Goal: Task Accomplishment & Management: Use online tool/utility

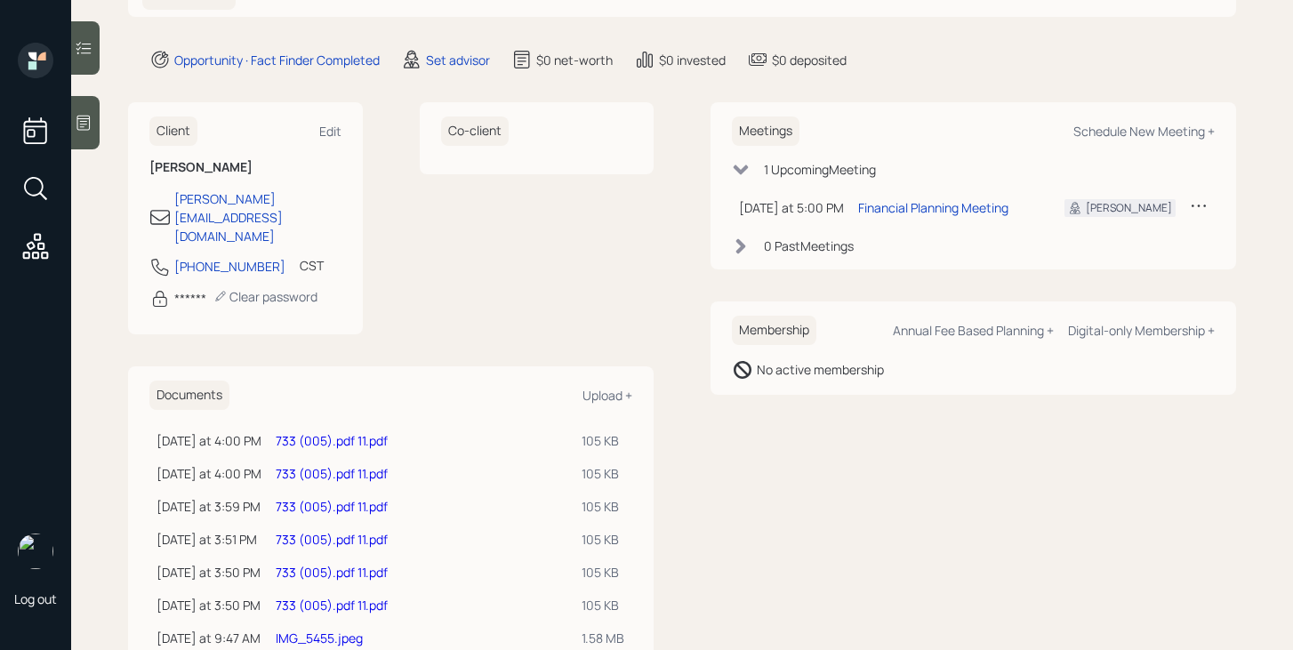
scroll to position [204, 0]
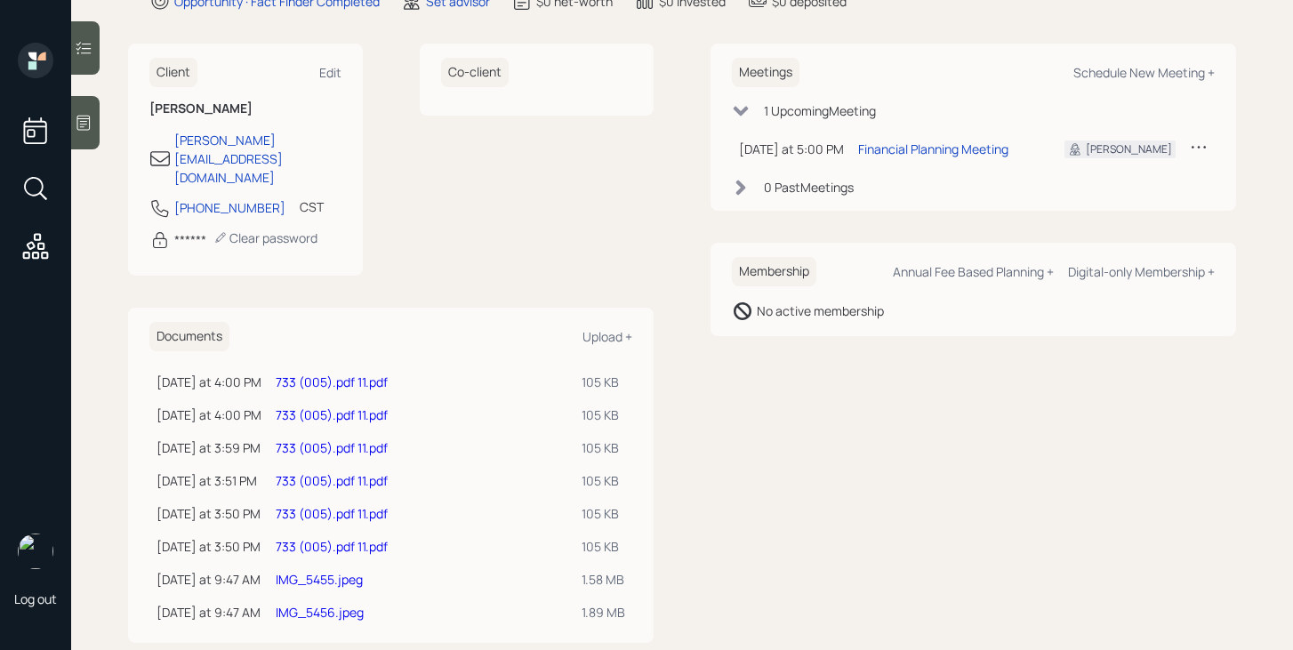
click at [373, 373] on link "733 (005).pdf 11.pdf" at bounding box center [332, 381] width 112 height 17
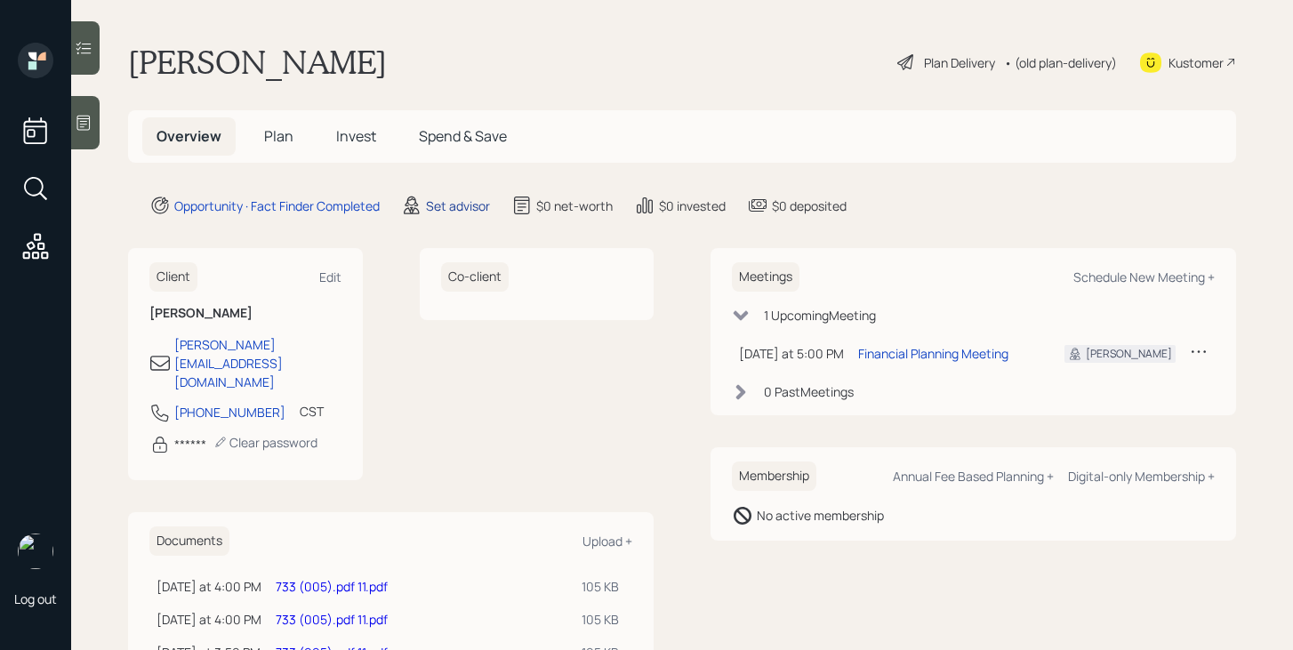
click at [445, 211] on div "Set advisor" at bounding box center [458, 205] width 64 height 19
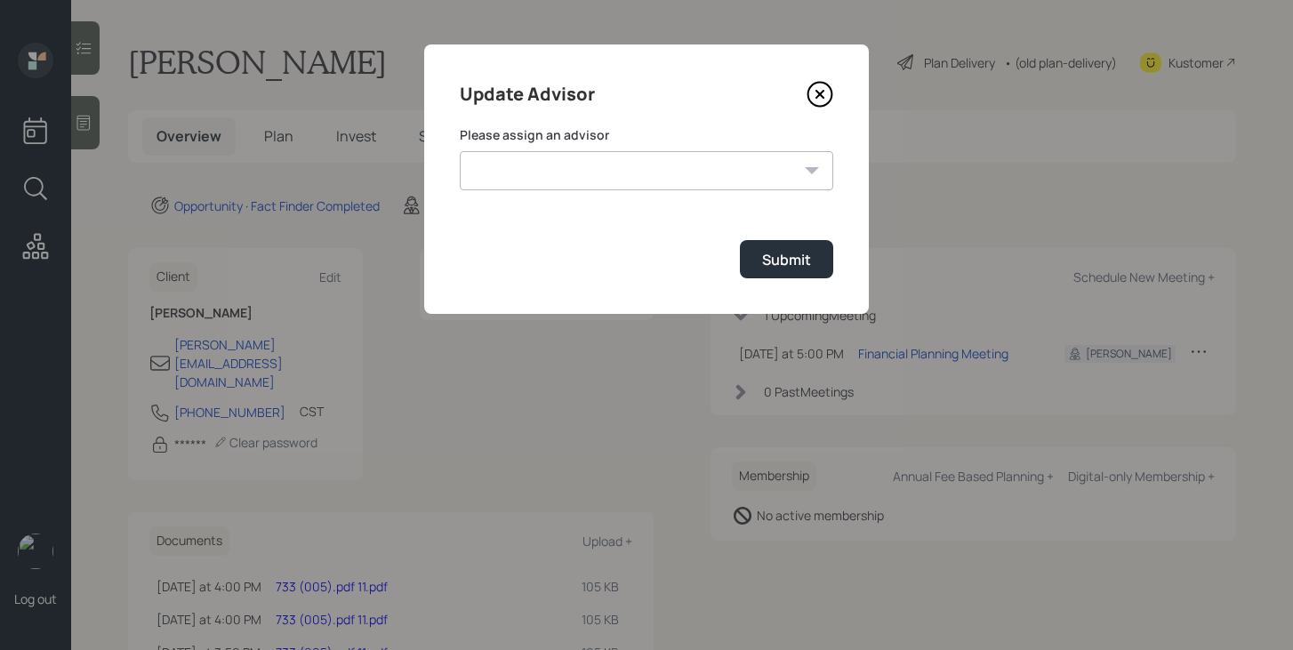
click at [600, 180] on select "[PERSON_NAME] [PERSON_NAME] [PERSON_NAME] [PERSON_NAME] End [PERSON_NAME] [PERS…" at bounding box center [646, 170] width 373 height 39
select select "bffa7908-1b2a-4c79-9bb6-f0ec9aed22d3"
click at [460, 151] on select "[PERSON_NAME] [PERSON_NAME] [PERSON_NAME] [PERSON_NAME] End [PERSON_NAME] [PERS…" at bounding box center [646, 170] width 373 height 39
click at [775, 248] on button "Submit" at bounding box center [786, 259] width 93 height 38
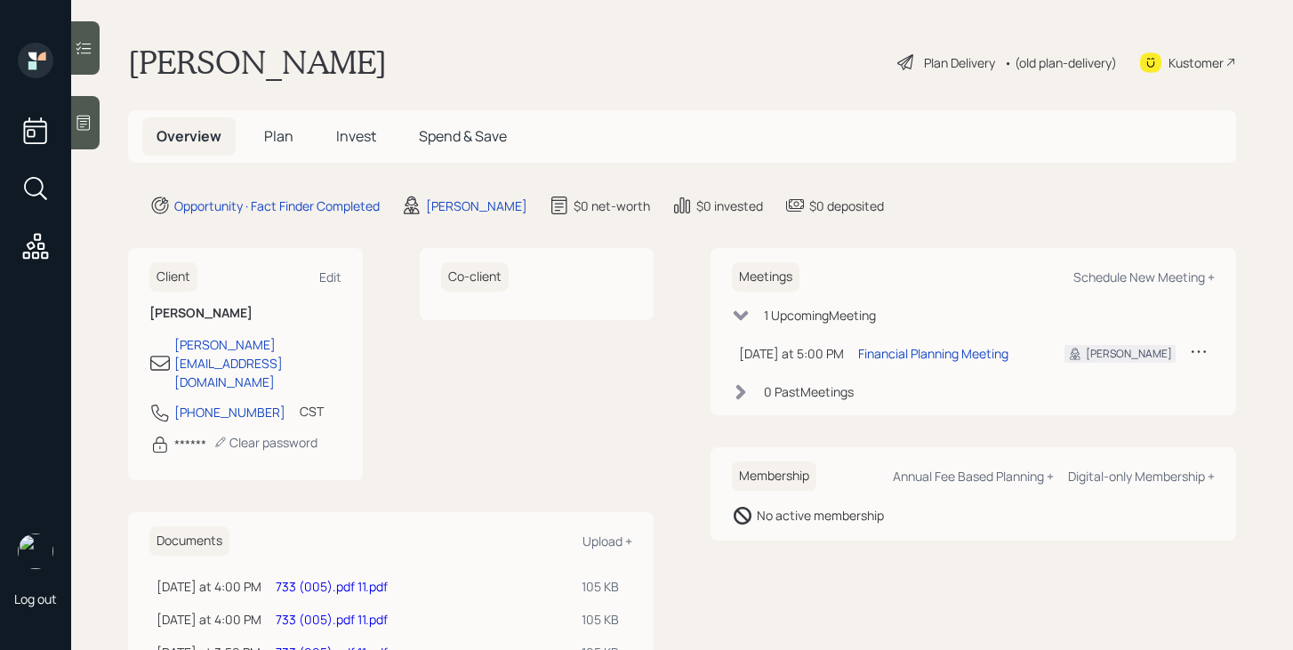
click at [90, 125] on icon at bounding box center [84, 123] width 18 height 18
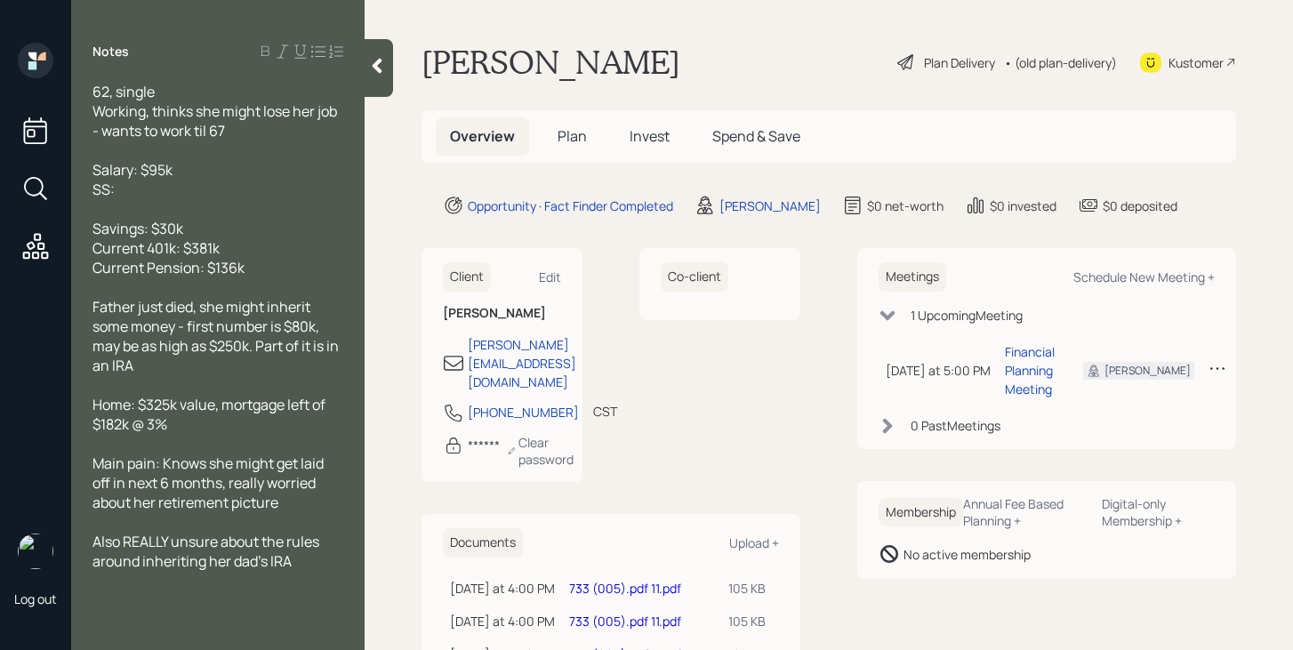
click at [573, 140] on span "Plan" at bounding box center [571, 136] width 29 height 20
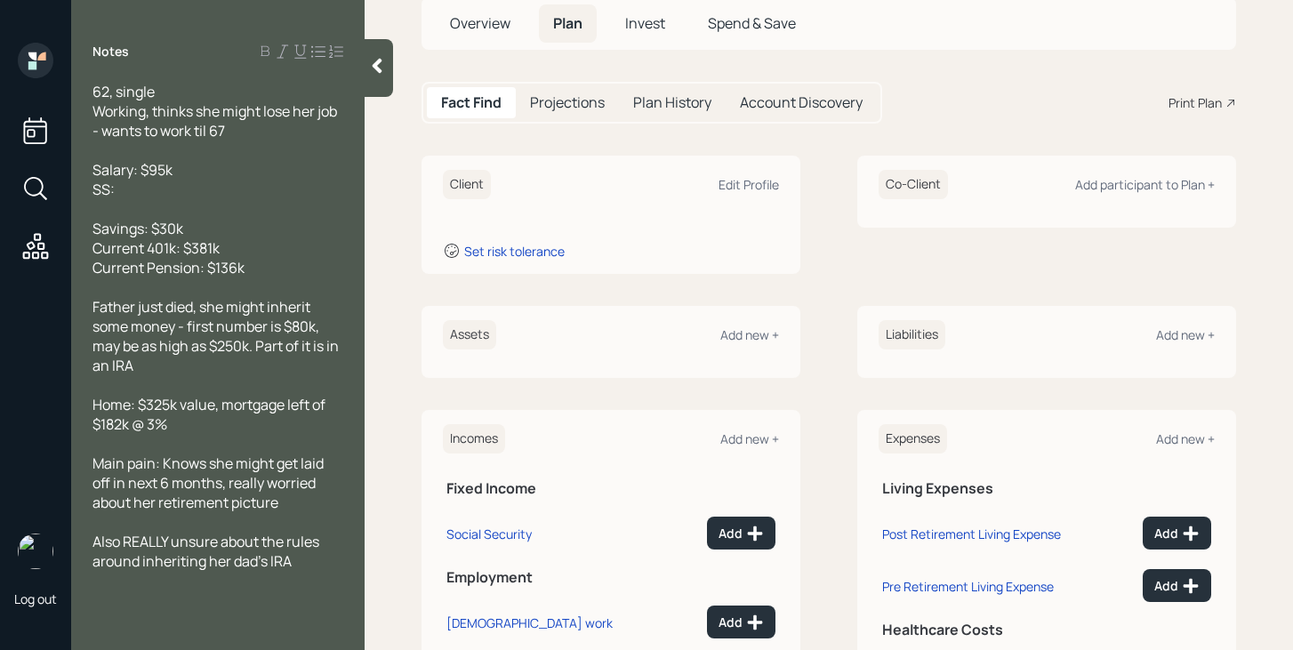
scroll to position [114, 0]
click at [749, 334] on div "Add new +" at bounding box center [749, 333] width 59 height 17
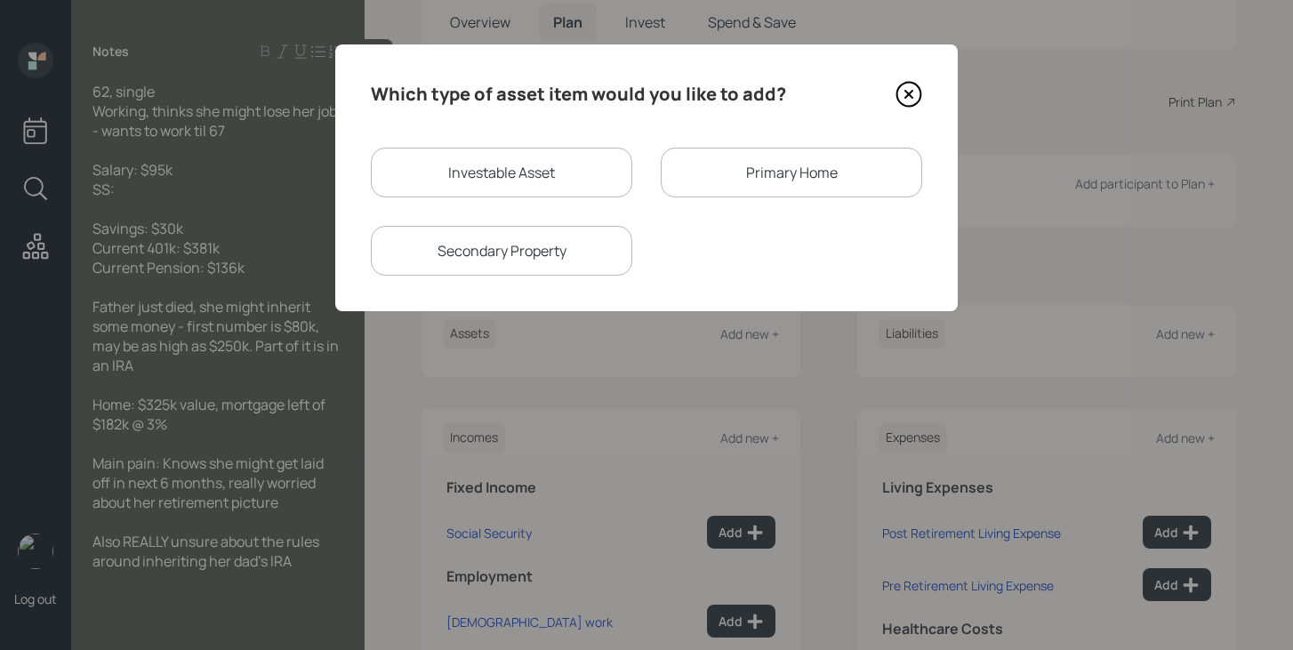
click at [595, 171] on div "Investable Asset" at bounding box center [501, 173] width 261 height 50
select select "taxable"
select select "balanced"
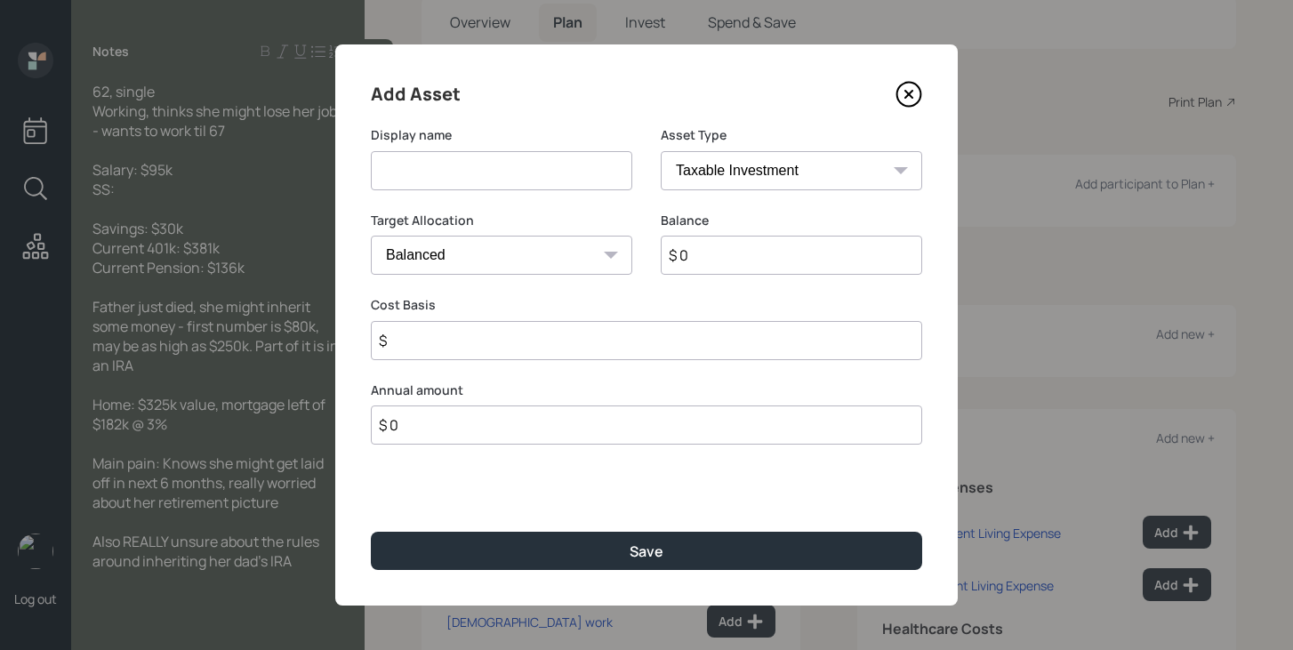
click at [581, 173] on input at bounding box center [501, 170] width 261 height 39
type input "Savings"
click at [853, 182] on select "SEP IRA IRA Roth IRA 401(k) Roth 401(k) 403(b) Roth 403(b) 457(b) Roth 457(b) H…" at bounding box center [791, 170] width 261 height 39
select select "cash"
click at [661, 151] on select "SEP IRA IRA Roth IRA 401(k) Roth 401(k) 403(b) Roth 403(b) 457(b) Roth 457(b) H…" at bounding box center [791, 170] width 261 height 39
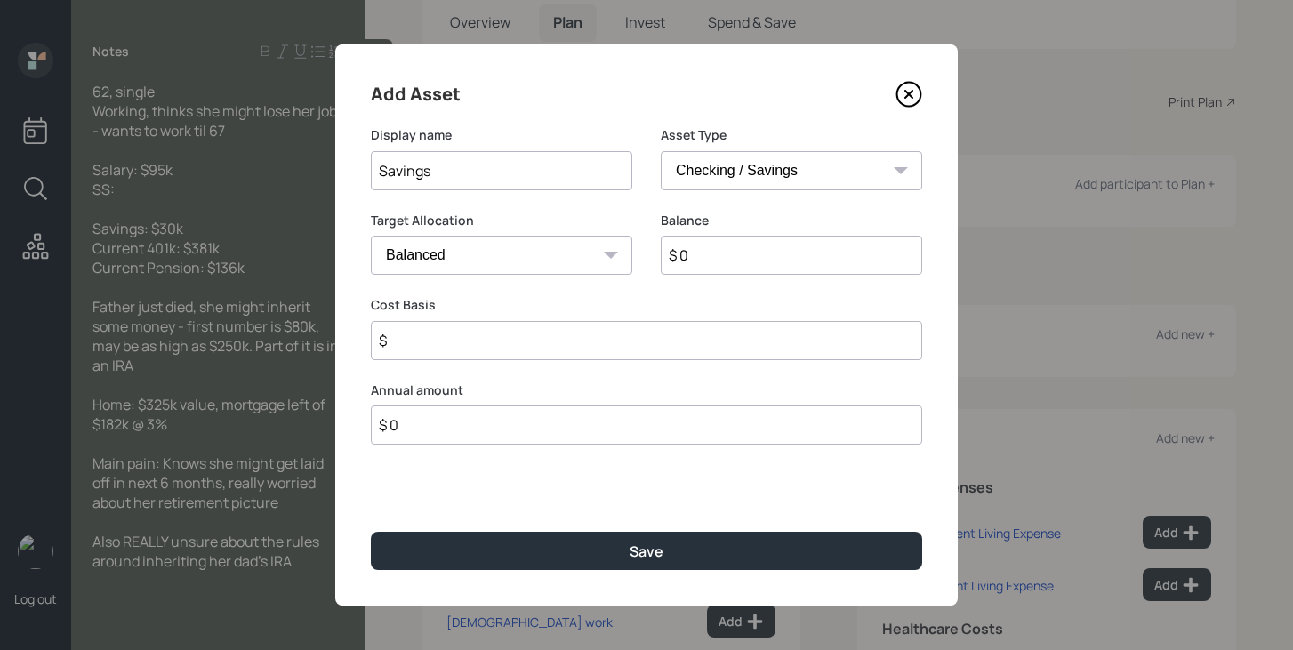
type input "$"
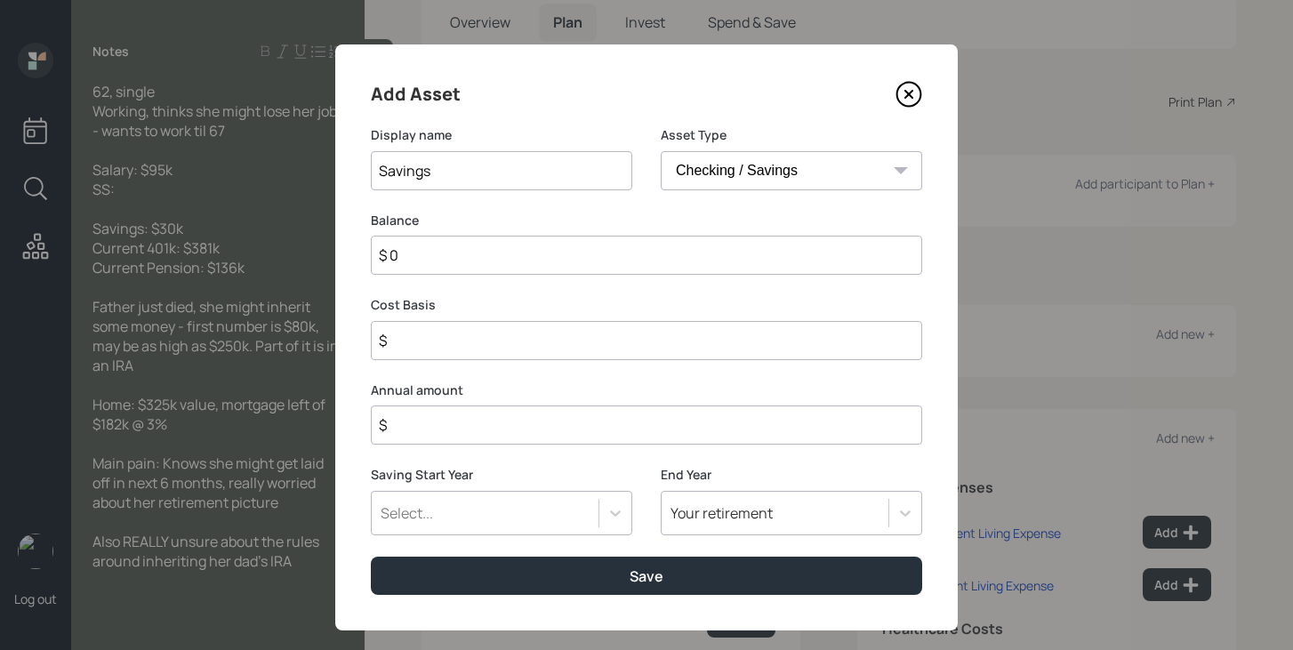
click at [633, 260] on input "$ 0" at bounding box center [646, 255] width 551 height 39
type input "$ 3"
type input "$ 30"
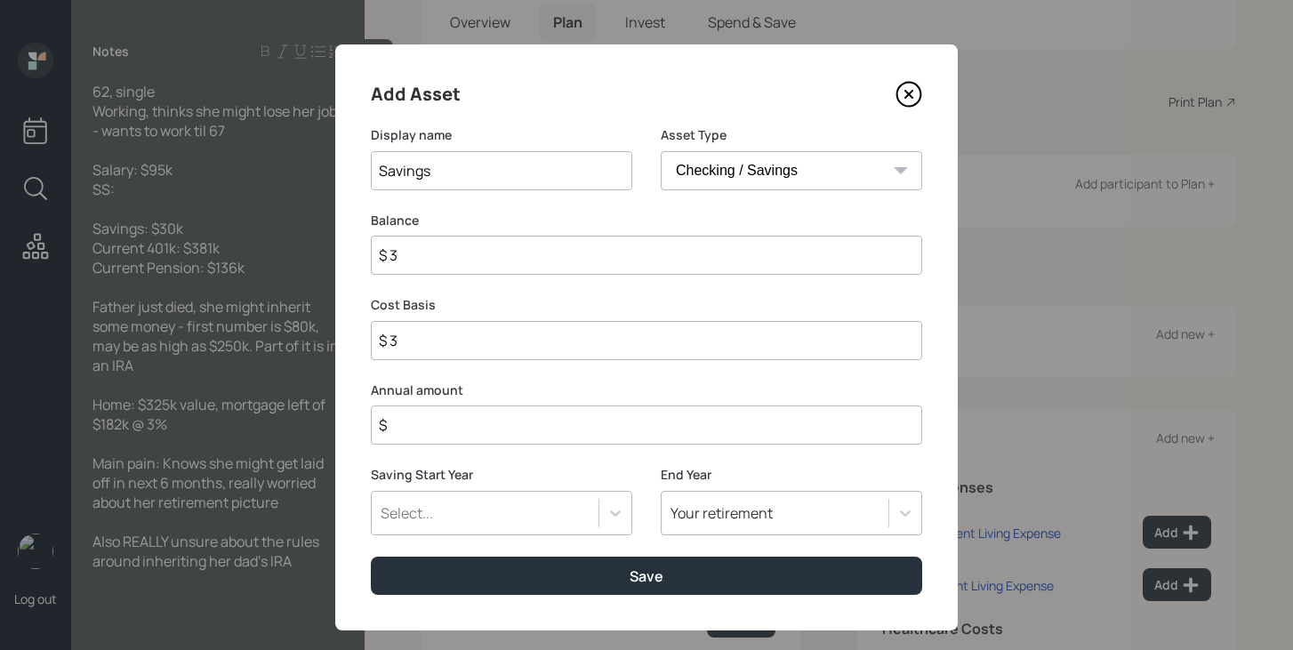
type input "$ 30"
type input "$ 300"
type input "$ 3,000"
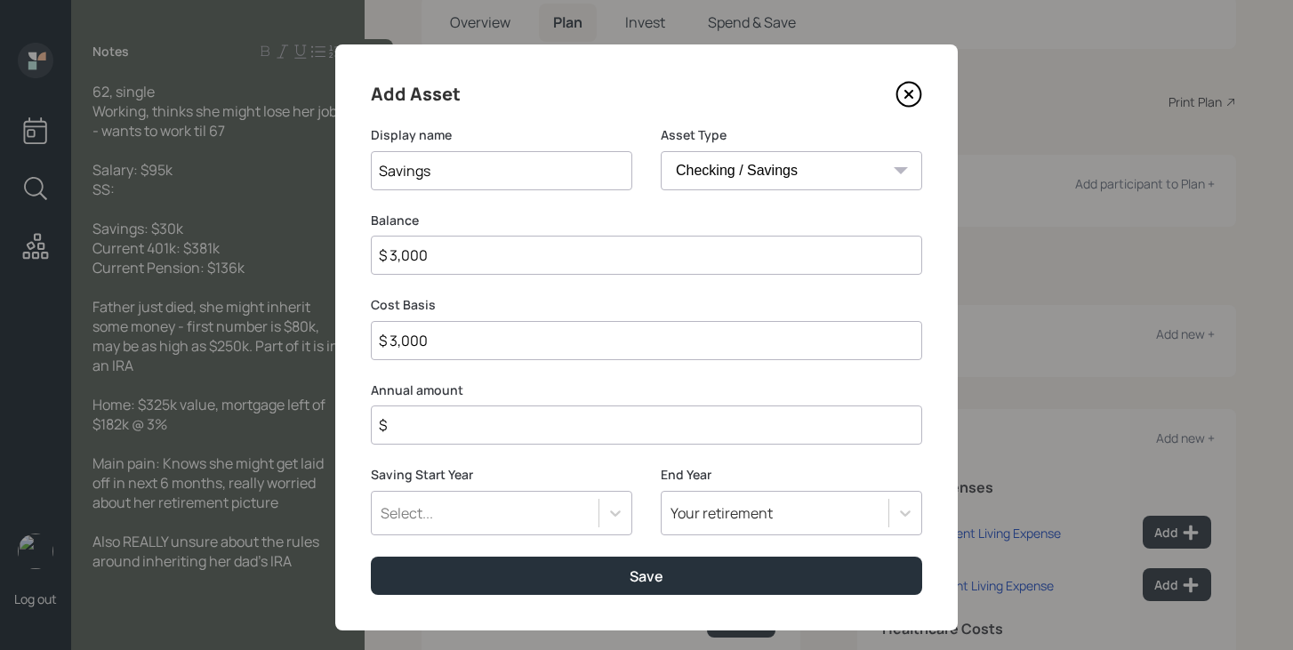
type input "$ 30,000"
click at [601, 428] on input "$" at bounding box center [646, 424] width 551 height 39
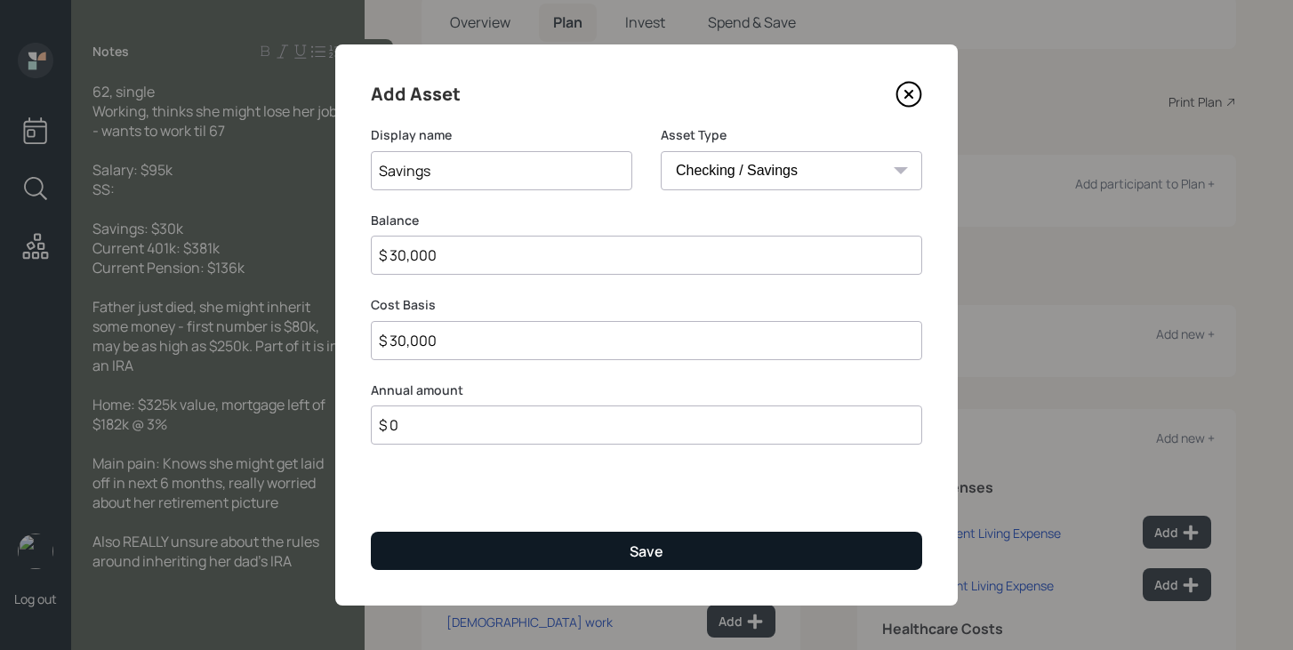
type input "$ 0"
click at [604, 561] on button "Save" at bounding box center [646, 551] width 551 height 38
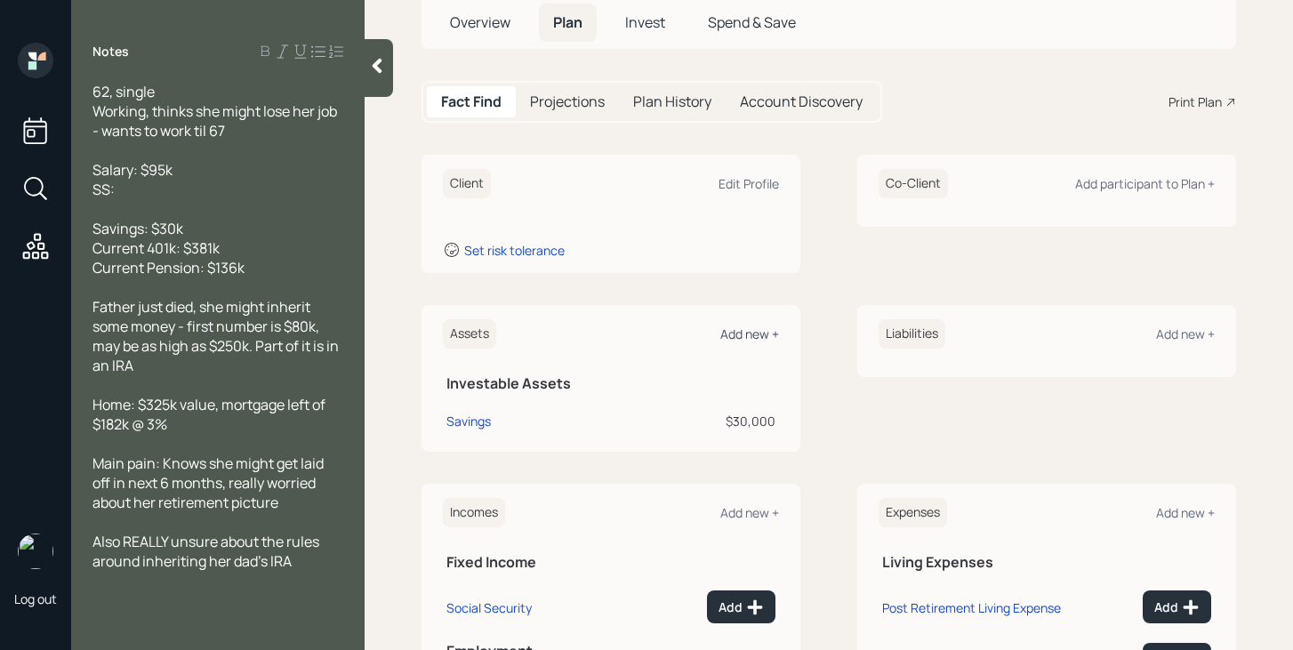
click at [736, 330] on div "Add new +" at bounding box center [749, 333] width 59 height 17
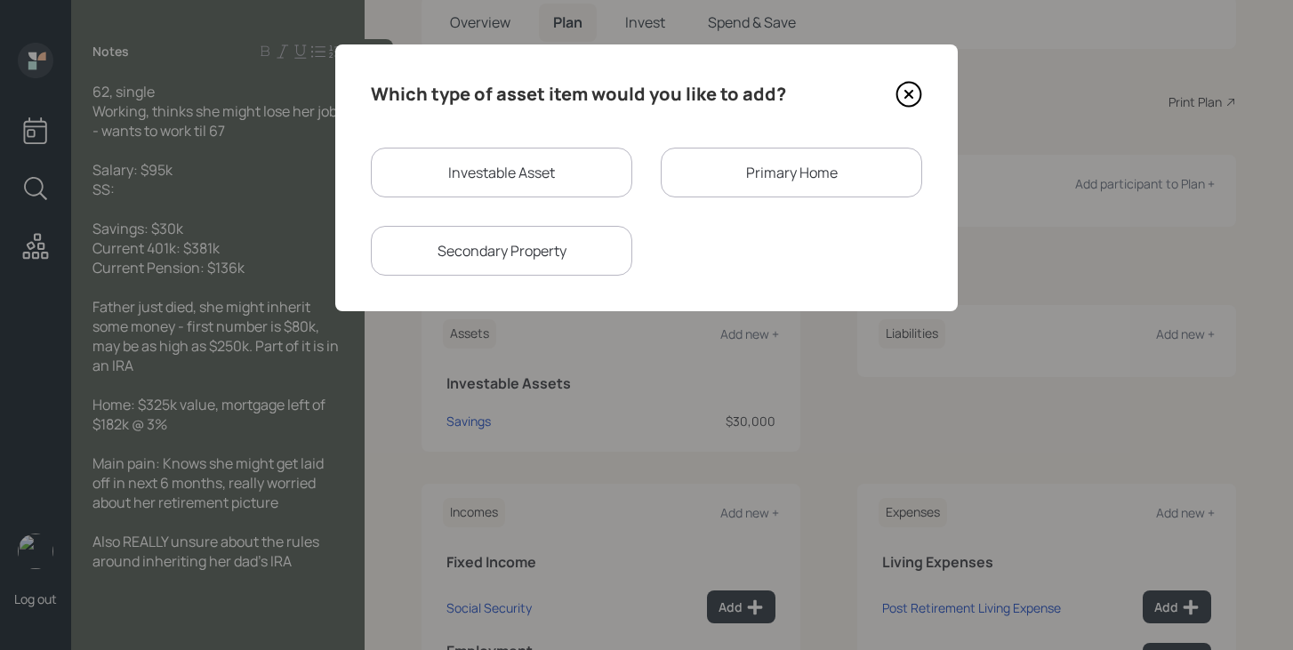
click at [517, 187] on div "Investable Asset" at bounding box center [501, 173] width 261 height 50
select select "taxable"
select select "balanced"
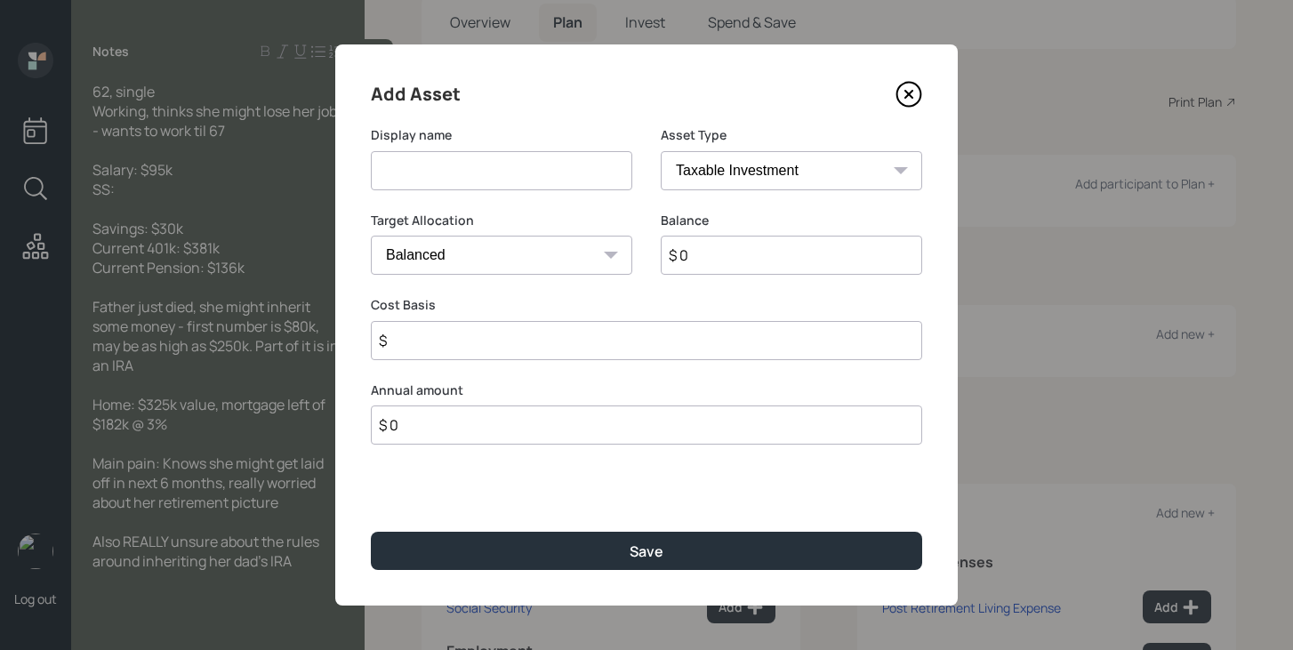
click at [517, 187] on input at bounding box center [501, 170] width 261 height 39
type input "Current 401k"
click at [820, 169] on select "SEP IRA IRA Roth IRA 401(k) Roth 401(k) 403(b) Roth 403(b) 457(b) Roth 457(b) H…" at bounding box center [791, 170] width 261 height 39
select select "company_sponsored"
click at [661, 151] on select "SEP IRA IRA Roth IRA 401(k) Roth 401(k) 403(b) Roth 403(b) 457(b) Roth 457(b) H…" at bounding box center [791, 170] width 261 height 39
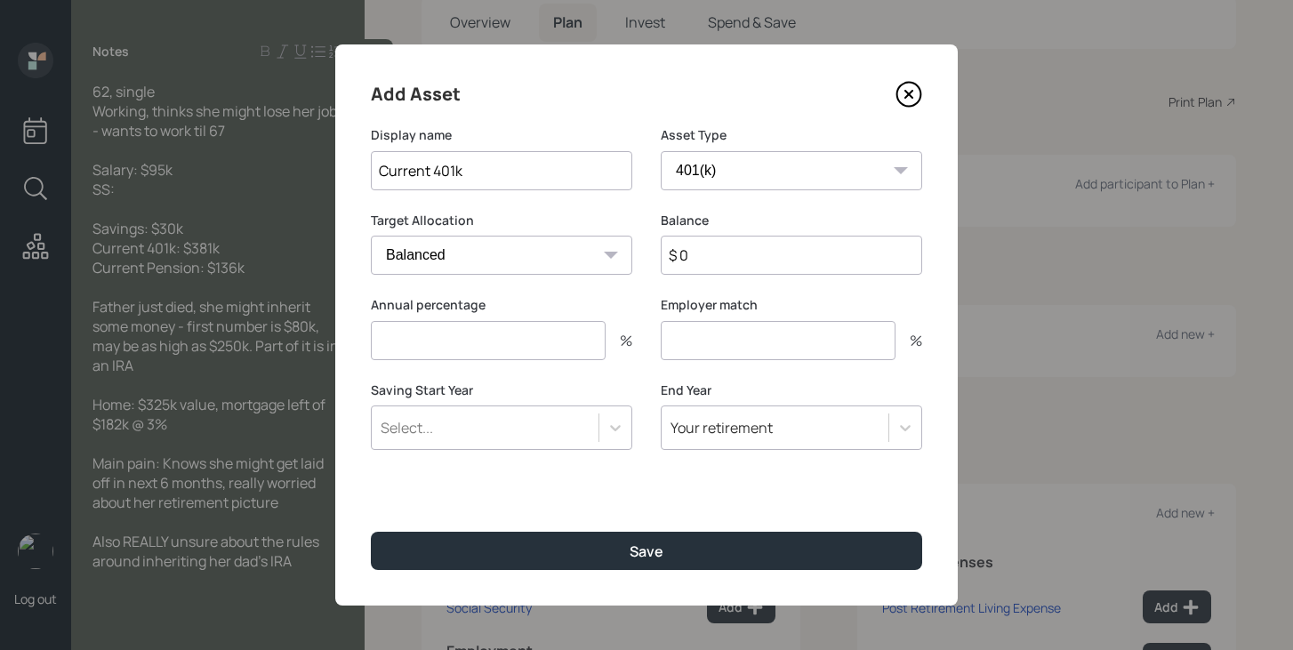
click at [733, 262] on input "$ 0" at bounding box center [791, 255] width 261 height 39
type input "$ 381,000"
click at [555, 348] on input "number" at bounding box center [488, 340] width 235 height 39
type input "0"
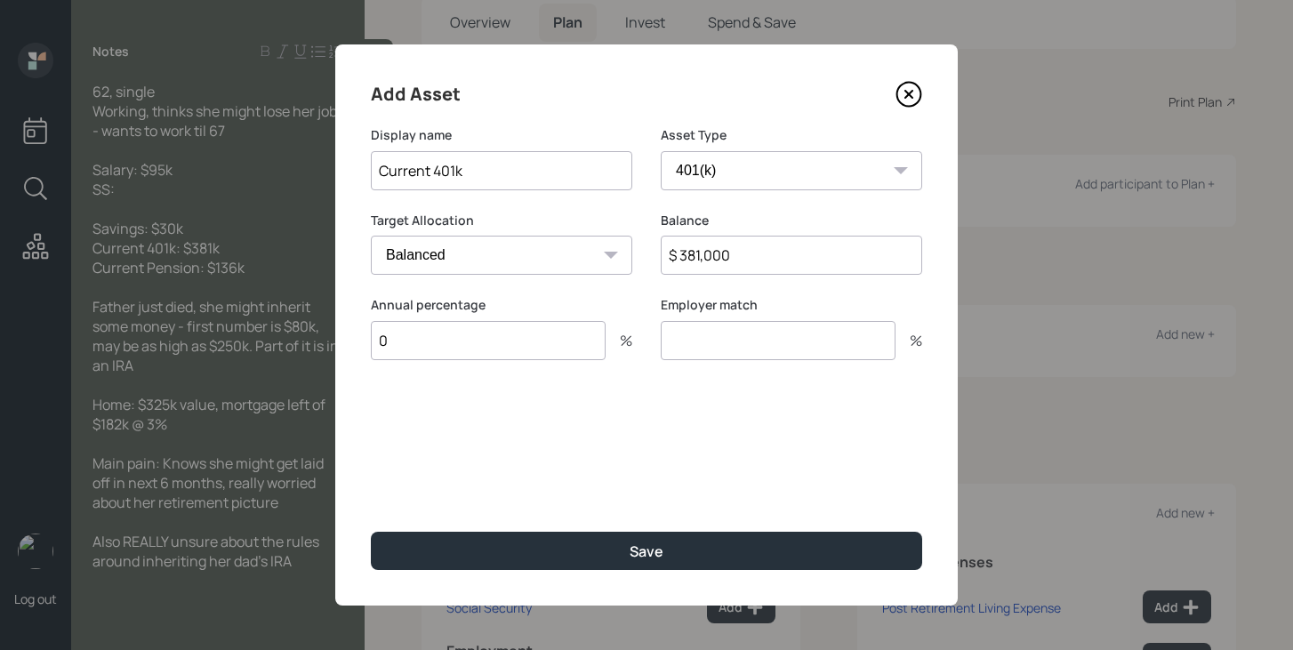
click at [709, 348] on input "number" at bounding box center [778, 340] width 235 height 39
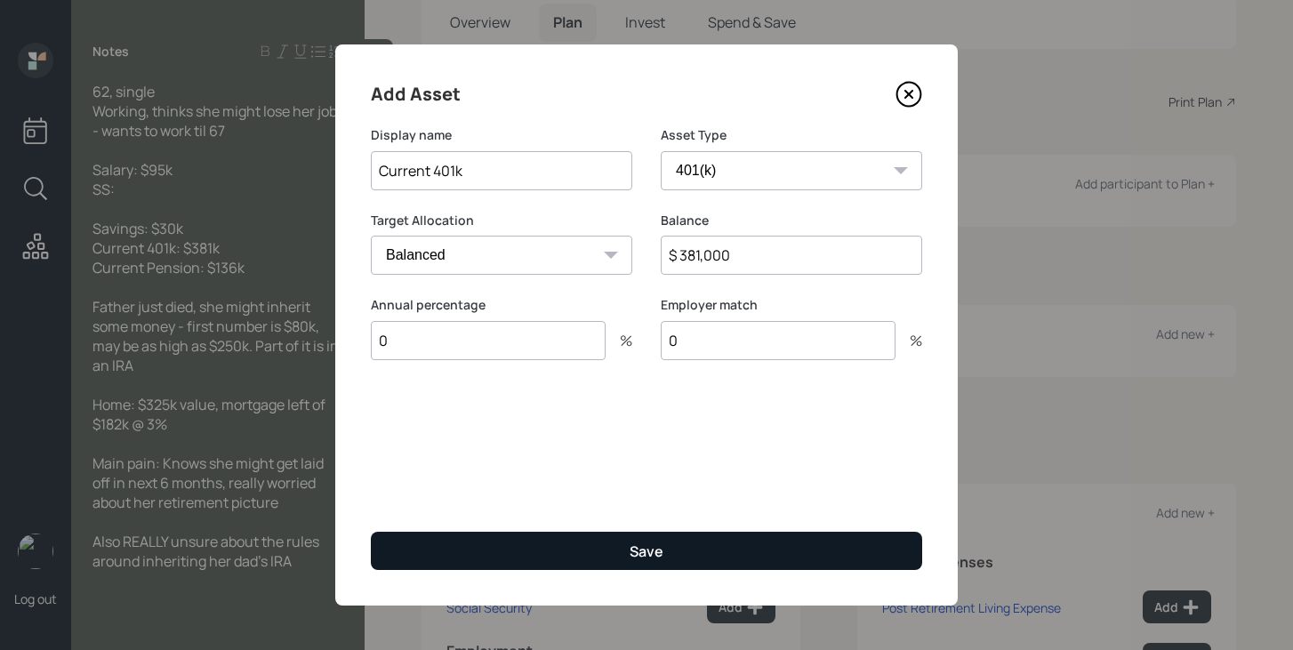
type input "0"
click at [602, 550] on button "Save" at bounding box center [646, 551] width 551 height 38
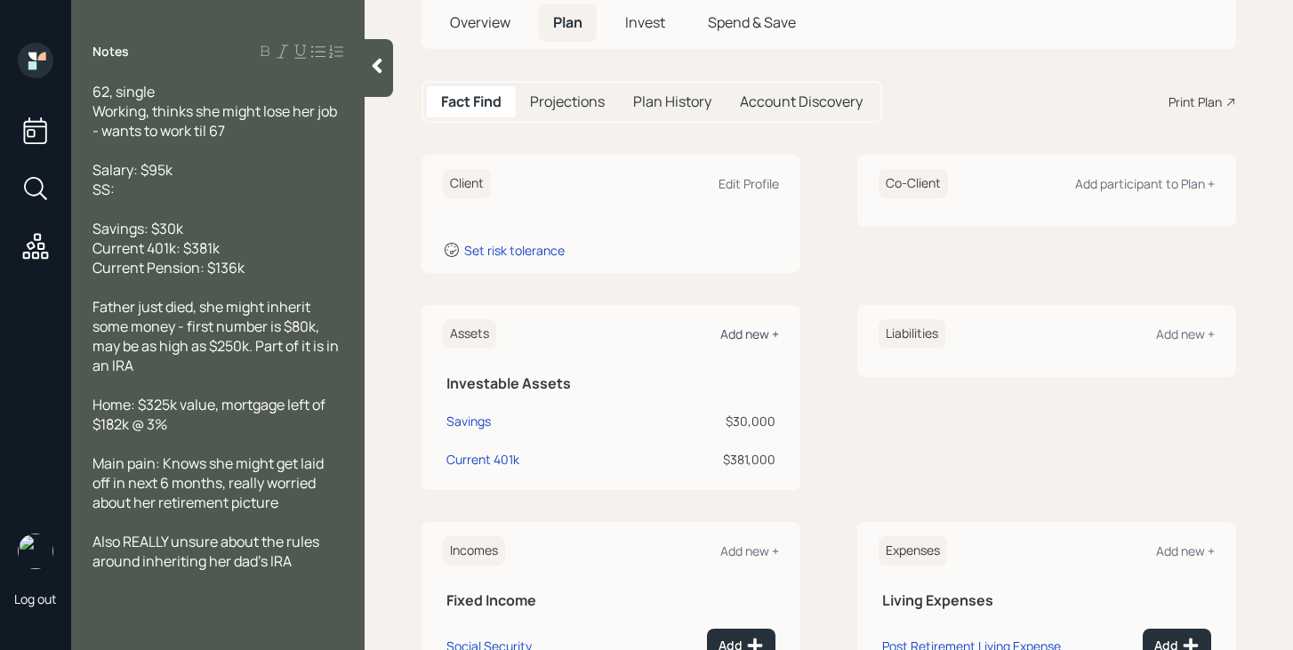
click at [752, 333] on div "Add new +" at bounding box center [749, 333] width 59 height 17
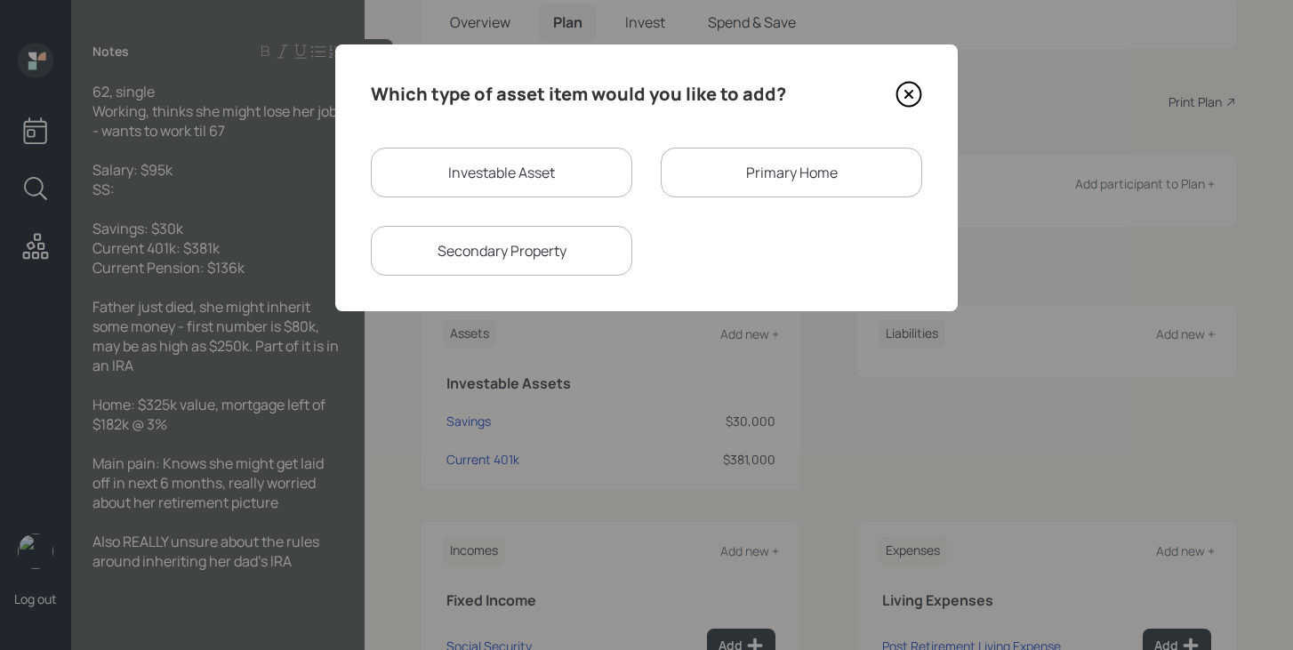
click at [528, 192] on div "Investable Asset" at bounding box center [501, 173] width 261 height 50
select select "taxable"
select select "balanced"
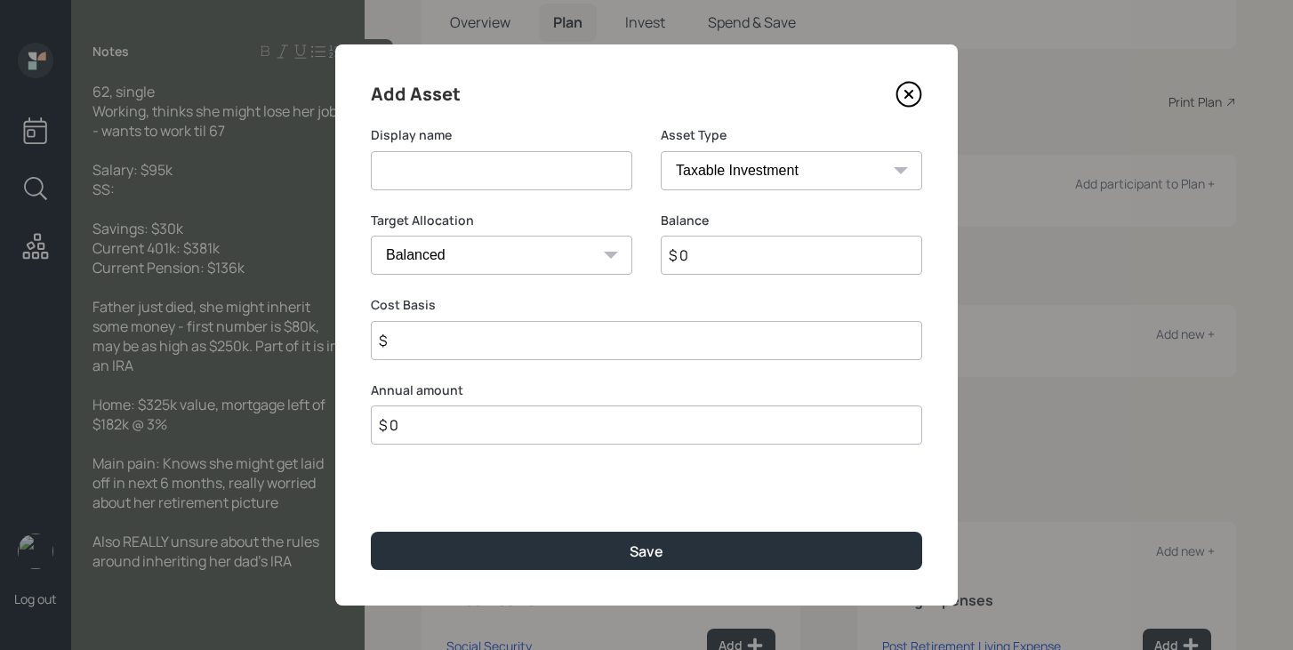
click at [525, 183] on input at bounding box center [501, 170] width 261 height 39
type input "Current Pension"
click at [727, 173] on select "SEP IRA IRA Roth IRA 401(k) Roth 401(k) 403(b) Roth 403(b) 457(b) Roth 457(b) H…" at bounding box center [791, 170] width 261 height 39
select select "ira"
click at [661, 151] on select "SEP IRA IRA Roth IRA 401(k) Roth 401(k) 403(b) Roth 403(b) 457(b) Roth 457(b) H…" at bounding box center [791, 170] width 261 height 39
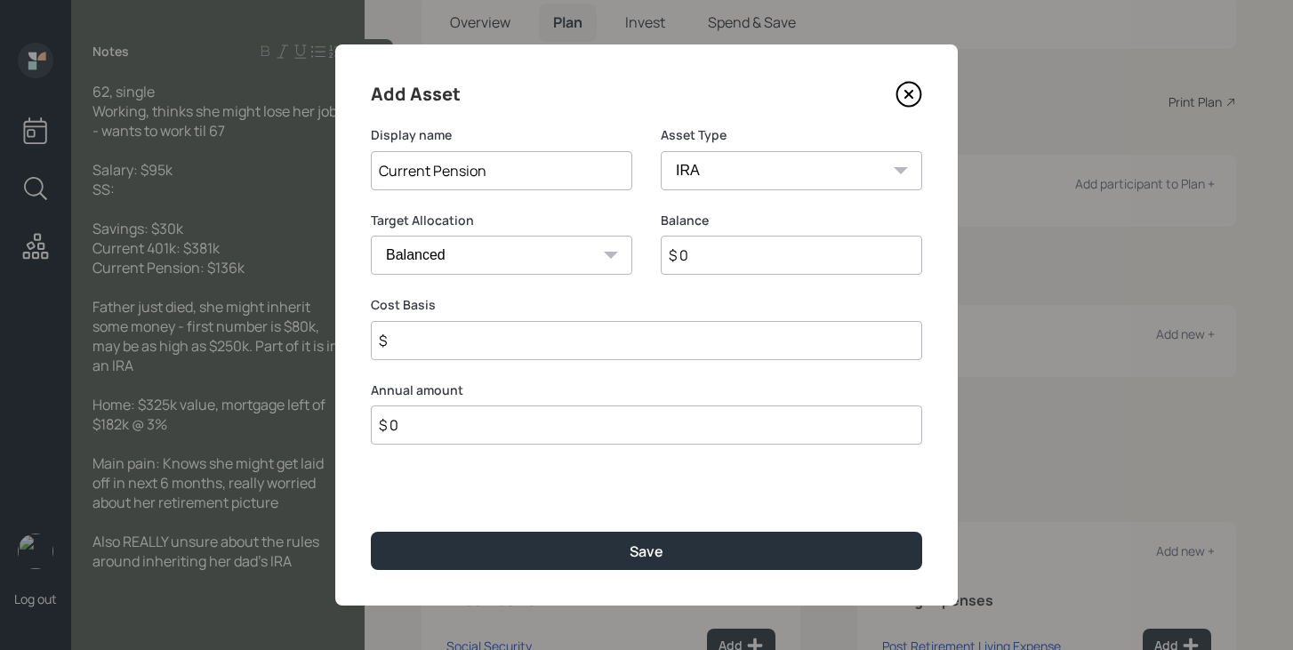
type input "$"
click at [765, 259] on input "$ 0" at bounding box center [791, 255] width 261 height 39
type input "$ 136,000"
click at [704, 348] on input "$" at bounding box center [646, 340] width 551 height 39
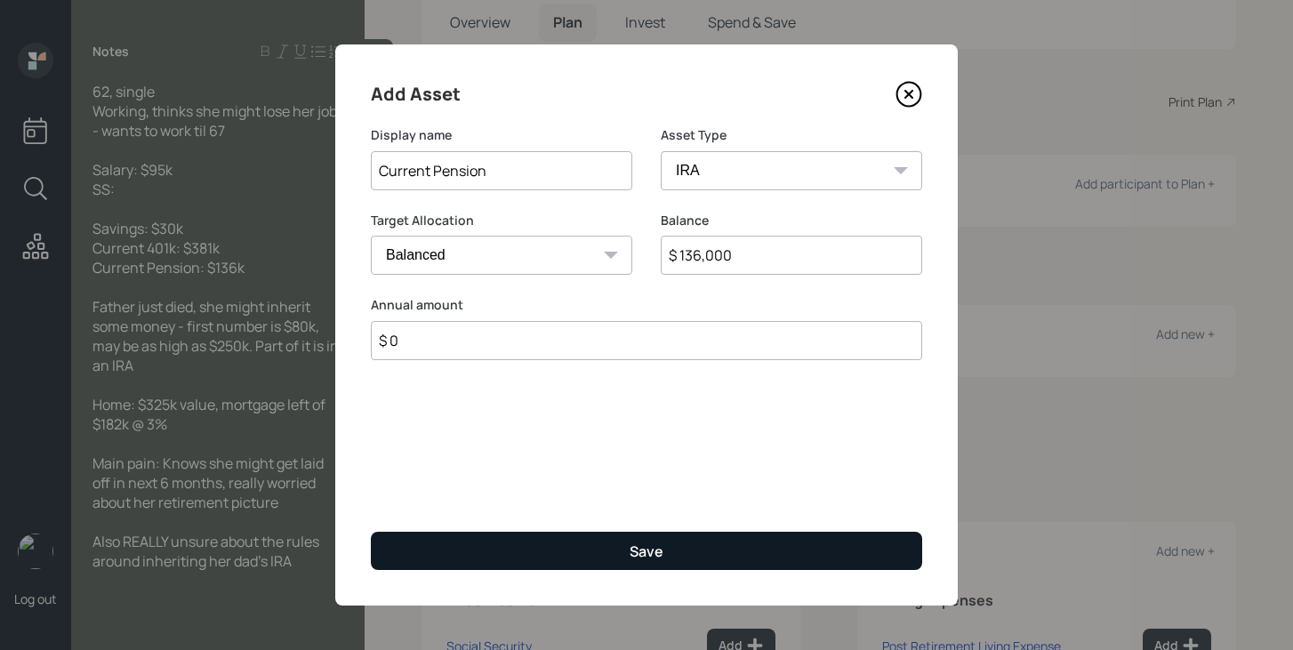
type input "$ 0"
click at [634, 554] on div "Save" at bounding box center [646, 551] width 34 height 20
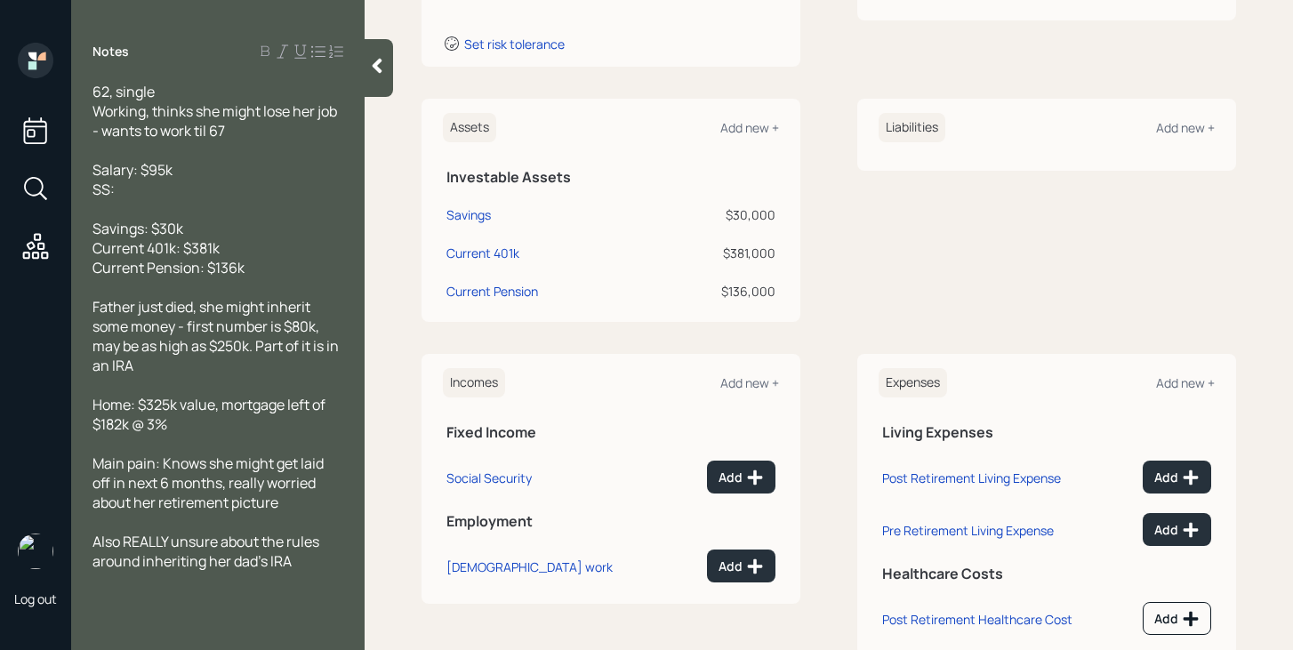
scroll to position [369, 0]
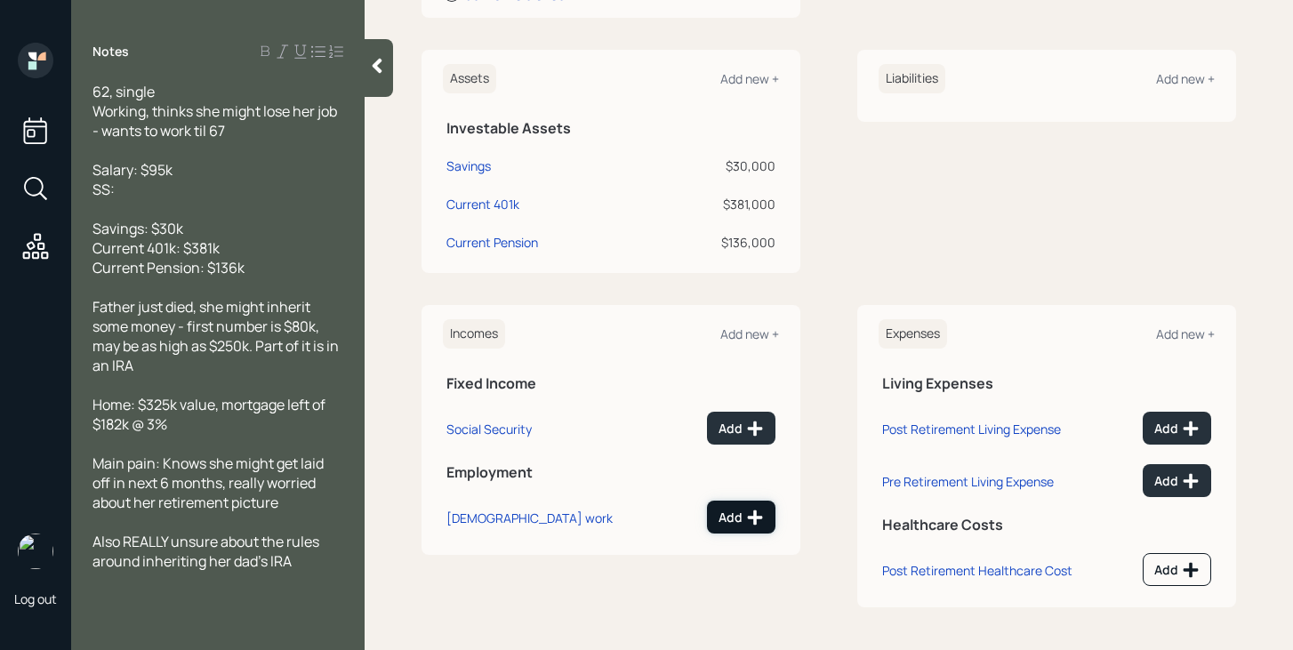
click at [735, 522] on div "Add" at bounding box center [740, 518] width 45 height 18
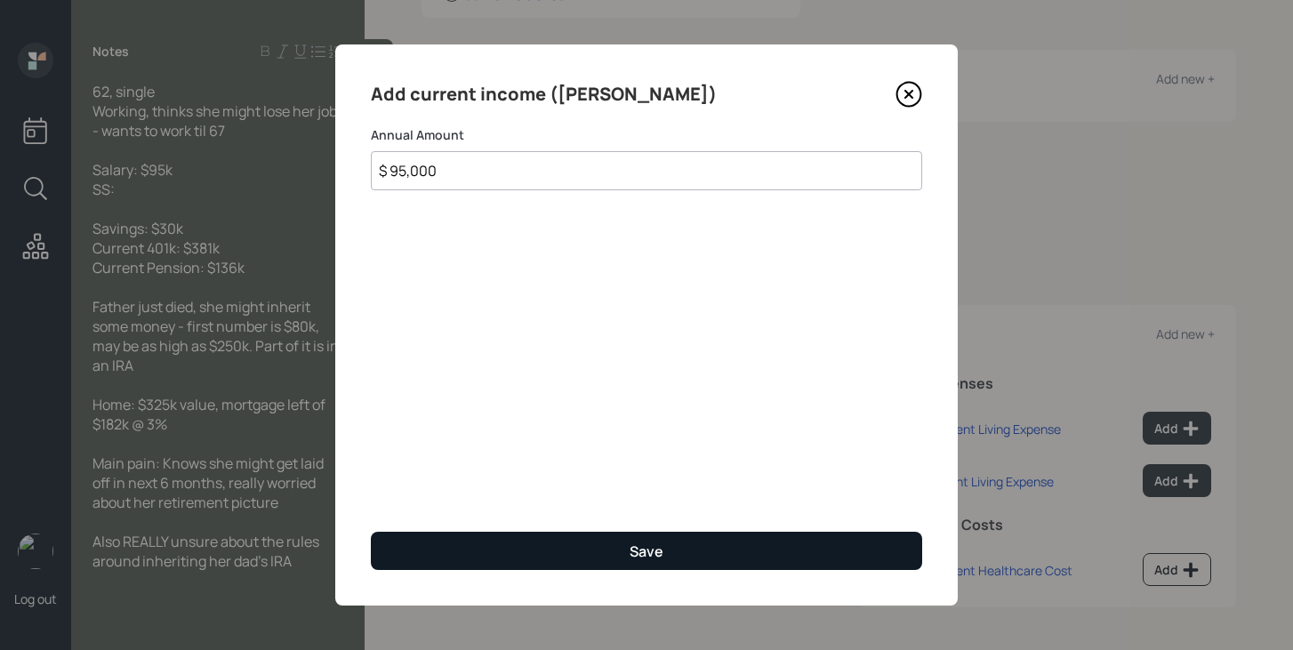
type input "$ 95,000"
click at [602, 544] on button "Save" at bounding box center [646, 551] width 551 height 38
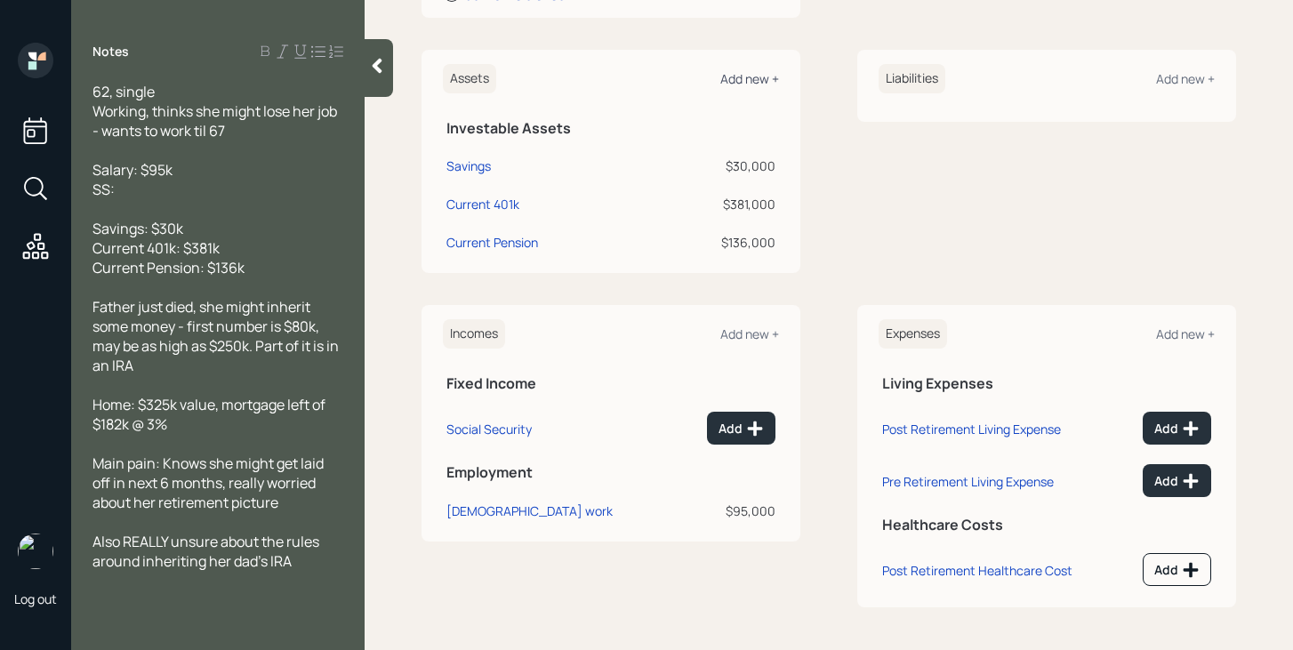
click at [748, 78] on div "Add new +" at bounding box center [749, 78] width 59 height 17
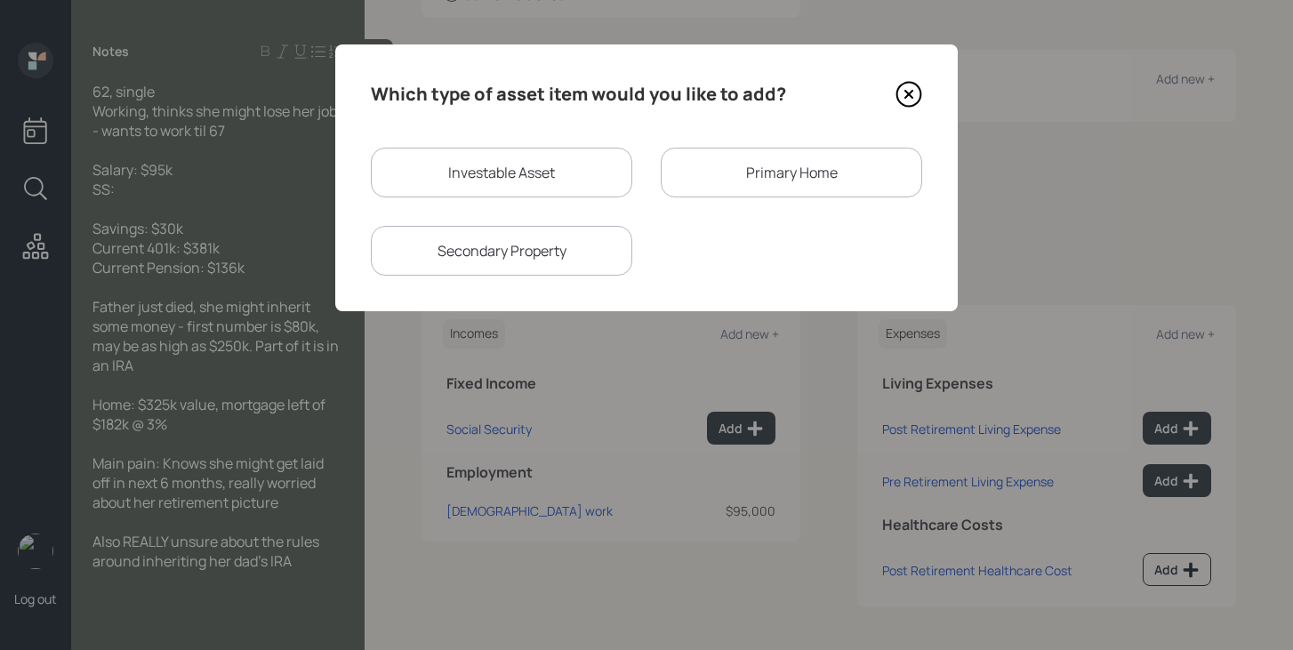
click at [748, 169] on div "Primary Home" at bounding box center [791, 173] width 261 height 50
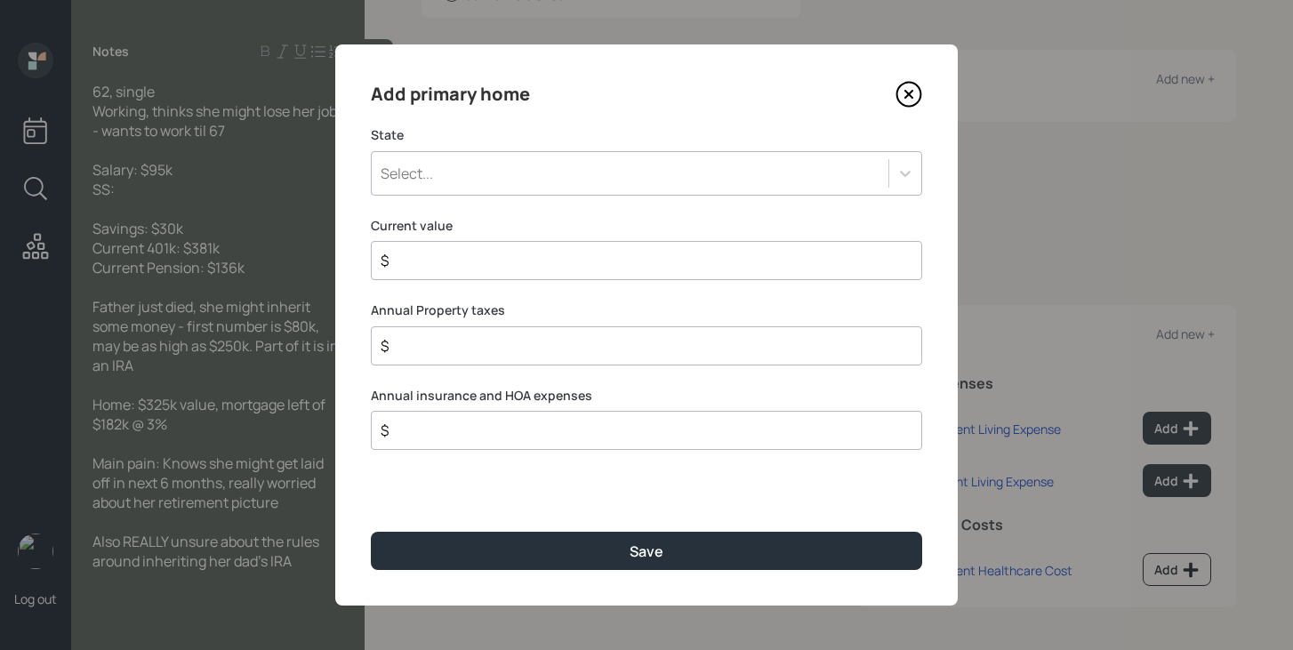
click at [721, 175] on div "Select..." at bounding box center [630, 173] width 517 height 30
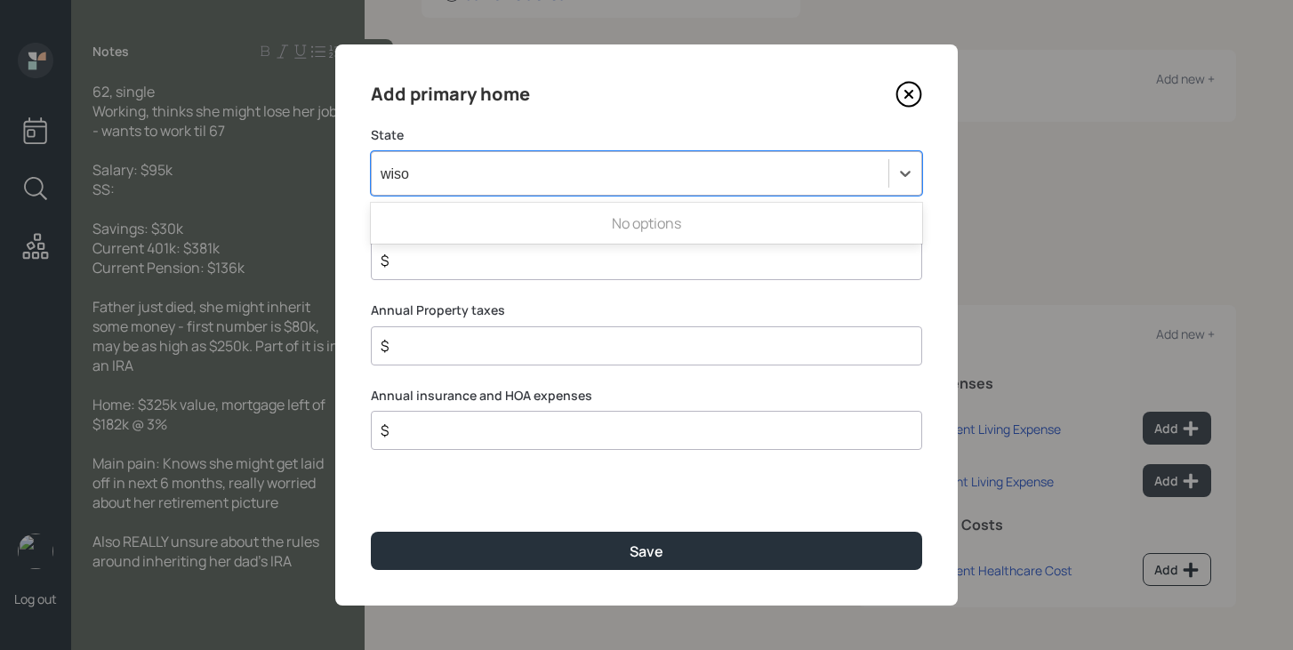
type input "wis"
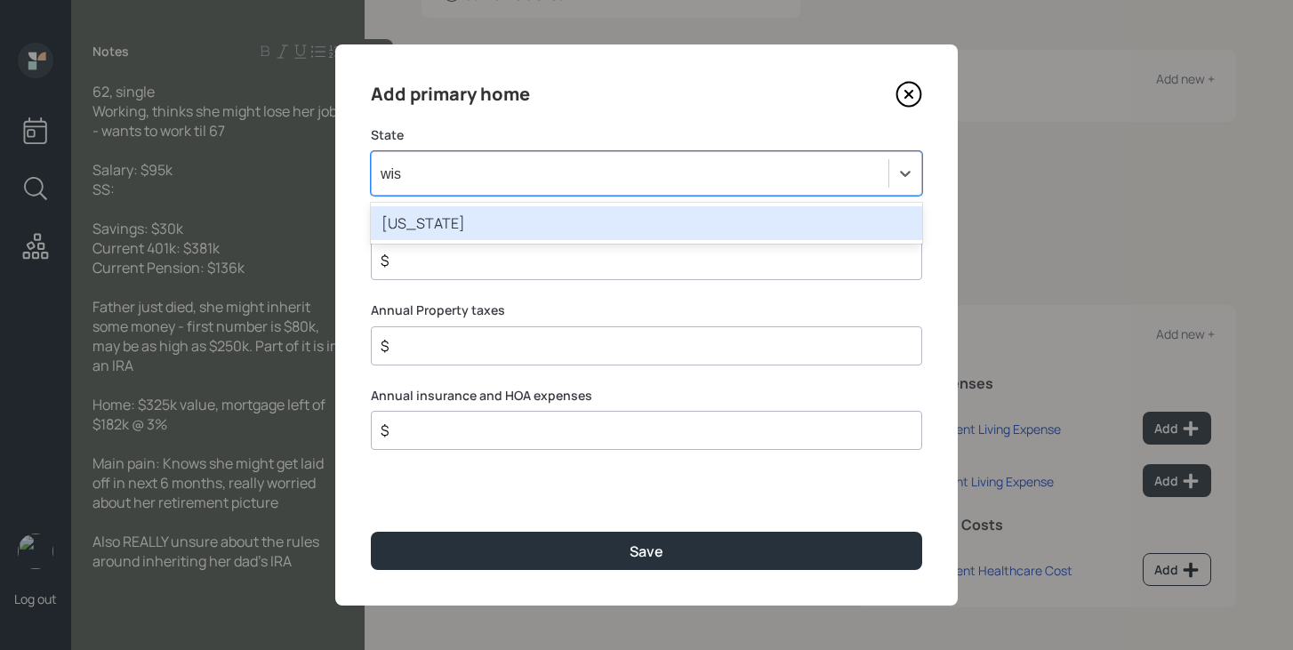
click at [660, 224] on div "Wisconsin" at bounding box center [646, 223] width 551 height 34
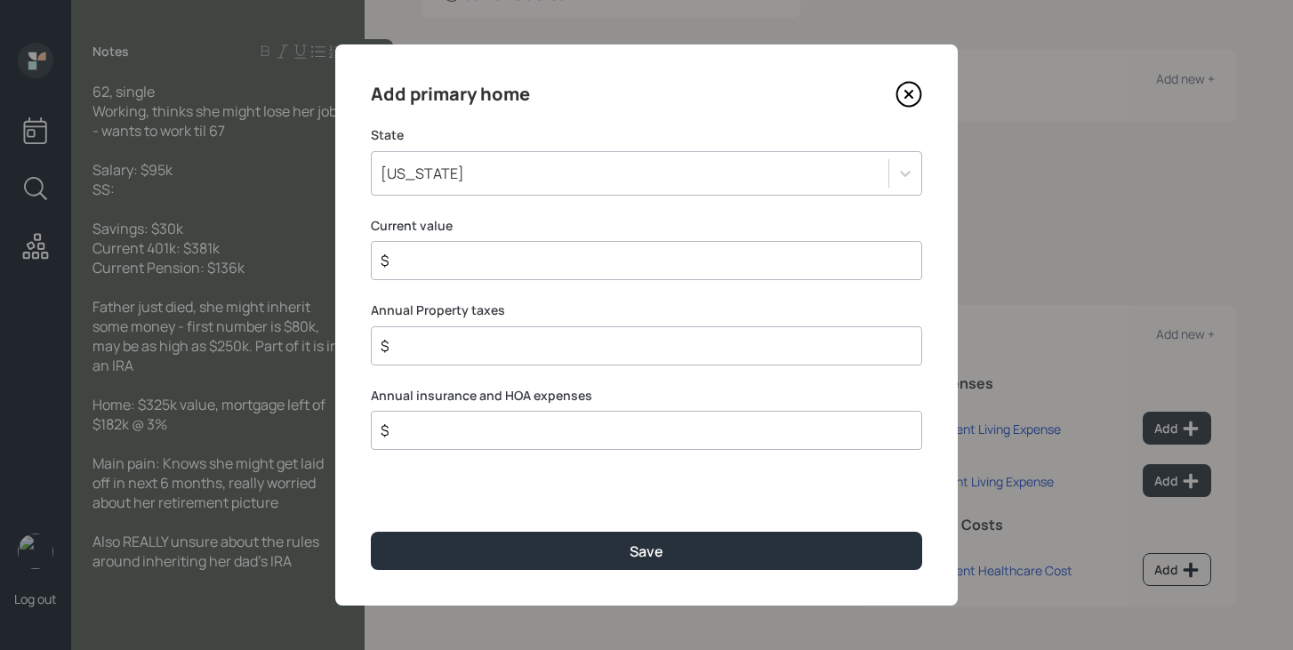
click at [597, 264] on input "$" at bounding box center [639, 260] width 521 height 21
type input "$ 325,000"
click at [559, 347] on input "$" at bounding box center [639, 345] width 521 height 21
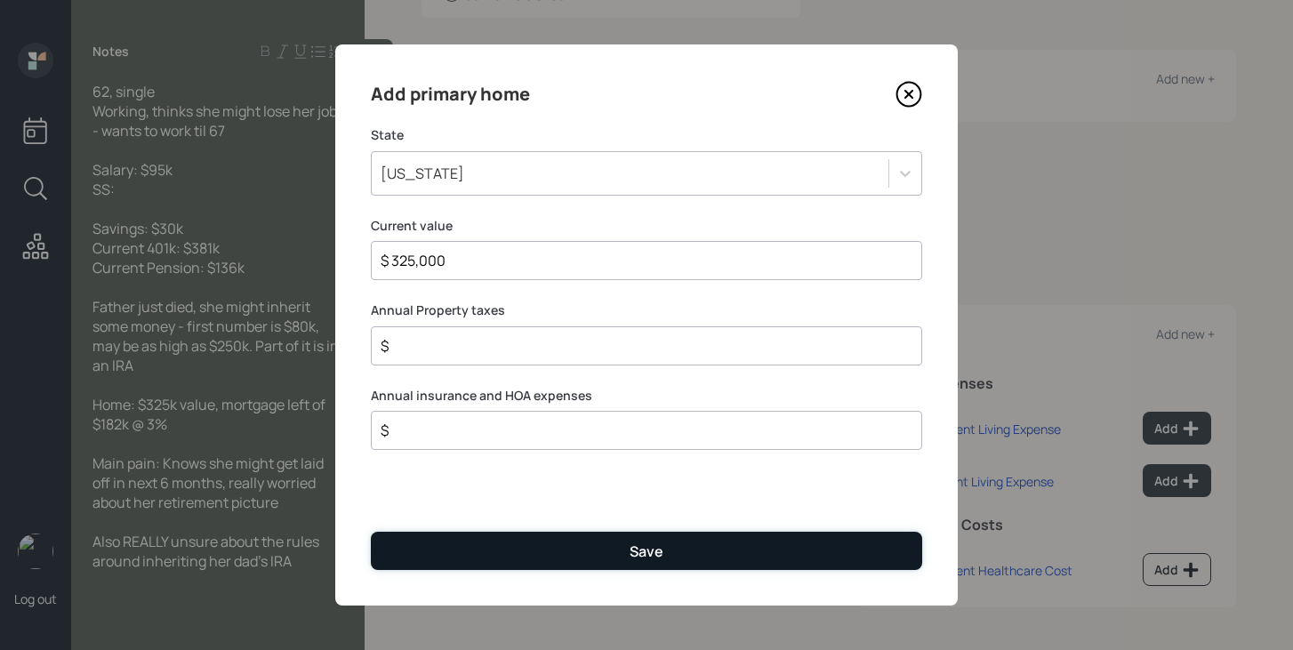
click at [543, 548] on button "Save" at bounding box center [646, 551] width 551 height 38
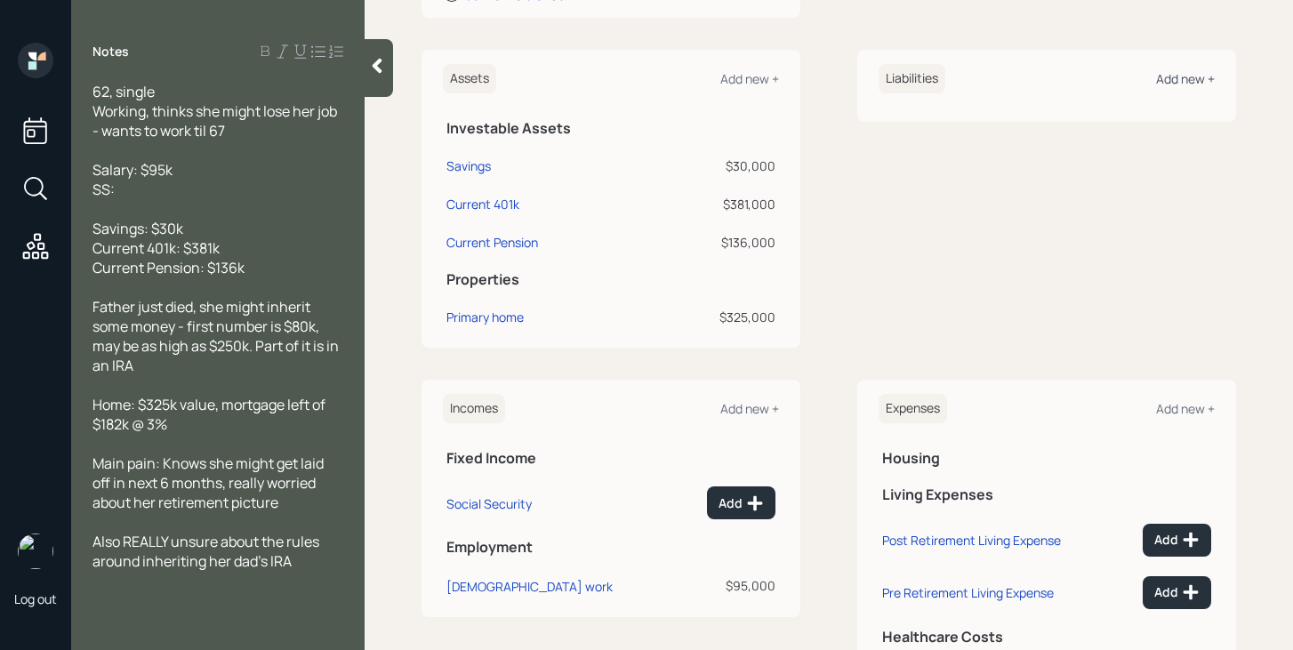
click at [1173, 78] on div "Add new +" at bounding box center [1185, 78] width 59 height 17
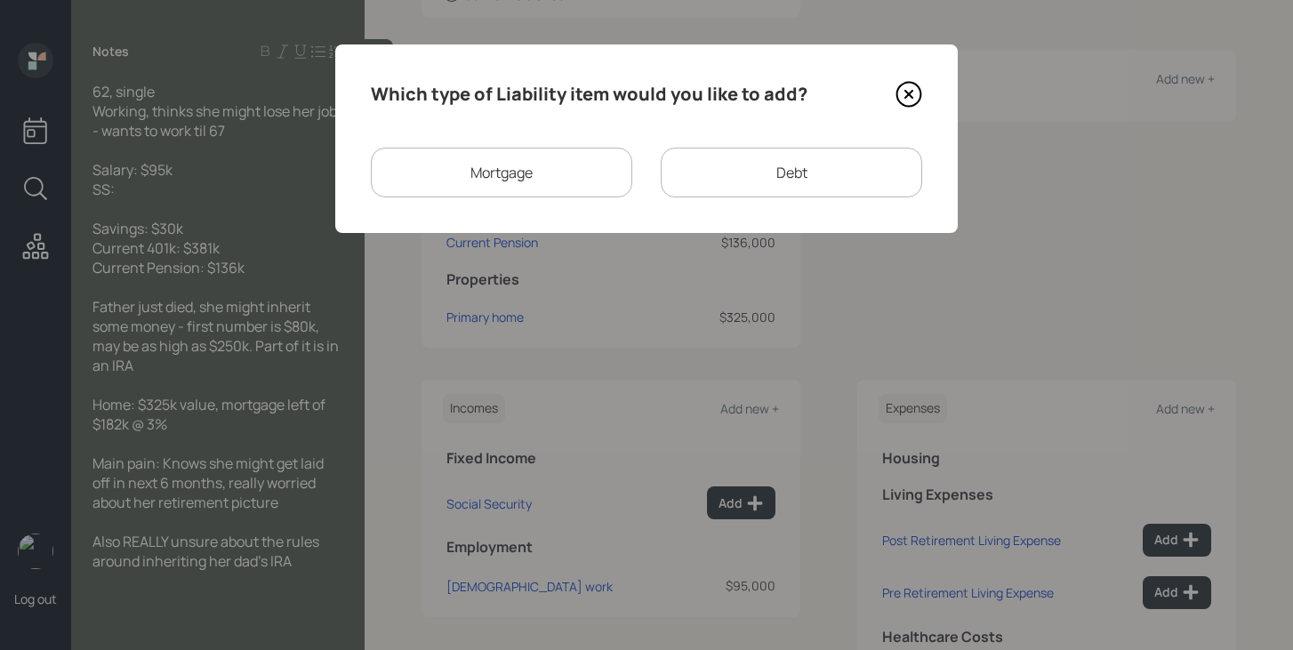
click at [565, 184] on div "Mortgage" at bounding box center [501, 173] width 261 height 50
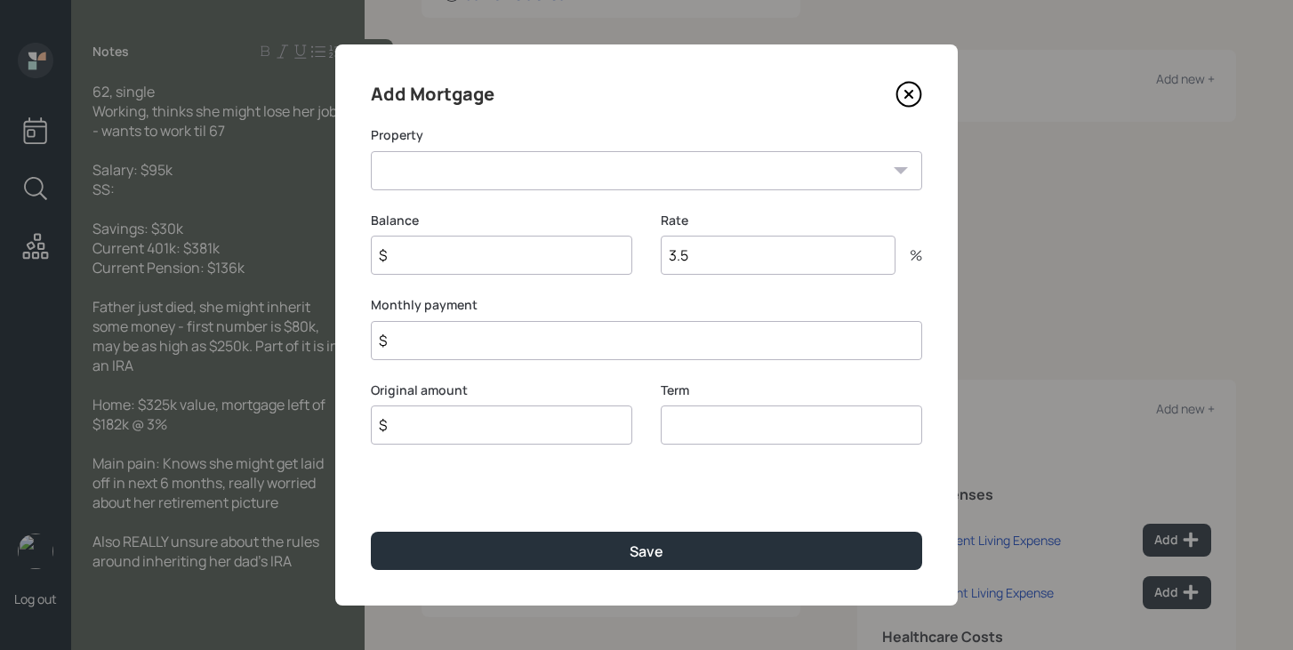
click at [565, 178] on select "WI Primary home" at bounding box center [646, 170] width 551 height 39
select select "5f5267da-c08b-4cbc-93bb-b2d024d2b9b2"
click at [371, 151] on select "WI Primary home" at bounding box center [646, 170] width 551 height 39
click at [527, 255] on input "$" at bounding box center [501, 255] width 261 height 39
type input "$ 182,000"
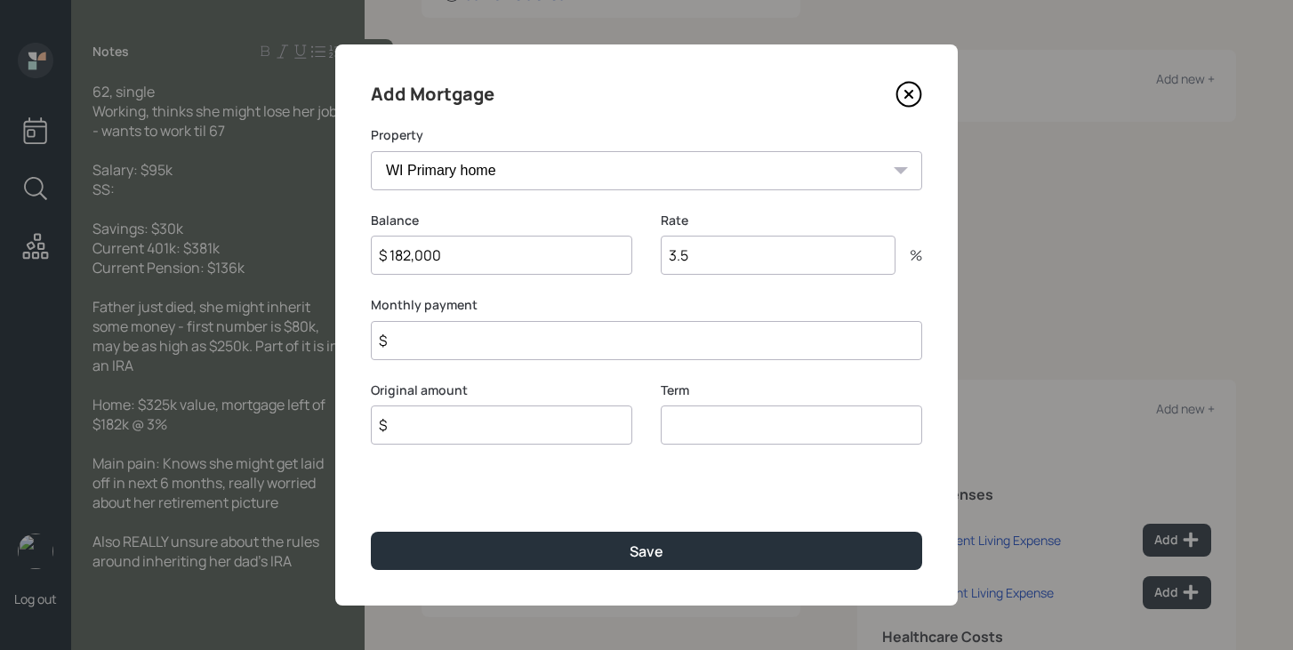
click at [498, 435] on input "$" at bounding box center [501, 424] width 261 height 39
type input "$ 182,000"
click at [743, 429] on input "number" at bounding box center [791, 424] width 261 height 39
type input "30"
click at [763, 265] on input "3.5" at bounding box center [778, 255] width 235 height 39
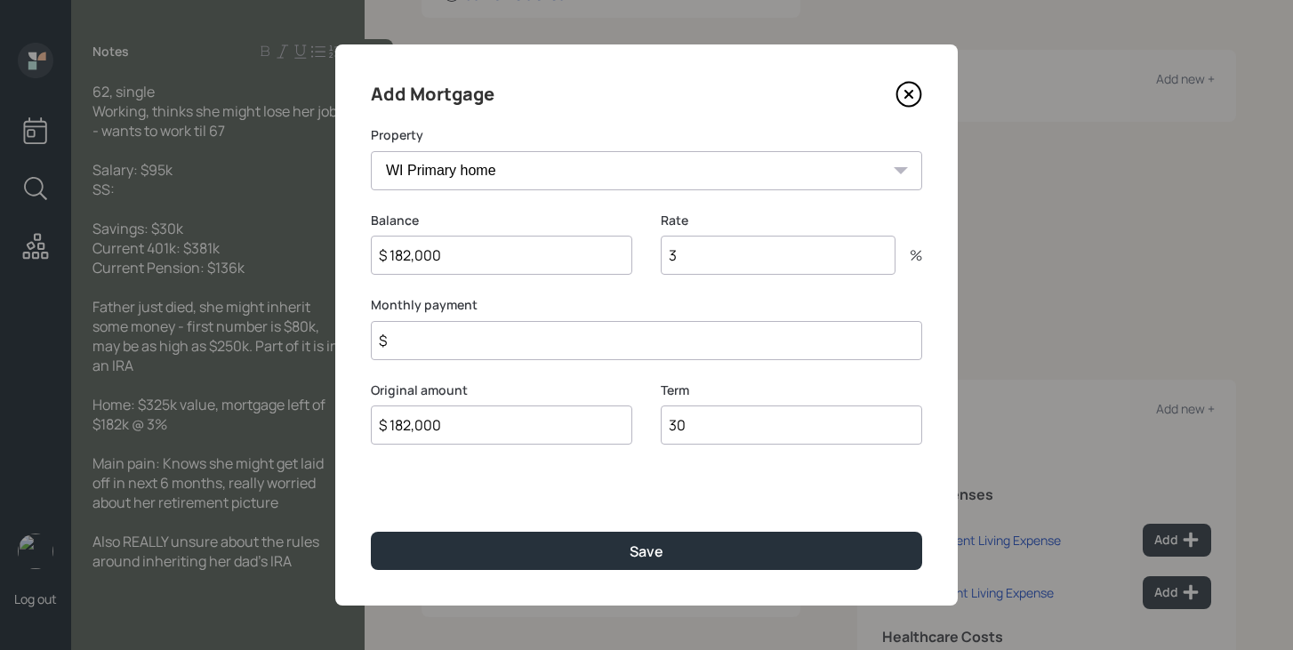
type input "3"
click at [691, 343] on input "$" at bounding box center [646, 340] width 551 height 39
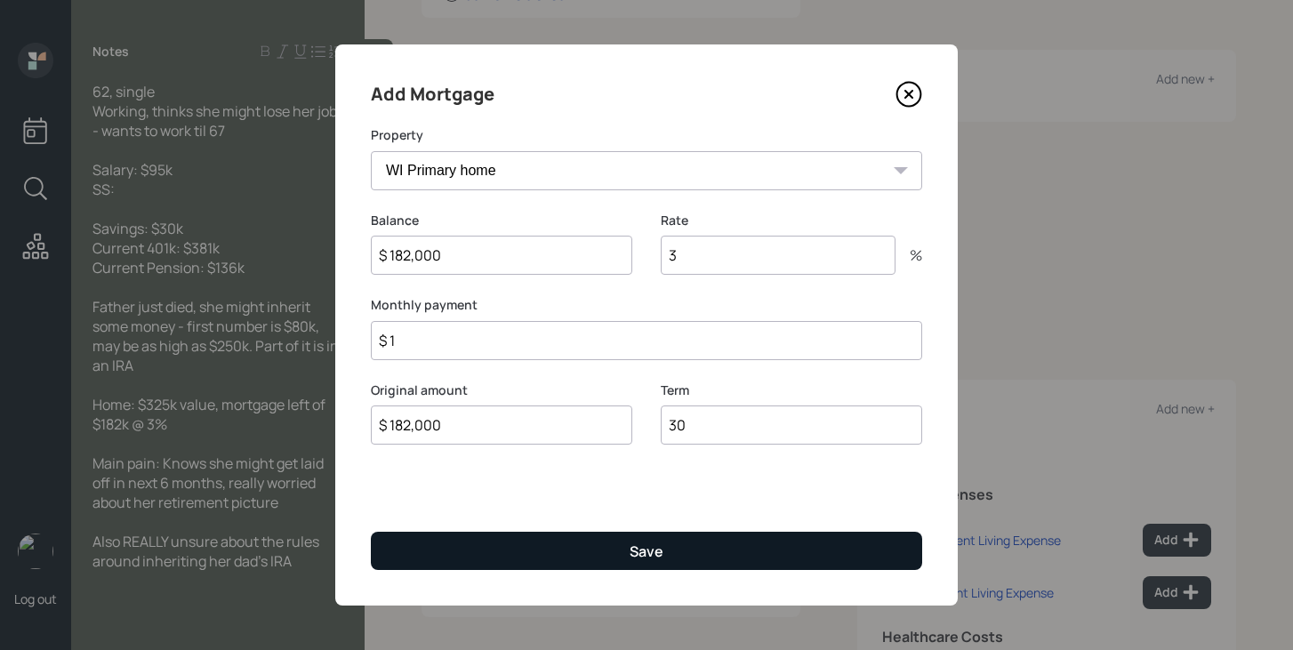
type input "$ 1"
click at [671, 557] on button "Save" at bounding box center [646, 551] width 551 height 38
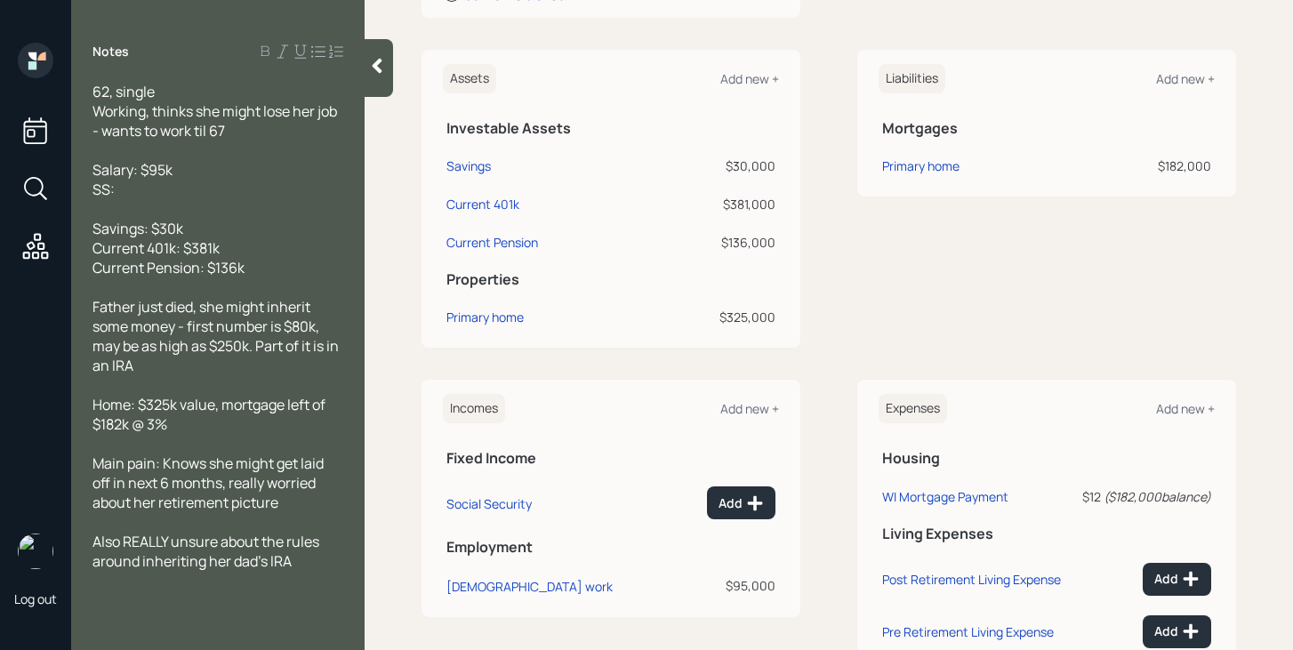
click at [372, 75] on div at bounding box center [378, 68] width 28 height 58
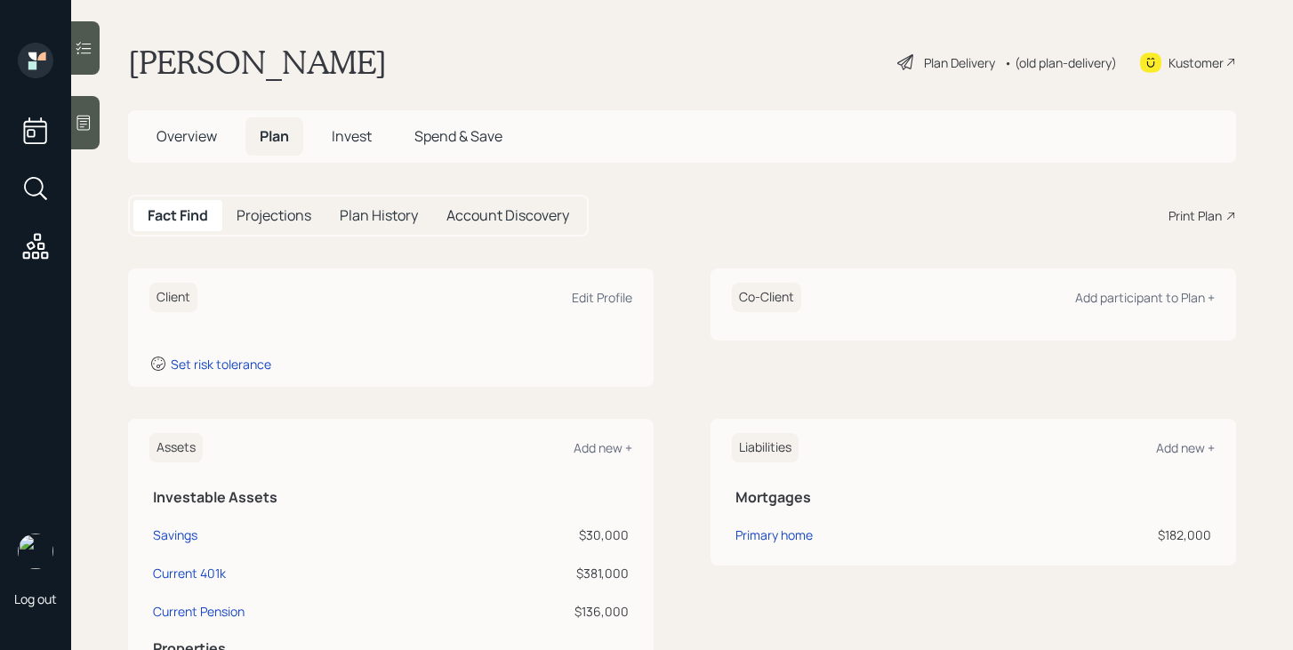
click at [191, 143] on span "Overview" at bounding box center [186, 136] width 60 height 20
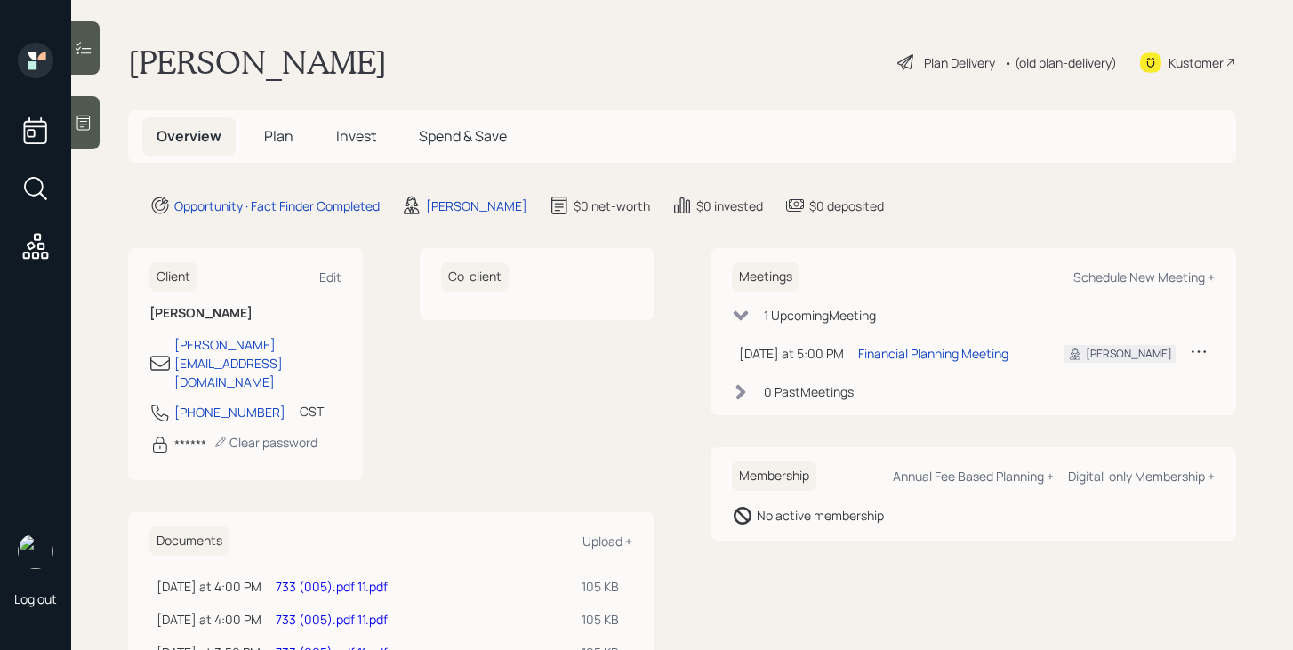
click at [381, 578] on link "733 (005).pdf 11.pdf" at bounding box center [332, 586] width 112 height 17
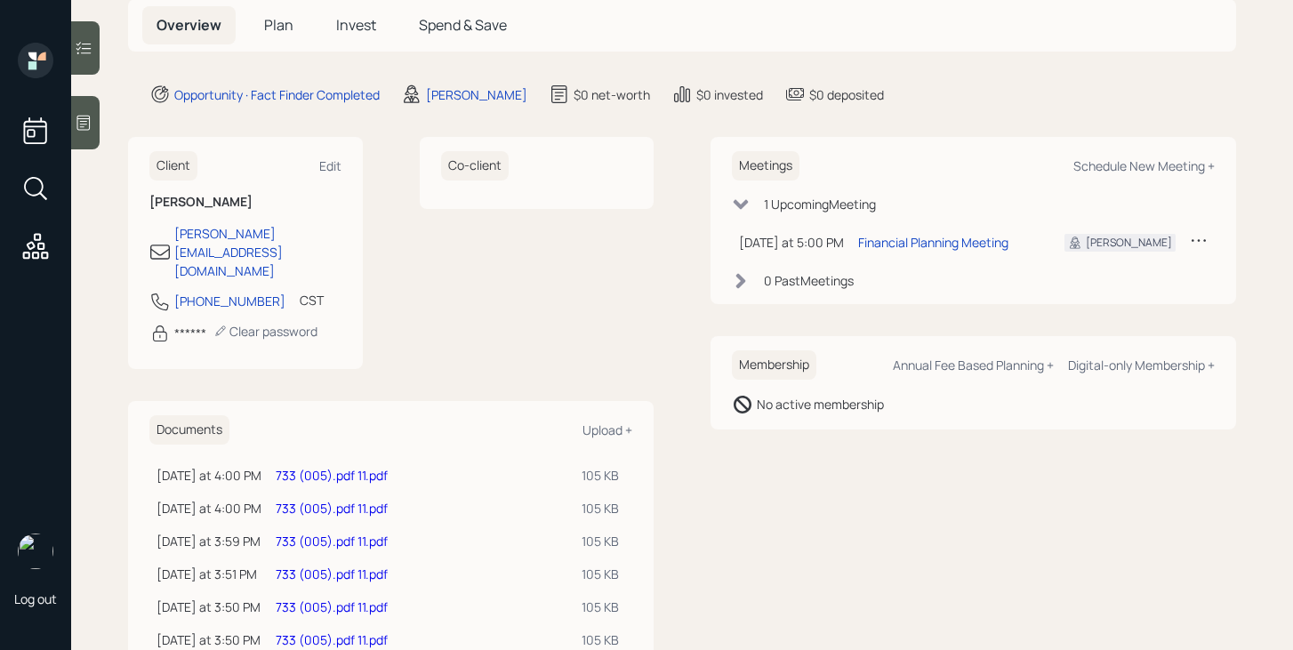
scroll to position [112, 0]
click at [370, 466] on link "733 (005).pdf 11.pdf" at bounding box center [332, 474] width 112 height 17
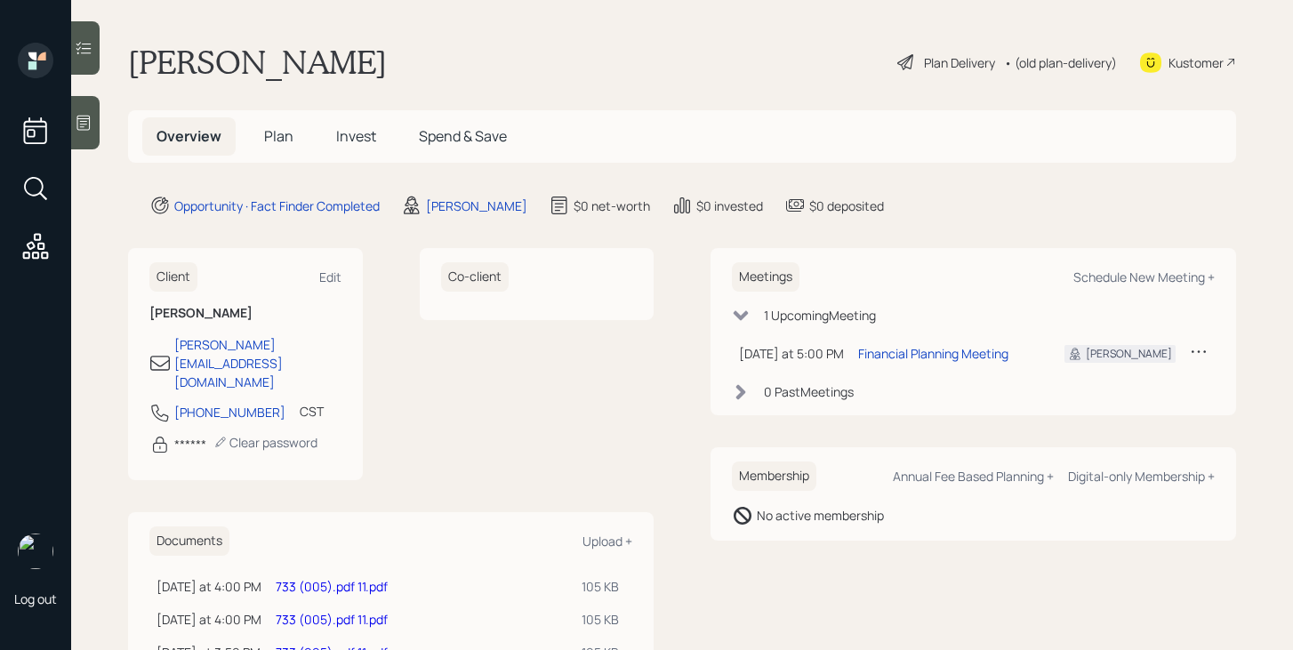
click at [285, 133] on span "Plan" at bounding box center [278, 136] width 29 height 20
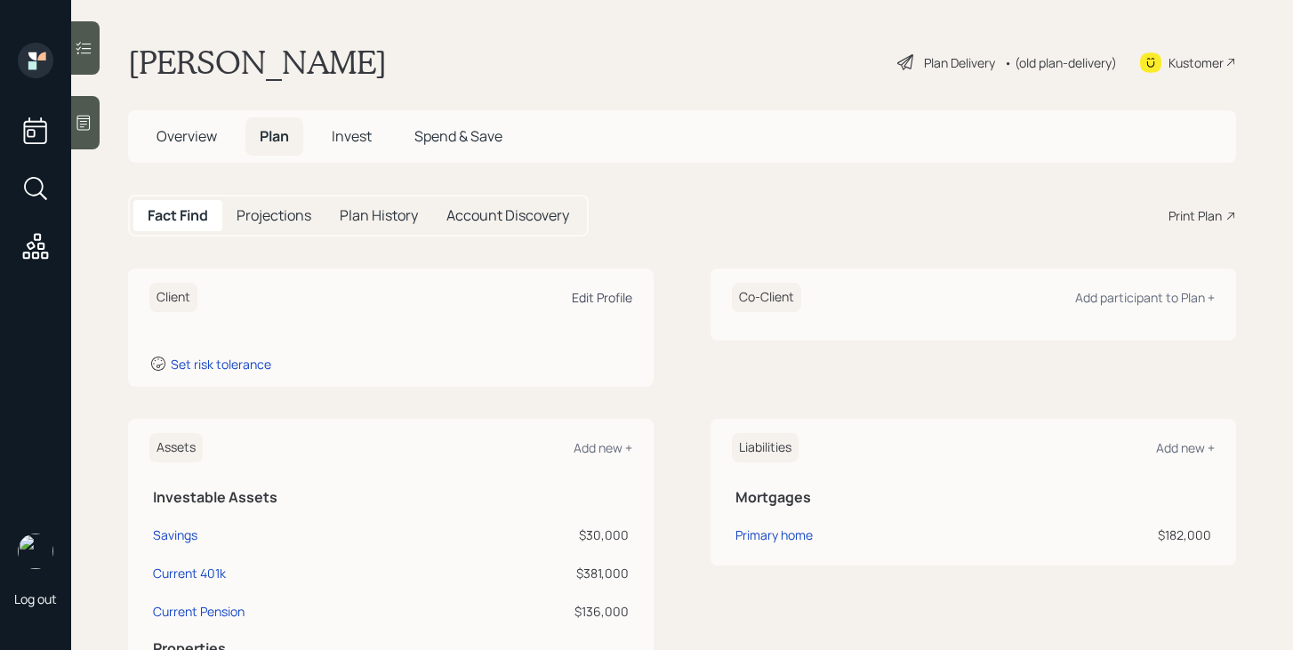
click at [622, 292] on div "Edit Profile" at bounding box center [602, 297] width 60 height 17
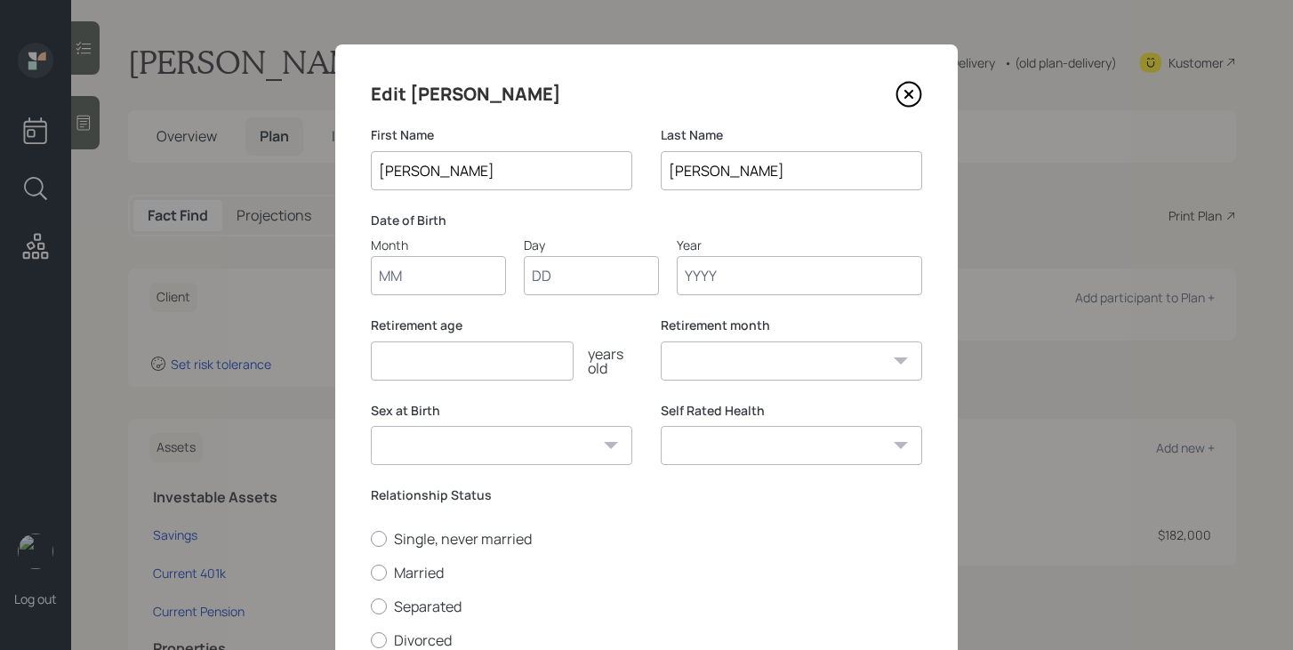
click at [458, 271] on input "Month" at bounding box center [438, 275] width 135 height 39
type input "01"
type input "13"
type input "1963"
select select "1"
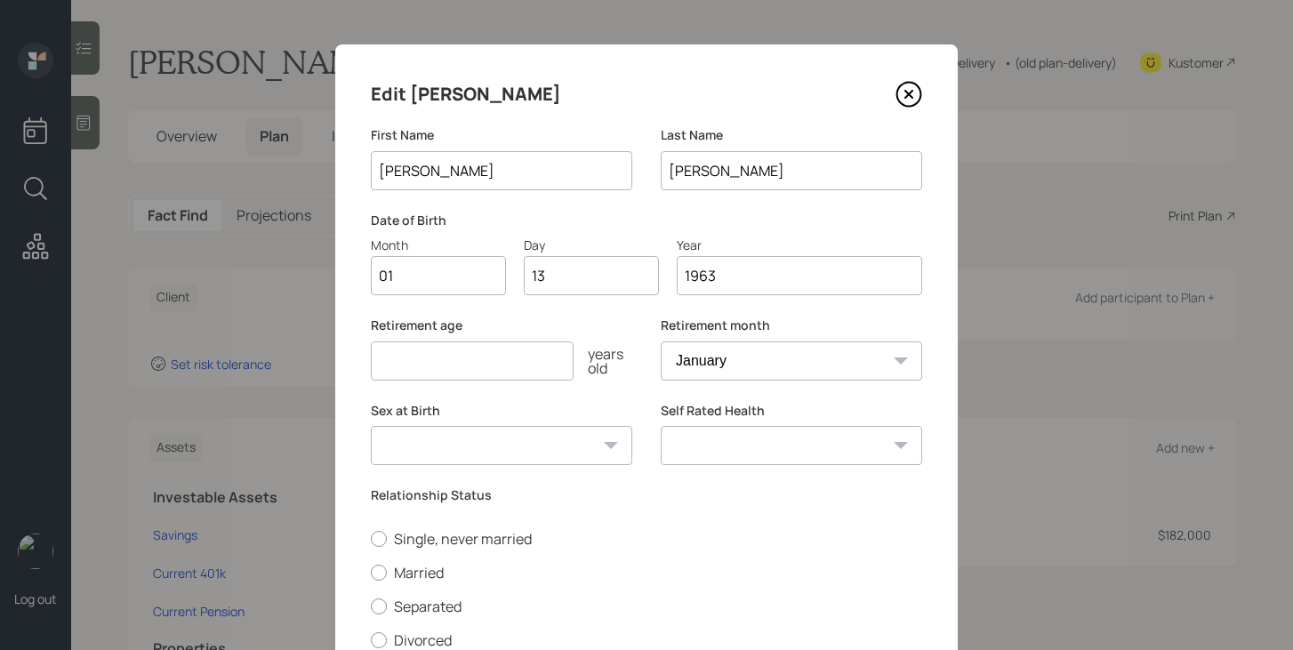
type input "1963"
click at [445, 360] on input "number" at bounding box center [472, 360] width 203 height 39
type input "63"
click at [480, 433] on select "Male Female Other / Prefer not to say" at bounding box center [501, 445] width 261 height 39
select select "female"
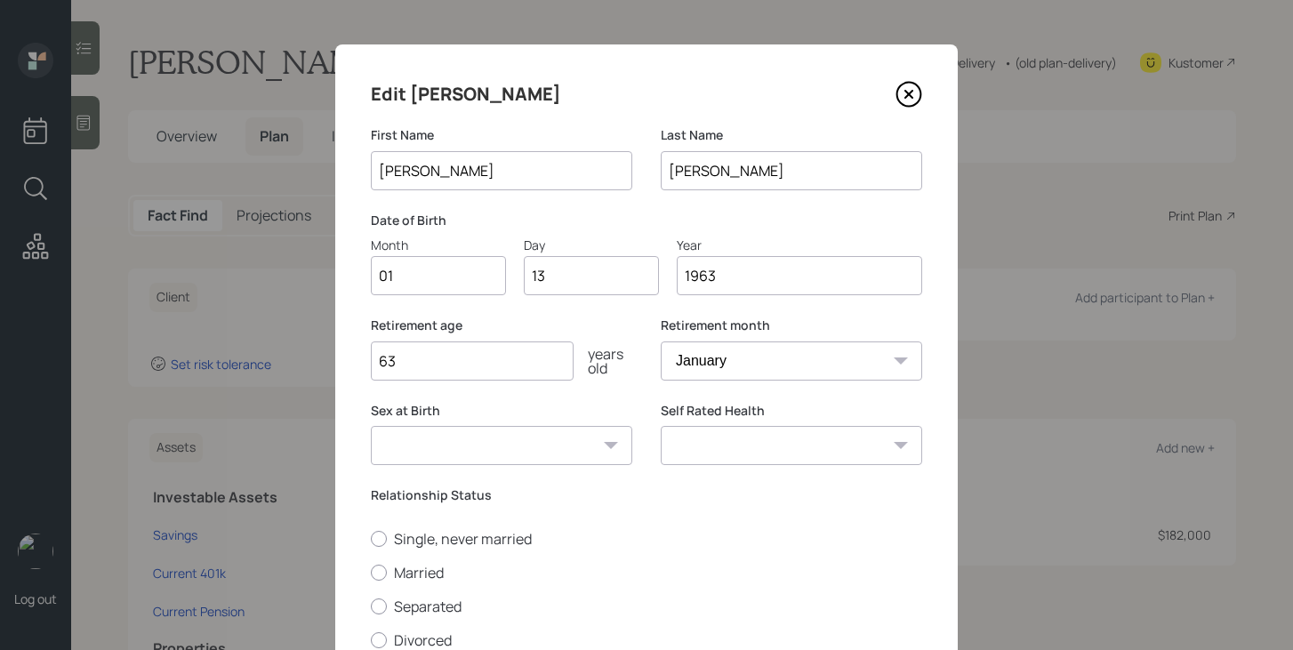
click at [371, 426] on select "Male Female Other / Prefer not to say" at bounding box center [501, 445] width 261 height 39
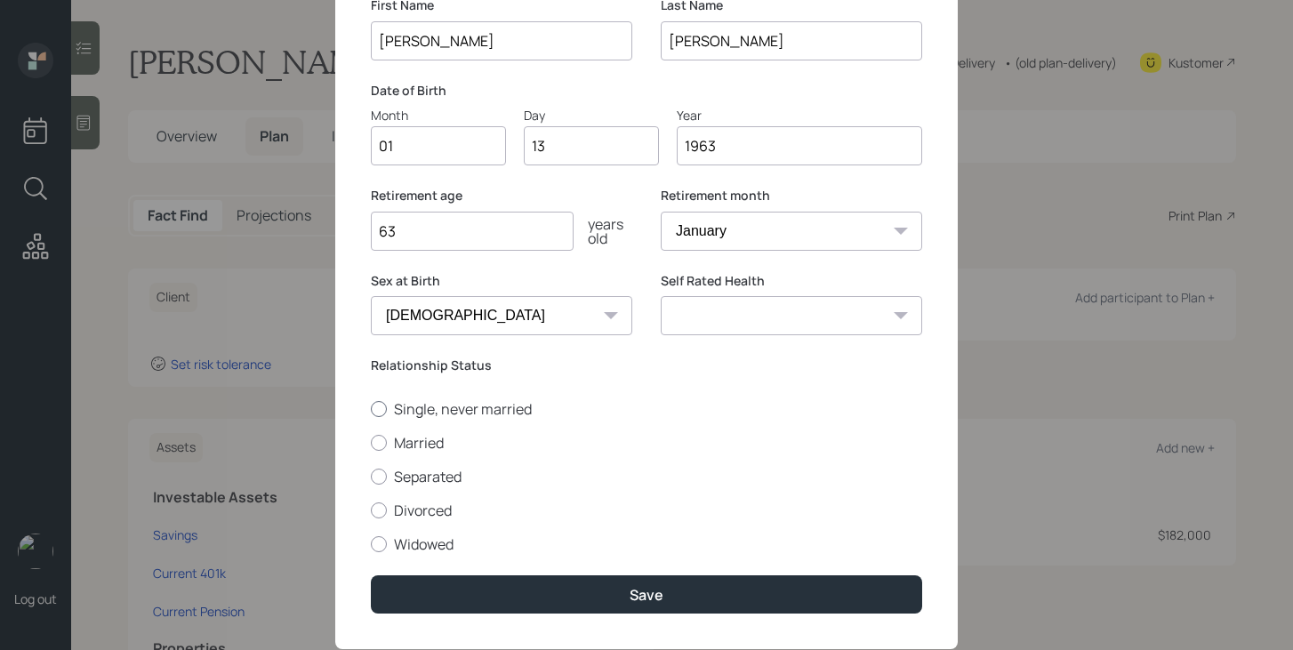
click at [510, 401] on label "Single, never married" at bounding box center [646, 409] width 551 height 20
click at [371, 408] on input "Single, never married" at bounding box center [370, 408] width 1 height 1
radio input "true"
click at [739, 325] on select "Excellent Very Good Good Fair Poor" at bounding box center [791, 315] width 261 height 39
select select "excellent"
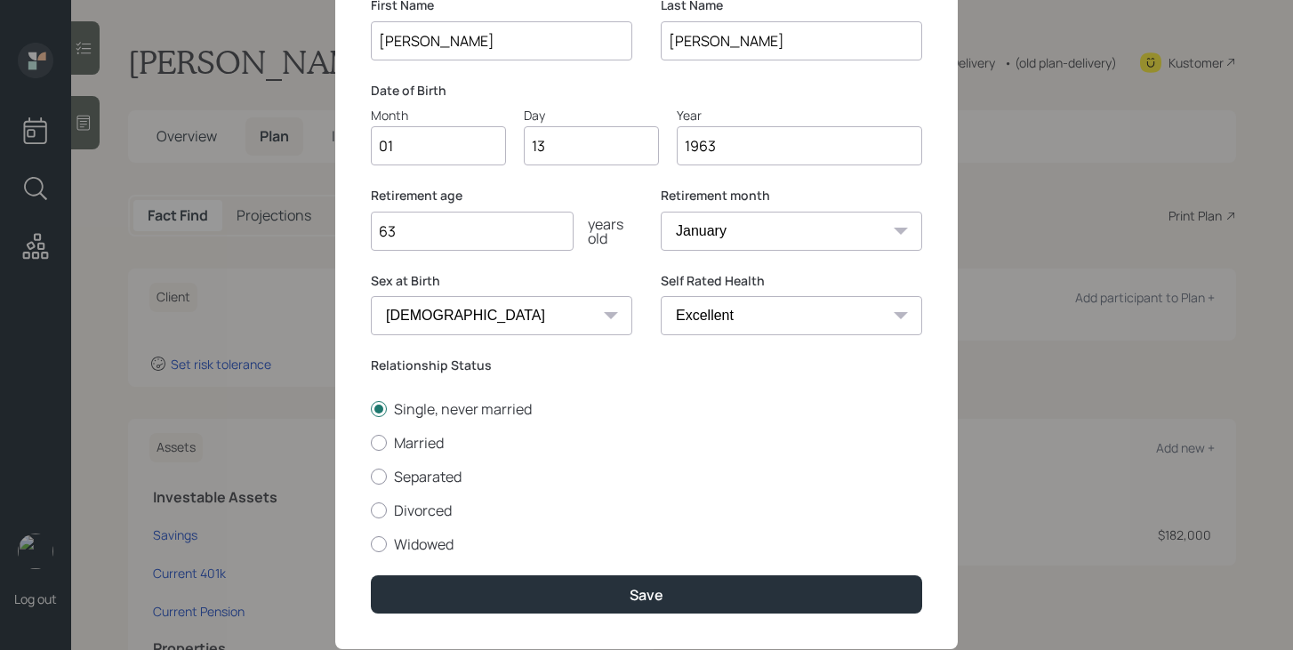
click at [661, 296] on select "Excellent Very Good Good Fair Poor" at bounding box center [791, 315] width 261 height 39
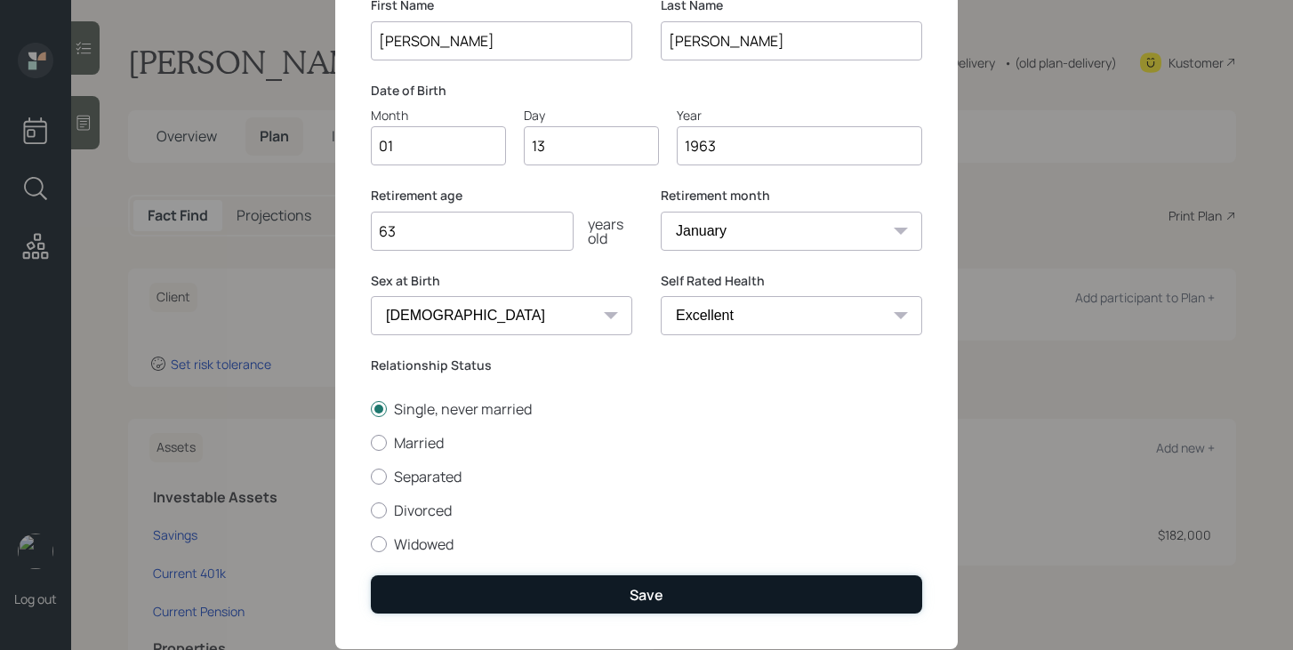
click at [660, 591] on div "Save" at bounding box center [646, 595] width 34 height 20
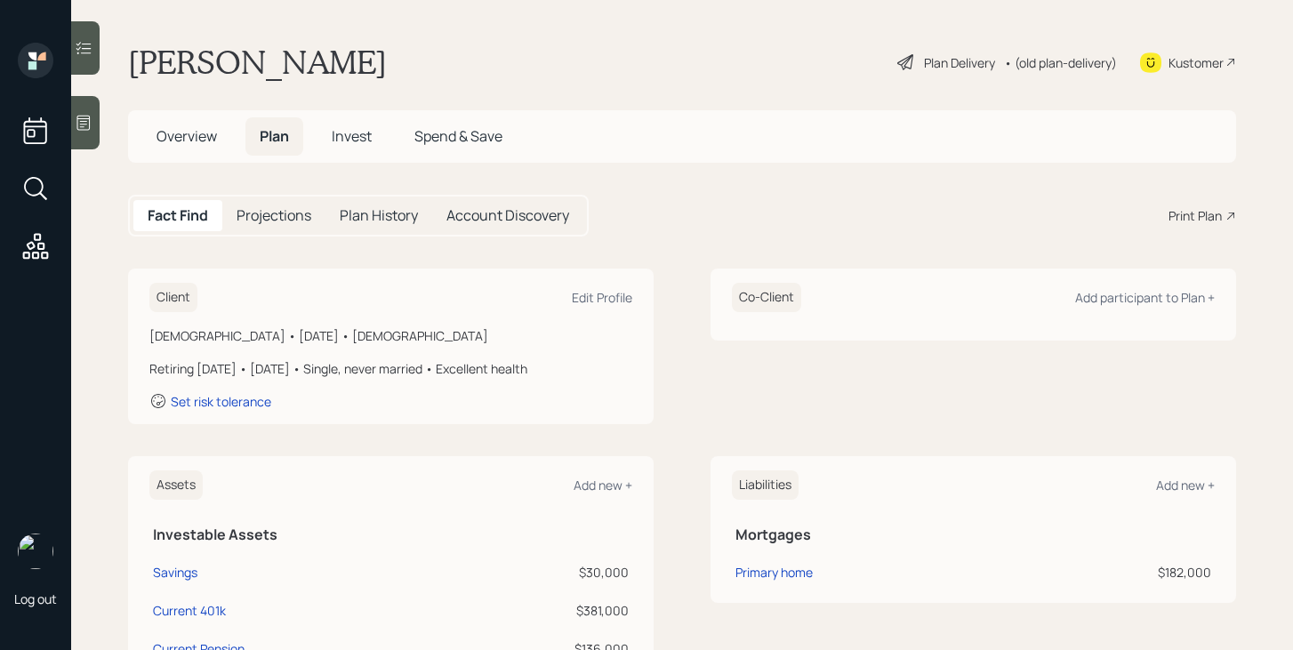
click at [179, 139] on span "Overview" at bounding box center [186, 136] width 60 height 20
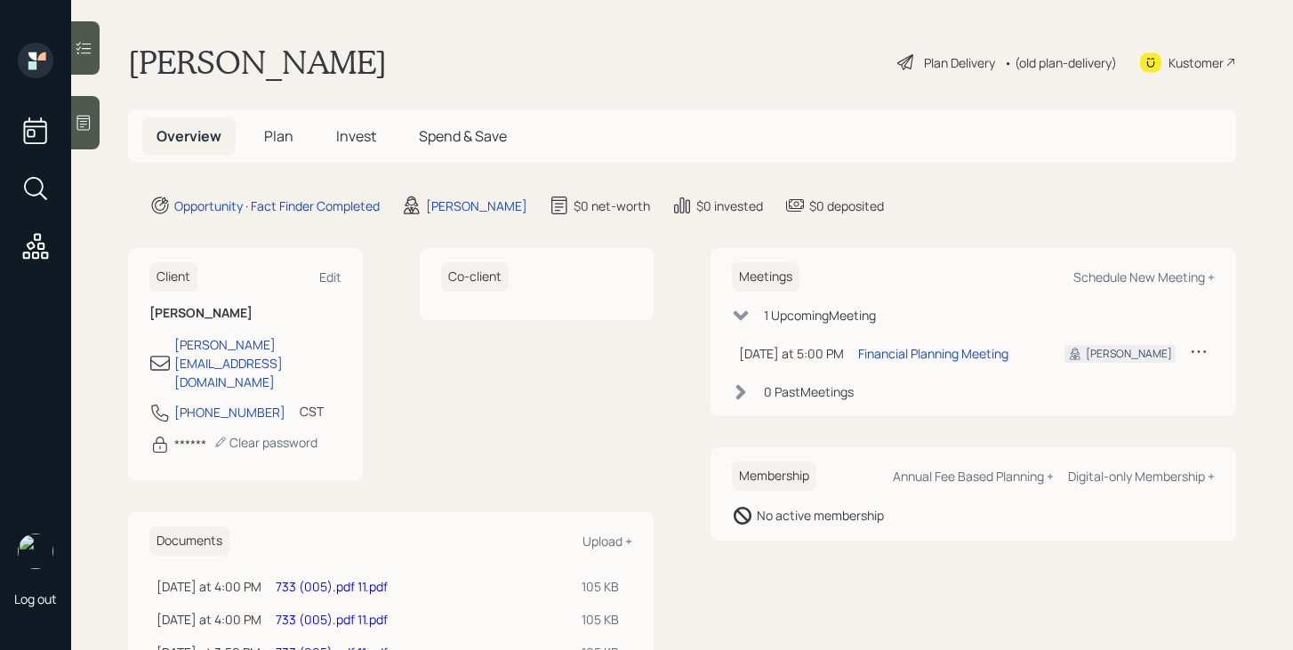
click at [275, 137] on span "Plan" at bounding box center [278, 136] width 29 height 20
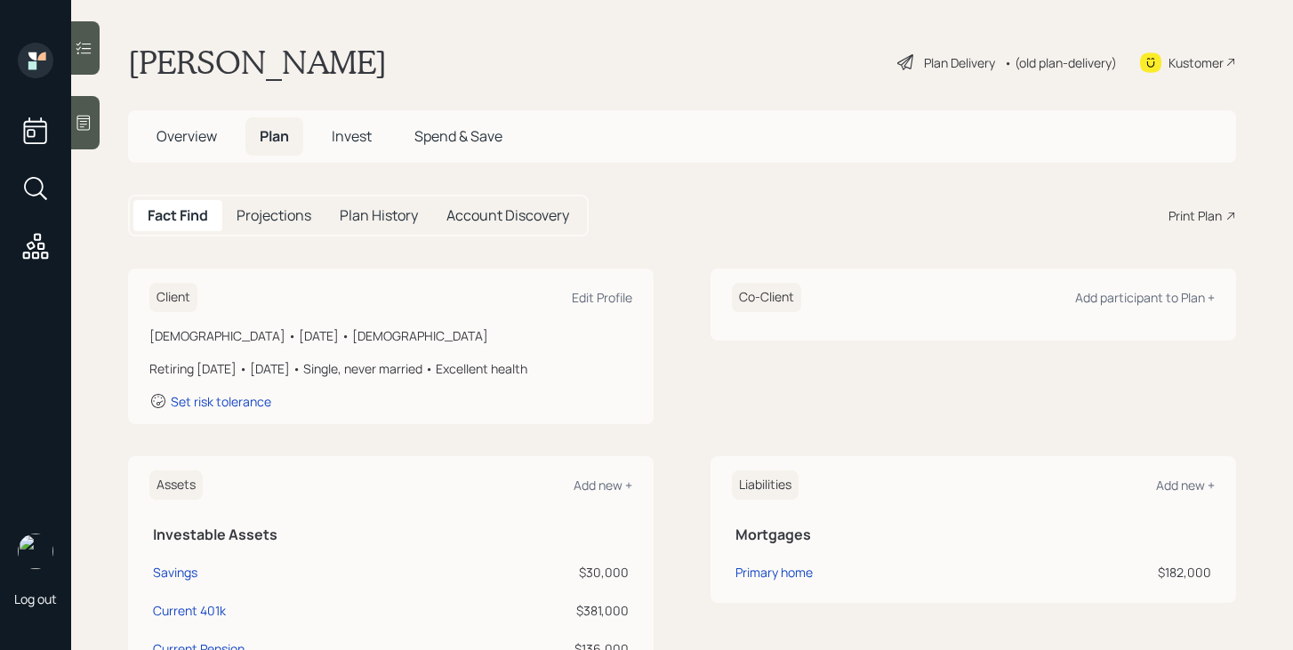
click at [933, 61] on div "Plan Delivery" at bounding box center [959, 62] width 71 height 19
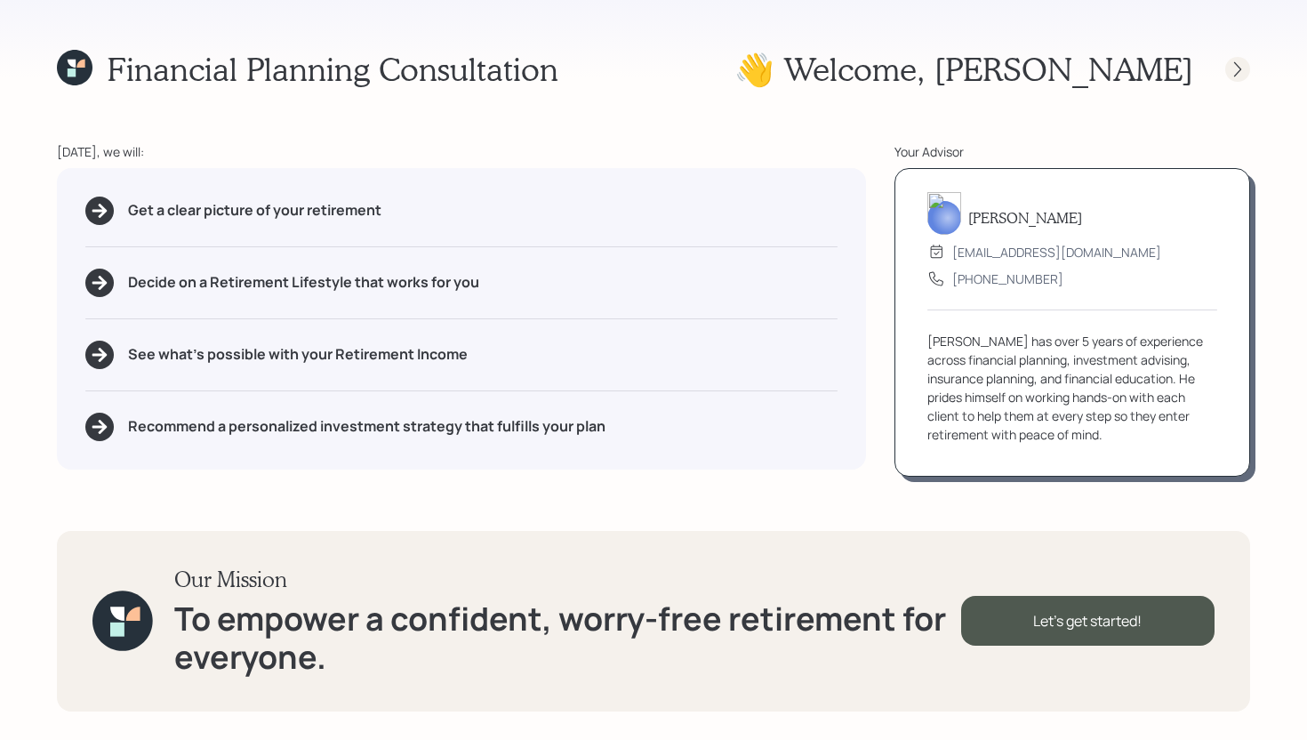
click at [1238, 68] on icon at bounding box center [1238, 69] width 18 height 18
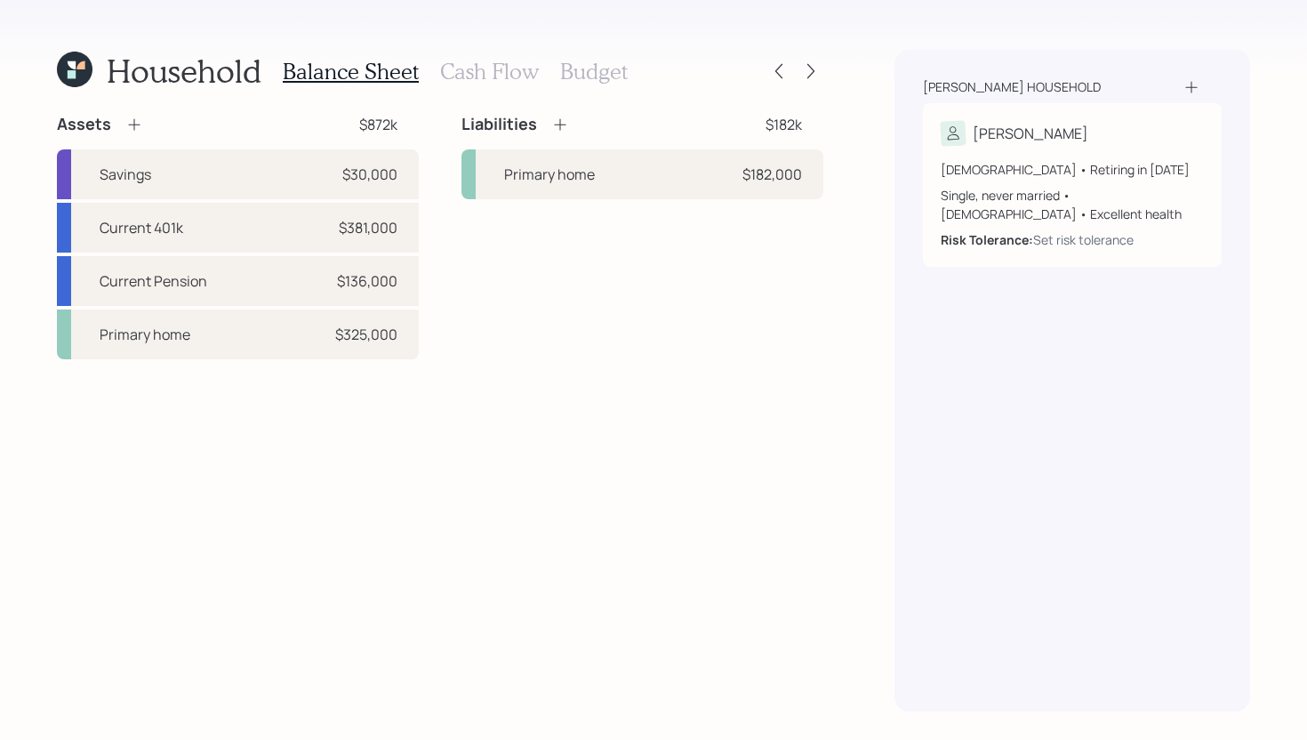
click at [139, 128] on icon at bounding box center [134, 125] width 18 height 18
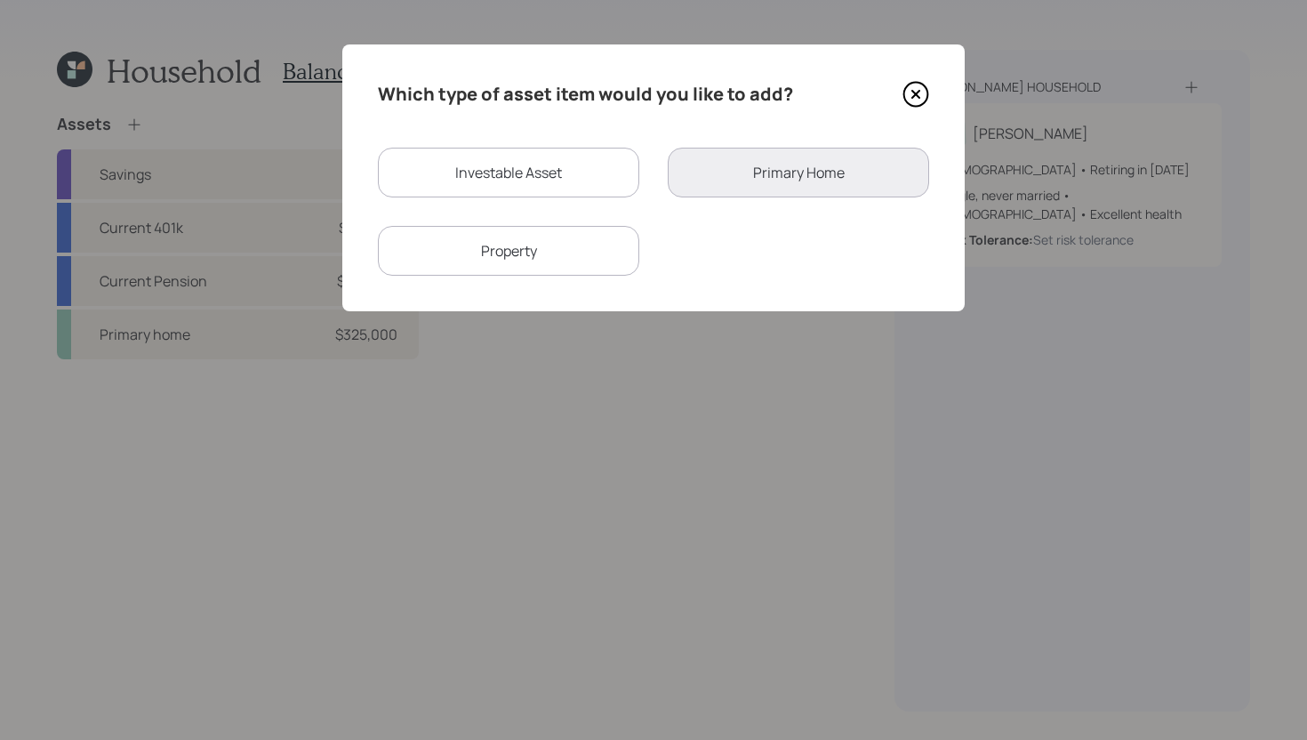
click at [922, 91] on icon at bounding box center [915, 94] width 27 height 27
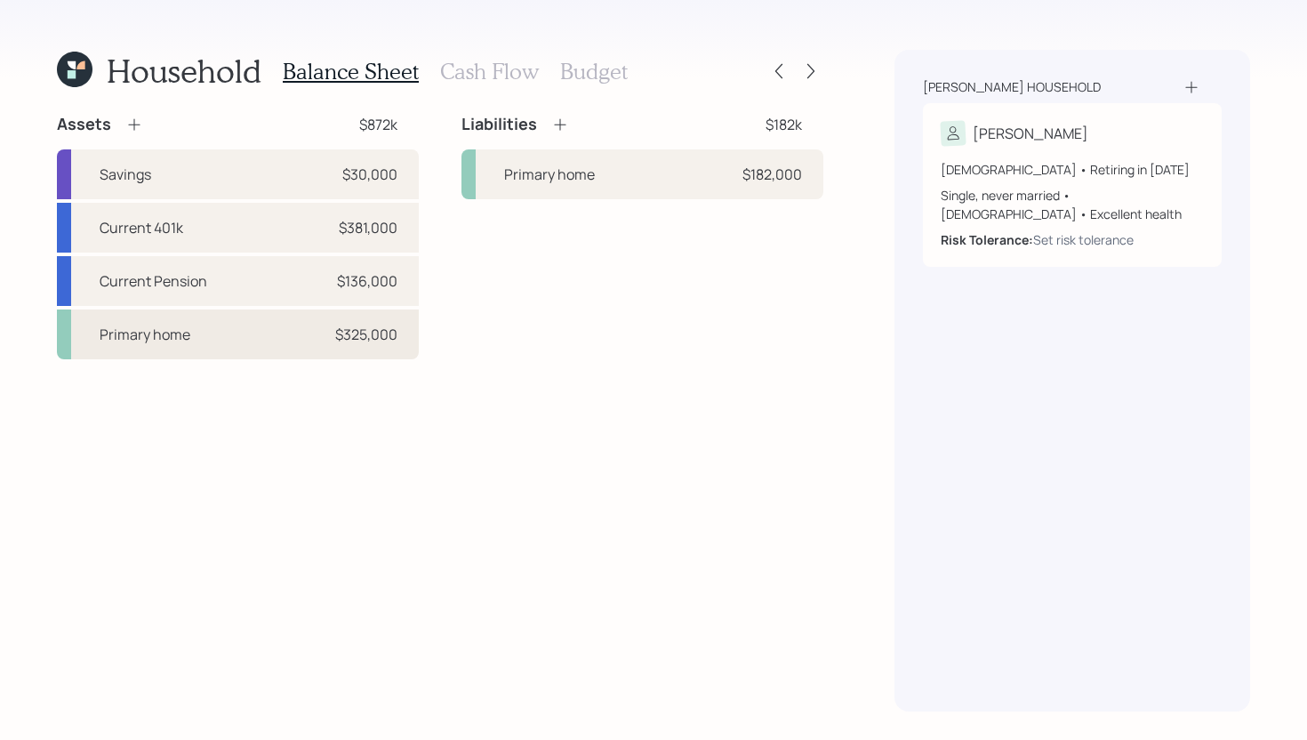
click at [321, 342] on div "Primary home $325,000" at bounding box center [238, 334] width 362 height 50
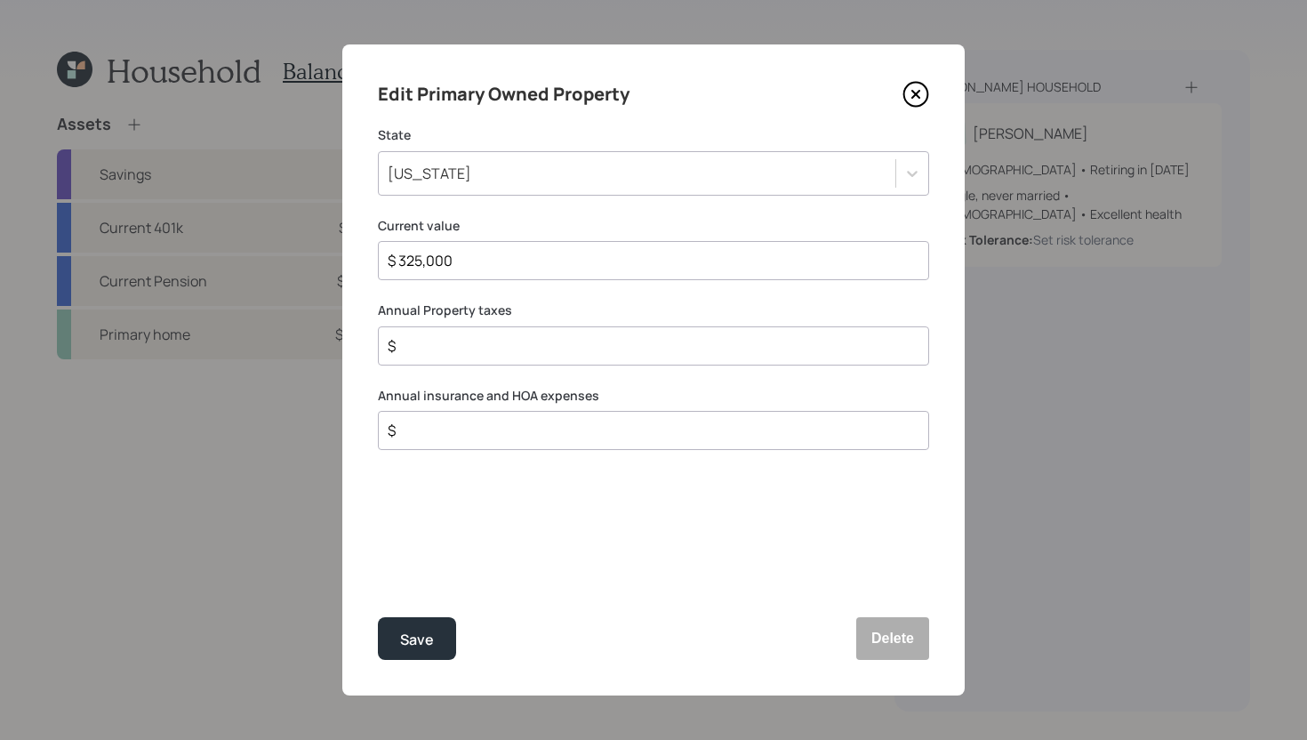
click at [484, 356] on input "$" at bounding box center [646, 345] width 521 height 21
type input "$ 5,663"
click at [439, 434] on input "$" at bounding box center [646, 430] width 521 height 21
type input "$ 801"
click at [430, 629] on div "Save" at bounding box center [417, 640] width 34 height 24
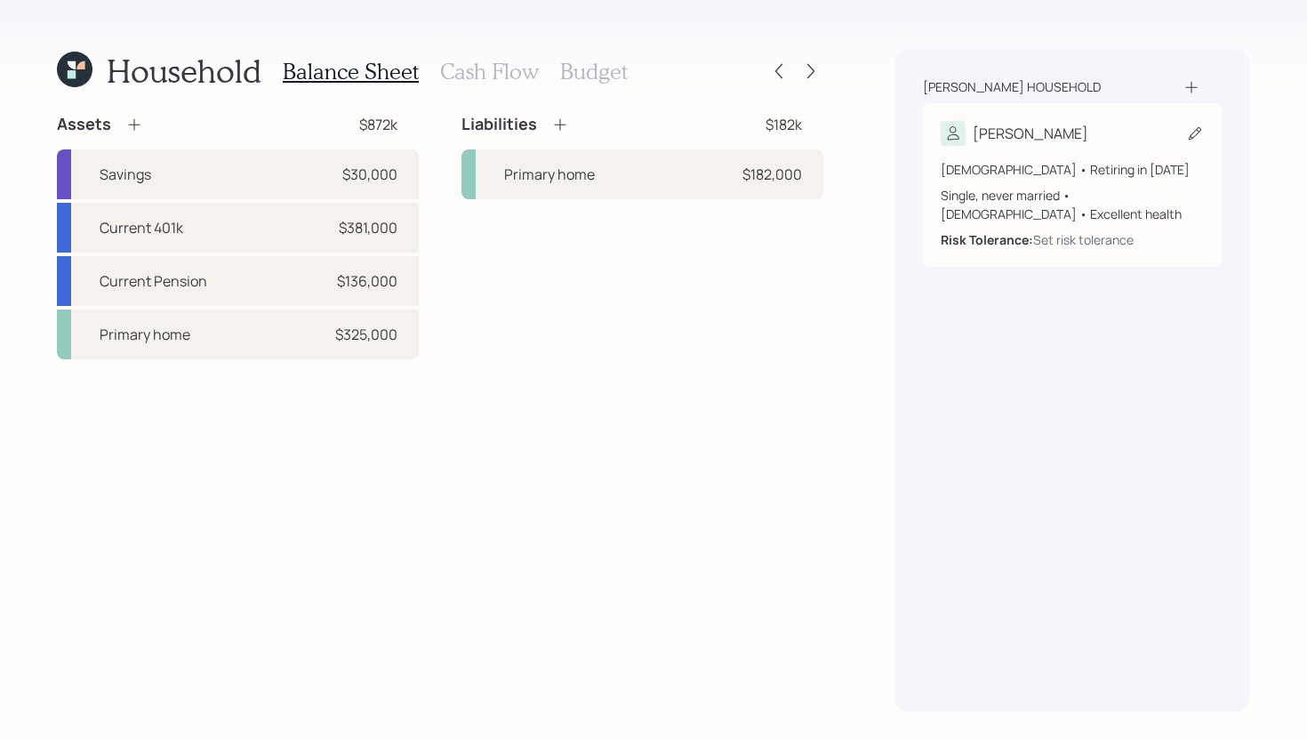
click at [1197, 132] on icon at bounding box center [1195, 133] width 18 height 18
select select "female"
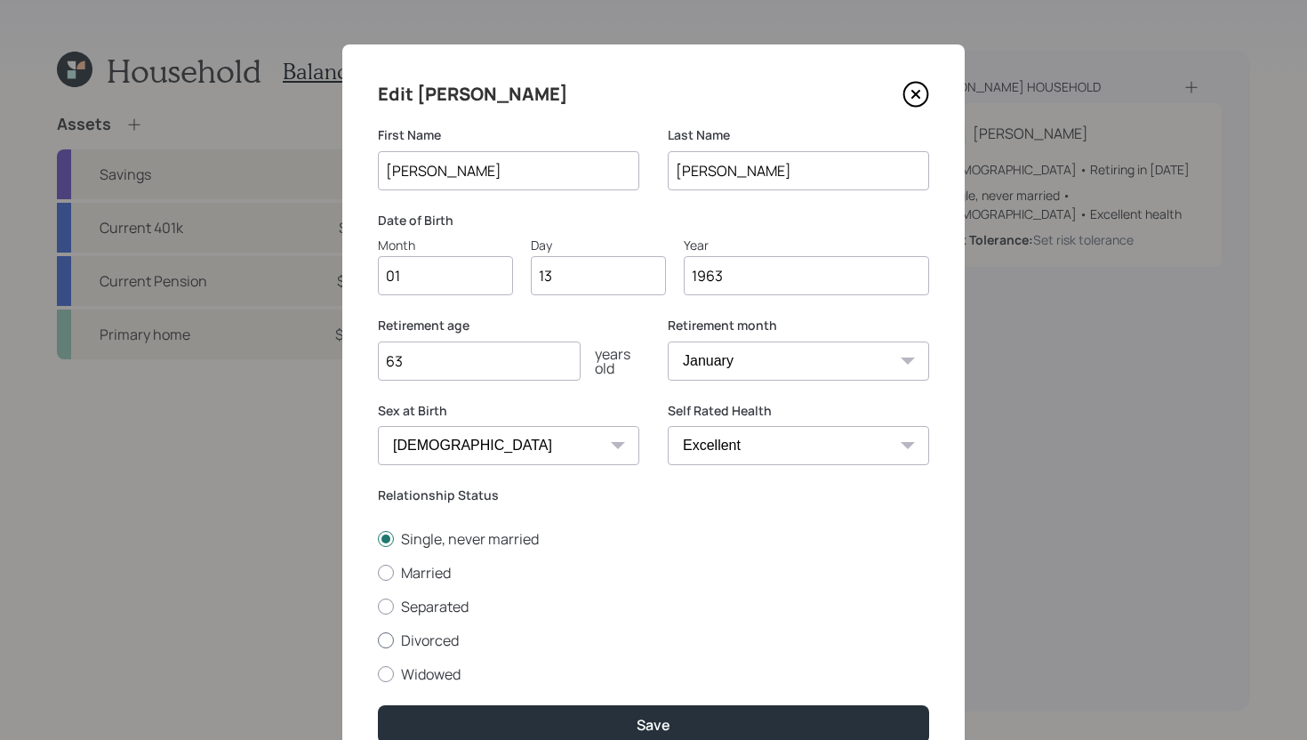
click at [420, 638] on label "Divorced" at bounding box center [653, 640] width 551 height 20
click at [378, 639] on input "Divorced" at bounding box center [377, 639] width 1 height 1
radio input "true"
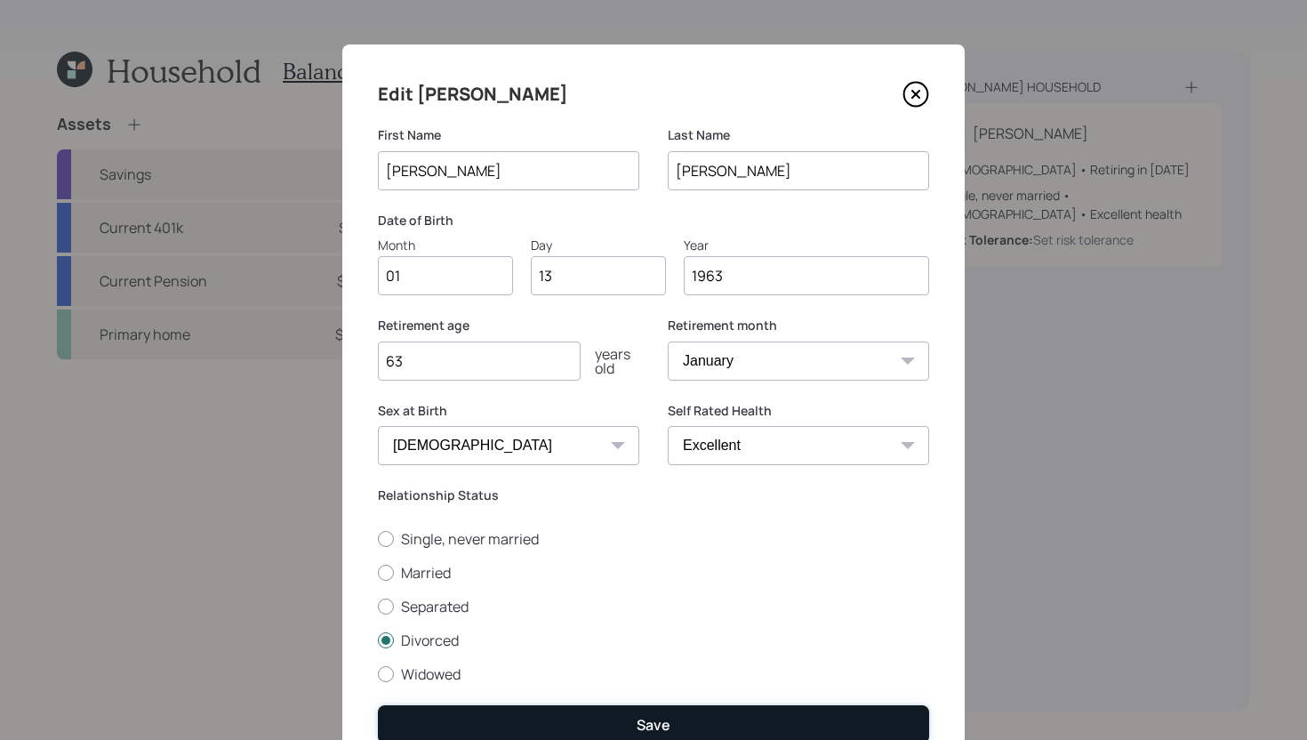
click at [617, 649] on button "Save" at bounding box center [653, 724] width 551 height 38
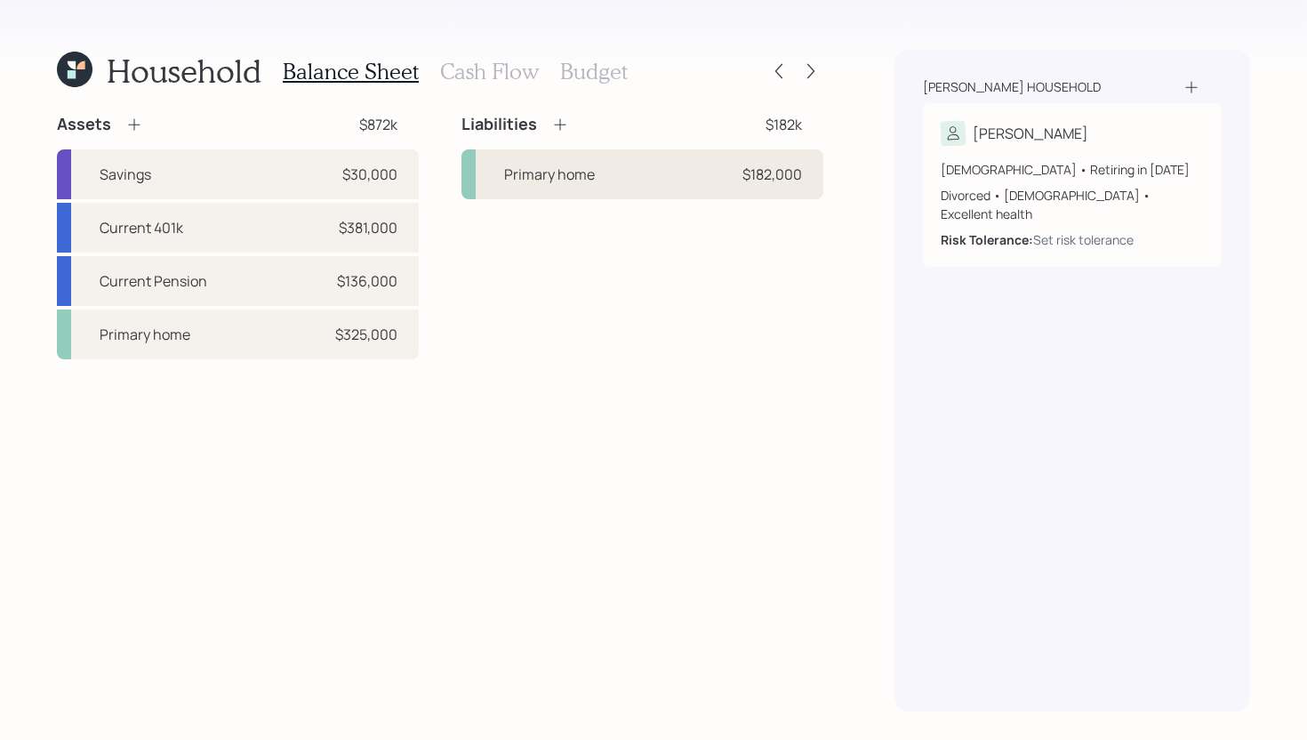
click at [555, 180] on div "Primary home" at bounding box center [549, 174] width 91 height 21
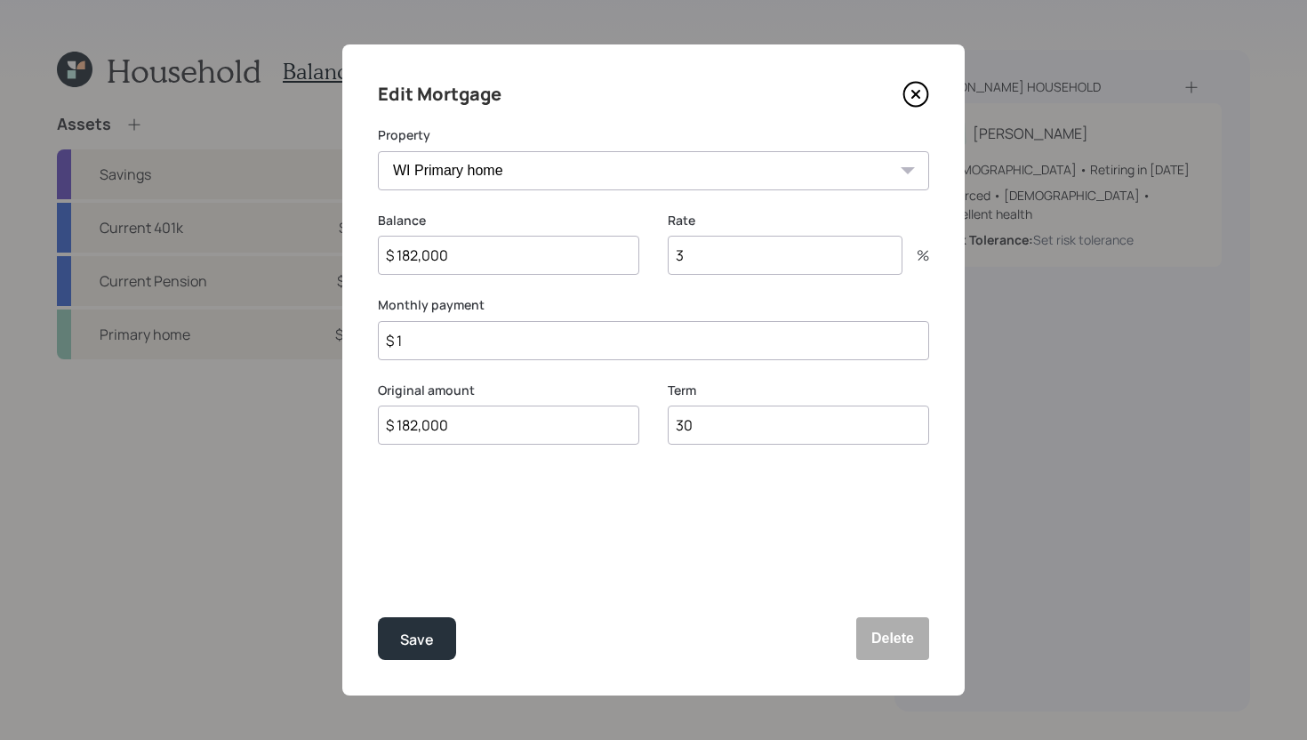
click at [488, 340] on input "$ 1" at bounding box center [653, 340] width 551 height 39
type input "$ 1,021"
click at [433, 620] on button "Save" at bounding box center [417, 638] width 78 height 43
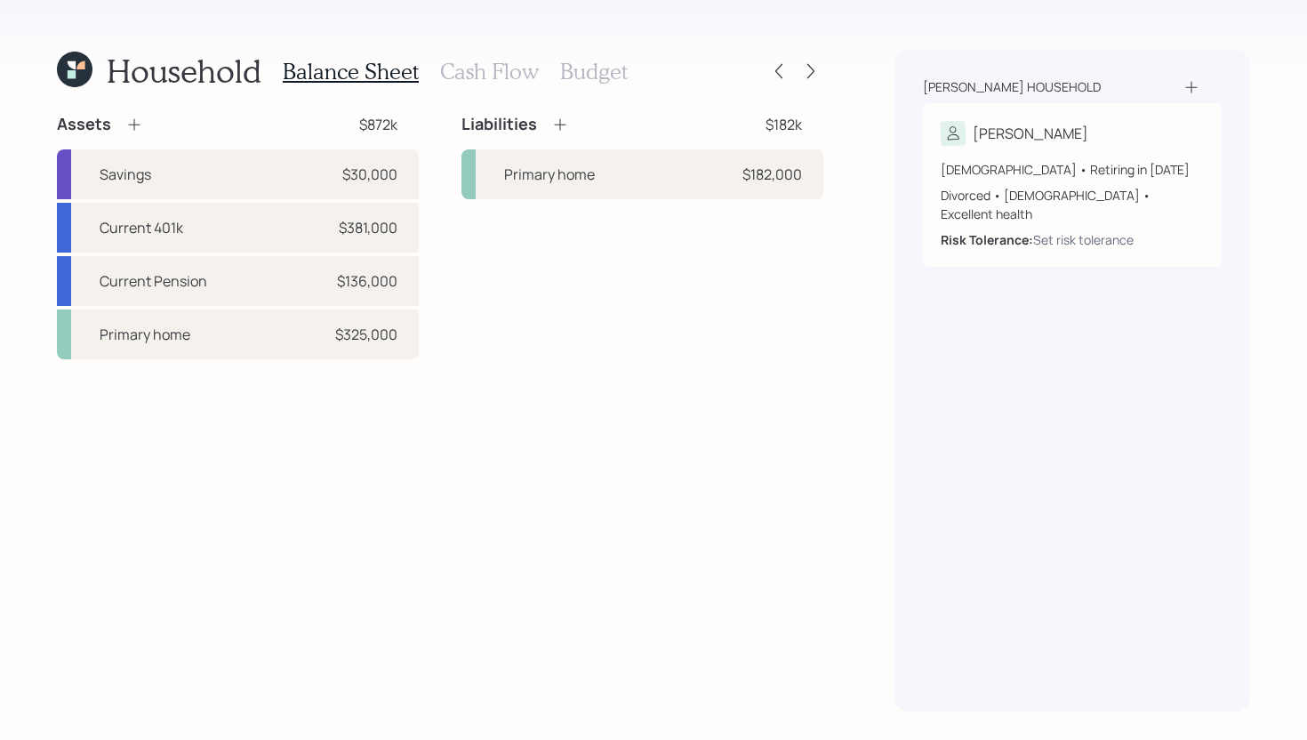
click at [477, 75] on h3 "Cash Flow" at bounding box center [489, 72] width 99 height 26
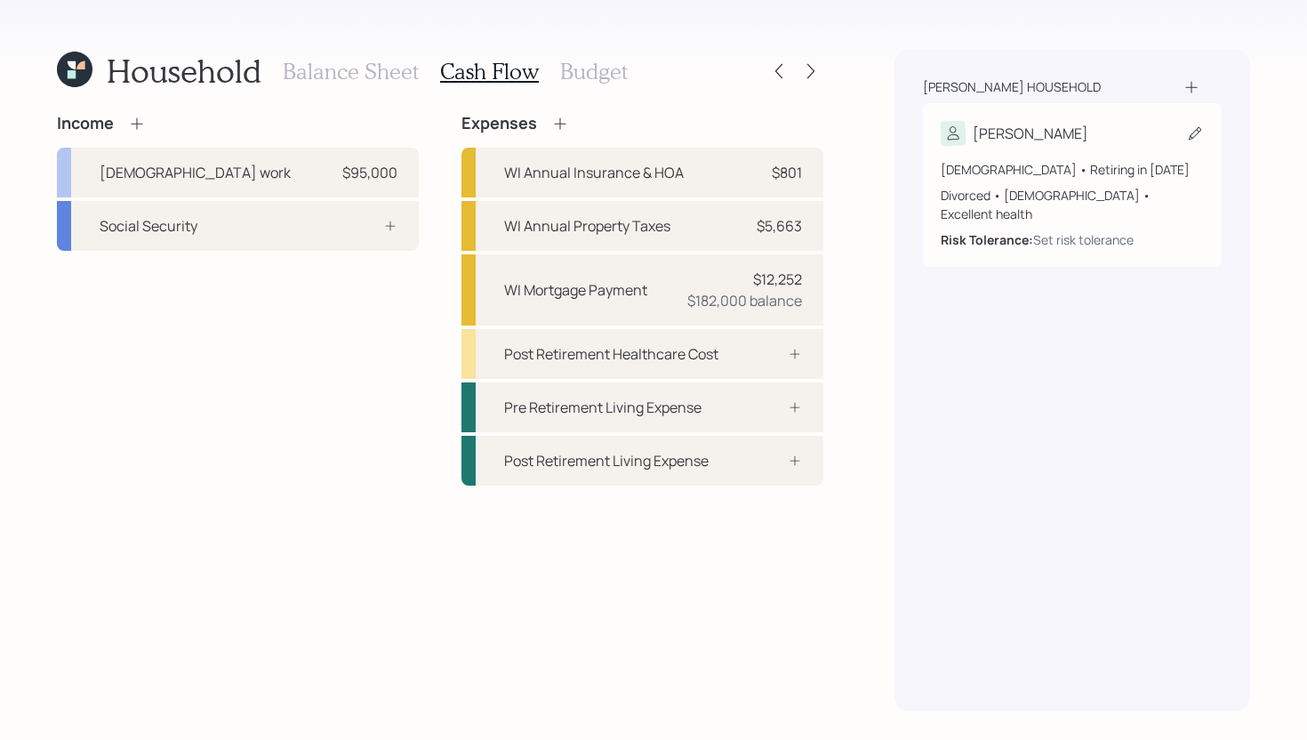
click at [1060, 117] on div "Melanie 62 years old • Retiring in January 2026 Divorced • Female • Excellent h…" at bounding box center [1072, 185] width 299 height 164
select select "female"
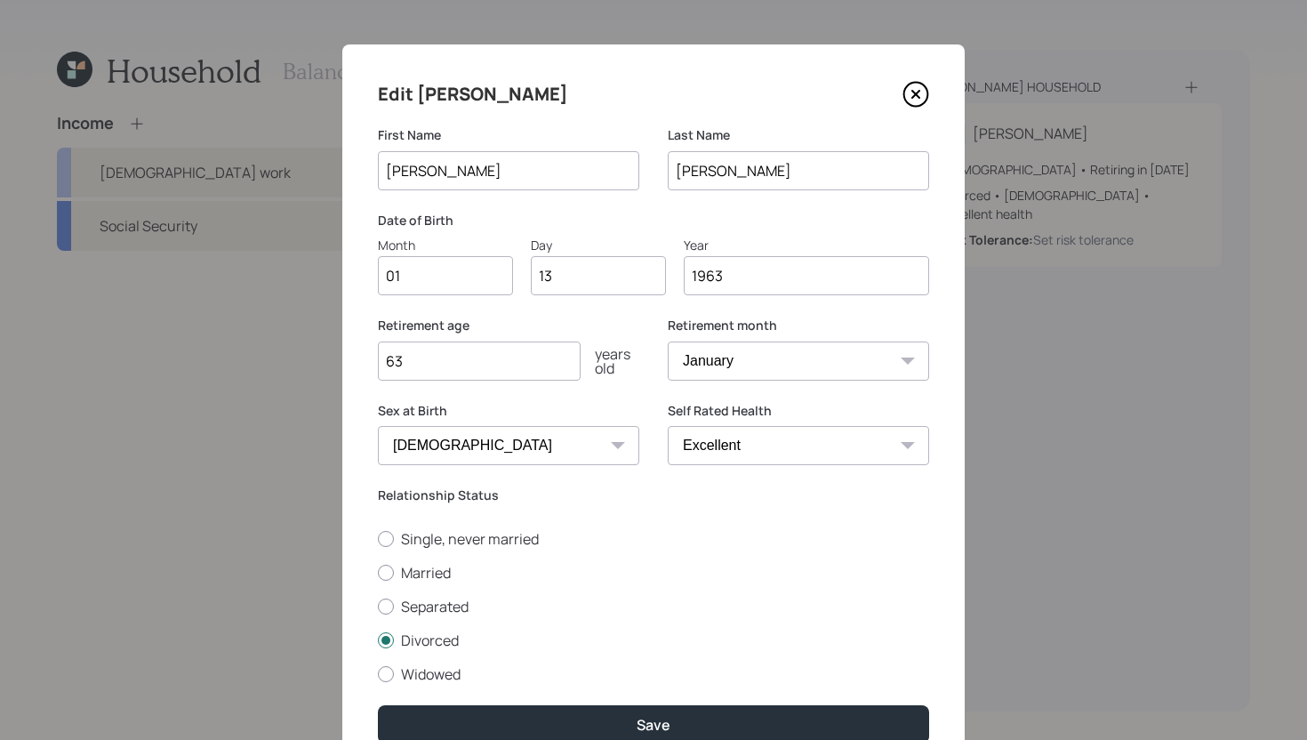
click at [914, 94] on icon at bounding box center [915, 94] width 7 height 7
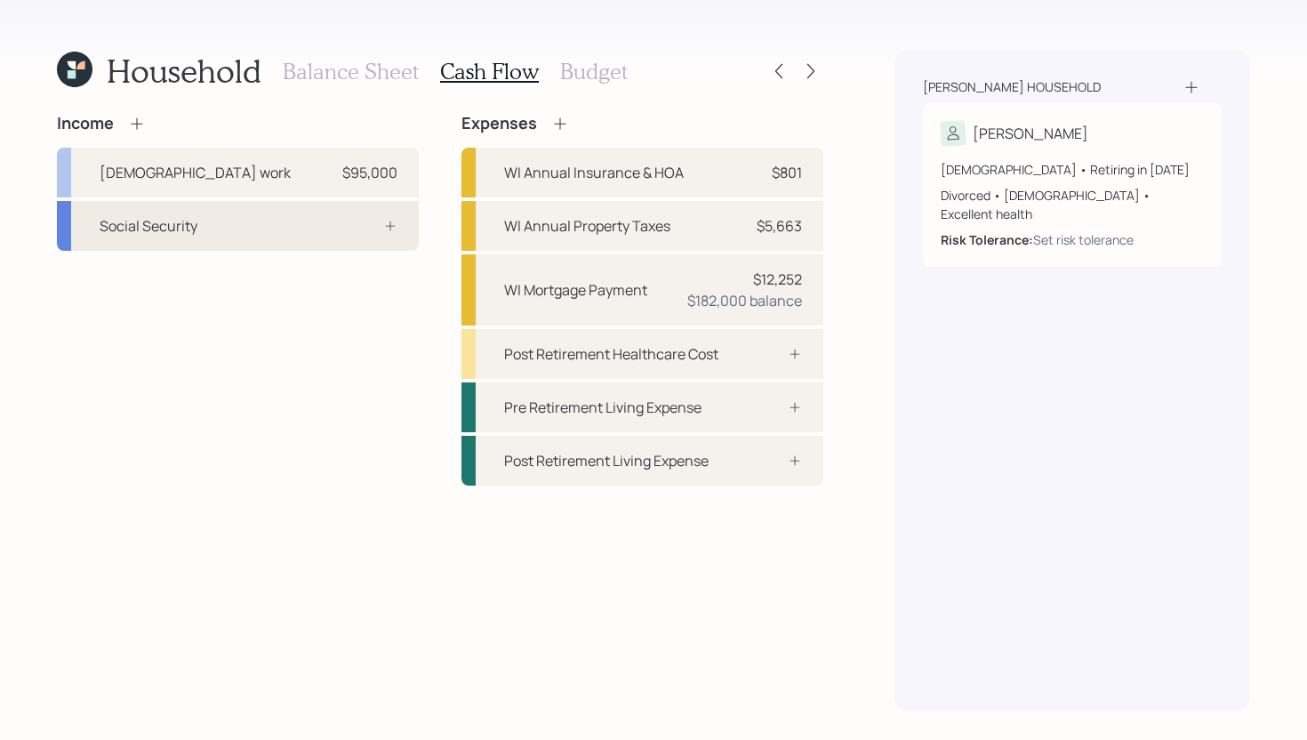
click at [356, 228] on div at bounding box center [370, 226] width 53 height 14
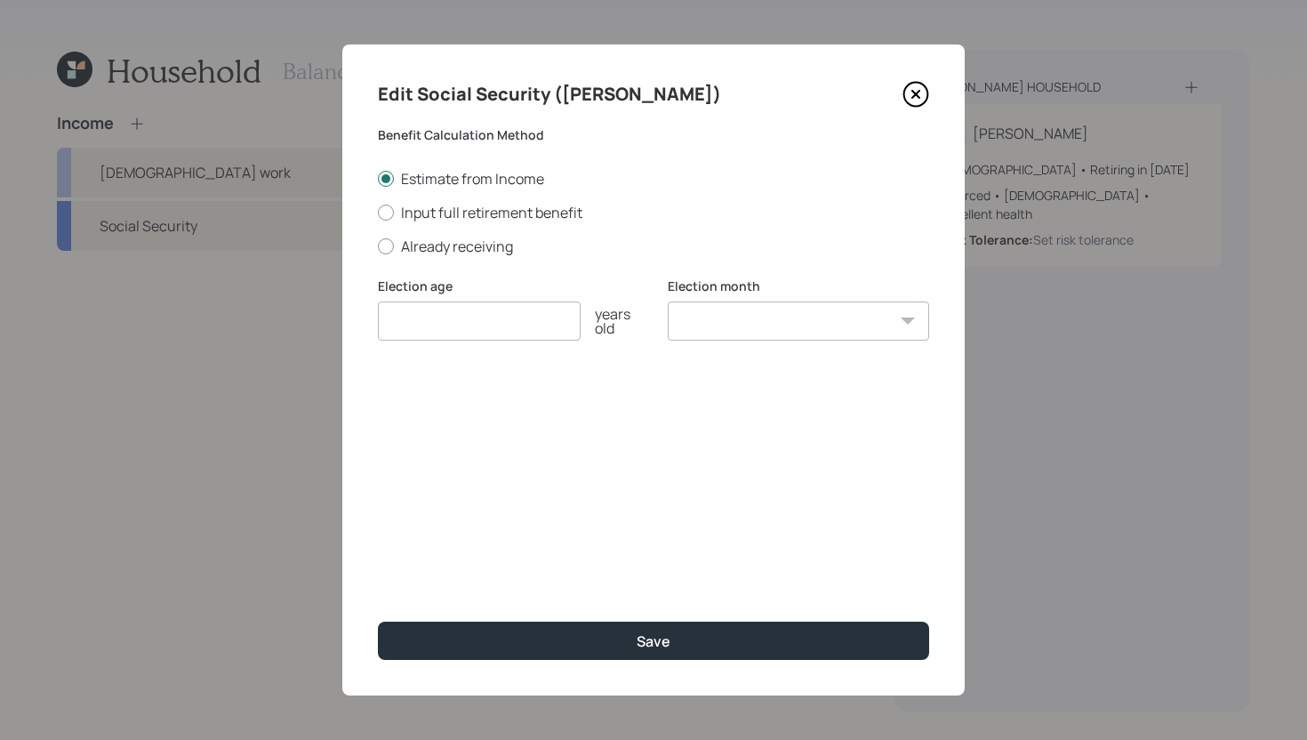
type input "6"
type input "63"
click at [817, 334] on select "January February March April May June July August September October November De…" at bounding box center [798, 320] width 261 height 39
select select "1"
click at [668, 301] on select "January February March April May June July August September October November De…" at bounding box center [798, 320] width 261 height 39
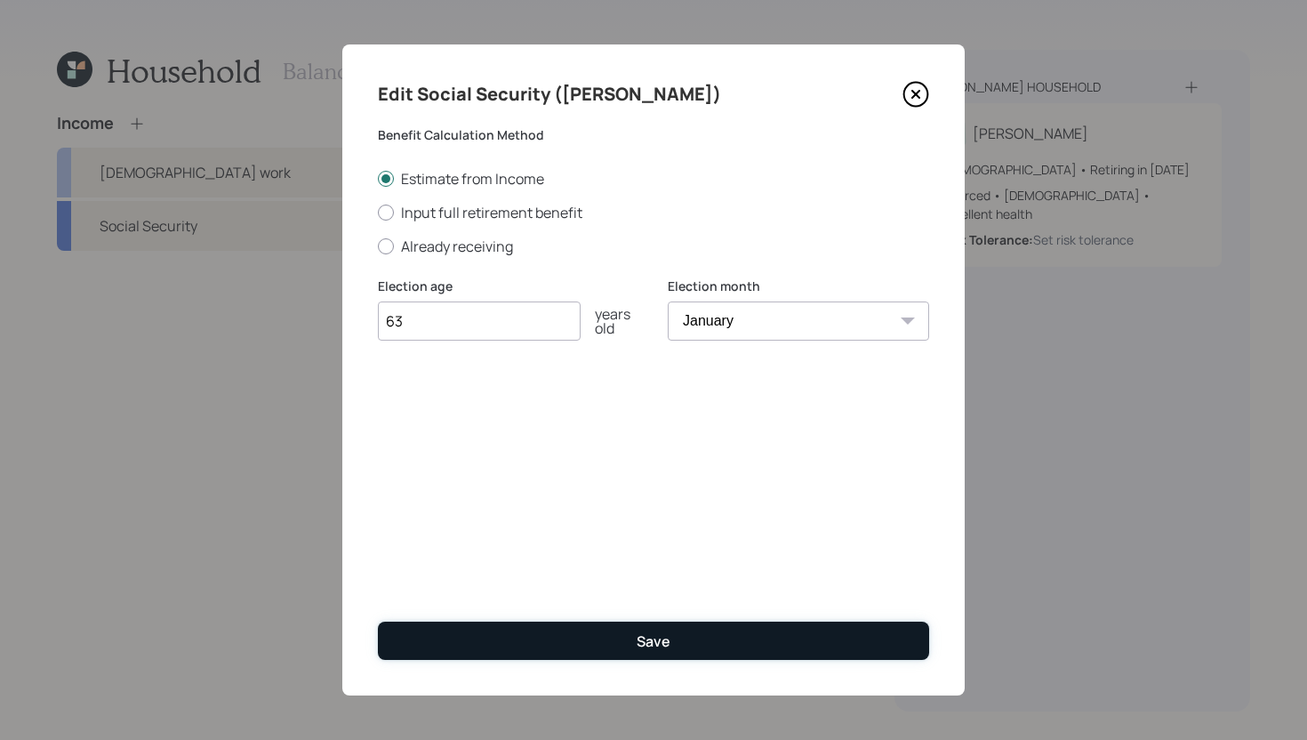
click at [628, 646] on button "Save" at bounding box center [653, 640] width 551 height 38
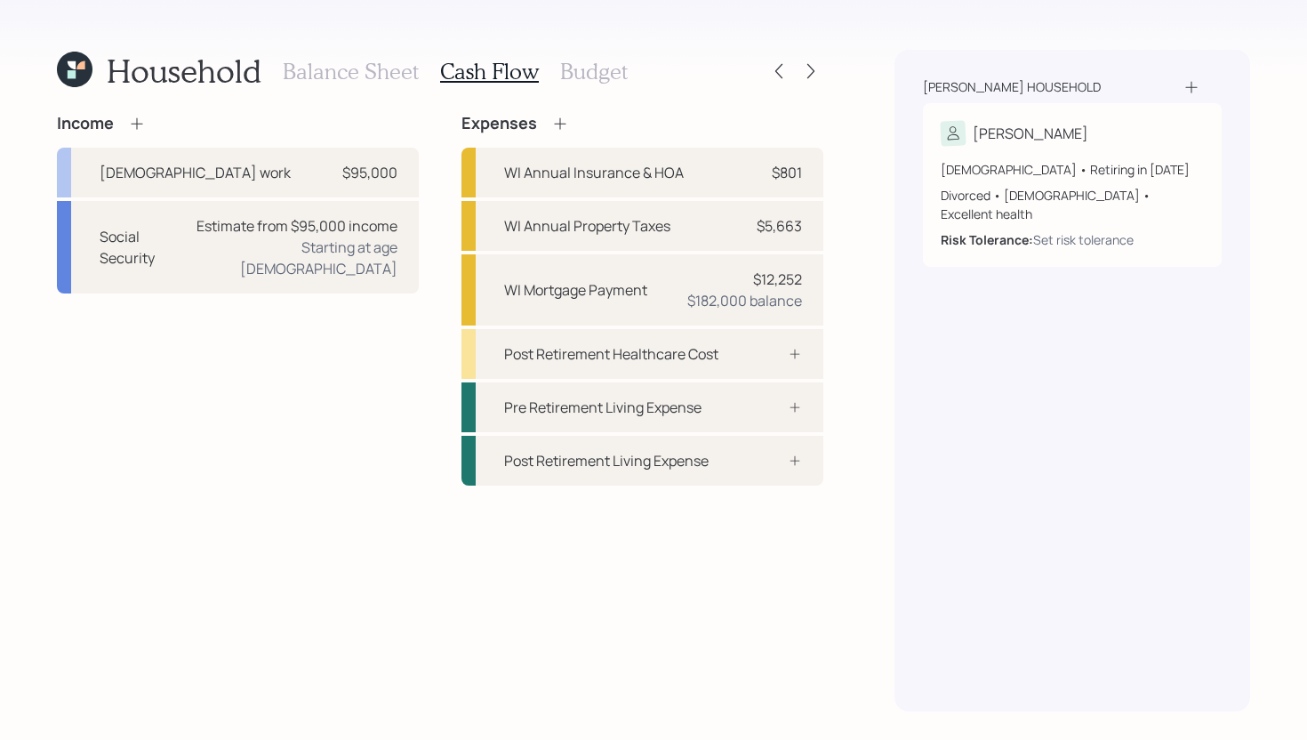
click at [354, 77] on h3 "Balance Sheet" at bounding box center [351, 72] width 136 height 26
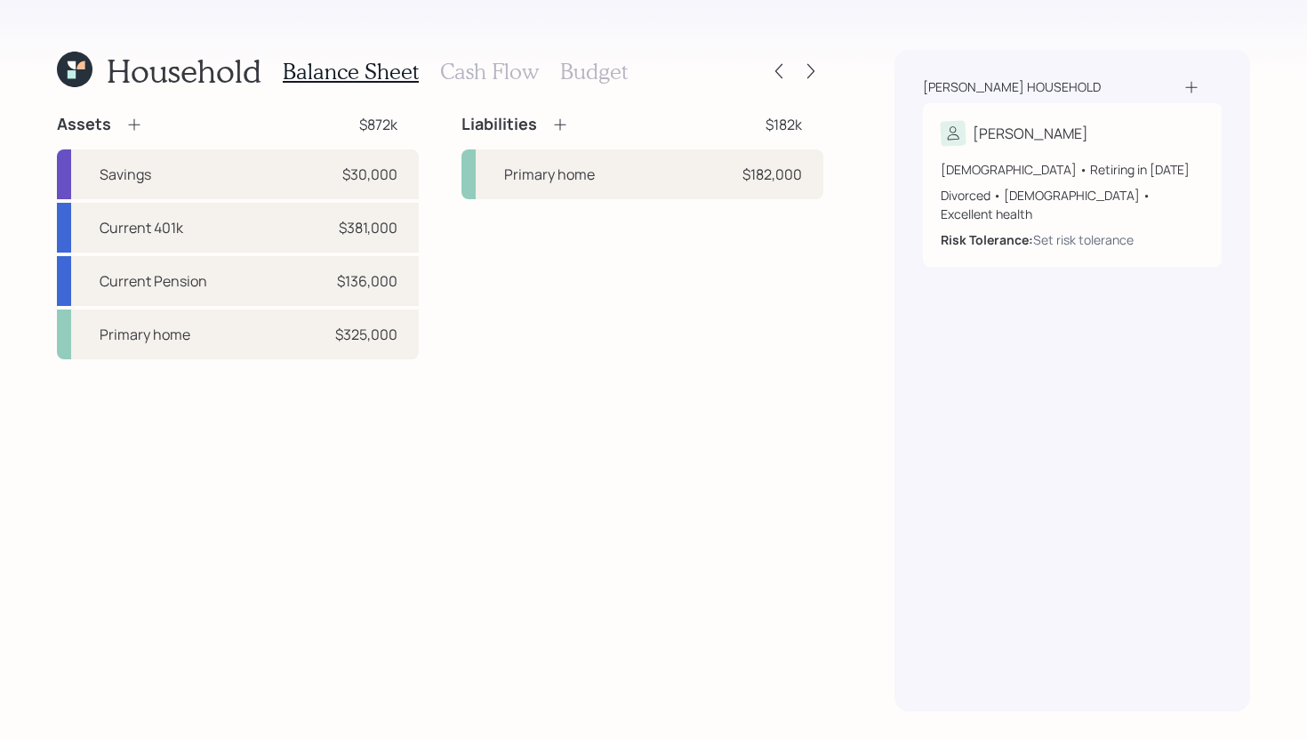
click at [500, 76] on h3 "Cash Flow" at bounding box center [489, 72] width 99 height 26
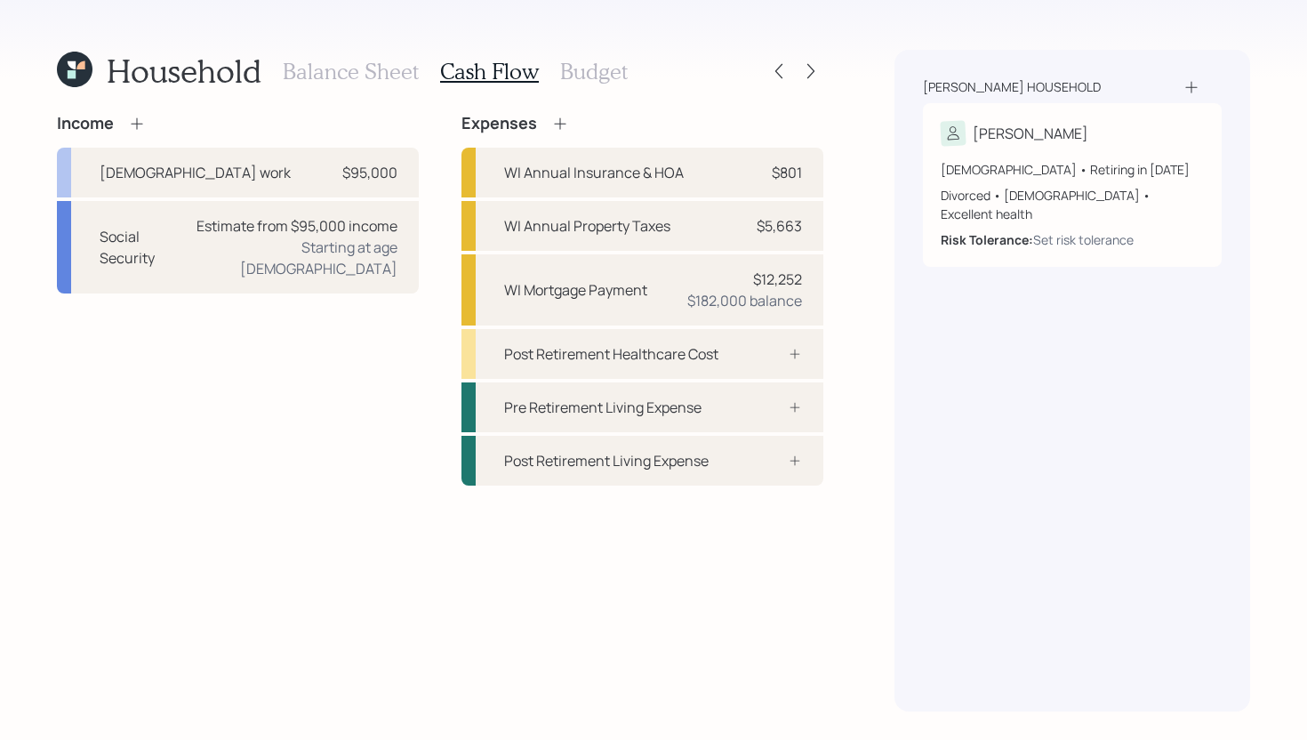
click at [382, 68] on h3 "Balance Sheet" at bounding box center [351, 72] width 136 height 26
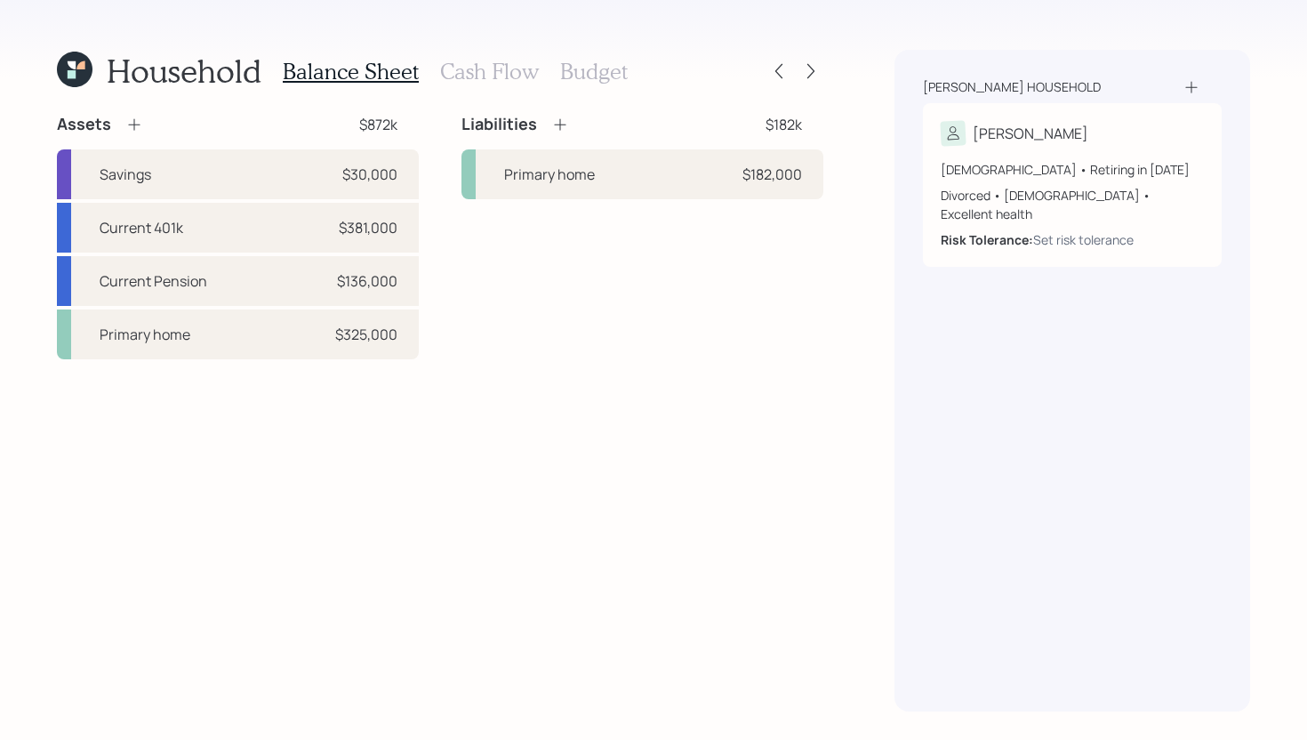
click at [509, 83] on h3 "Cash Flow" at bounding box center [489, 72] width 99 height 26
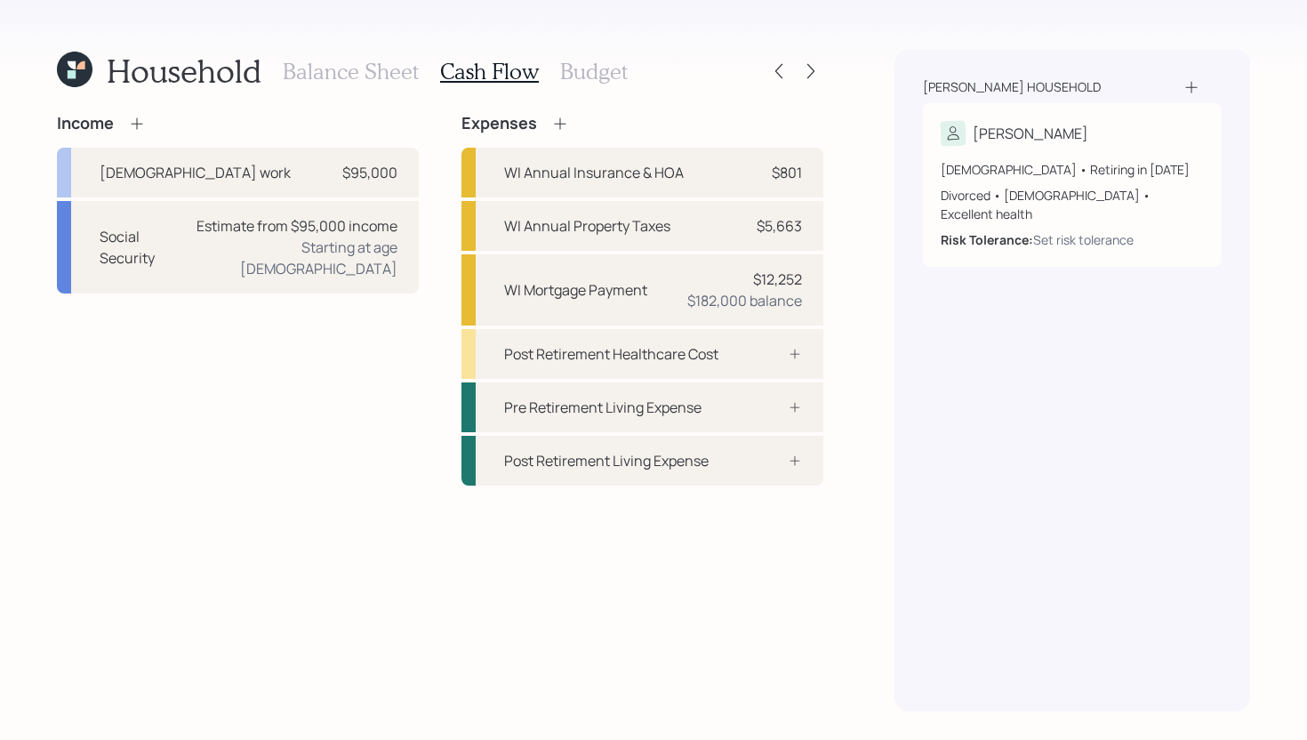
click at [402, 81] on h3 "Balance Sheet" at bounding box center [351, 72] width 136 height 26
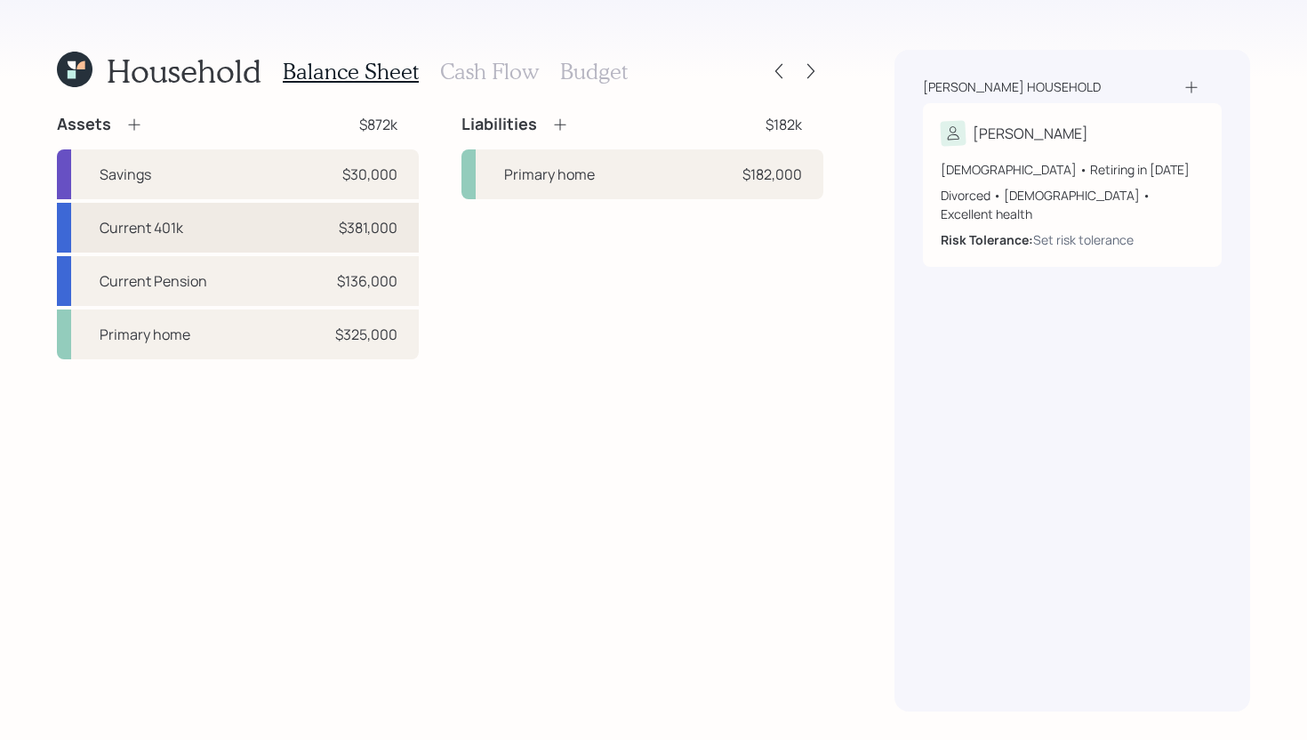
click at [242, 226] on div "Current 401k $381,000" at bounding box center [238, 228] width 362 height 50
select select "company_sponsored"
select select "balanced"
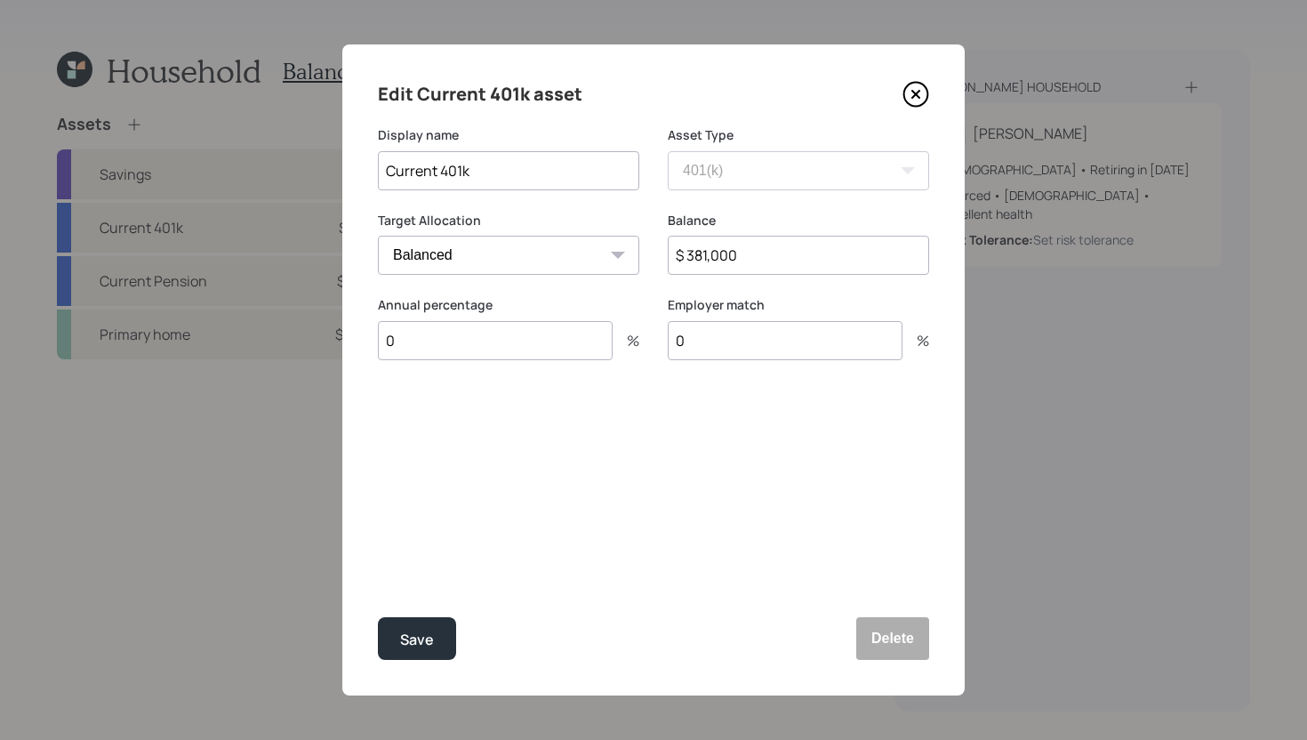
click at [453, 352] on input "0" at bounding box center [495, 340] width 235 height 39
type input "20"
click at [461, 432] on div "Select..." at bounding box center [492, 428] width 227 height 30
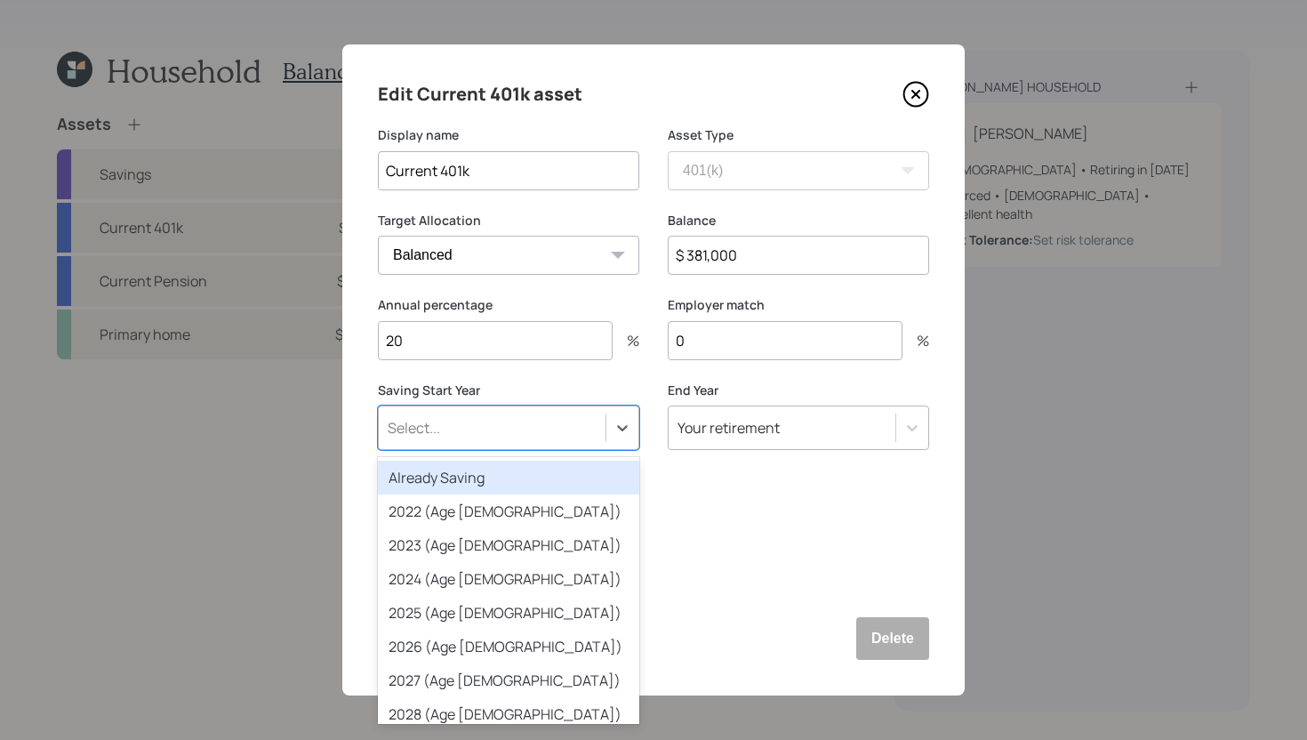
click at [461, 474] on div "Already Saving" at bounding box center [508, 478] width 261 height 34
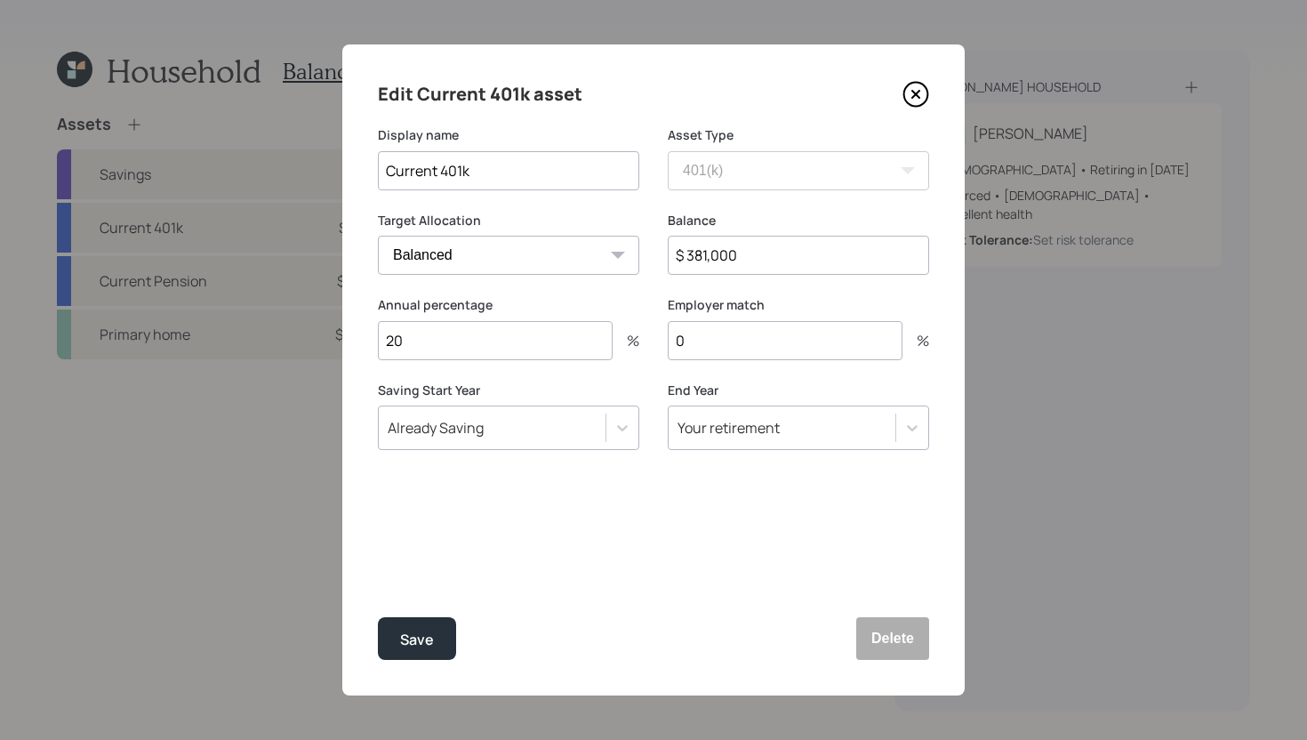
click at [748, 341] on input "0" at bounding box center [785, 340] width 235 height 39
type input "3"
click at [451, 644] on button "Save" at bounding box center [417, 638] width 78 height 43
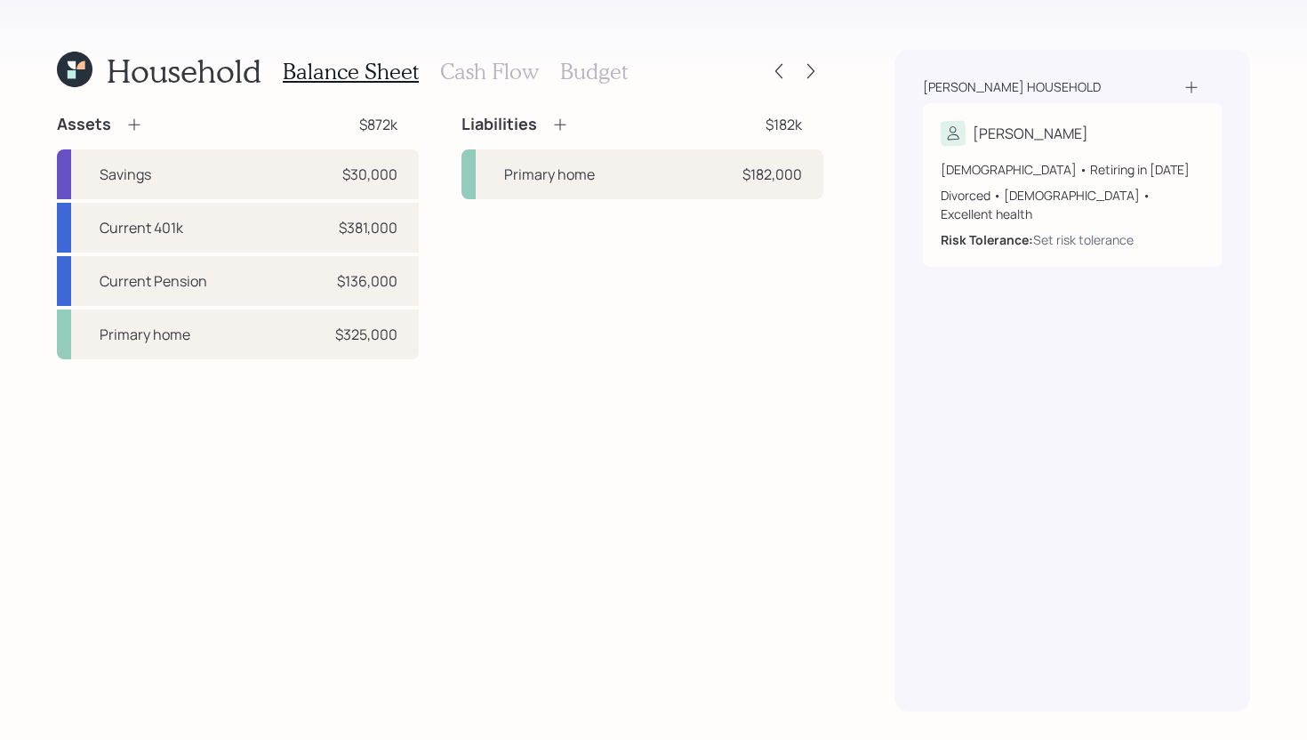
click at [492, 76] on h3 "Cash Flow" at bounding box center [489, 72] width 99 height 26
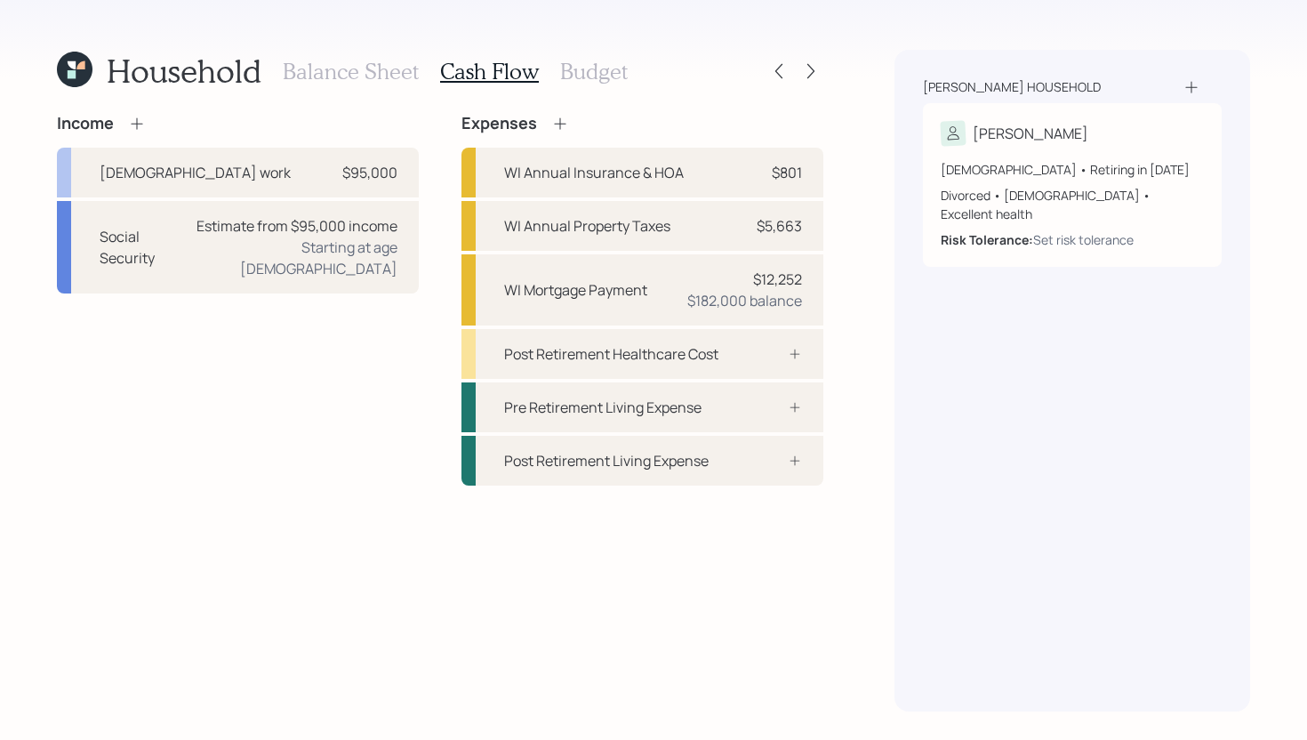
click at [380, 73] on h3 "Balance Sheet" at bounding box center [351, 72] width 136 height 26
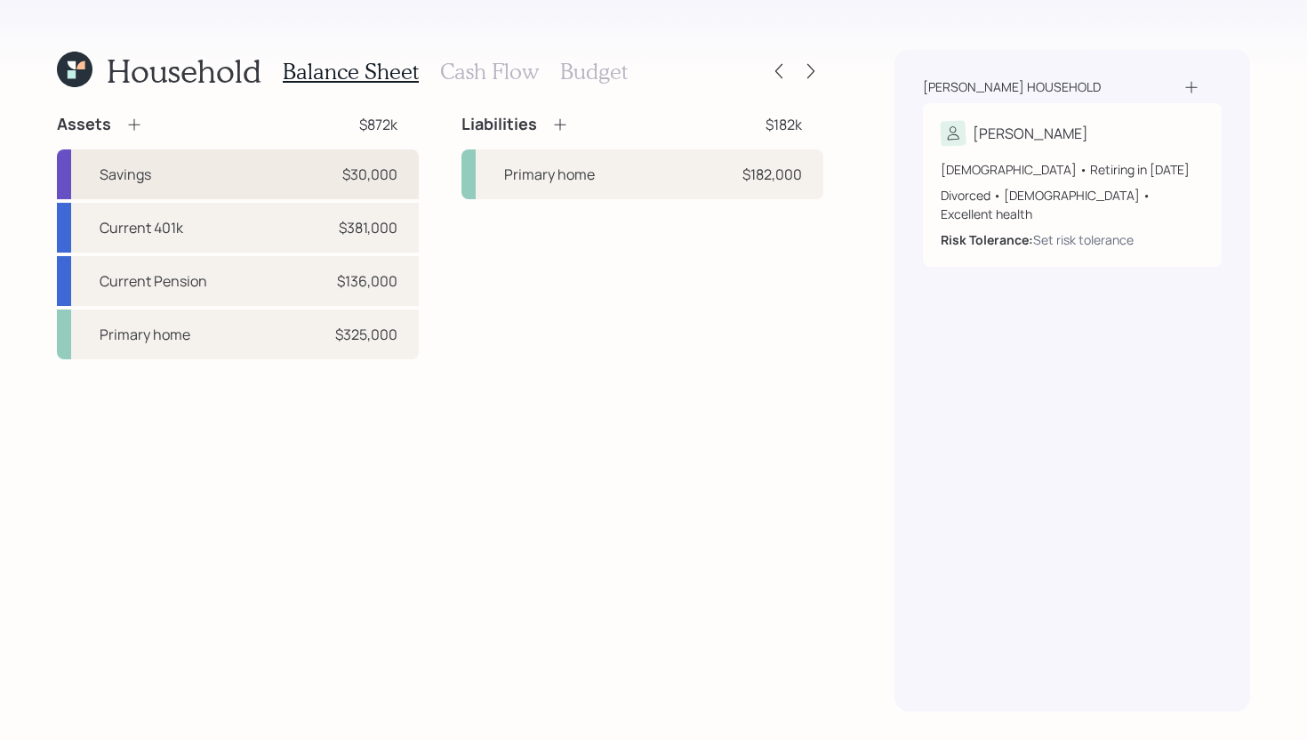
click at [260, 188] on div "Savings $30,000" at bounding box center [238, 174] width 362 height 50
select select "cash"
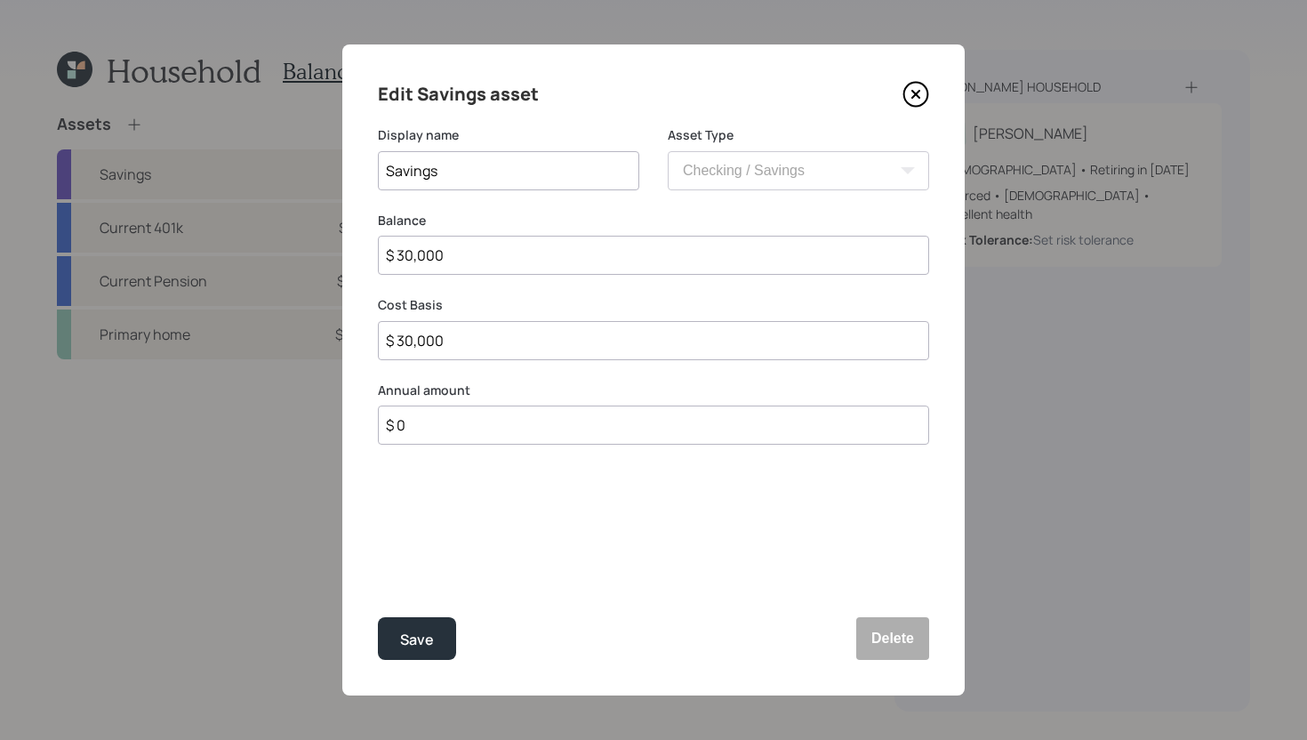
click at [911, 93] on icon at bounding box center [915, 94] width 27 height 27
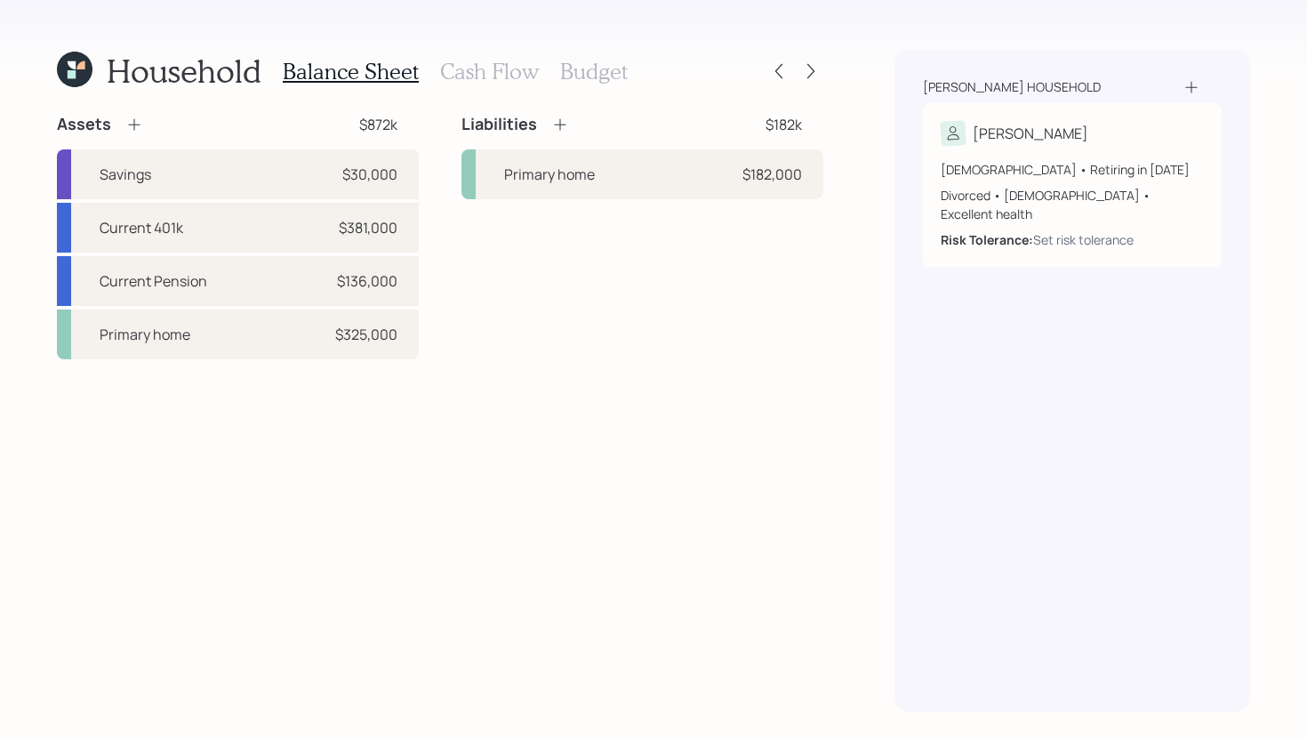
click at [482, 78] on h3 "Cash Flow" at bounding box center [489, 72] width 99 height 26
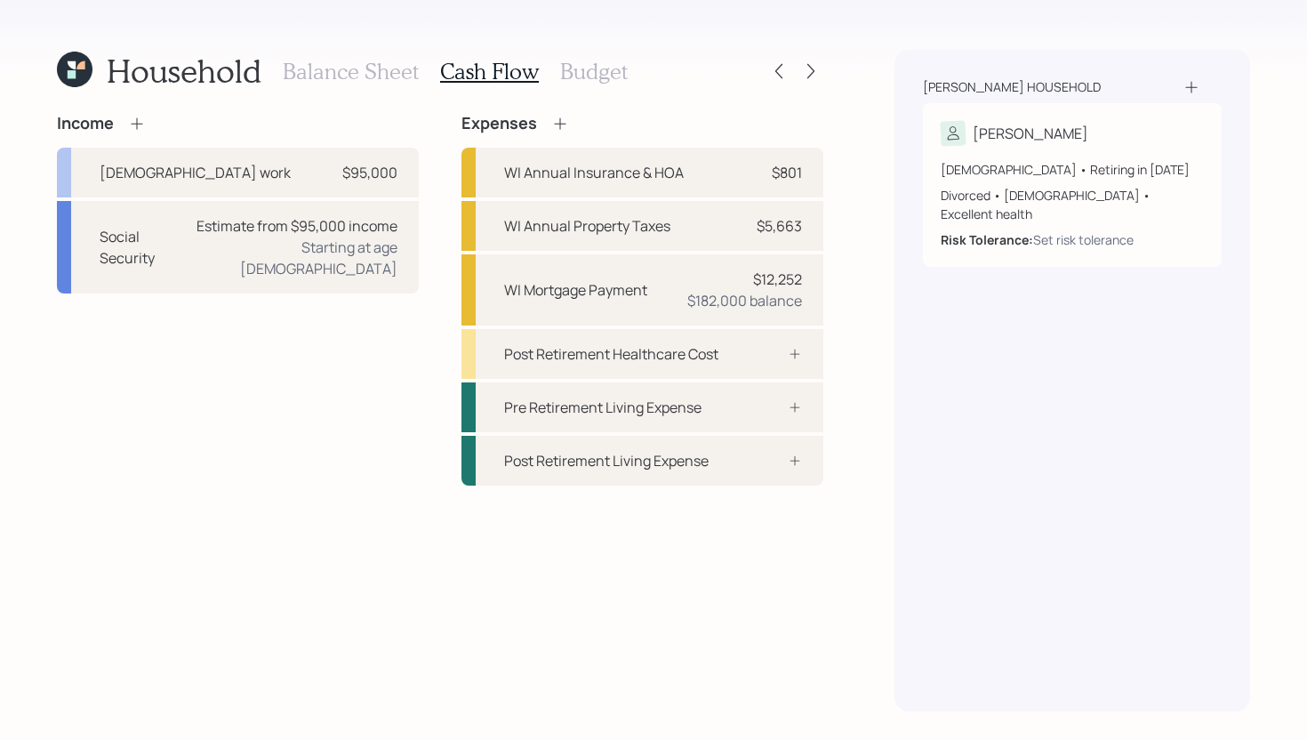
click at [558, 125] on icon at bounding box center [560, 123] width 12 height 12
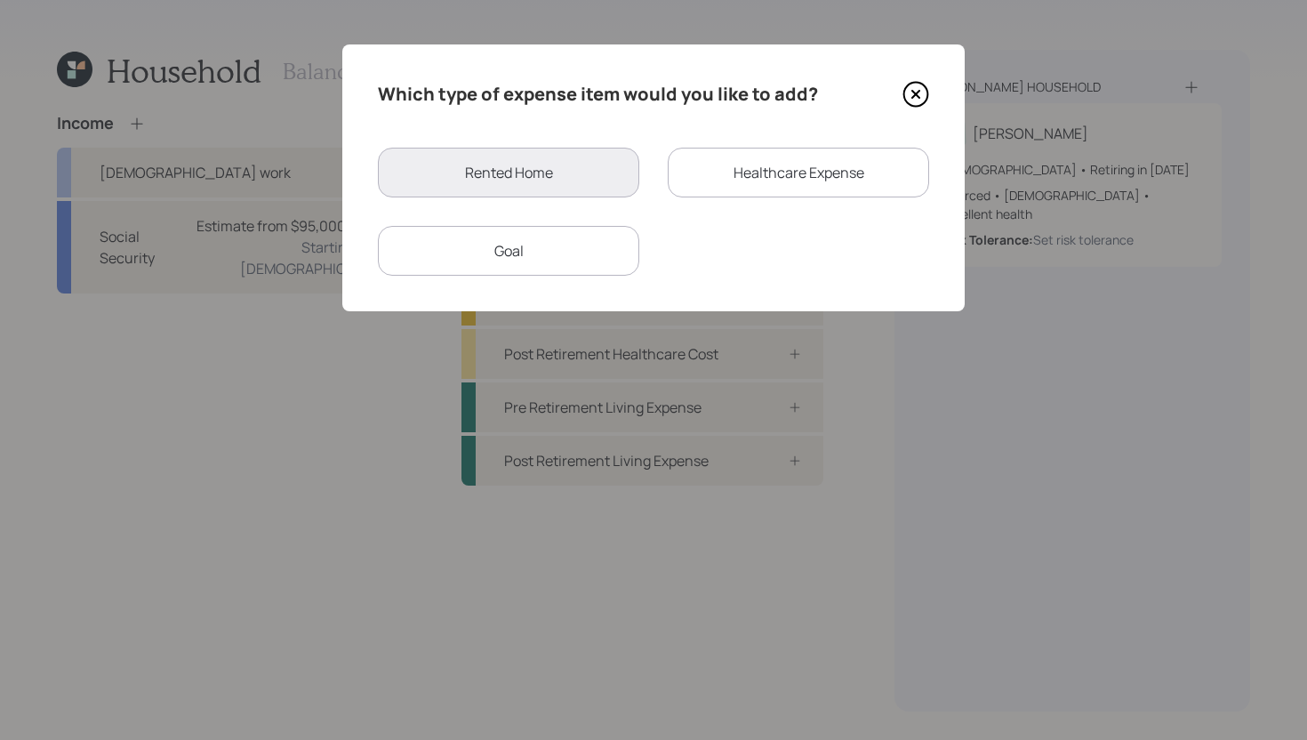
click at [830, 178] on div "Healthcare Expense" at bounding box center [798, 173] width 261 height 50
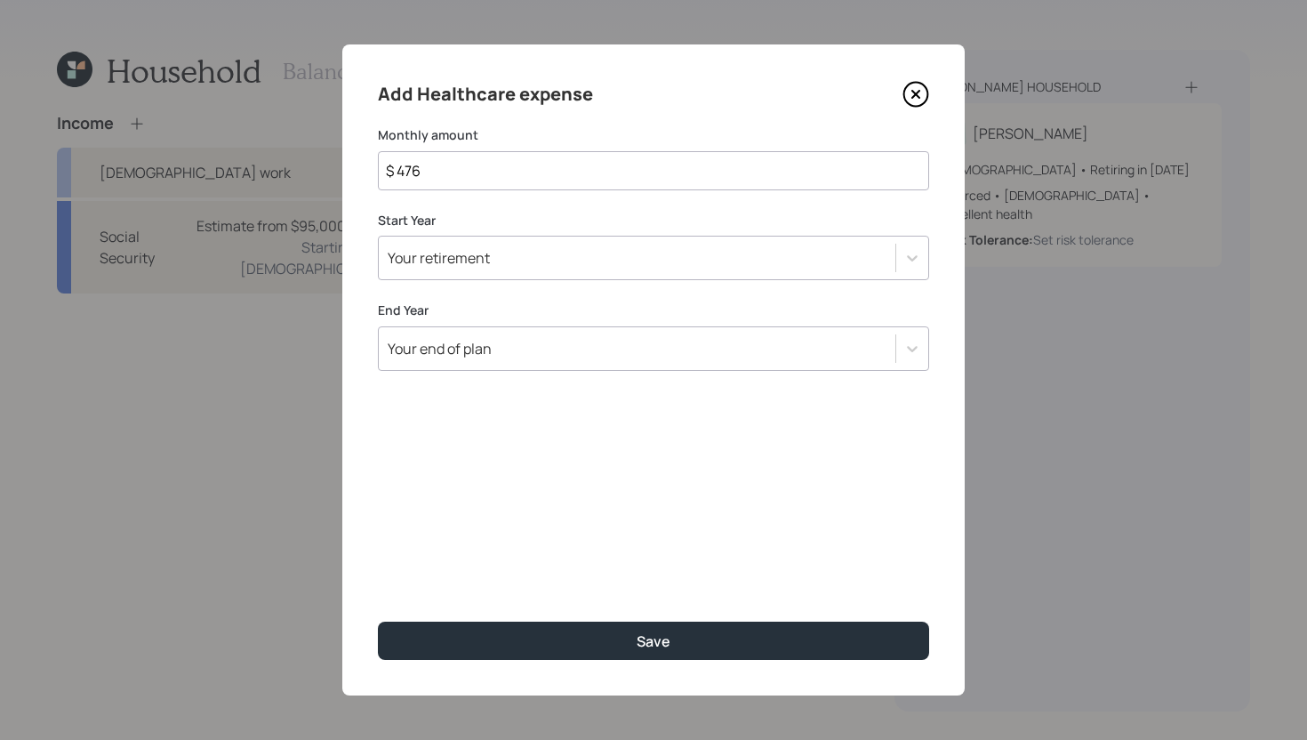
click at [663, 166] on input "$ 476" at bounding box center [653, 170] width 551 height 39
type input "$"
click at [921, 93] on icon at bounding box center [915, 94] width 27 height 27
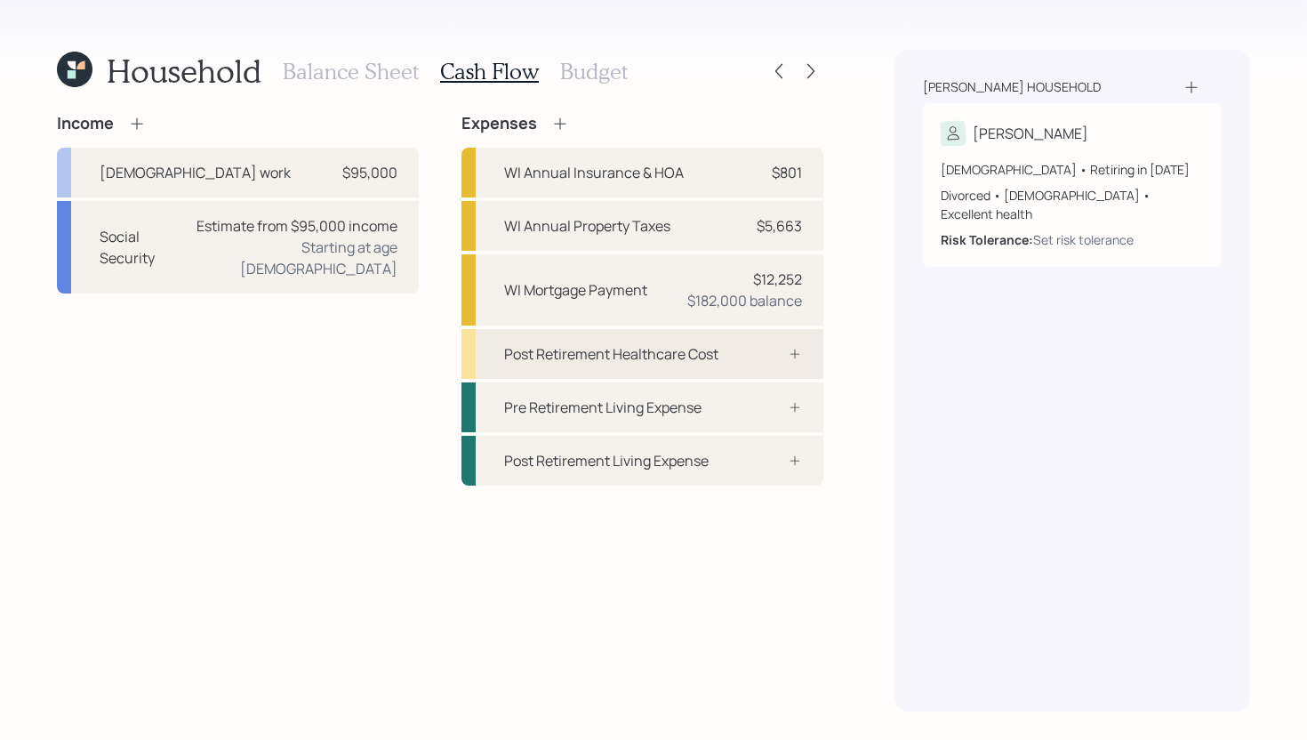
click at [749, 366] on div "Post Retirement Healthcare Cost" at bounding box center [642, 354] width 362 height 50
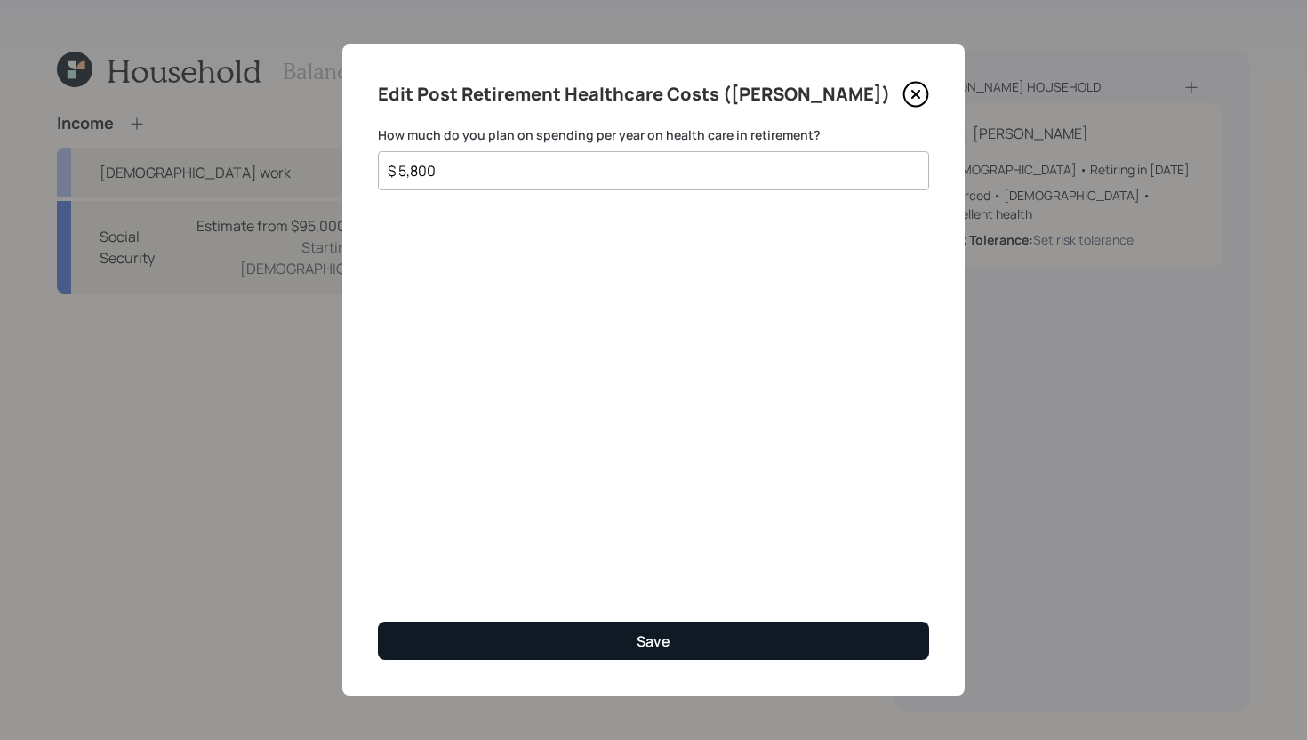
type input "$ 5,800"
click at [613, 637] on button "Save" at bounding box center [653, 640] width 551 height 38
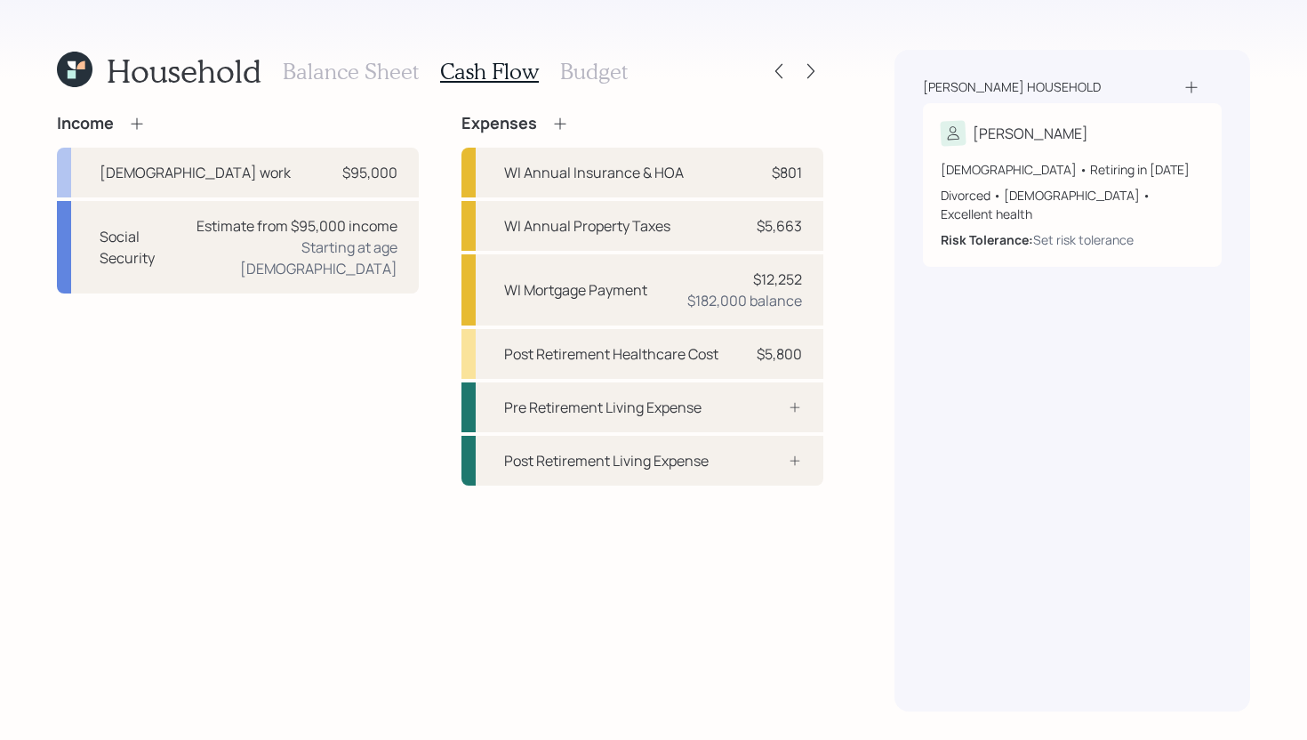
click at [605, 72] on h3 "Budget" at bounding box center [594, 72] width 68 height 26
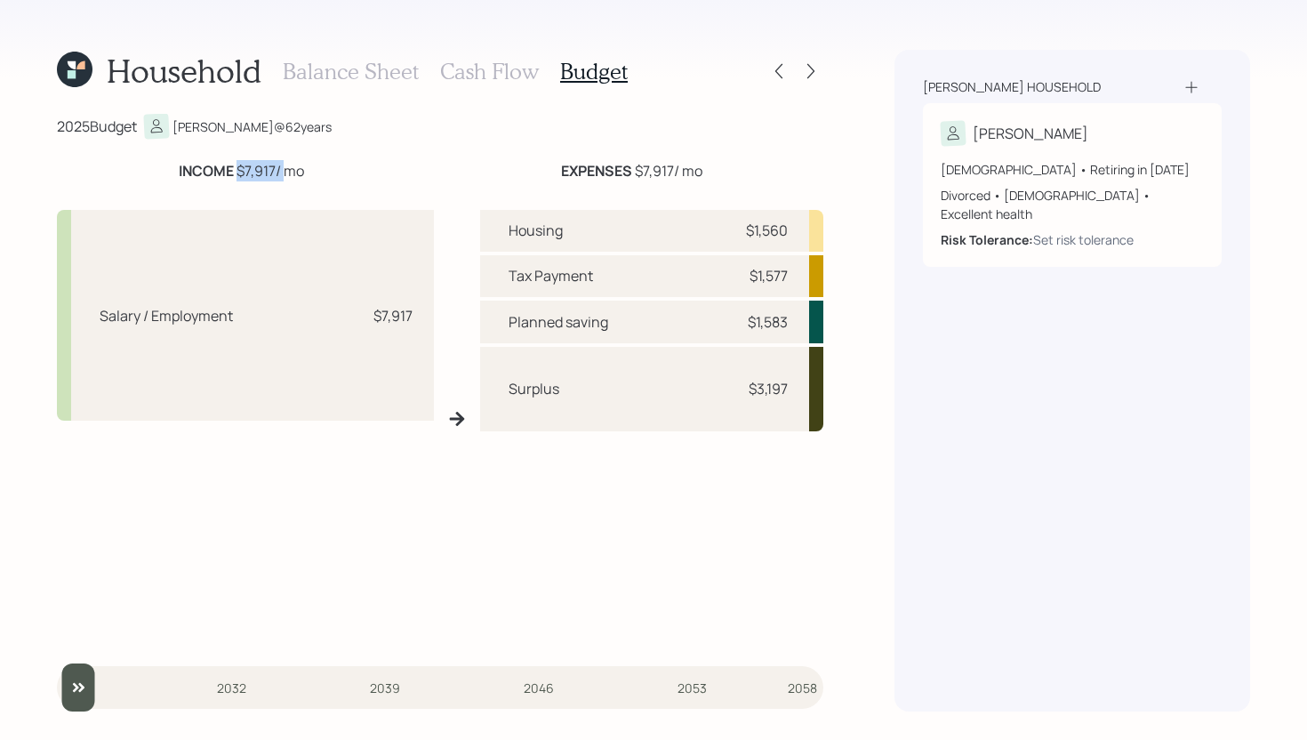
drag, startPoint x: 236, startPoint y: 172, endPoint x: 281, endPoint y: 166, distance: 44.8
click at [281, 166] on div "INCOME $7,917 / mo" at bounding box center [241, 170] width 125 height 21
drag, startPoint x: 630, startPoint y: 171, endPoint x: 667, endPoint y: 171, distance: 36.4
click at [667, 171] on div "EXPENSES $7,917 / mo" at bounding box center [631, 170] width 141 height 21
click at [744, 323] on div "$1,583" at bounding box center [760, 321] width 53 height 21
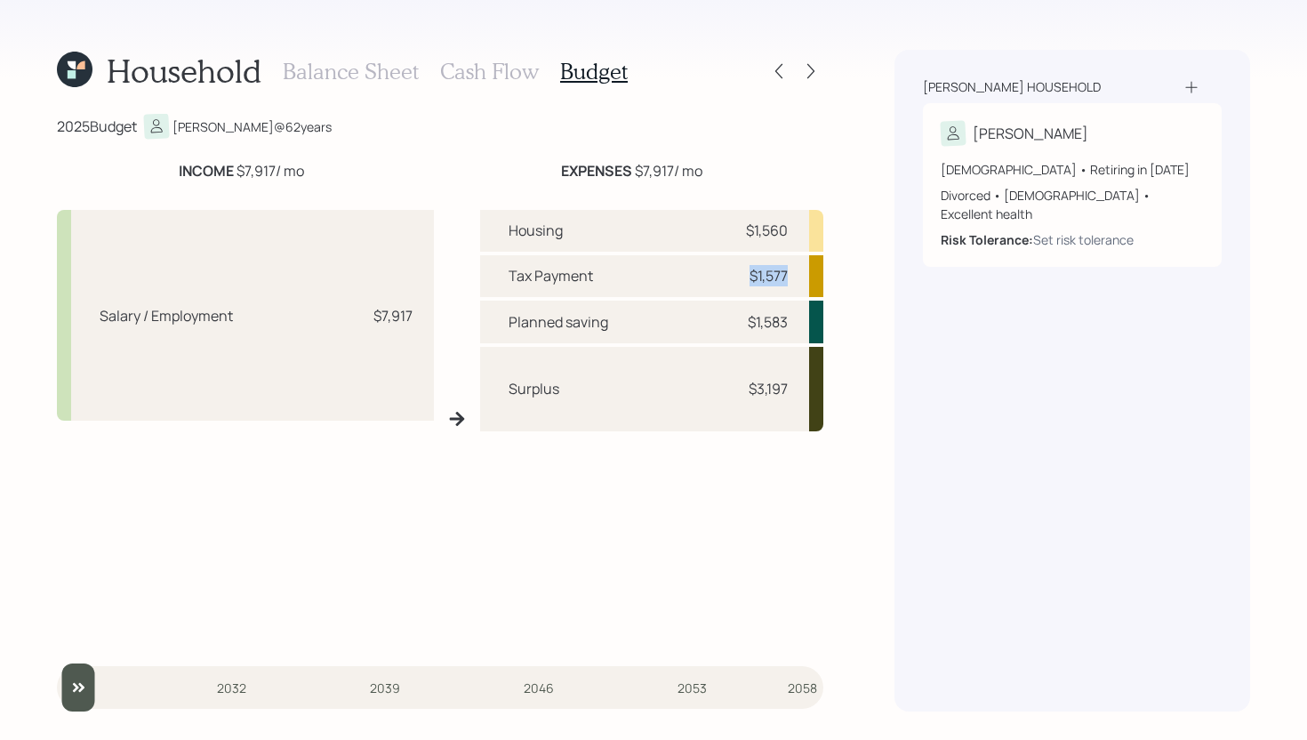
drag, startPoint x: 744, startPoint y: 281, endPoint x: 805, endPoint y: 276, distance: 60.6
click at [805, 276] on div "Tax Payment $1,577" at bounding box center [651, 276] width 343 height 42
drag, startPoint x: 737, startPoint y: 232, endPoint x: 801, endPoint y: 236, distance: 64.2
click at [802, 236] on div "Housing $1,560" at bounding box center [651, 231] width 343 height 42
drag, startPoint x: 744, startPoint y: 321, endPoint x: 798, endPoint y: 320, distance: 54.2
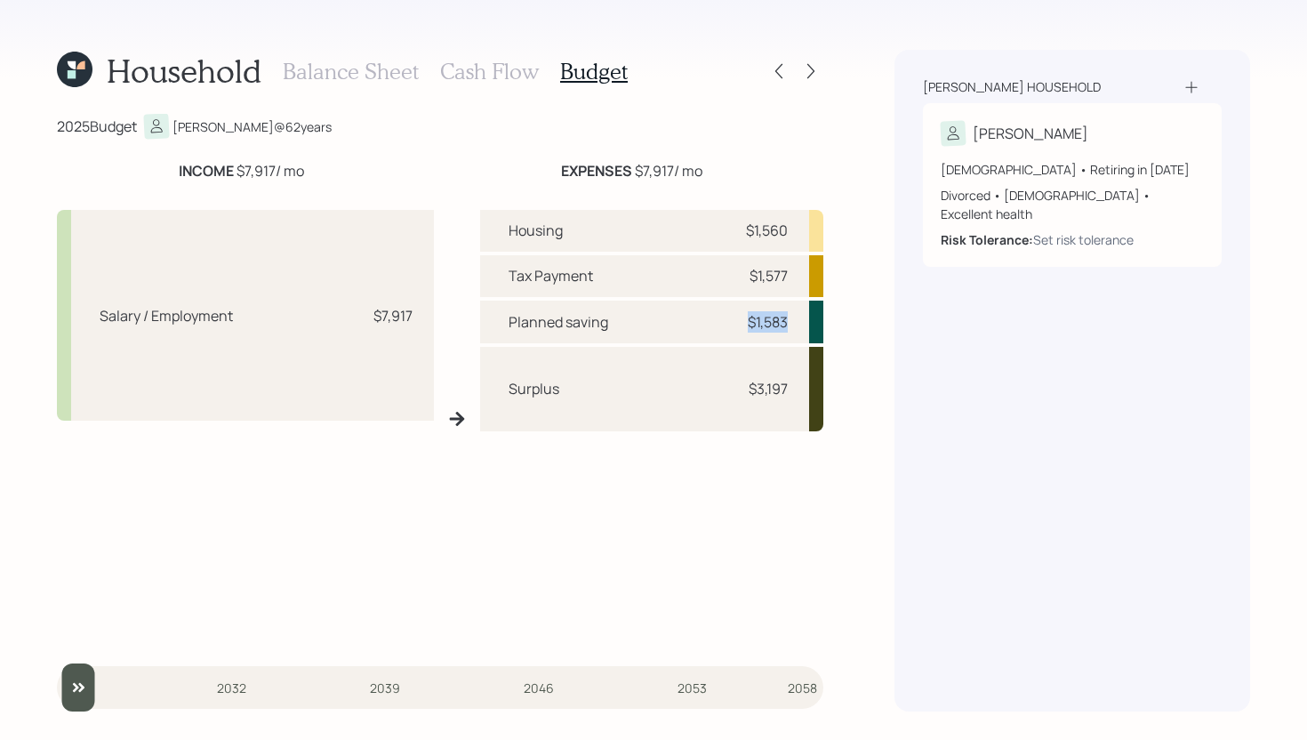
click at [798, 320] on div "Planned saving $1,583" at bounding box center [651, 321] width 343 height 42
drag, startPoint x: 745, startPoint y: 389, endPoint x: 800, endPoint y: 389, distance: 55.1
click at [800, 389] on div "Surplus $3,197" at bounding box center [651, 389] width 343 height 85
drag, startPoint x: 743, startPoint y: 321, endPoint x: 798, endPoint y: 319, distance: 55.1
click at [798, 319] on div "Planned saving $1,583" at bounding box center [651, 321] width 343 height 42
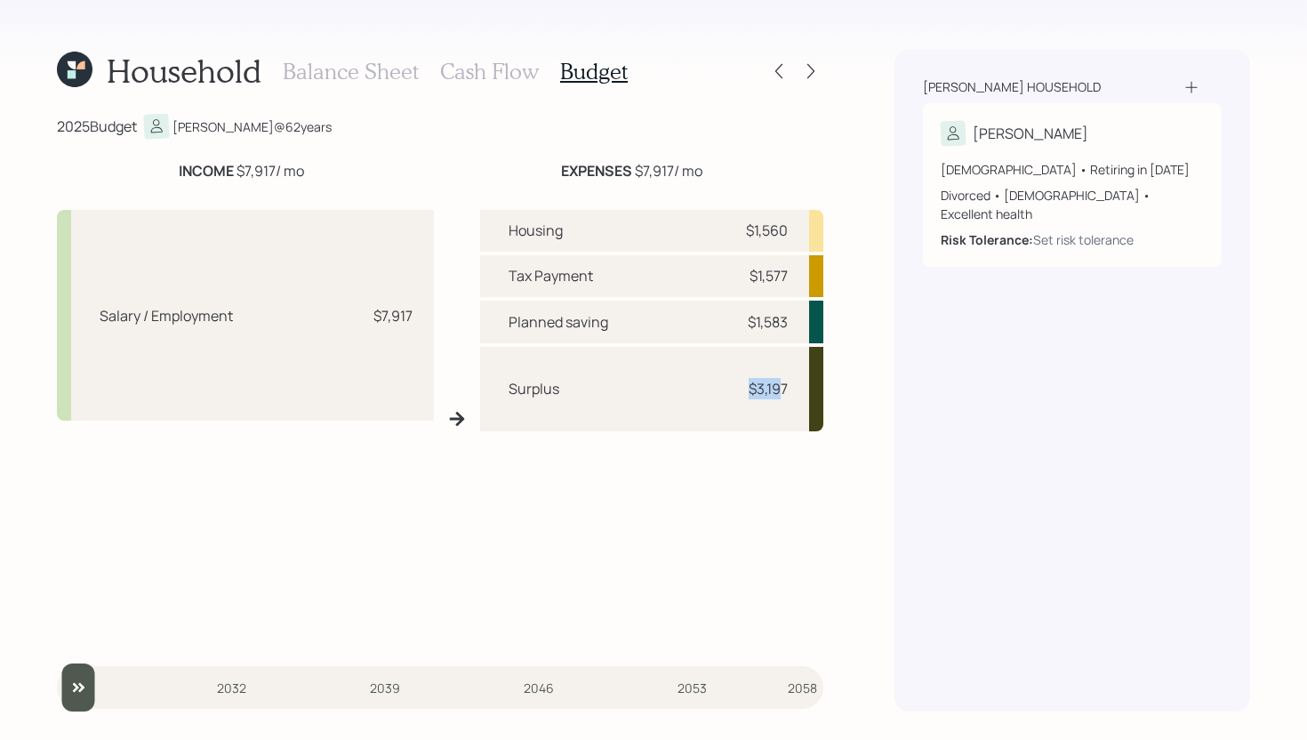
drag, startPoint x: 742, startPoint y: 394, endPoint x: 782, endPoint y: 394, distance: 40.0
click at [782, 394] on div "$3,197" at bounding box center [760, 388] width 53 height 21
click at [453, 330] on div "Salary / Employment $7,917 Housing $1,560 Tax Payment $1,577 Planned saving $1,…" at bounding box center [440, 419] width 766 height 446
drag, startPoint x: 747, startPoint y: 321, endPoint x: 809, endPoint y: 321, distance: 62.2
click at [809, 321] on div "Planned saving $1,583" at bounding box center [651, 321] width 343 height 42
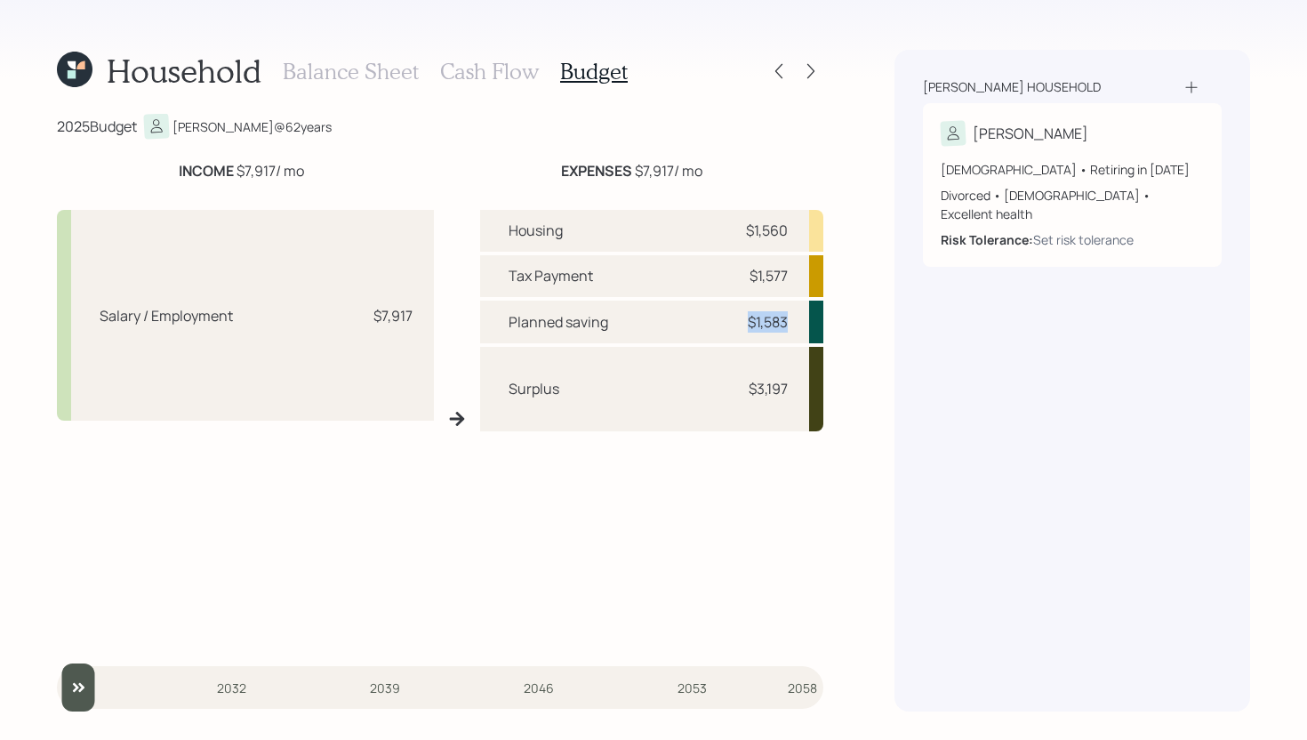
drag, startPoint x: 804, startPoint y: 321, endPoint x: 723, endPoint y: 327, distance: 81.1
click at [723, 330] on div "Planned saving $1,583" at bounding box center [651, 321] width 343 height 42
click at [723, 327] on div "Planned saving $1,583" at bounding box center [651, 321] width 343 height 42
drag, startPoint x: 744, startPoint y: 389, endPoint x: 772, endPoint y: 389, distance: 27.6
click at [772, 389] on div "$3,197" at bounding box center [760, 388] width 53 height 21
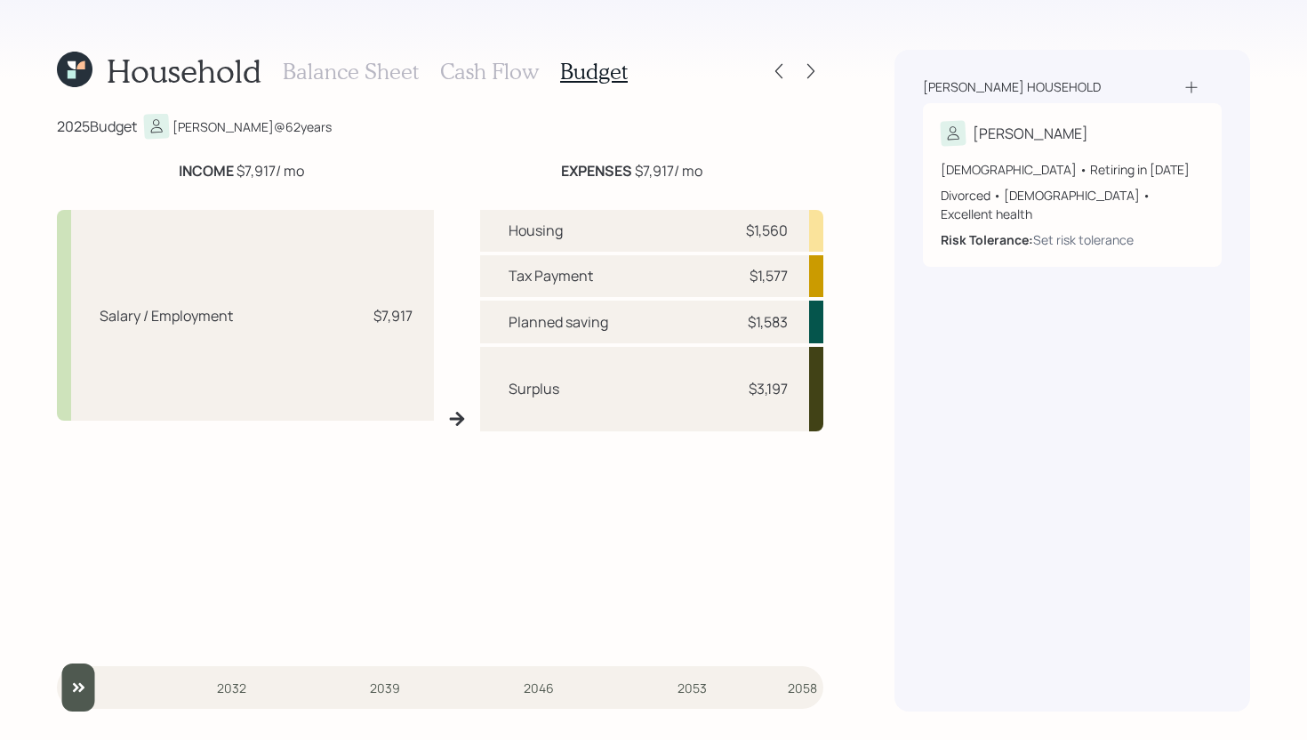
click at [717, 473] on div "Housing $1,560 Tax Payment $1,577 Planned saving $1,583 Surplus $3,197" at bounding box center [651, 426] width 343 height 432
drag, startPoint x: 740, startPoint y: 388, endPoint x: 797, endPoint y: 385, distance: 57.8
click at [797, 385] on div "Surplus $3,197" at bounding box center [651, 389] width 343 height 85
click at [794, 385] on div "Surplus $3,197" at bounding box center [651, 389] width 343 height 85
drag, startPoint x: 749, startPoint y: 389, endPoint x: 803, endPoint y: 388, distance: 53.4
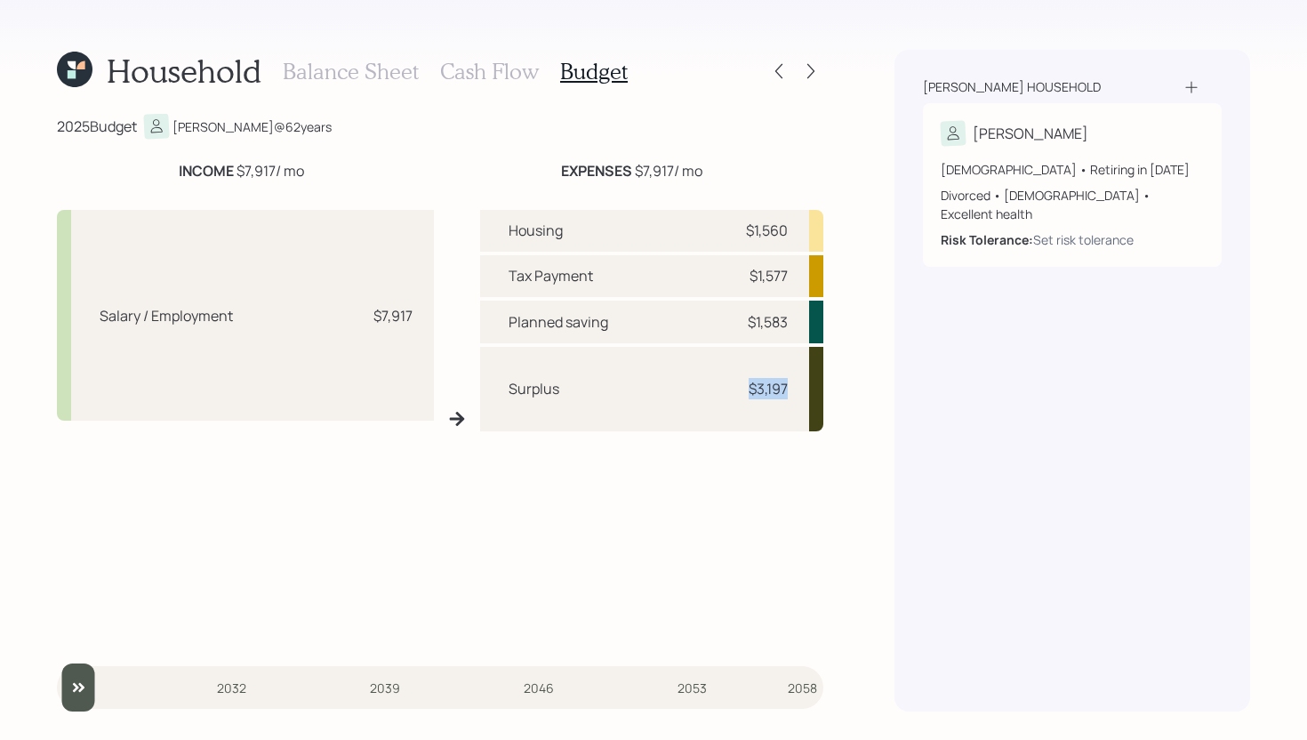
click at [803, 388] on div "Surplus $3,197" at bounding box center [651, 389] width 343 height 85
click at [506, 73] on h3 "Cash Flow" at bounding box center [489, 72] width 99 height 26
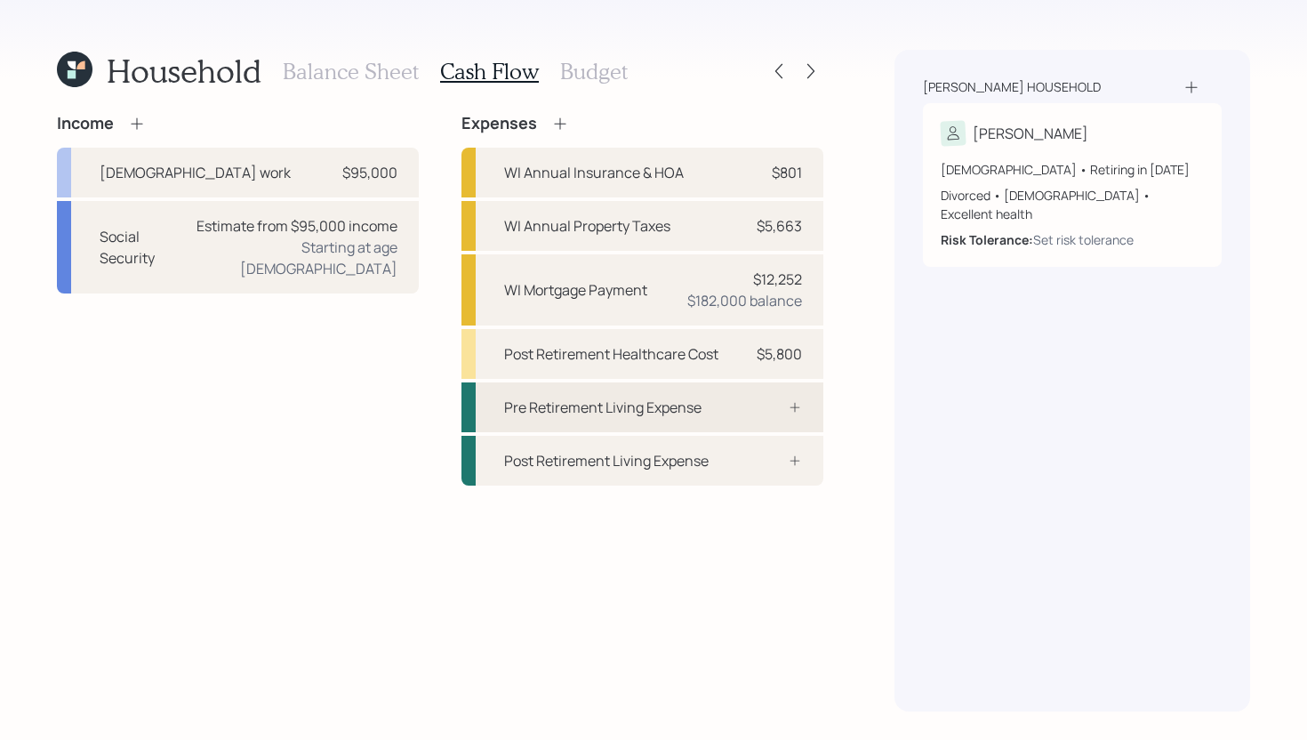
click at [657, 419] on div "Pre Retirement Living Expense" at bounding box center [642, 407] width 362 height 50
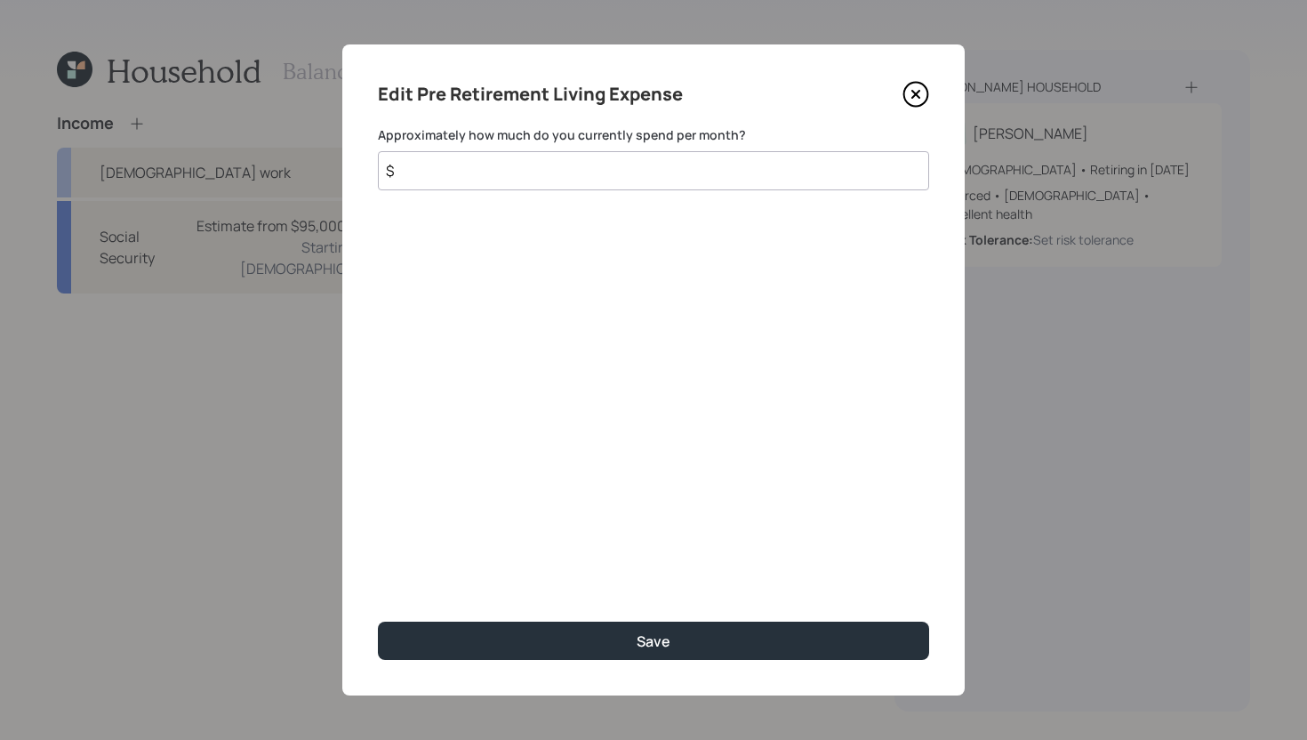
click at [492, 181] on input "$" at bounding box center [653, 170] width 551 height 39
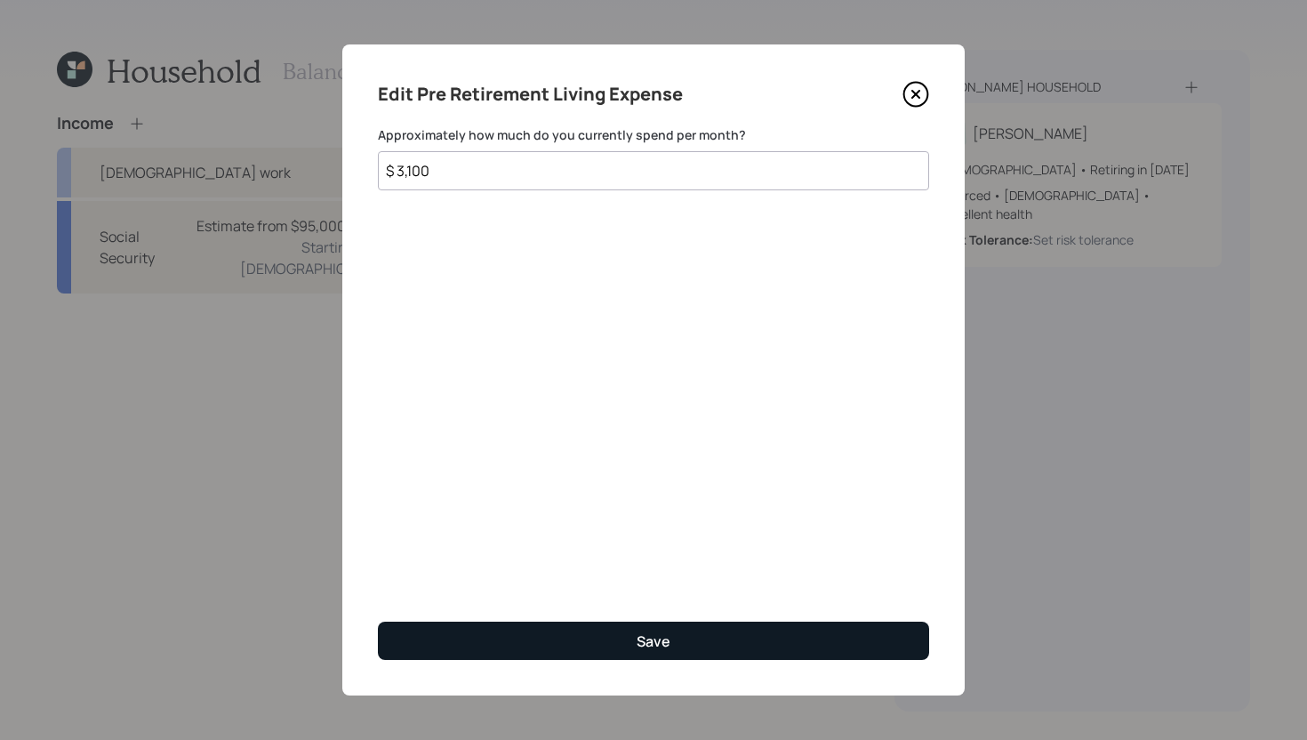
type input "$ 3,100"
click at [679, 632] on button "Save" at bounding box center [653, 640] width 551 height 38
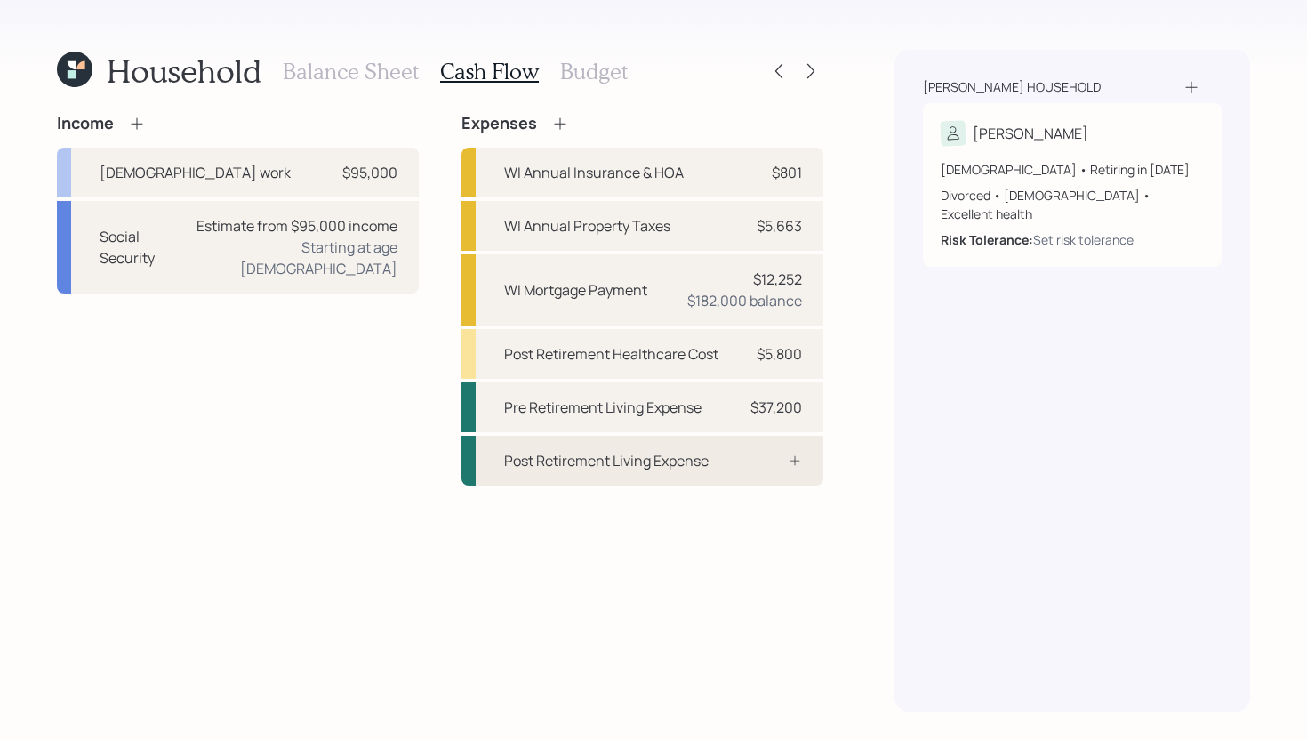
click at [742, 473] on div "Post Retirement Living Expense" at bounding box center [642, 461] width 362 height 50
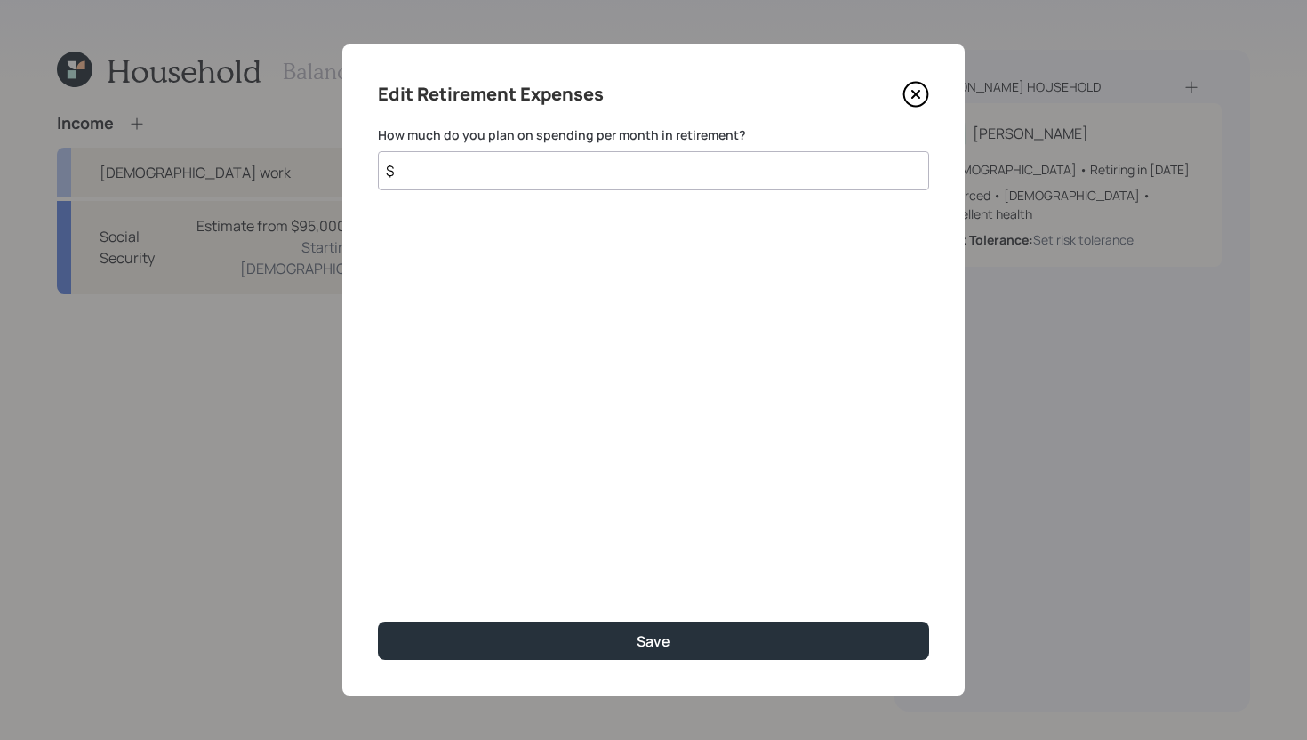
click at [645, 188] on input "$" at bounding box center [653, 170] width 551 height 39
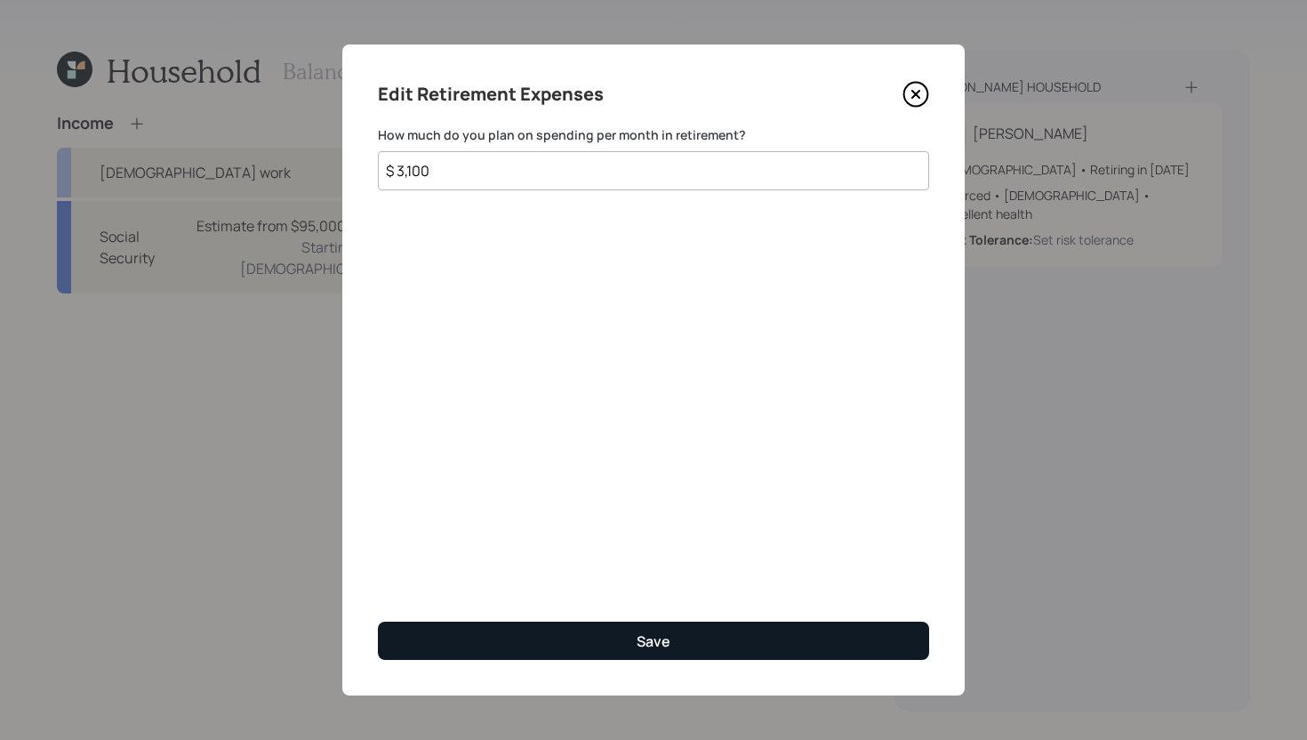
type input "$ 3,100"
click at [712, 650] on button "Save" at bounding box center [653, 640] width 551 height 38
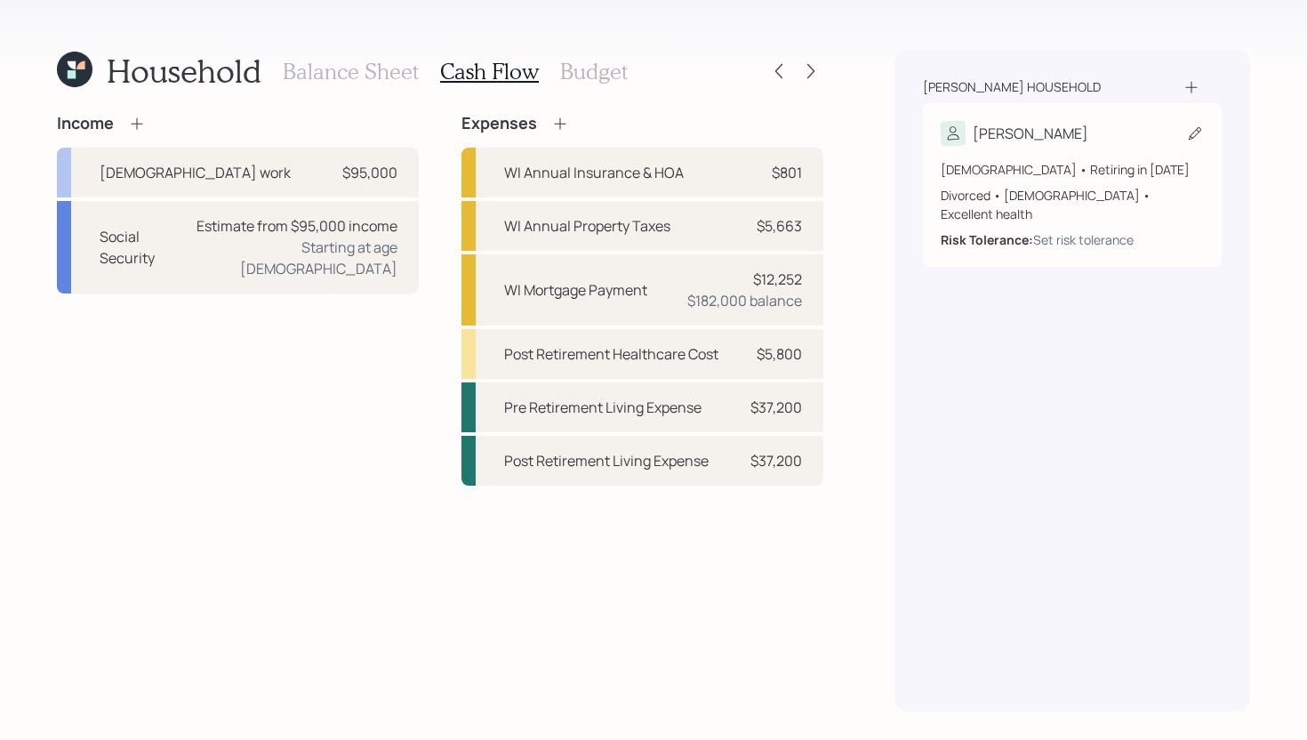
click at [1050, 230] on div "Set risk tolerance" at bounding box center [1083, 239] width 100 height 19
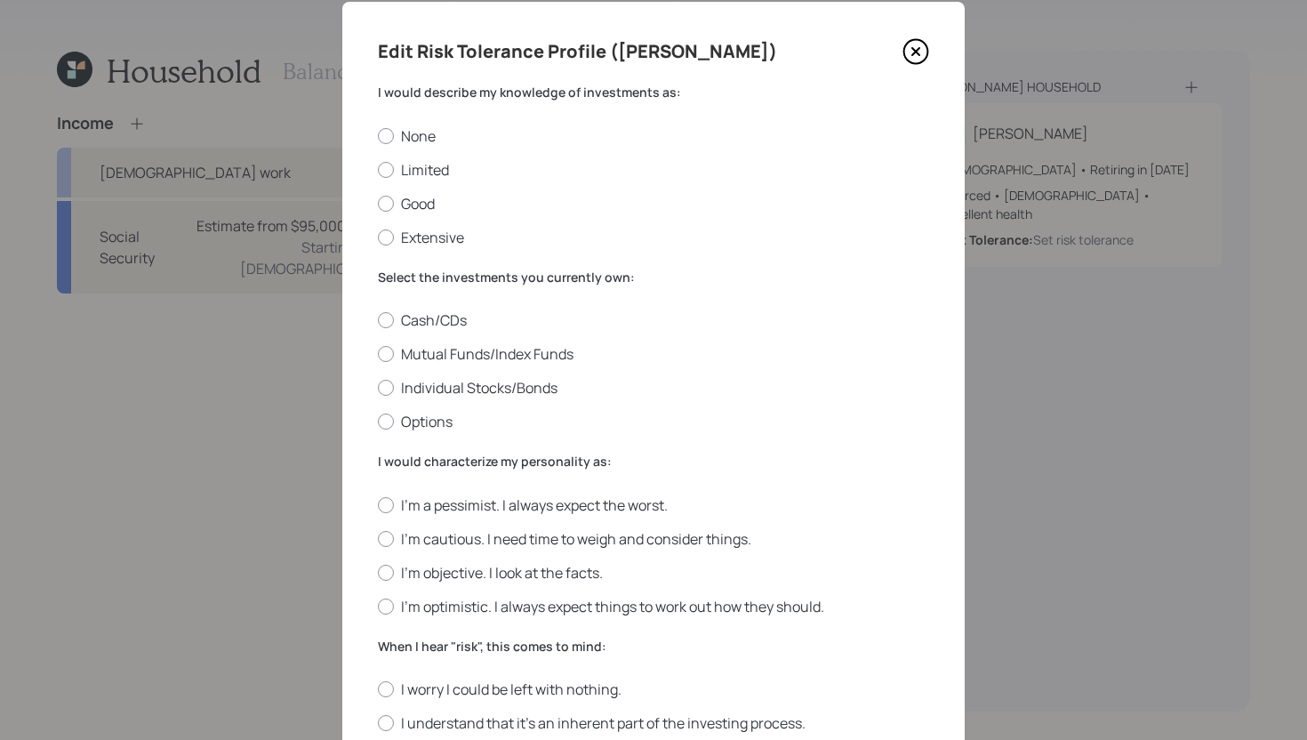
scroll to position [47, 0]
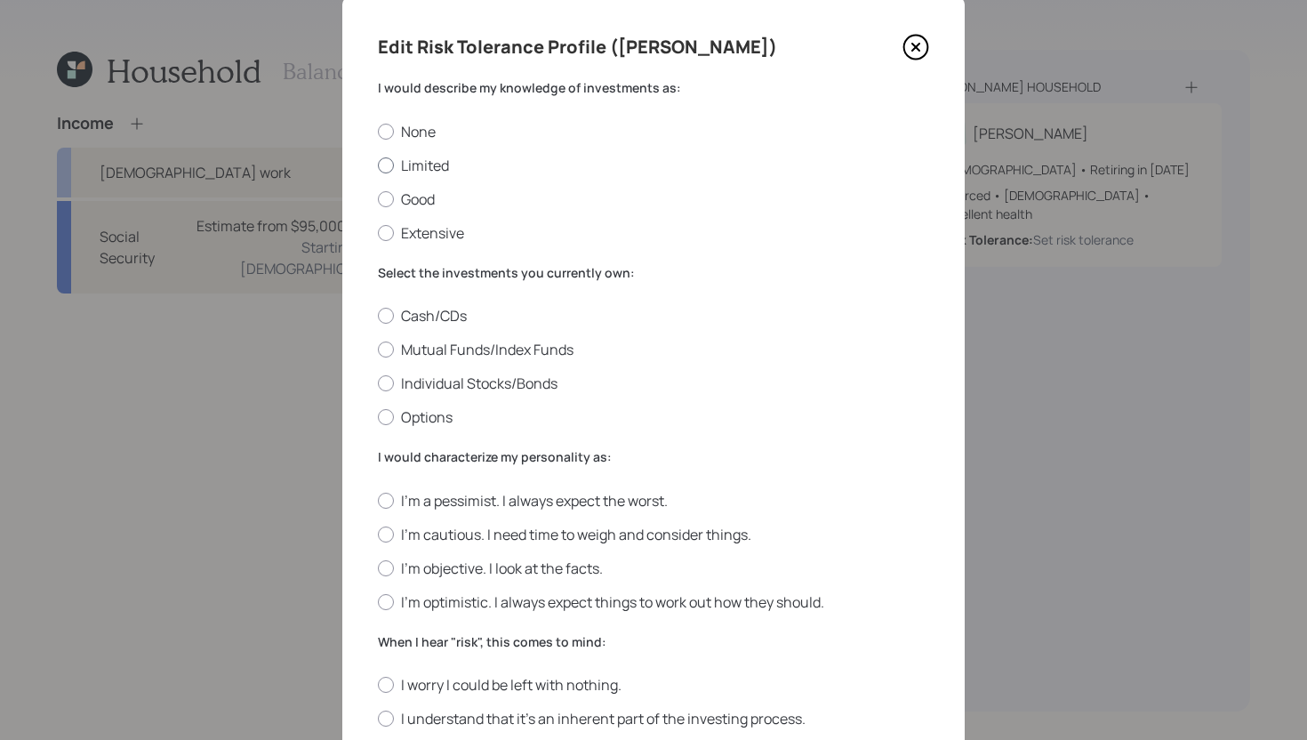
click at [414, 172] on label "Limited" at bounding box center [653, 166] width 551 height 20
click at [378, 165] on input "Limited" at bounding box center [377, 164] width 1 height 1
radio input "true"
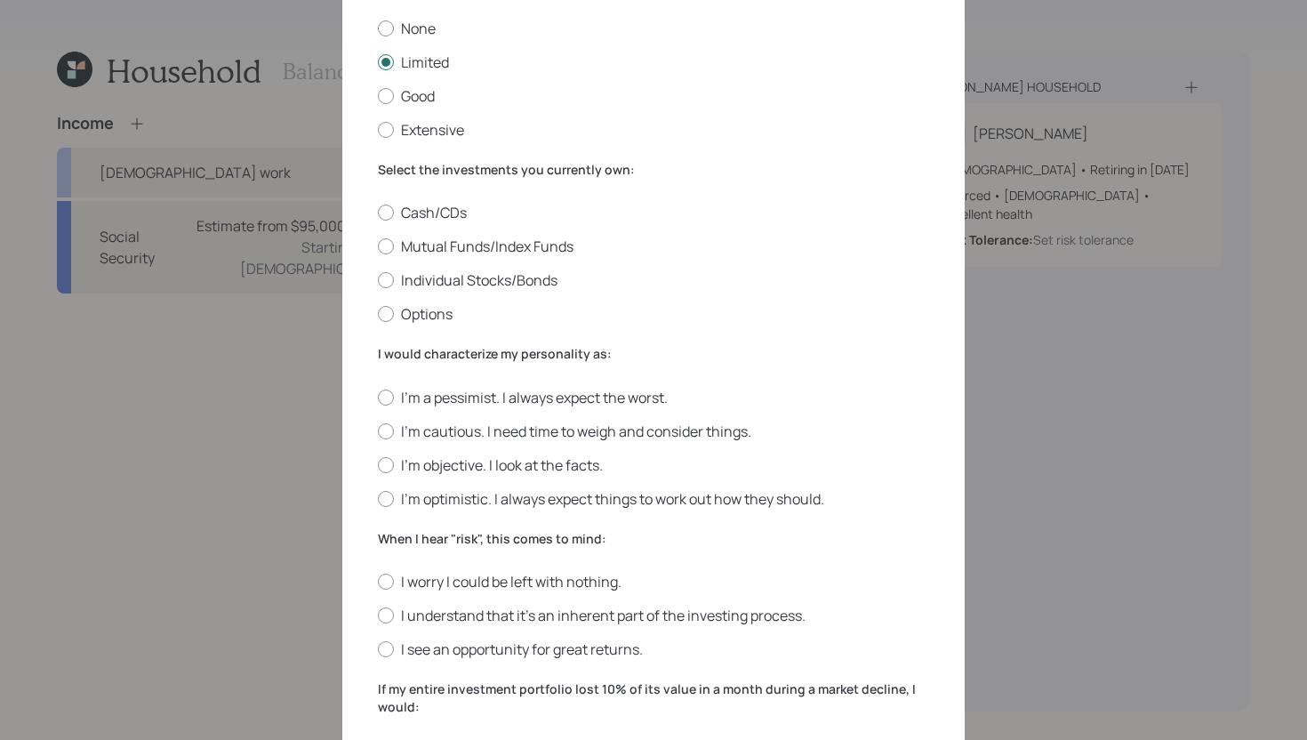
scroll to position [154, 0]
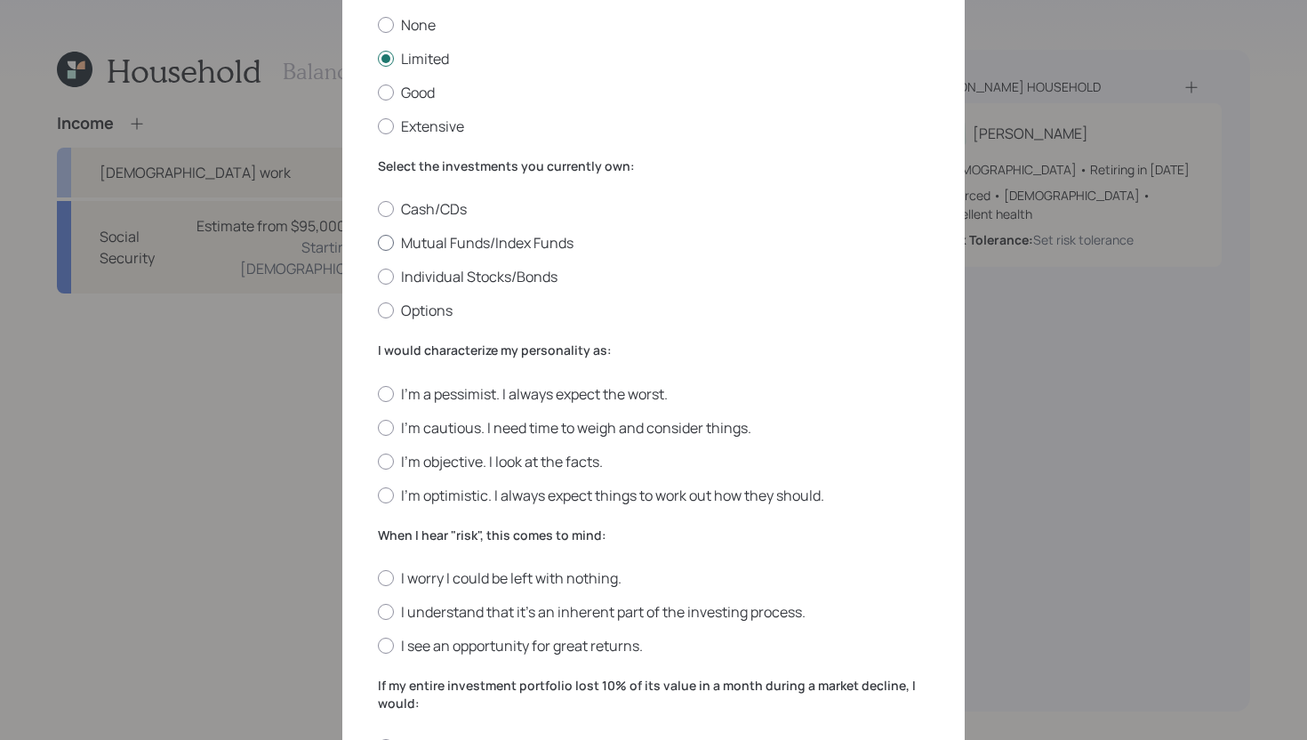
click at [507, 241] on label "Mutual Funds/Index Funds" at bounding box center [653, 243] width 551 height 20
click at [378, 243] on input "Mutual Funds/Index Funds" at bounding box center [377, 243] width 1 height 1
radio input "true"
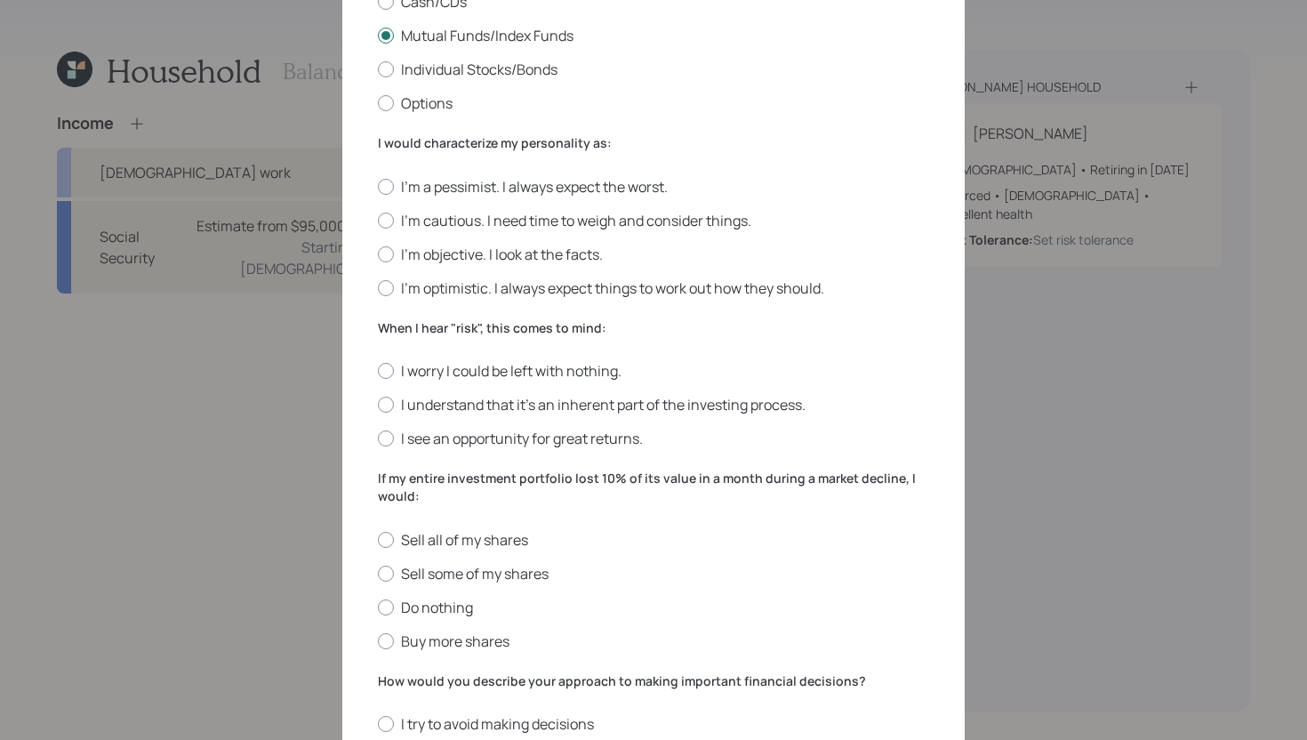
scroll to position [376, 0]
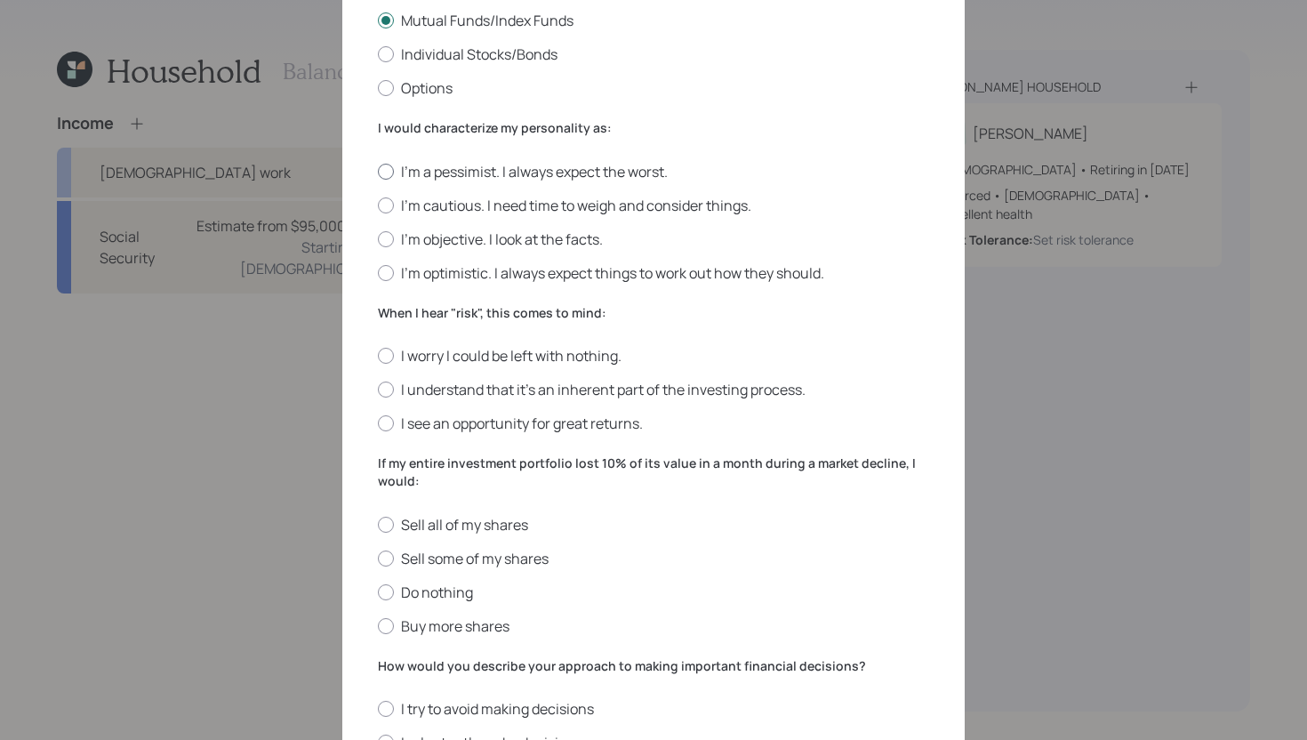
click at [421, 164] on label "I'm a pessimist. I always expect the worst." at bounding box center [653, 172] width 551 height 20
click at [378, 171] on input "I'm a pessimist. I always expect the worst." at bounding box center [377, 171] width 1 height 1
radio input "true"
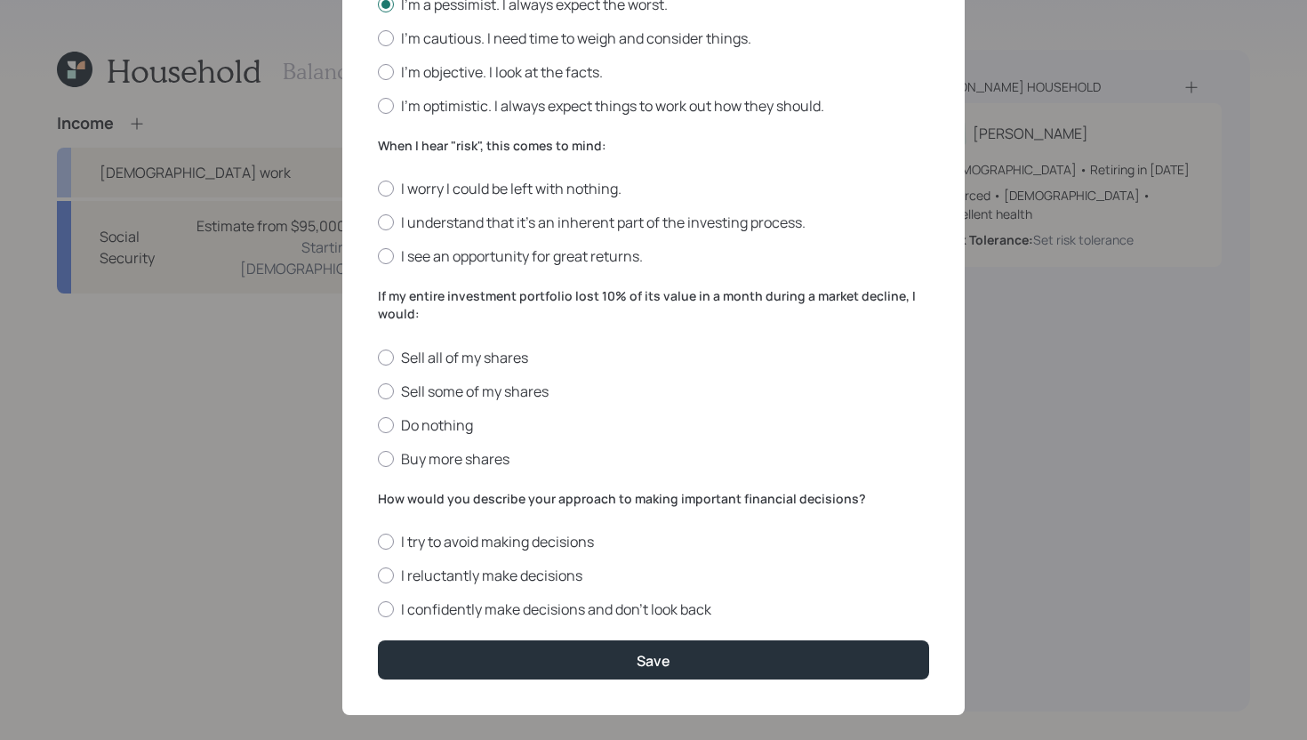
scroll to position [561, 0]
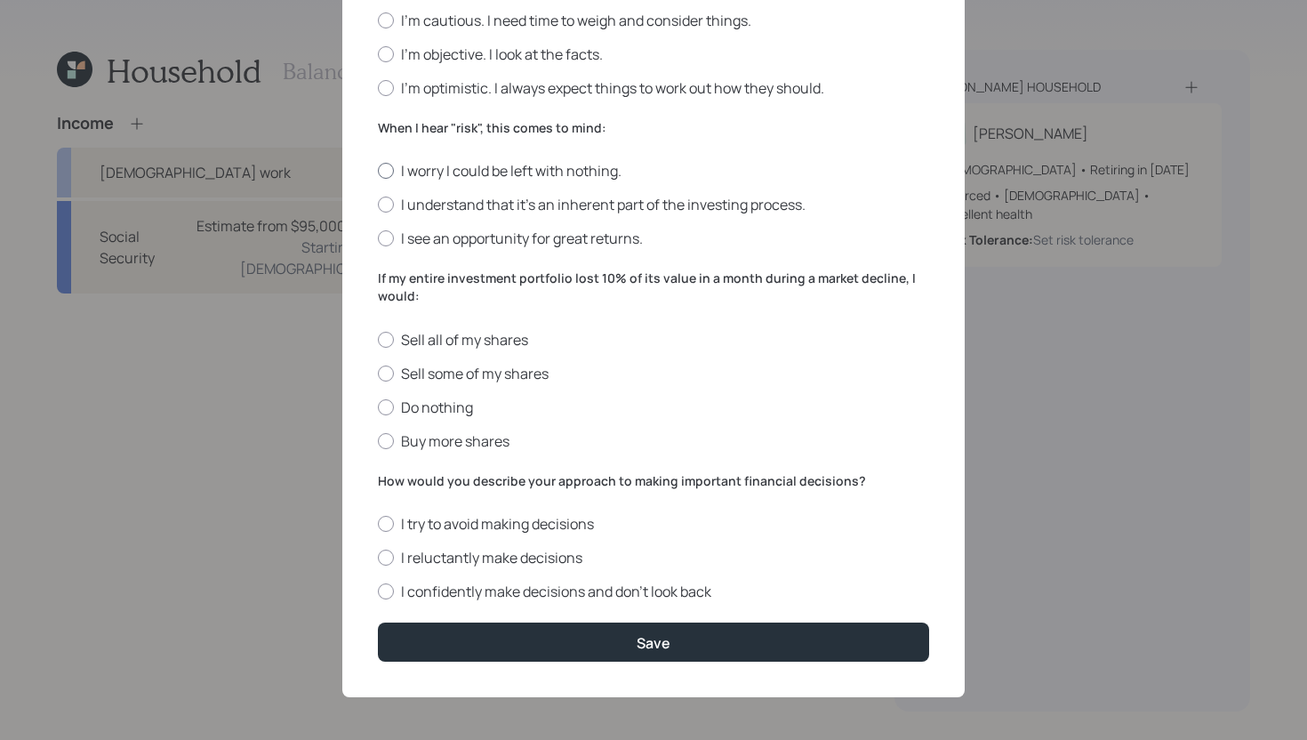
click at [469, 169] on label "I worry I could be left with nothing." at bounding box center [653, 171] width 551 height 20
click at [378, 171] on input "I worry I could be left with nothing." at bounding box center [377, 171] width 1 height 1
radio input "true"
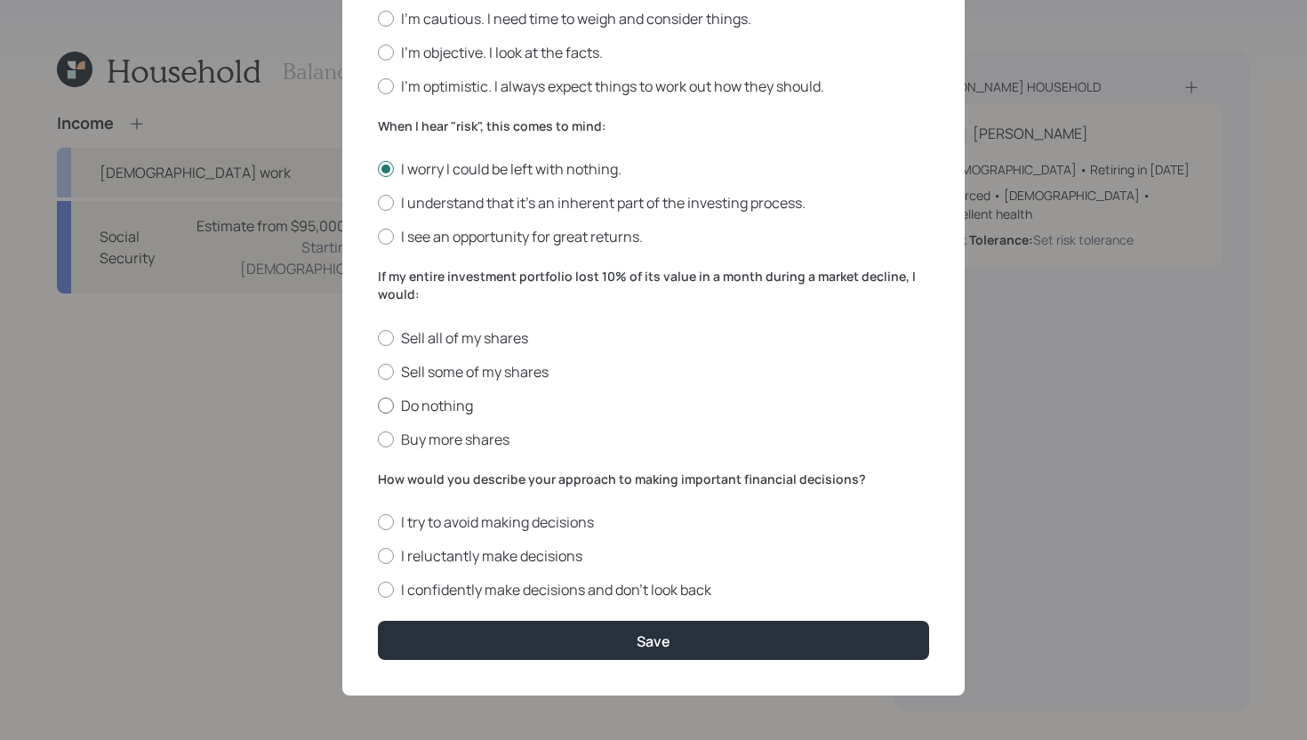
click at [445, 408] on label "Do nothing" at bounding box center [653, 406] width 551 height 20
click at [378, 405] on input "Do nothing" at bounding box center [377, 405] width 1 height 1
radio input "true"
click at [493, 591] on label "I confidently make decisions and don’t look back" at bounding box center [653, 590] width 551 height 20
click at [378, 590] on input "I confidently make decisions and don’t look back" at bounding box center [377, 589] width 1 height 1
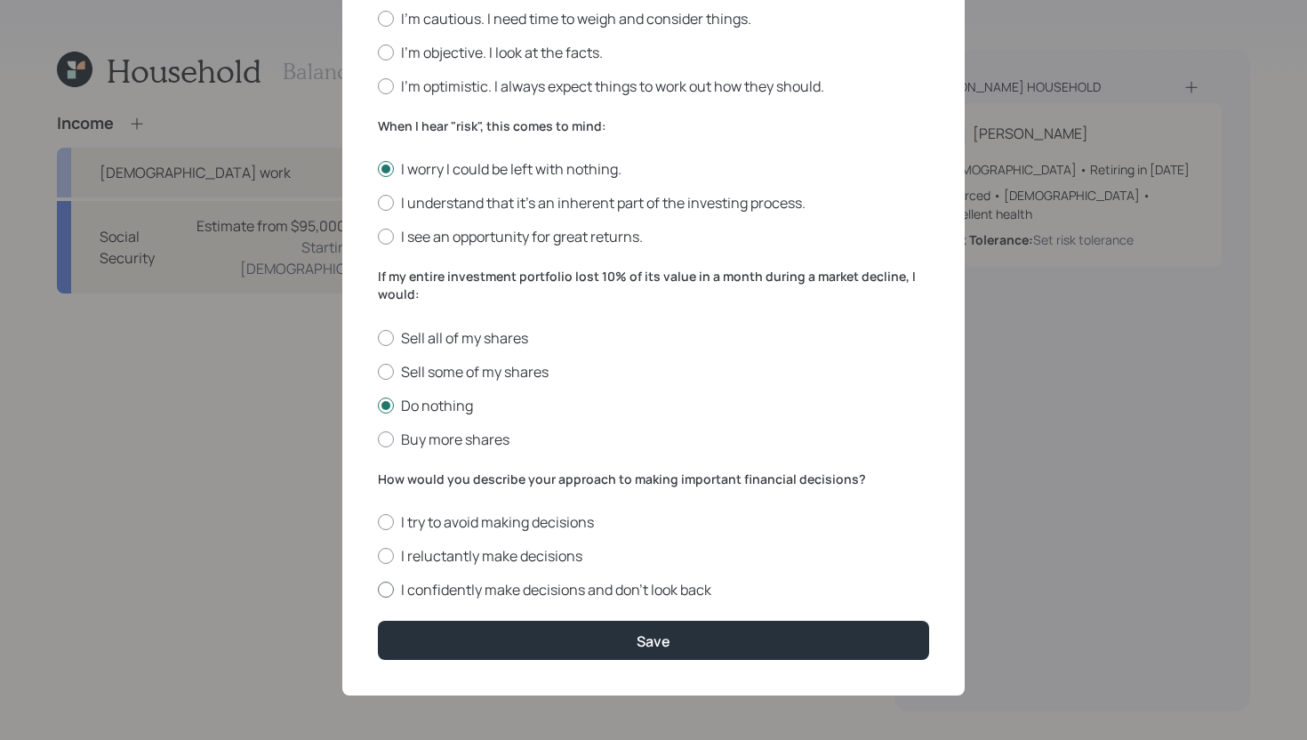
radio input "true"
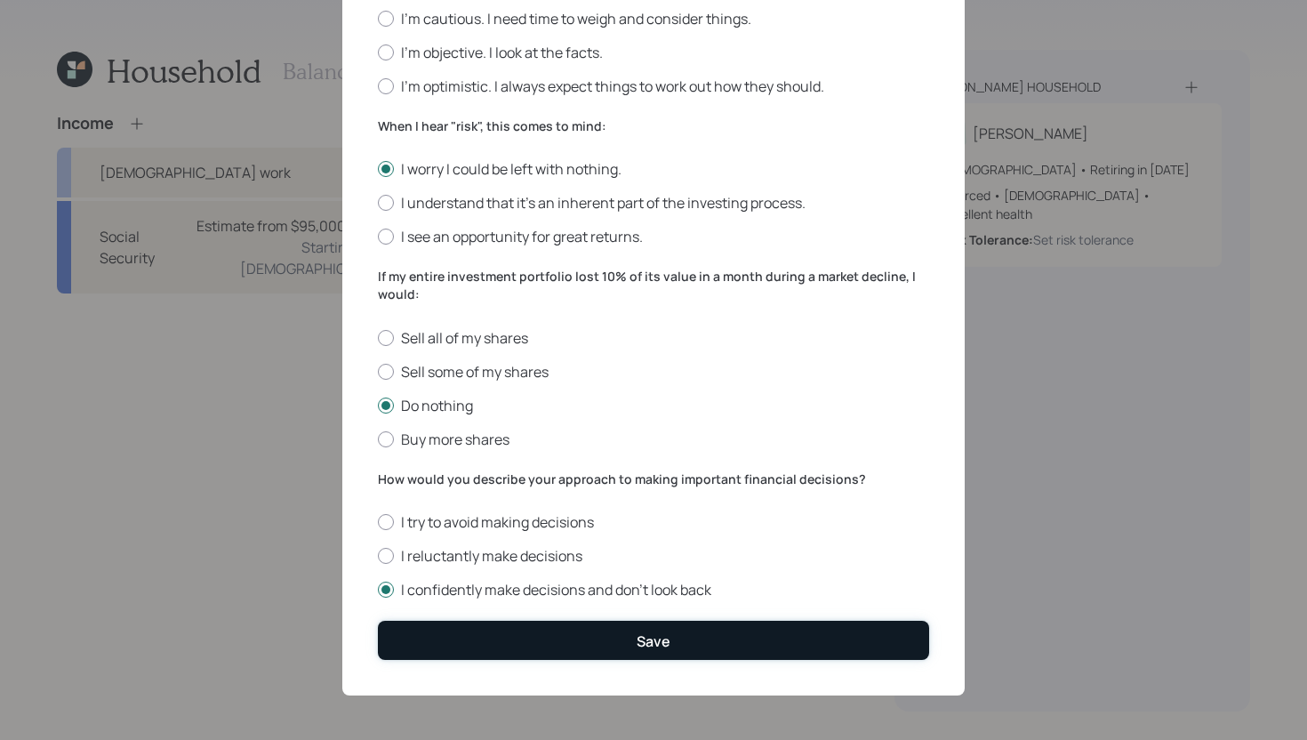
click at [494, 642] on button "Save" at bounding box center [653, 640] width 551 height 38
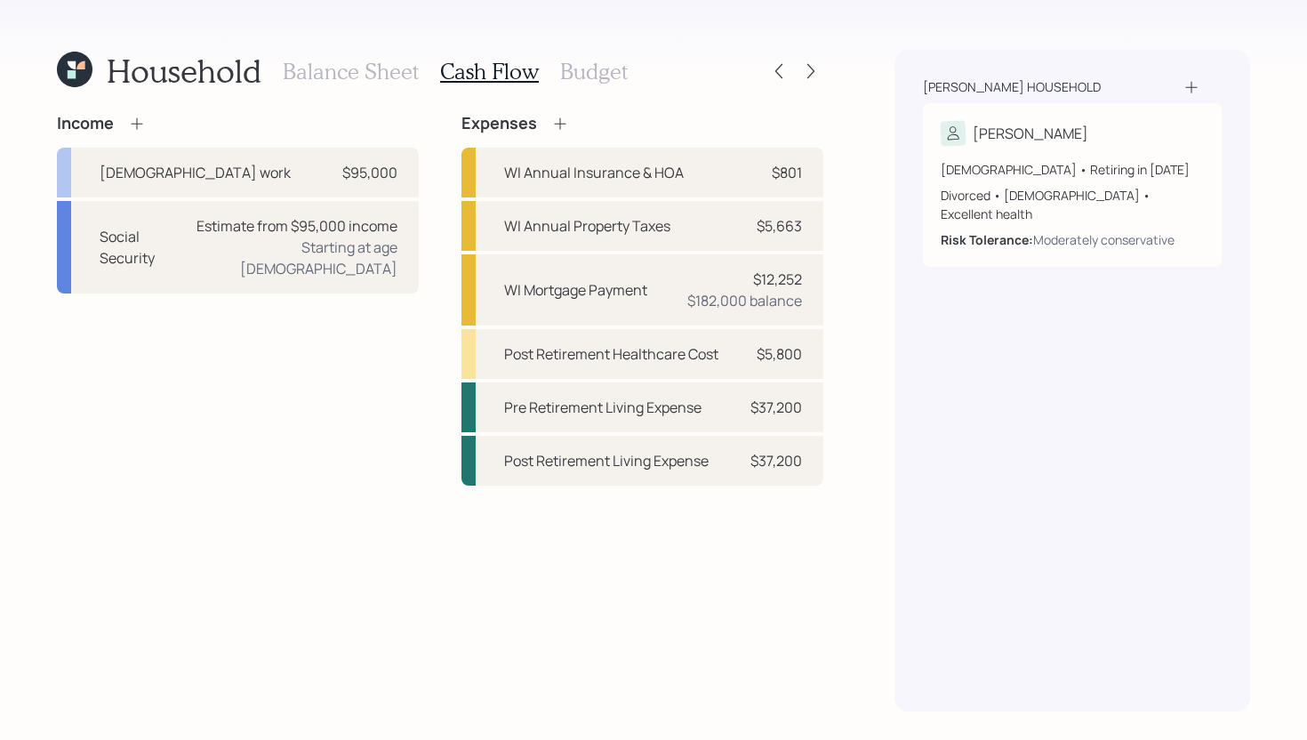
click at [577, 70] on h3 "Budget" at bounding box center [594, 72] width 68 height 26
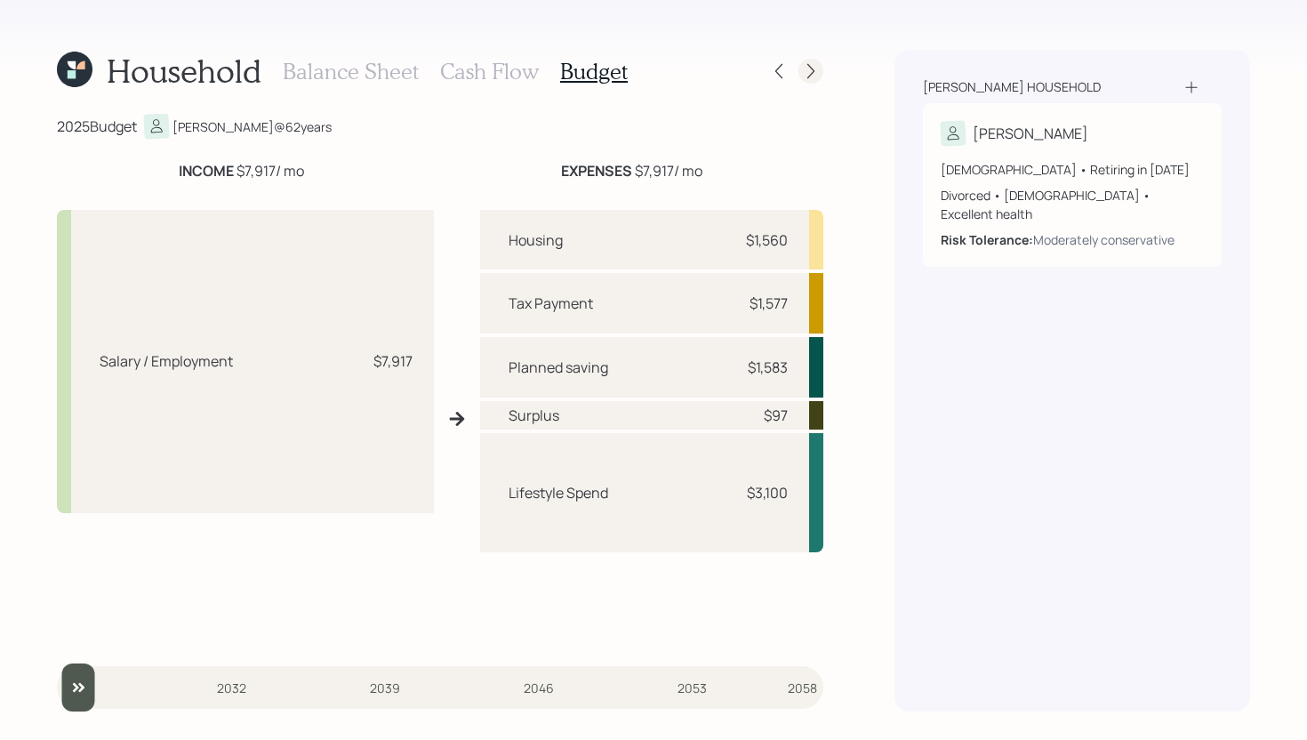
click at [805, 68] on icon at bounding box center [811, 71] width 18 height 18
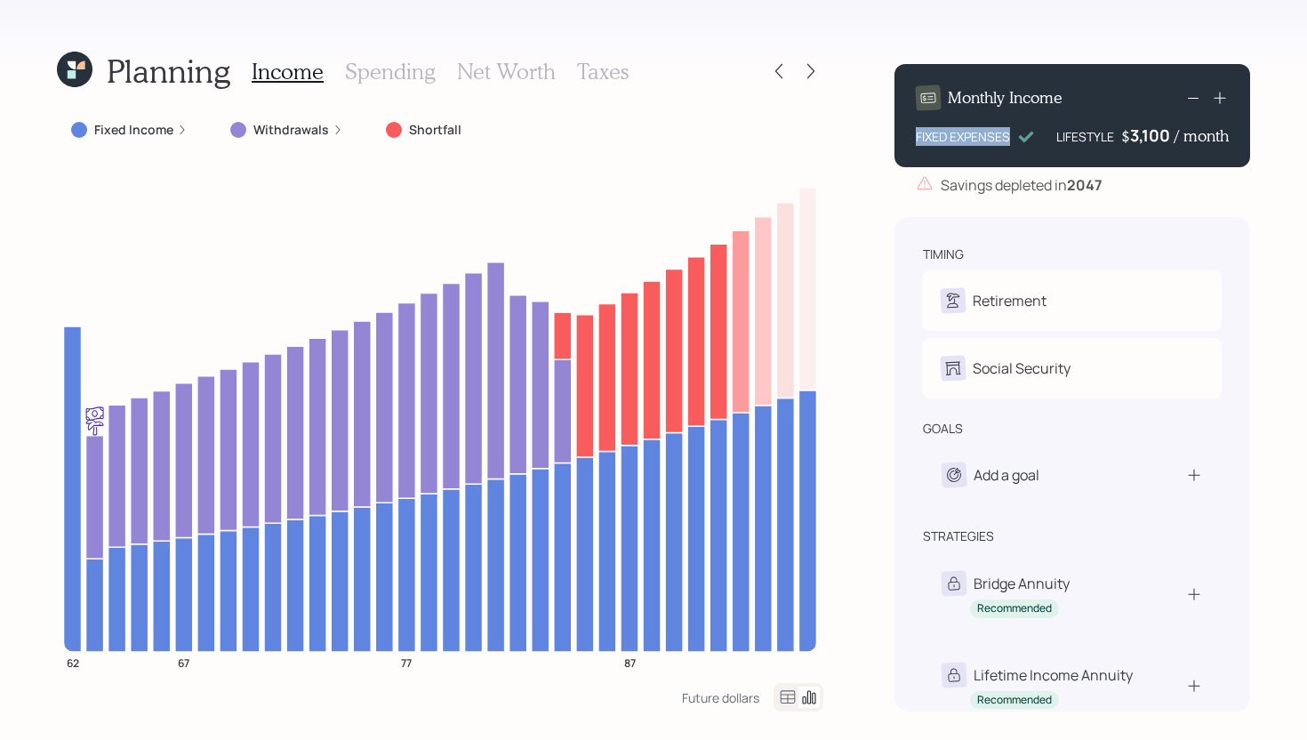
drag, startPoint x: 915, startPoint y: 138, endPoint x: 1014, endPoint y: 124, distance: 100.6
click at [1015, 123] on div "Monthly Income FIXED EXPENSES LIFESTYLE $ 3,100 / month" at bounding box center [1072, 115] width 356 height 103
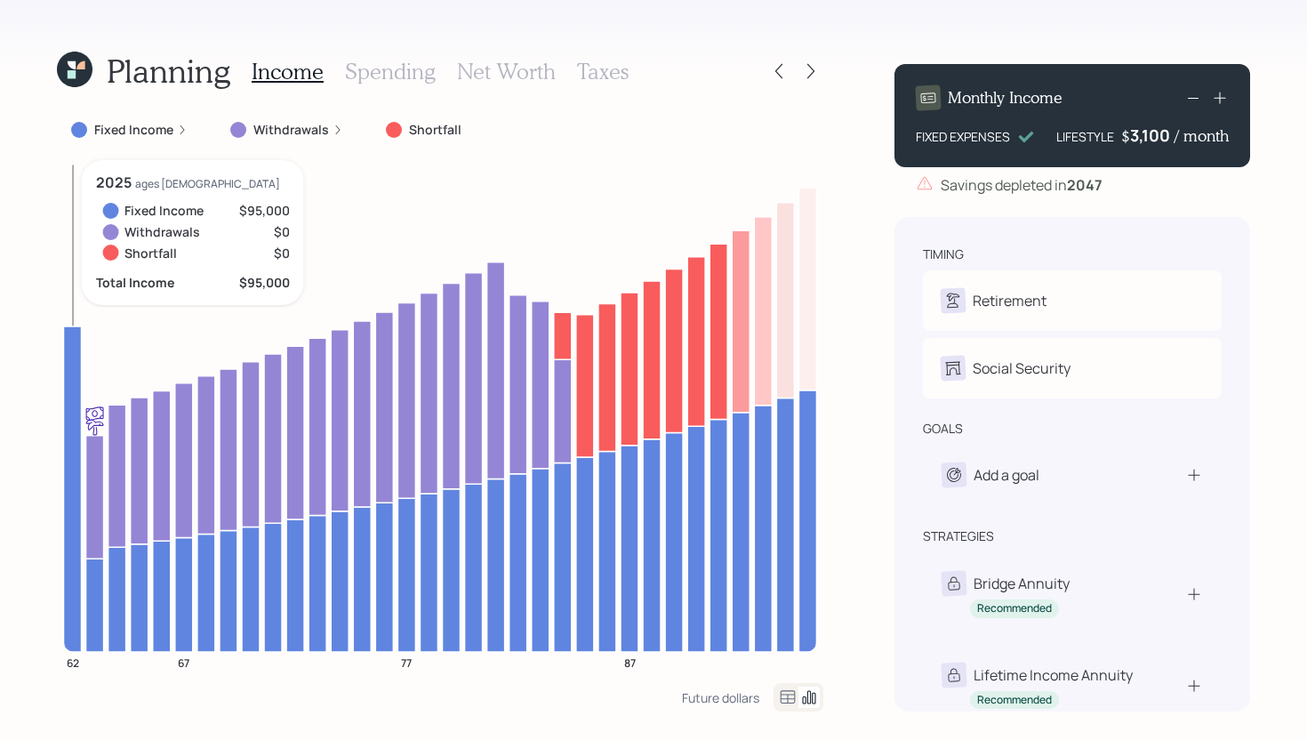
click at [71, 367] on icon at bounding box center [73, 488] width 18 height 325
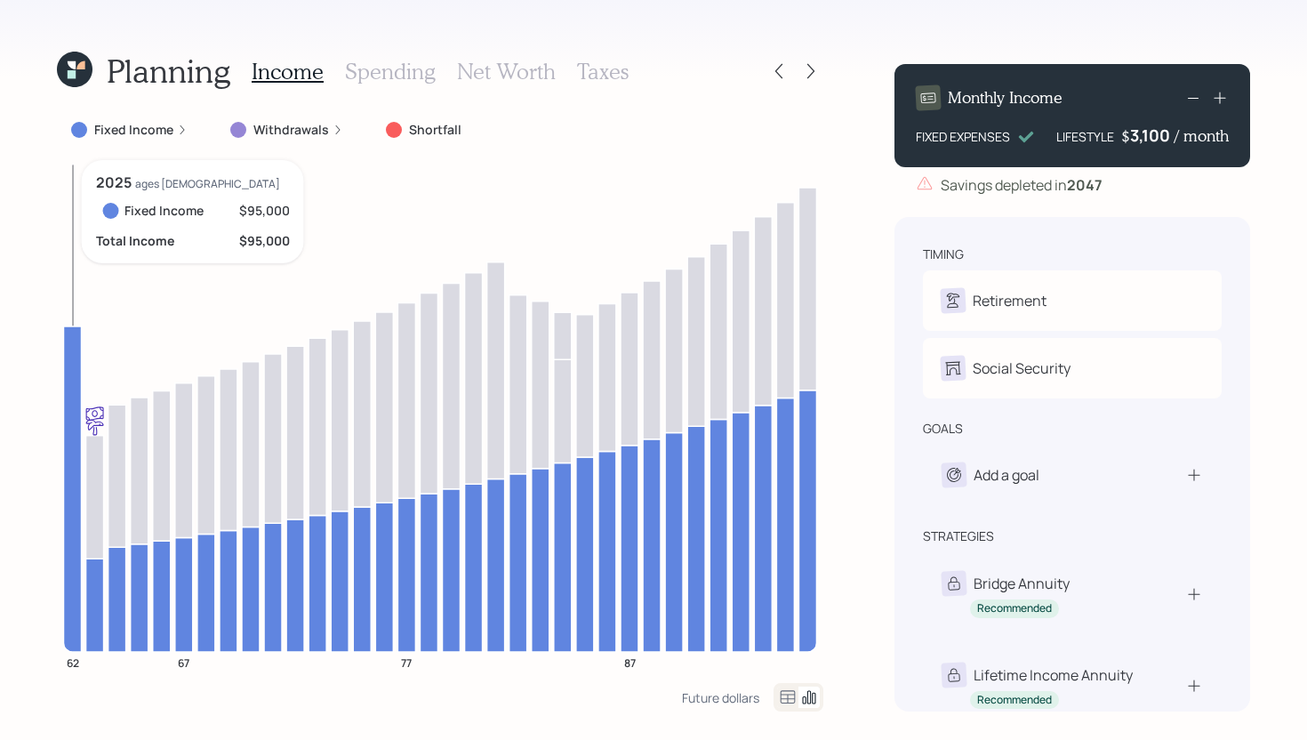
click at [71, 339] on icon at bounding box center [73, 488] width 18 height 325
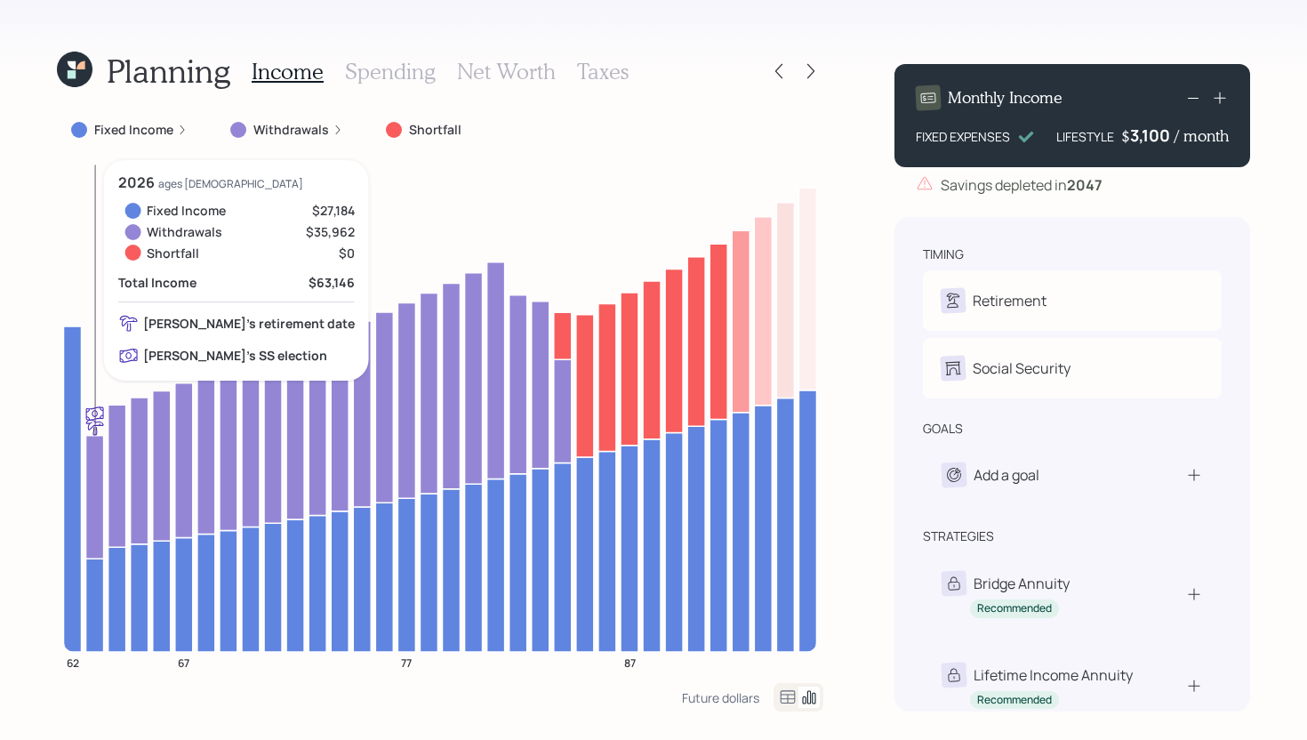
click at [99, 579] on icon at bounding box center [95, 604] width 18 height 93
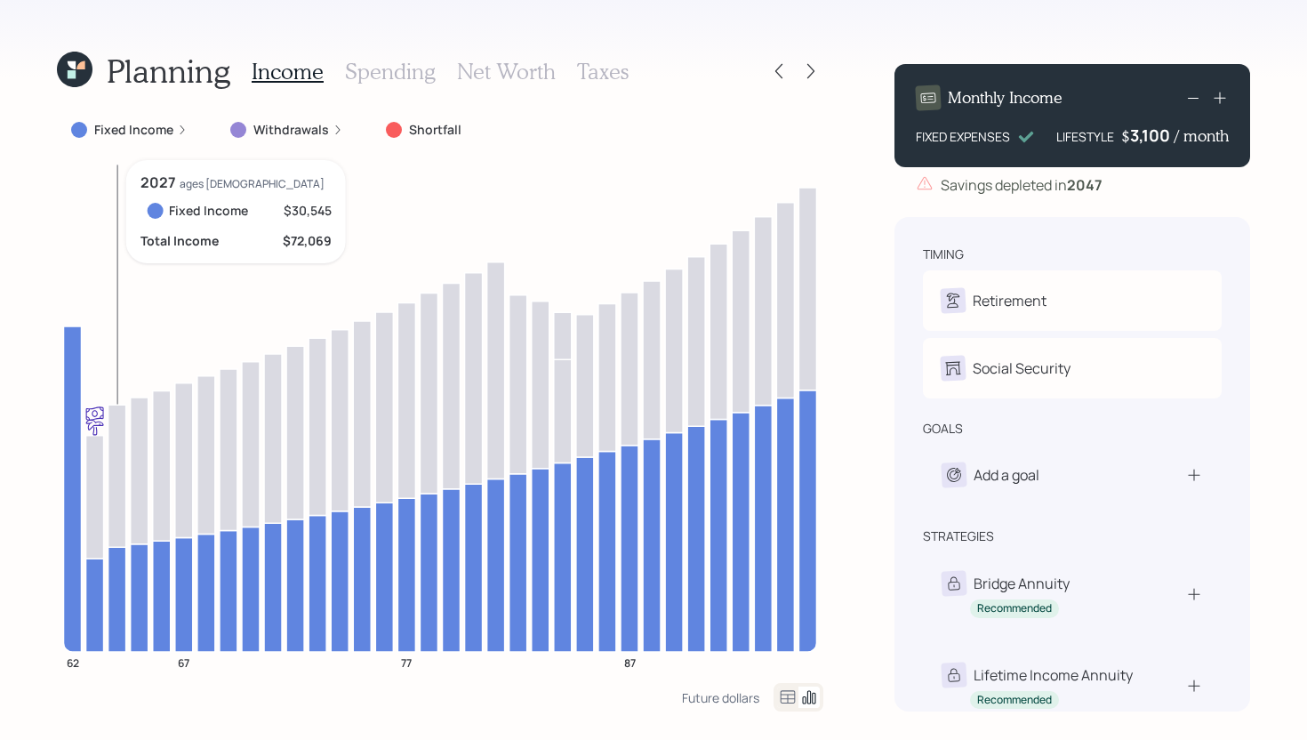
click at [112, 561] on icon at bounding box center [117, 599] width 18 height 105
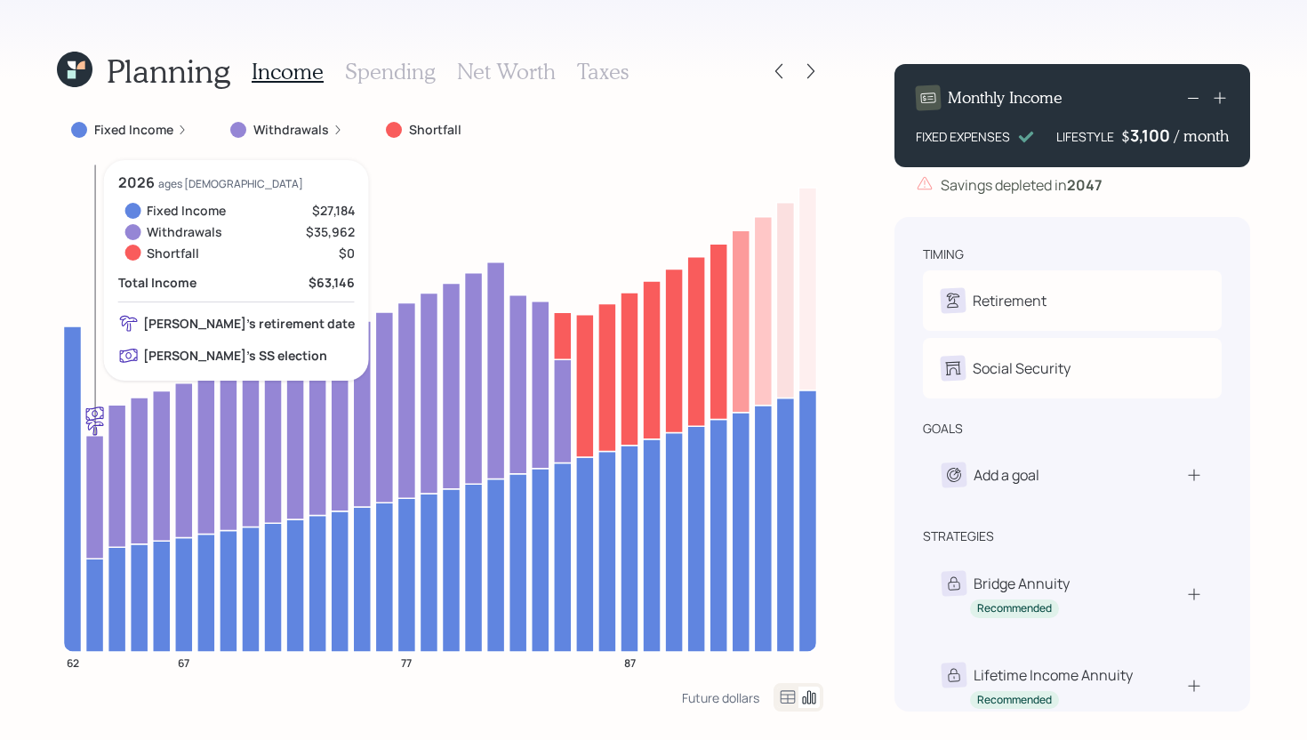
click at [91, 491] on icon at bounding box center [95, 497] width 18 height 124
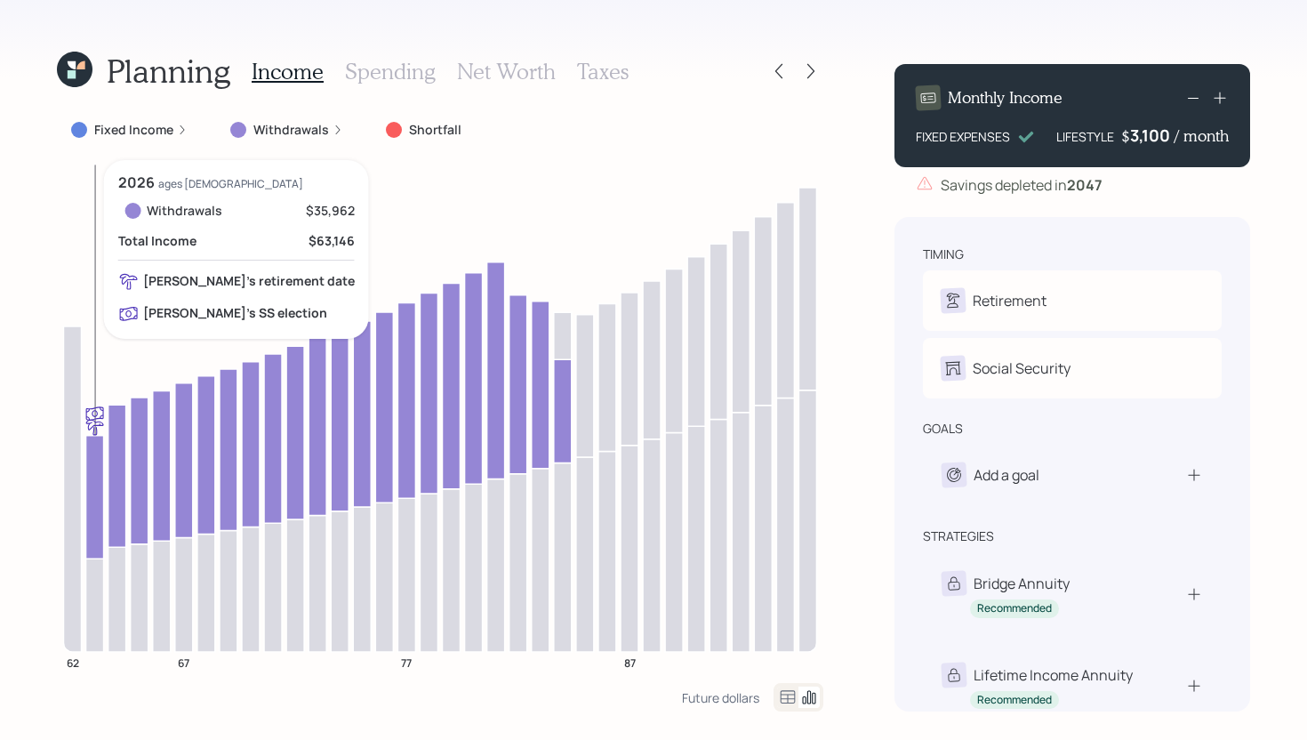
click at [99, 485] on icon at bounding box center [95, 497] width 18 height 124
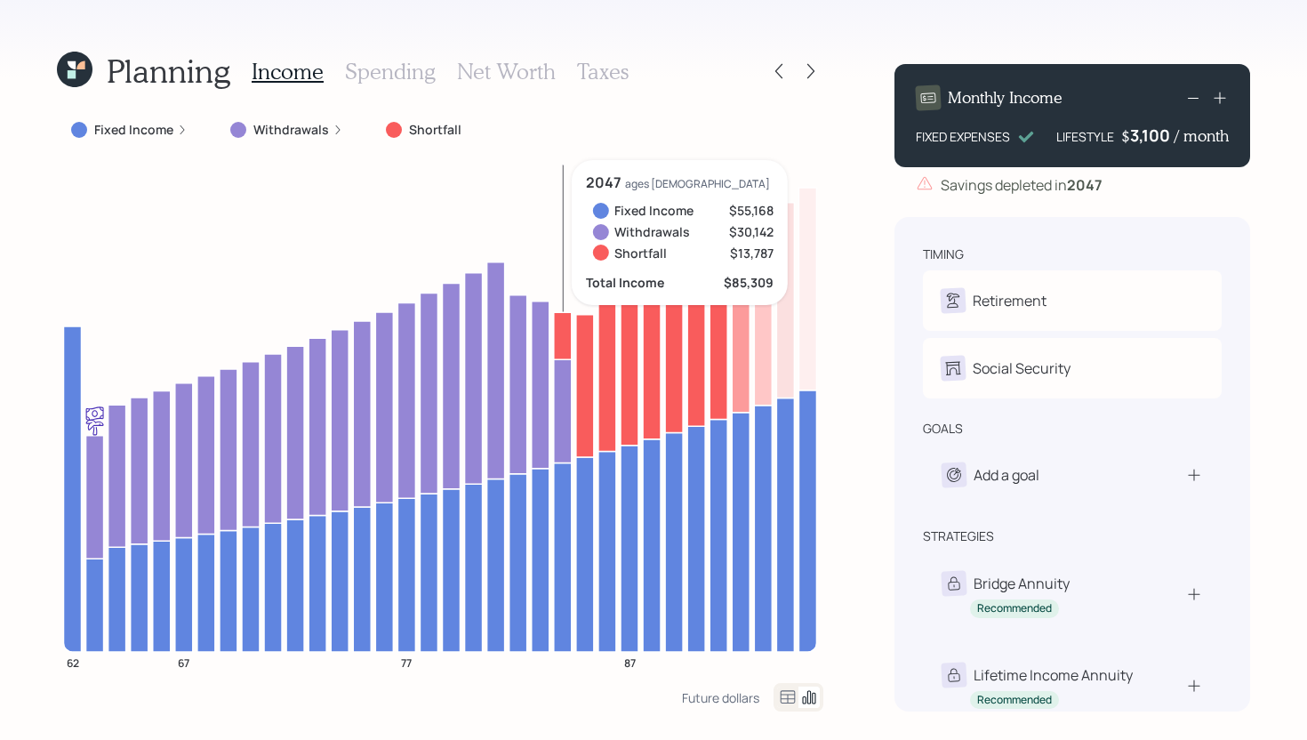
click at [568, 332] on icon at bounding box center [563, 335] width 18 height 47
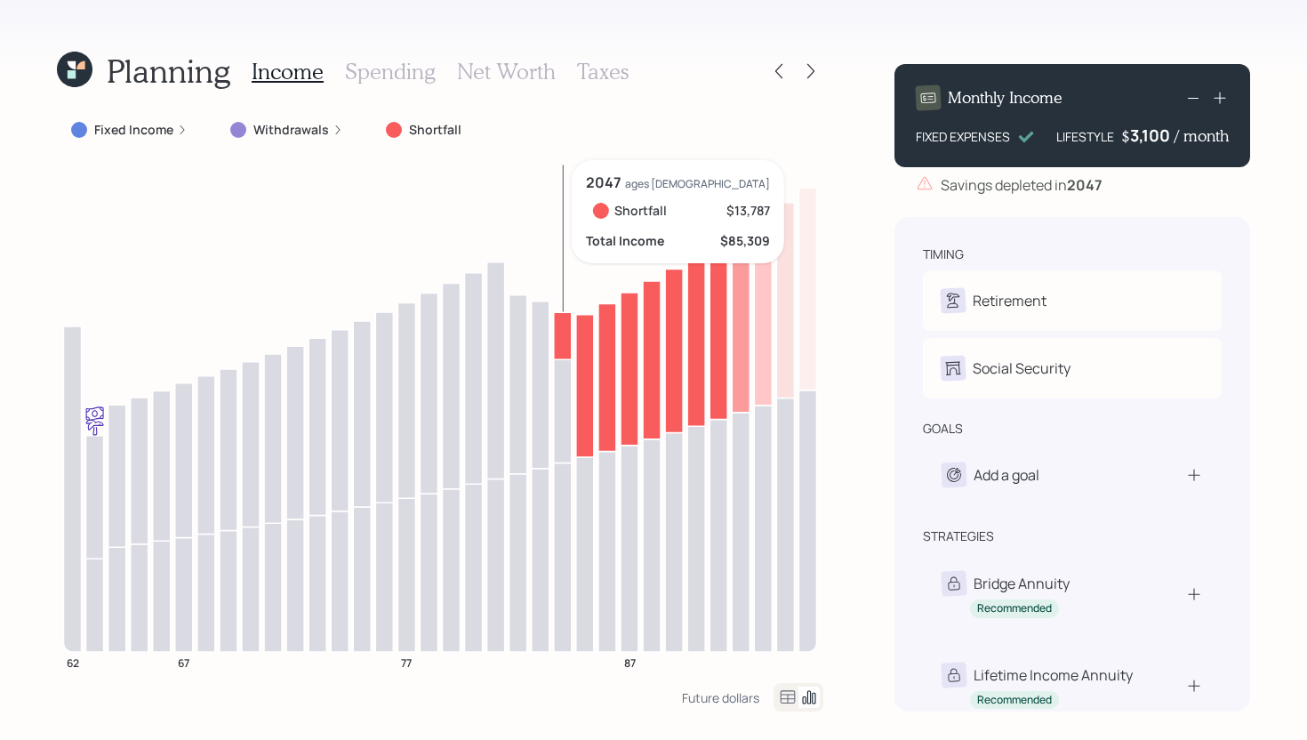
click at [566, 333] on icon at bounding box center [563, 335] width 18 height 47
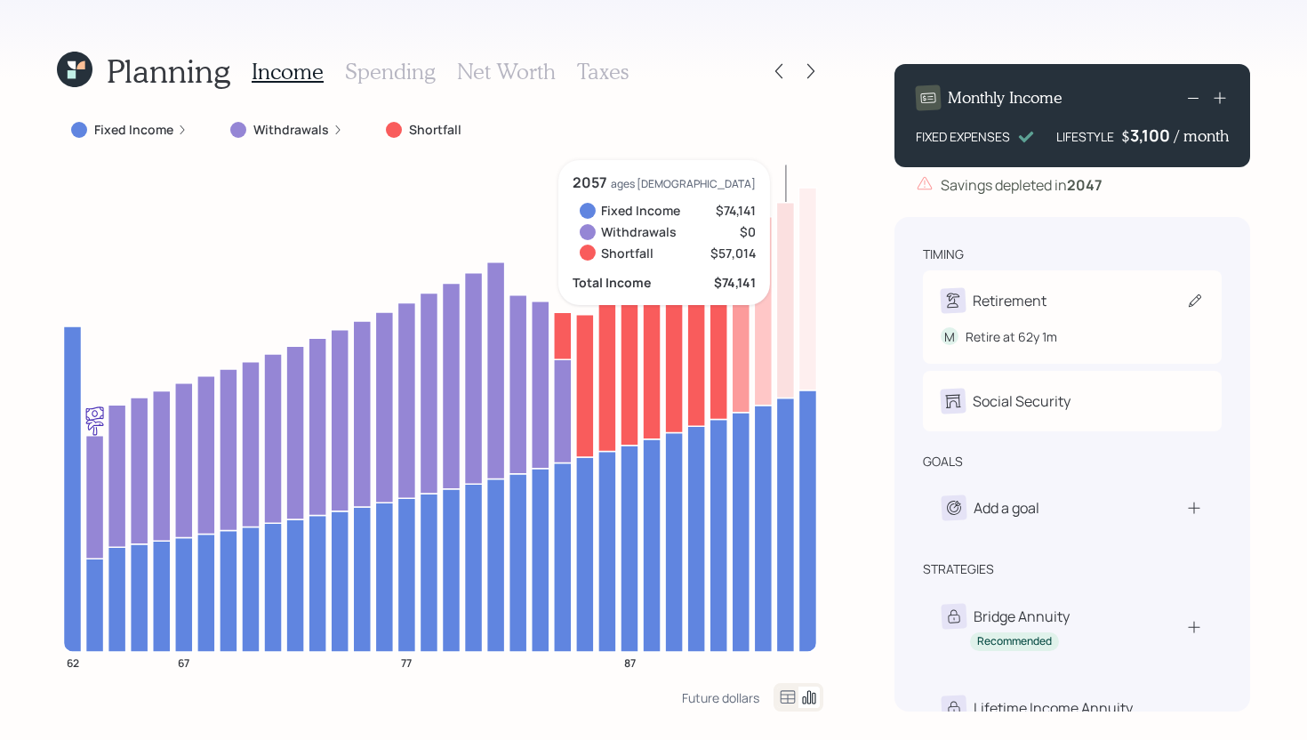
click at [1077, 288] on div "Retirement" at bounding box center [1072, 300] width 263 height 25
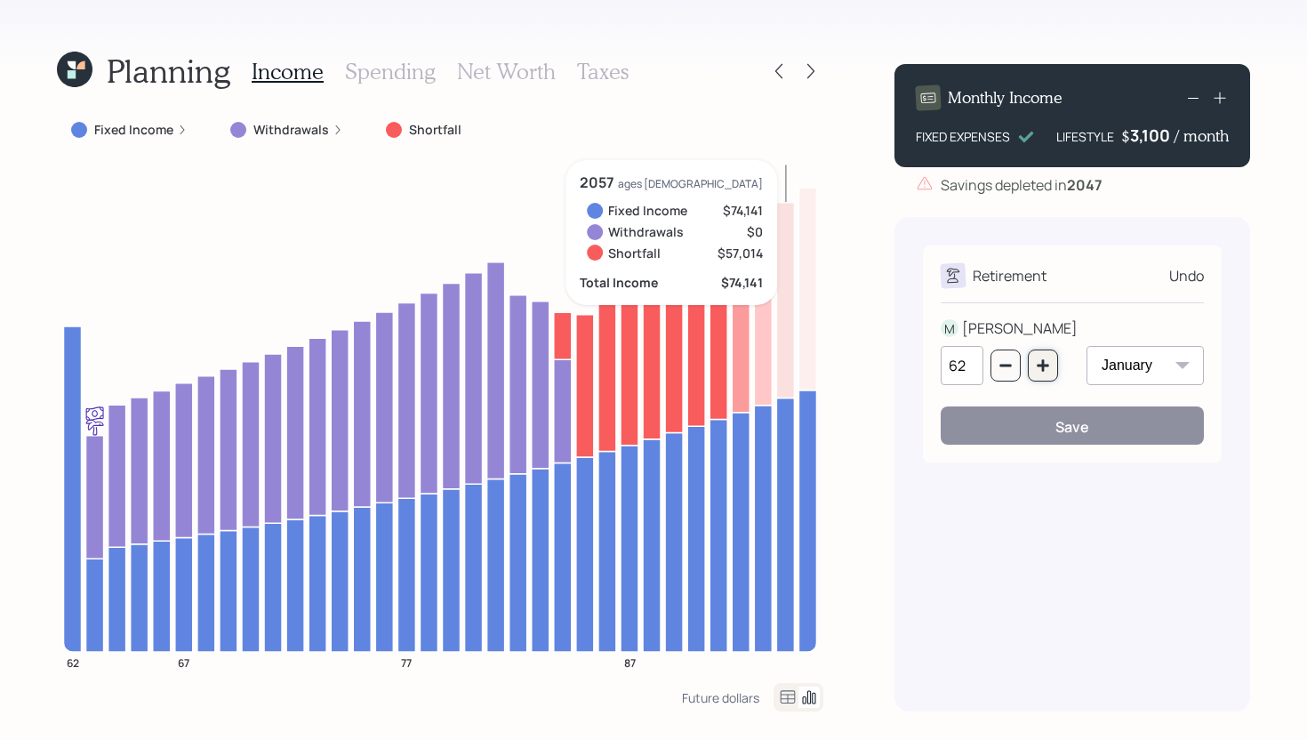
click at [1046, 372] on icon "button" at bounding box center [1043, 365] width 14 height 14
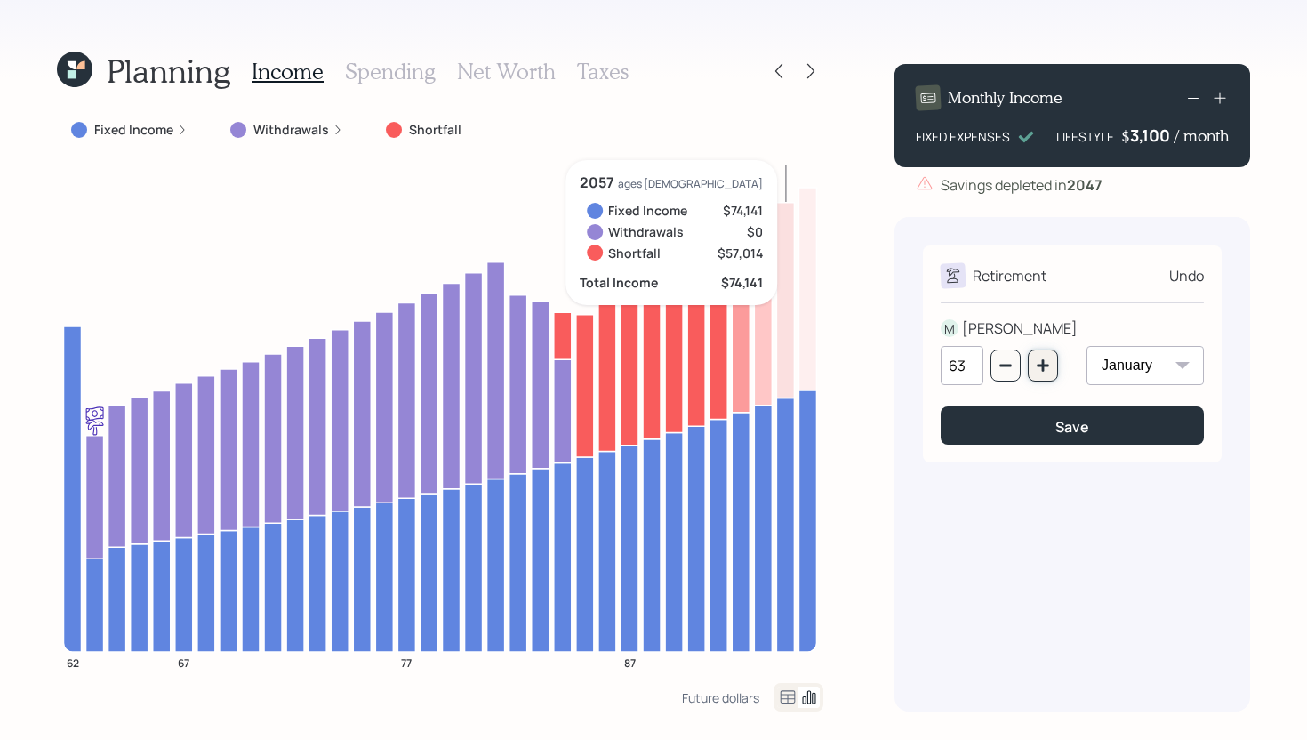
click at [1055, 371] on button "button" at bounding box center [1043, 365] width 30 height 32
type input "64"
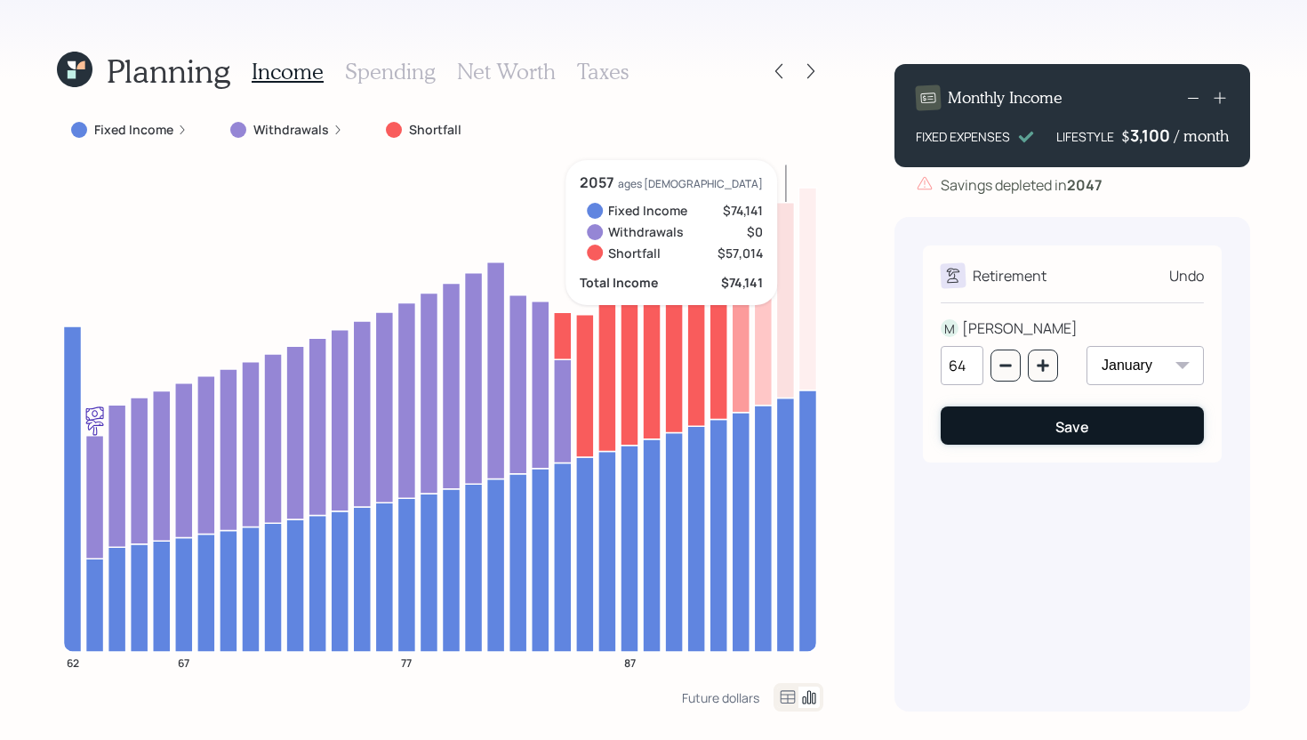
click at [1048, 430] on button "Save" at bounding box center [1072, 425] width 263 height 38
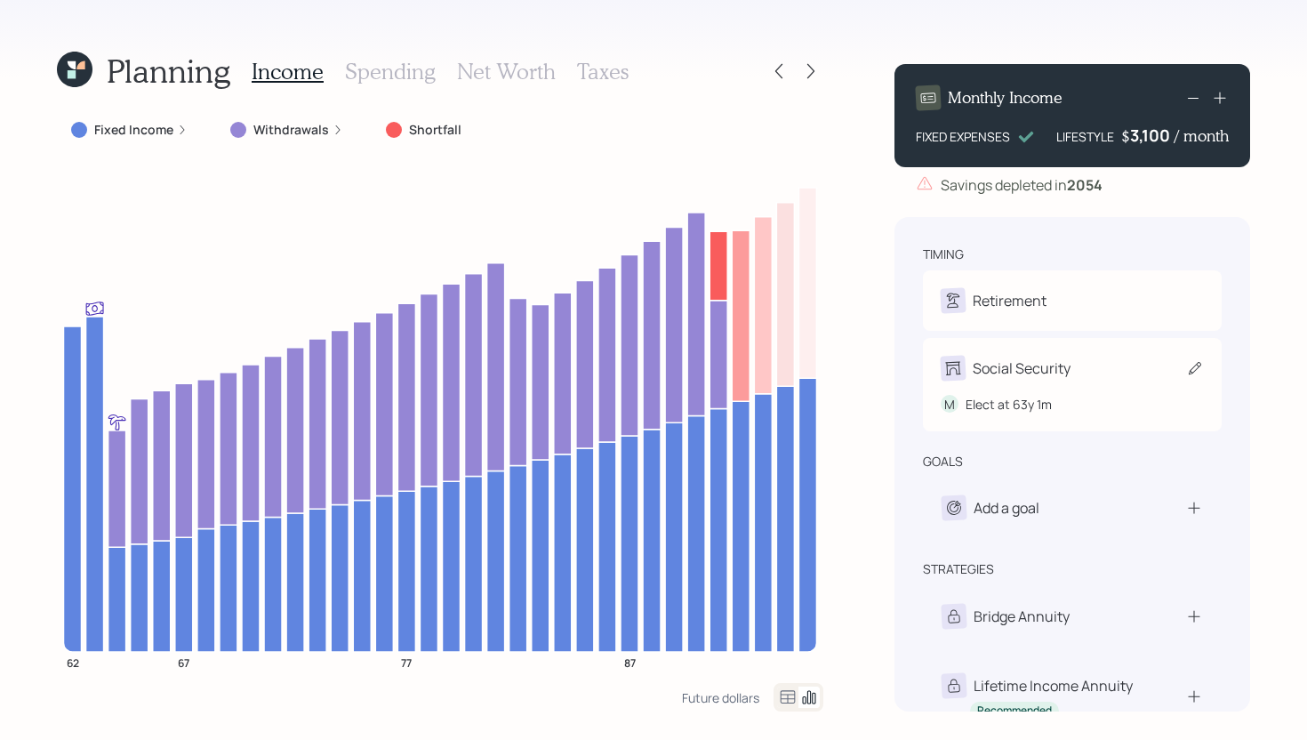
click at [1110, 369] on div "Social Security" at bounding box center [1072, 368] width 263 height 25
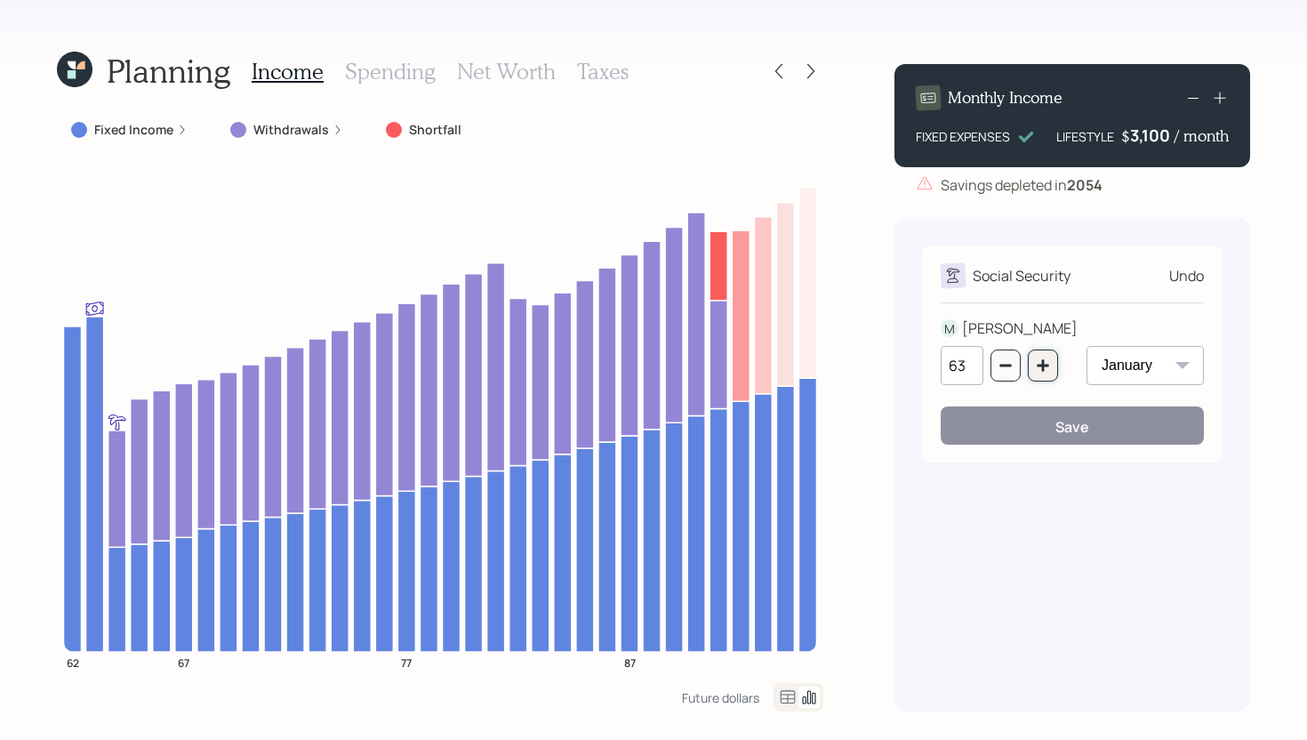
click at [1045, 364] on icon "button" at bounding box center [1043, 365] width 14 height 14
type input "64"
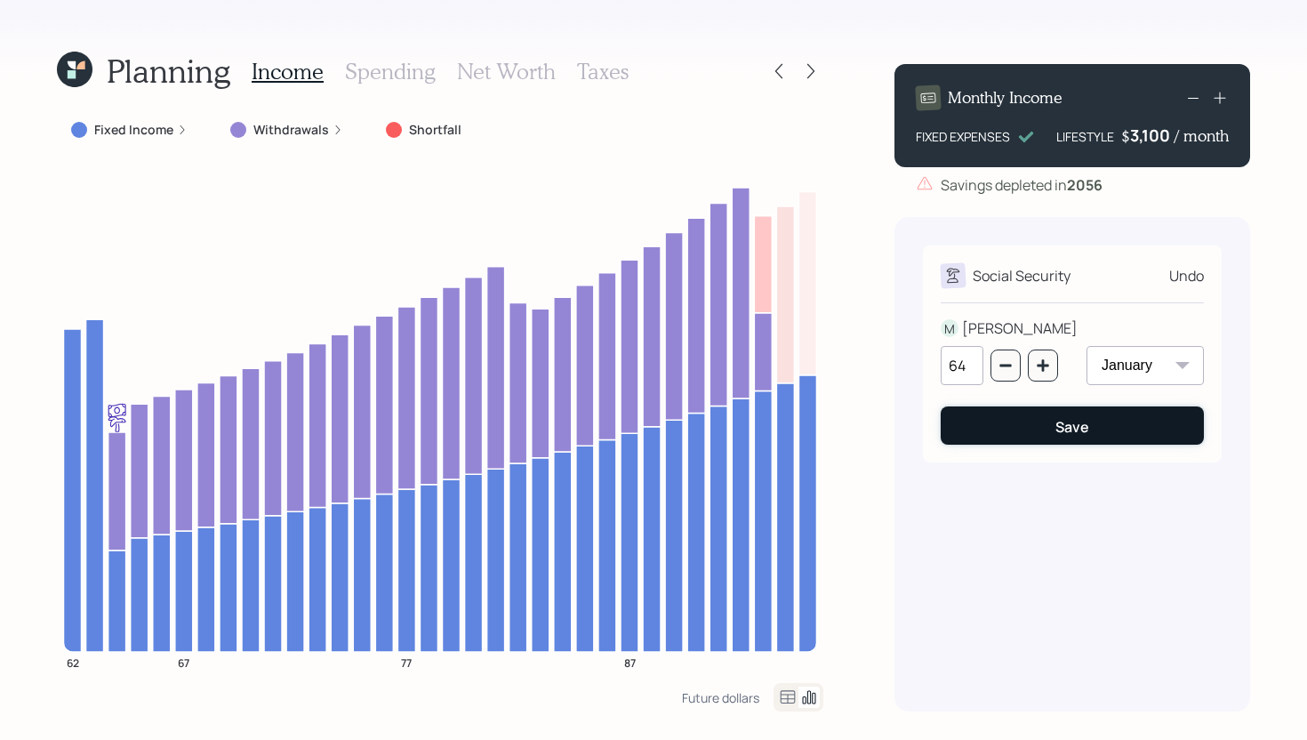
click at [1046, 438] on button "Save" at bounding box center [1072, 425] width 263 height 38
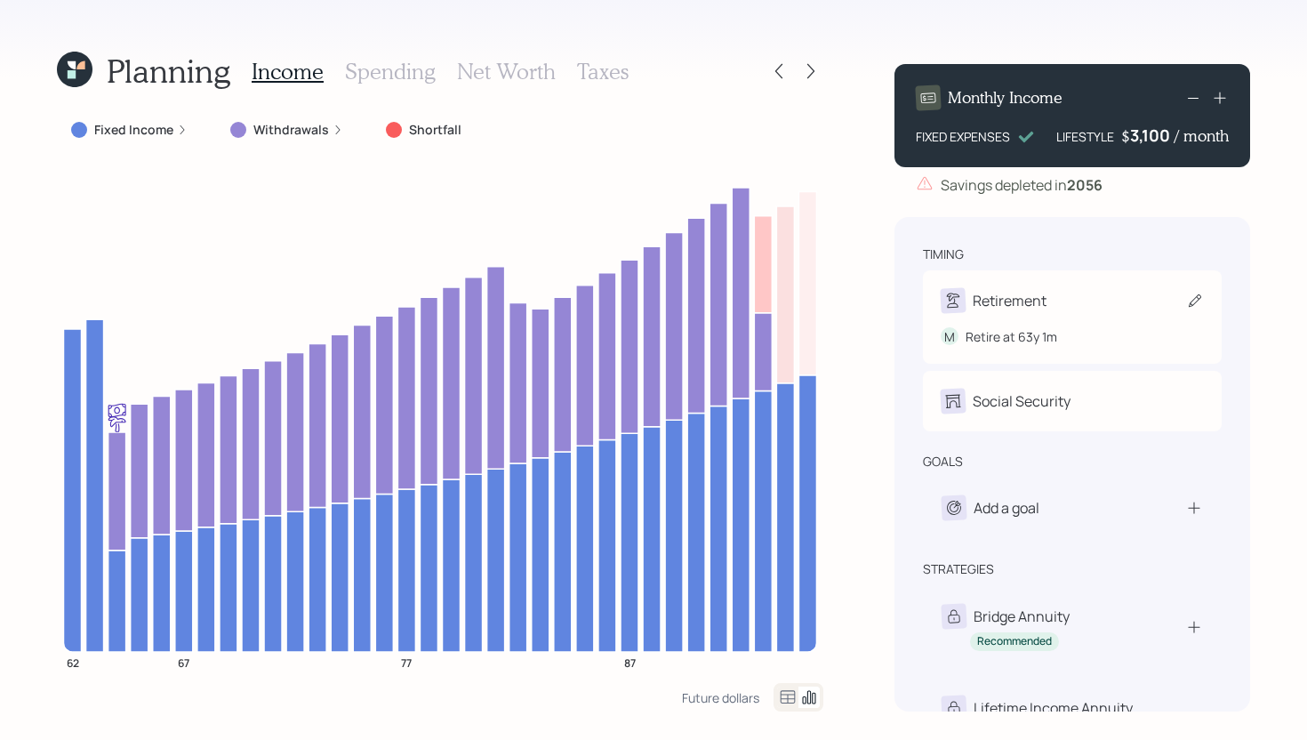
click at [1047, 295] on div "Retirement" at bounding box center [1072, 300] width 263 height 25
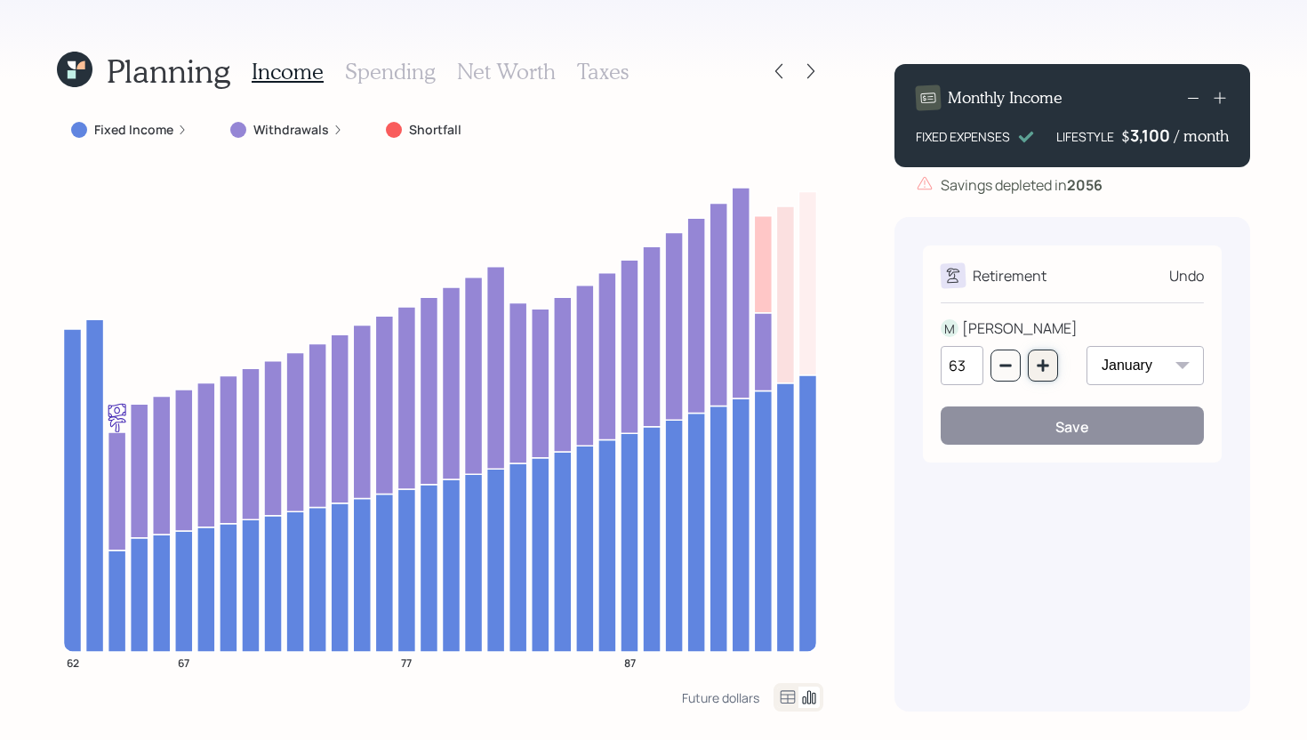
click at [1040, 372] on button "button" at bounding box center [1043, 365] width 30 height 32
type input "64"
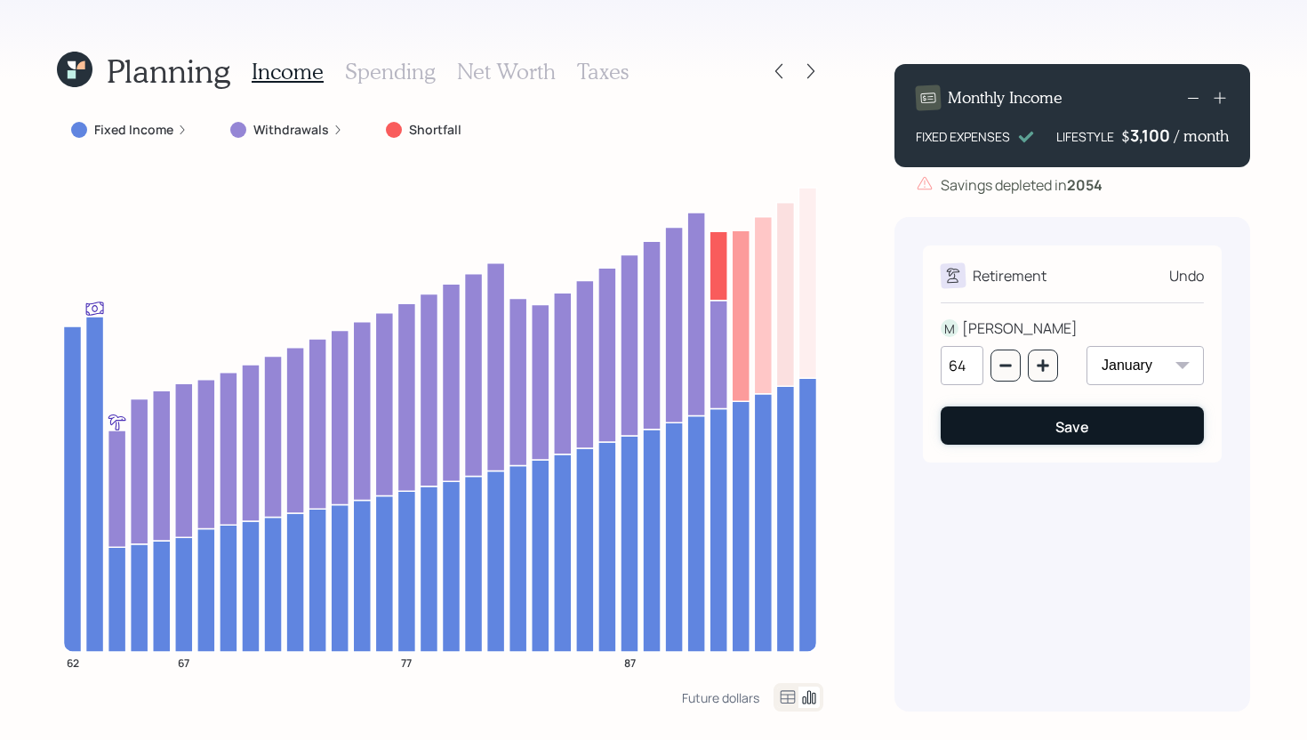
click at [1037, 412] on button "Save" at bounding box center [1072, 425] width 263 height 38
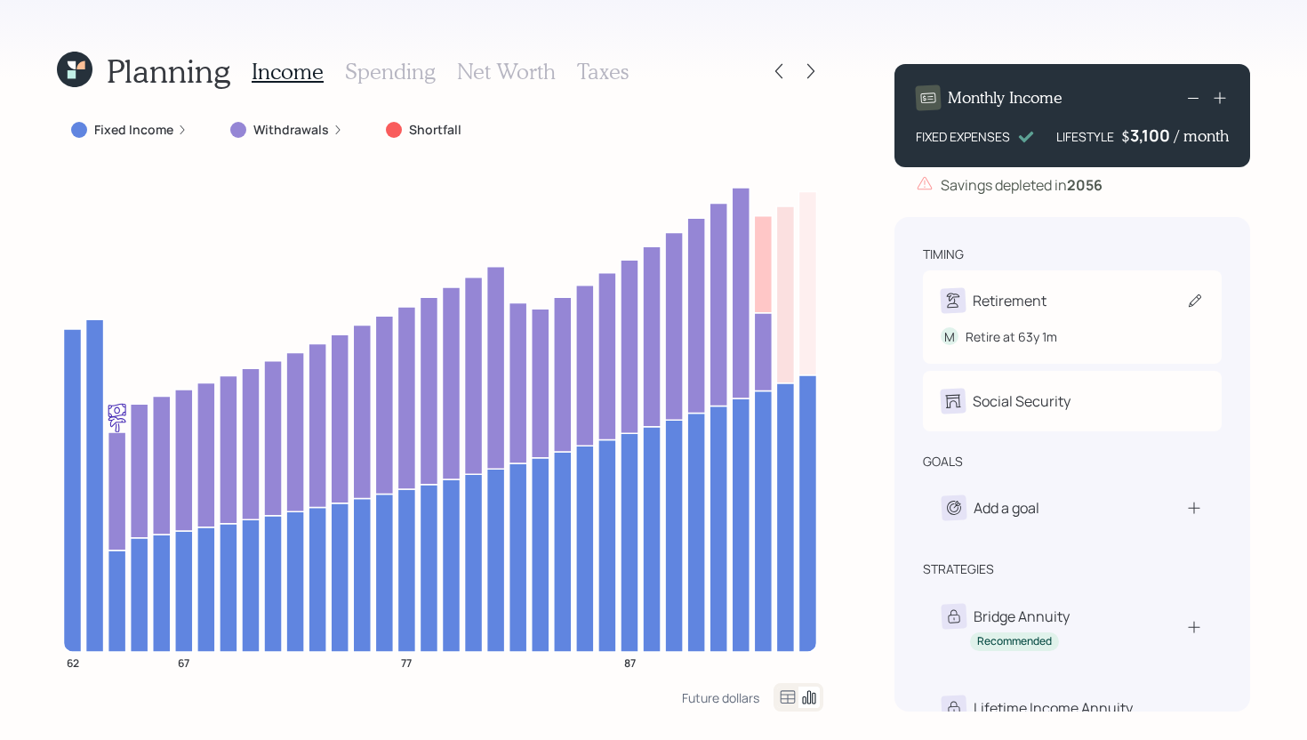
click at [1048, 288] on div "Retirement" at bounding box center [1072, 300] width 263 height 25
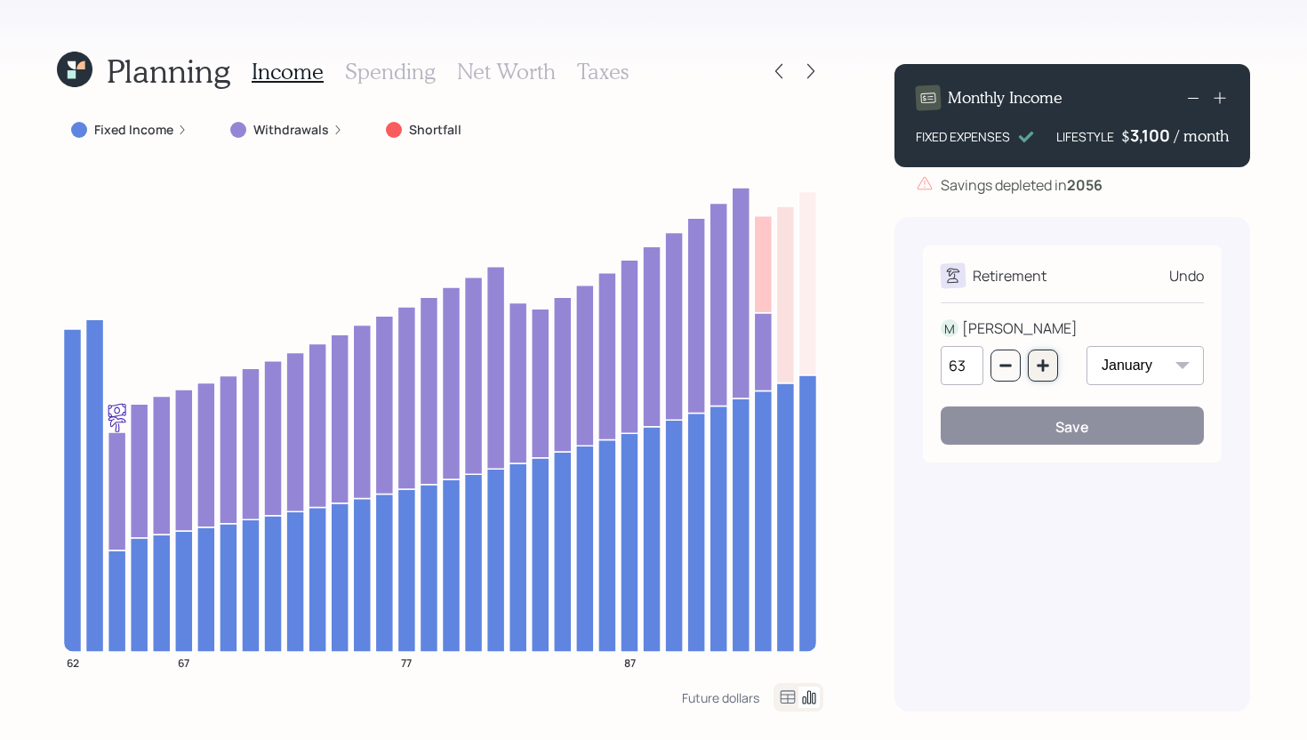
click at [1036, 364] on icon "button" at bounding box center [1043, 365] width 14 height 14
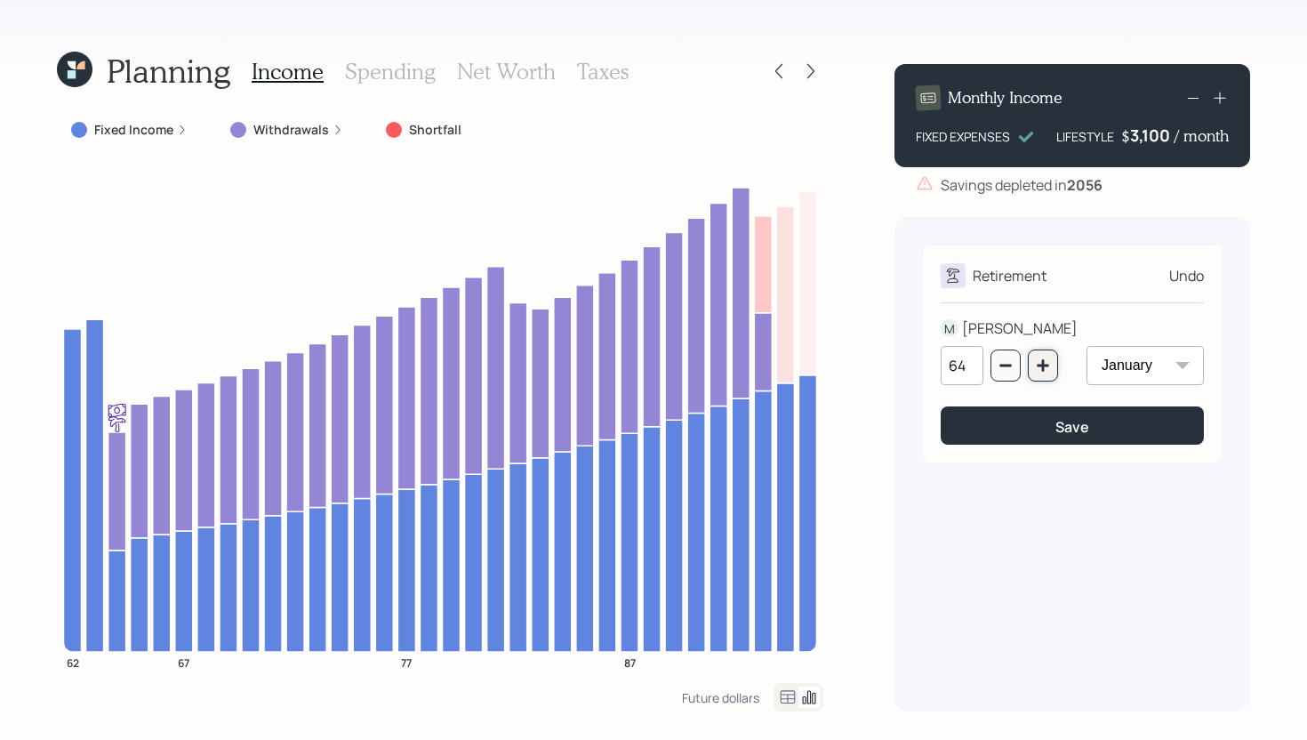
click at [1036, 364] on icon "button" at bounding box center [1043, 365] width 14 height 14
type input "65"
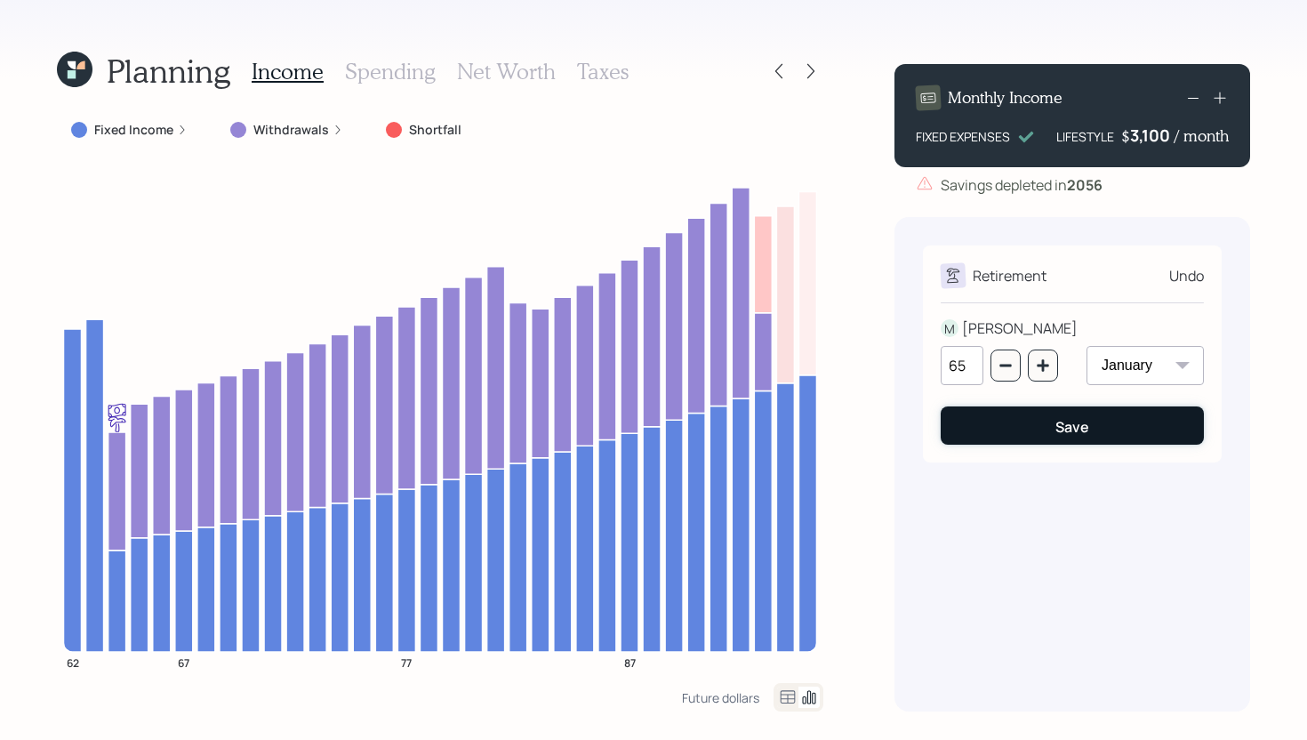
click at [1034, 419] on button "Save" at bounding box center [1072, 425] width 263 height 38
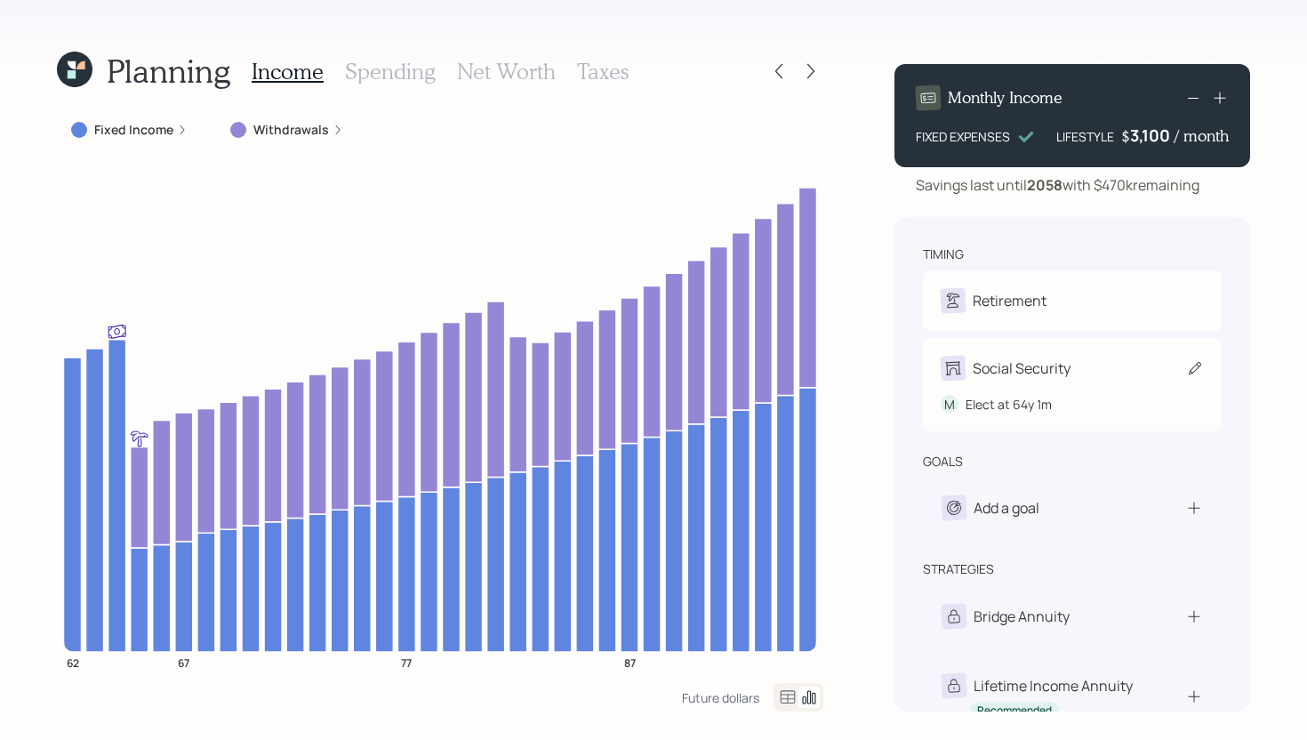
click at [1058, 367] on div "Social Security" at bounding box center [1022, 367] width 98 height 21
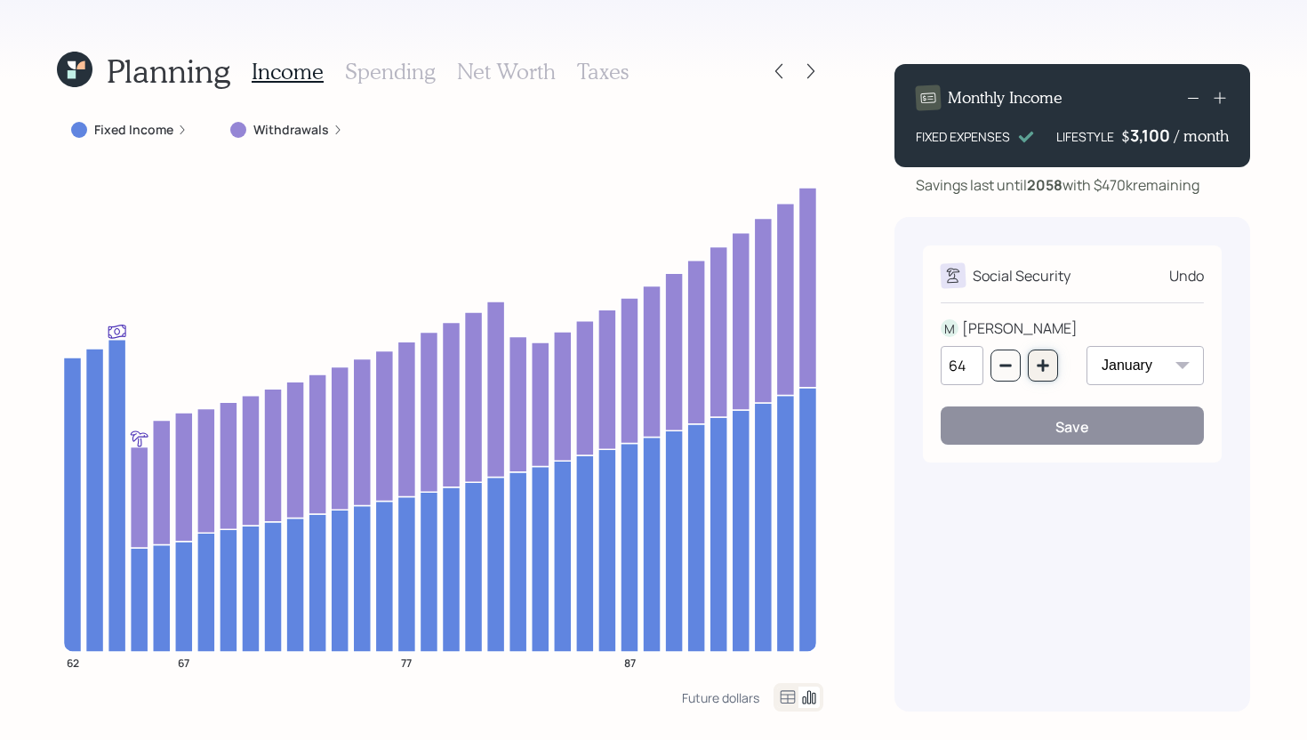
click at [1053, 366] on button "button" at bounding box center [1043, 365] width 30 height 32
type input "65"
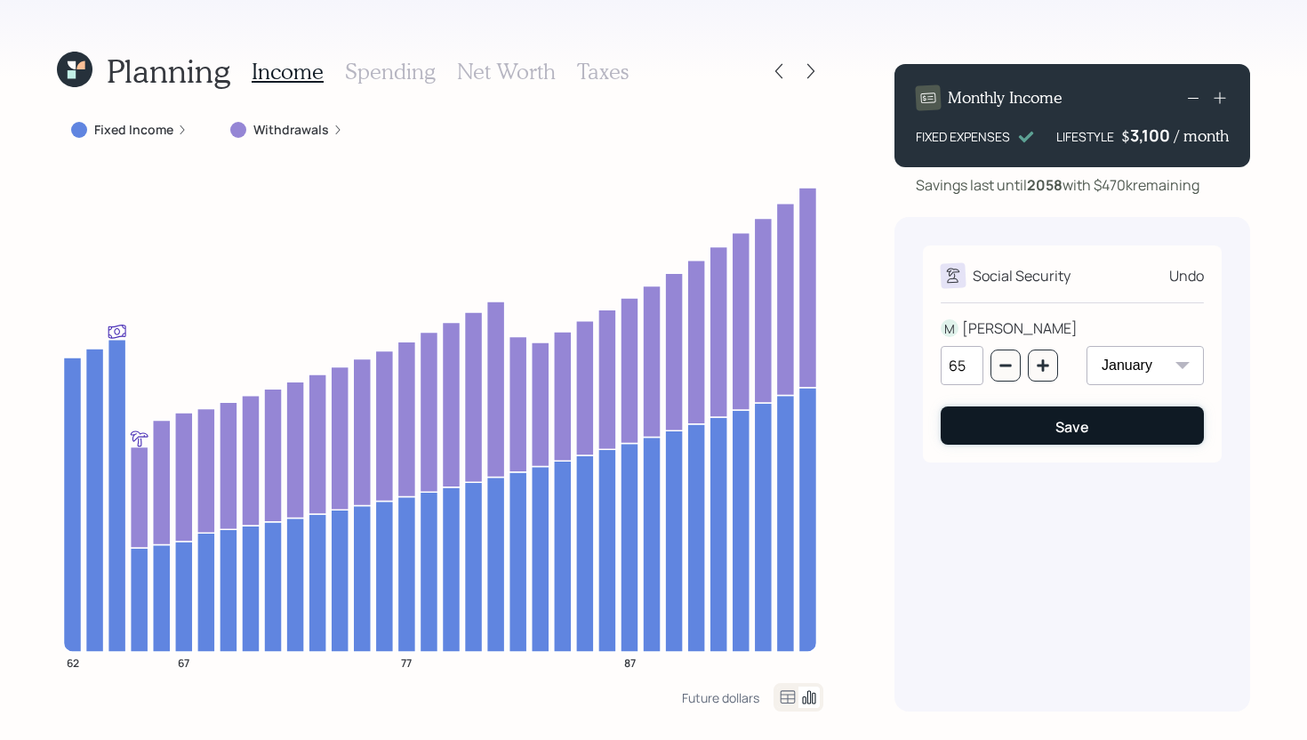
click at [1048, 430] on button "Save" at bounding box center [1072, 425] width 263 height 38
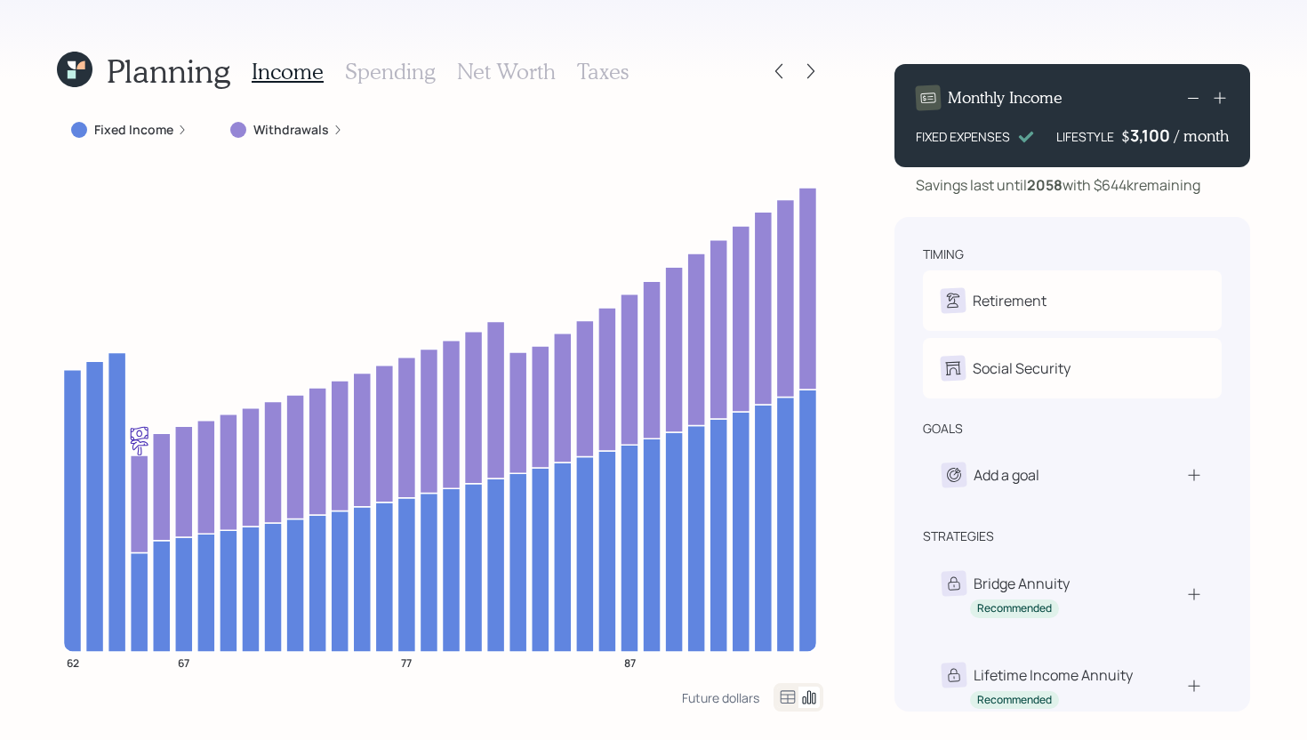
click at [433, 72] on div "Income Spending Net Worth Taxes" at bounding box center [440, 71] width 377 height 43
click at [408, 76] on h3 "Spending" at bounding box center [390, 72] width 91 height 26
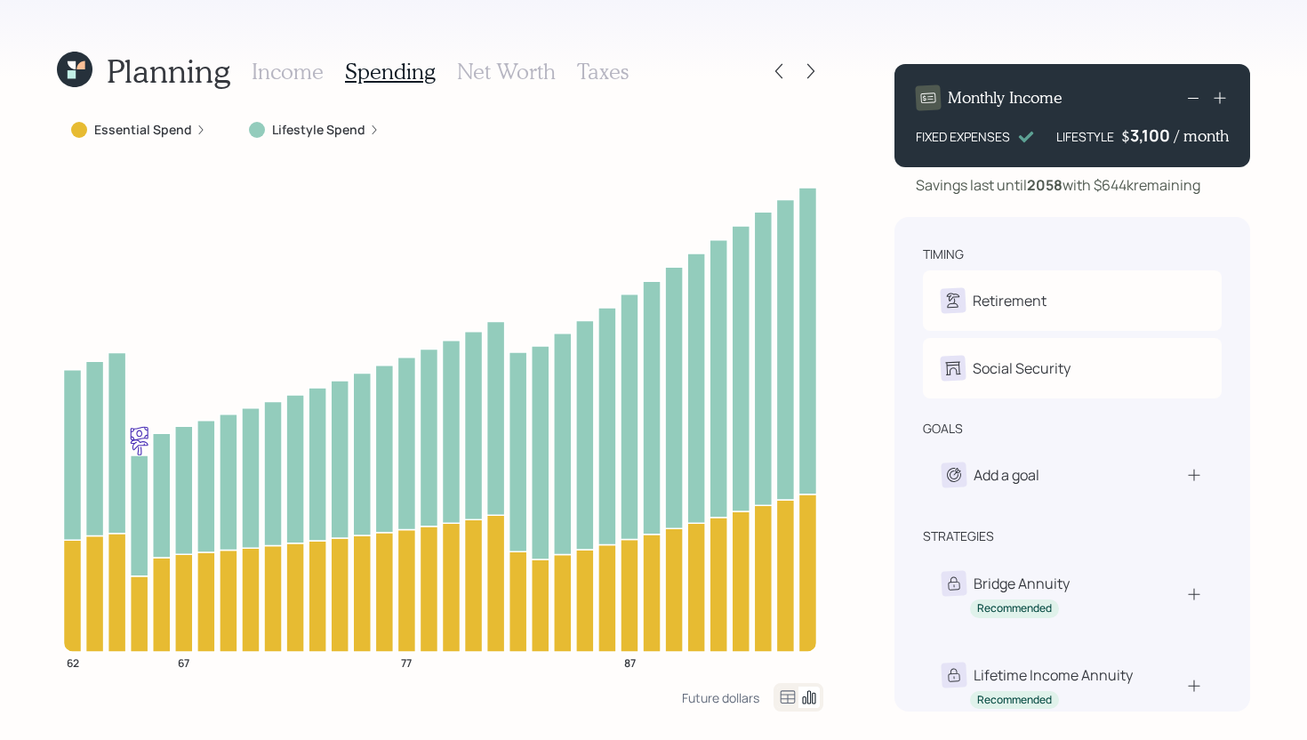
click at [156, 127] on label "Essential Spend" at bounding box center [143, 130] width 98 height 18
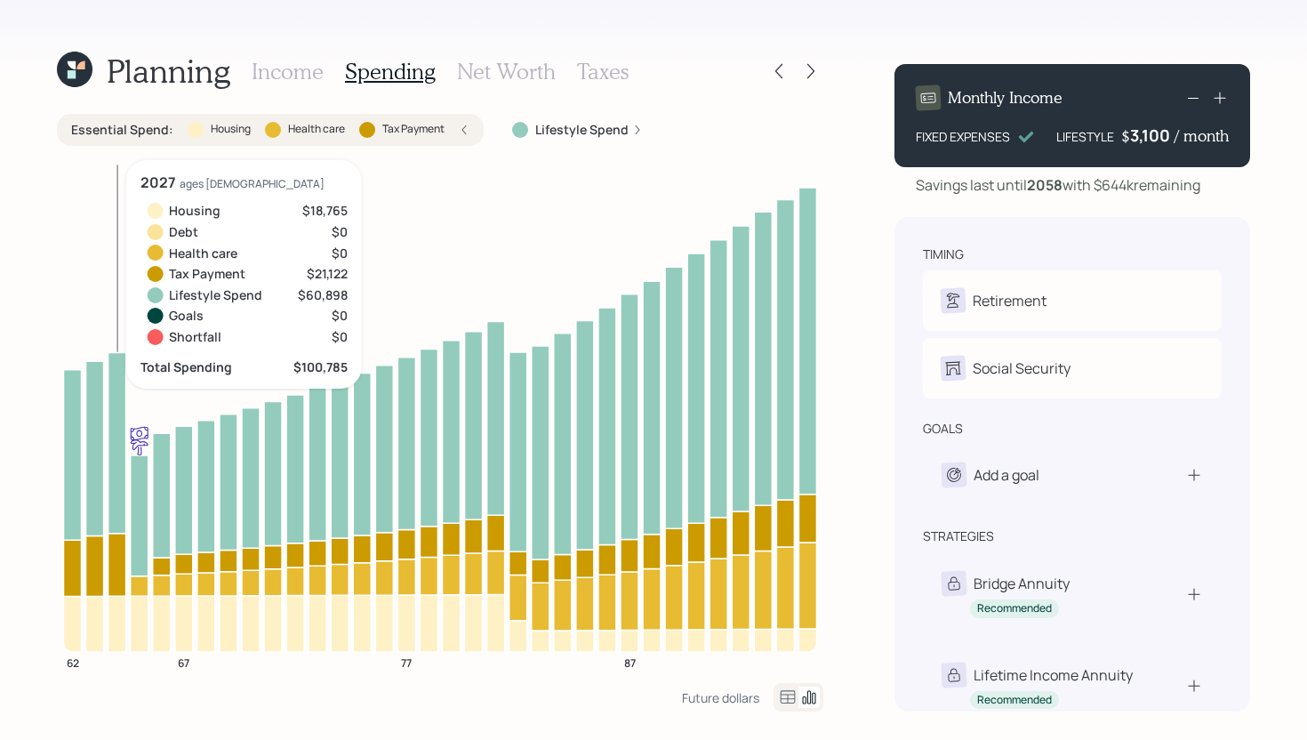
click at [119, 587] on icon at bounding box center [117, 564] width 18 height 63
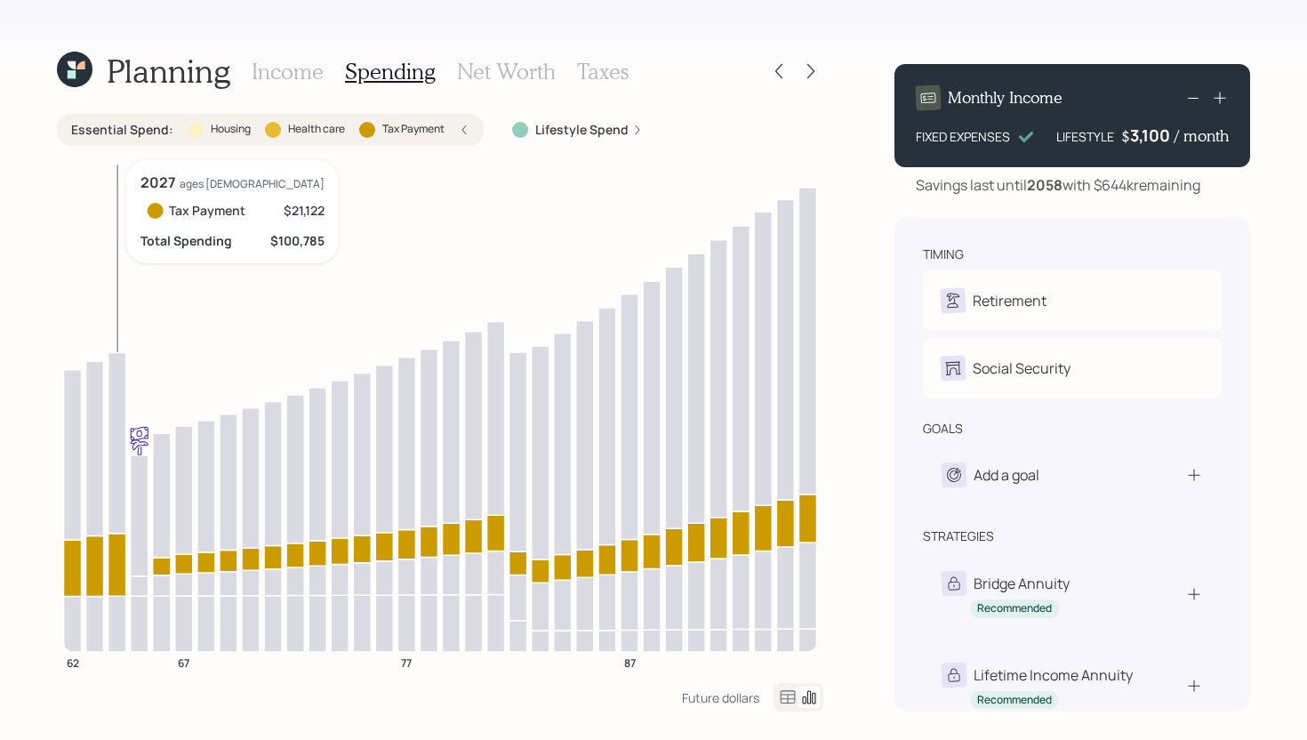
click at [119, 587] on icon at bounding box center [117, 564] width 18 height 63
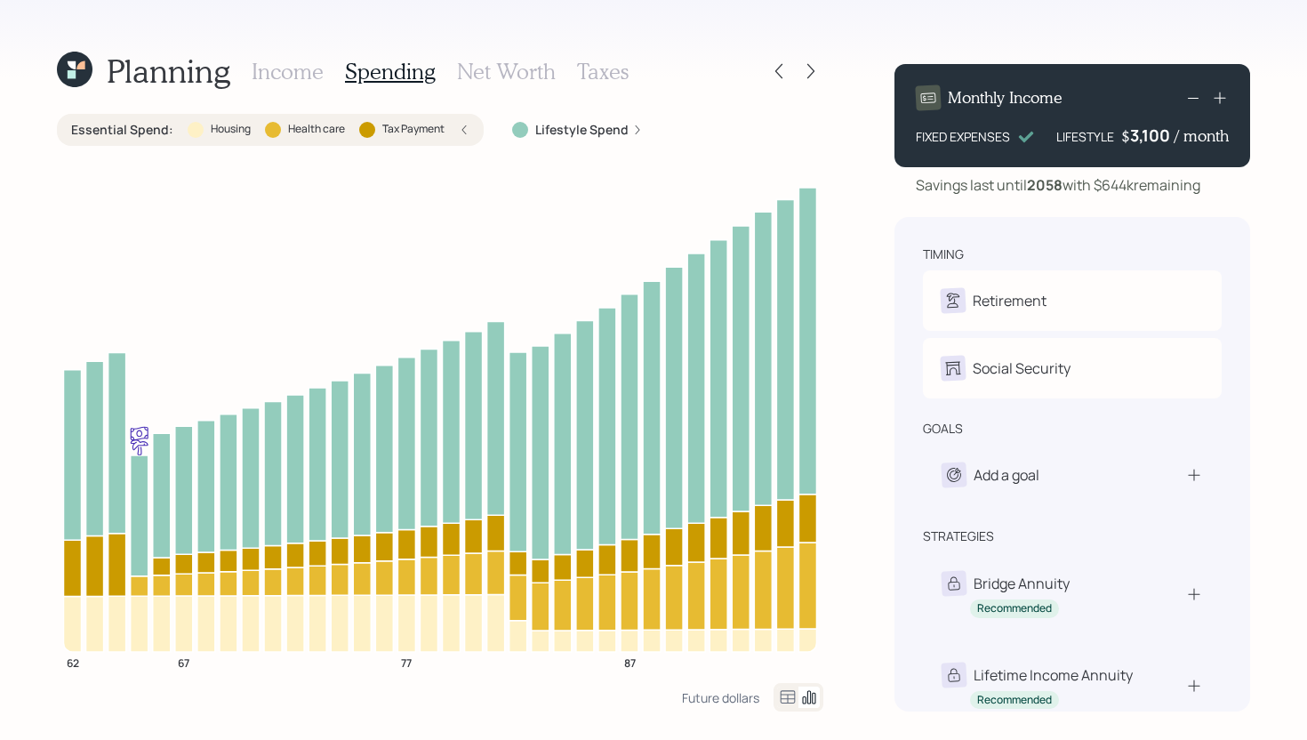
click at [589, 85] on div "Income Spending Net Worth Taxes" at bounding box center [440, 71] width 377 height 43
click at [592, 81] on h3 "Taxes" at bounding box center [603, 72] width 52 height 26
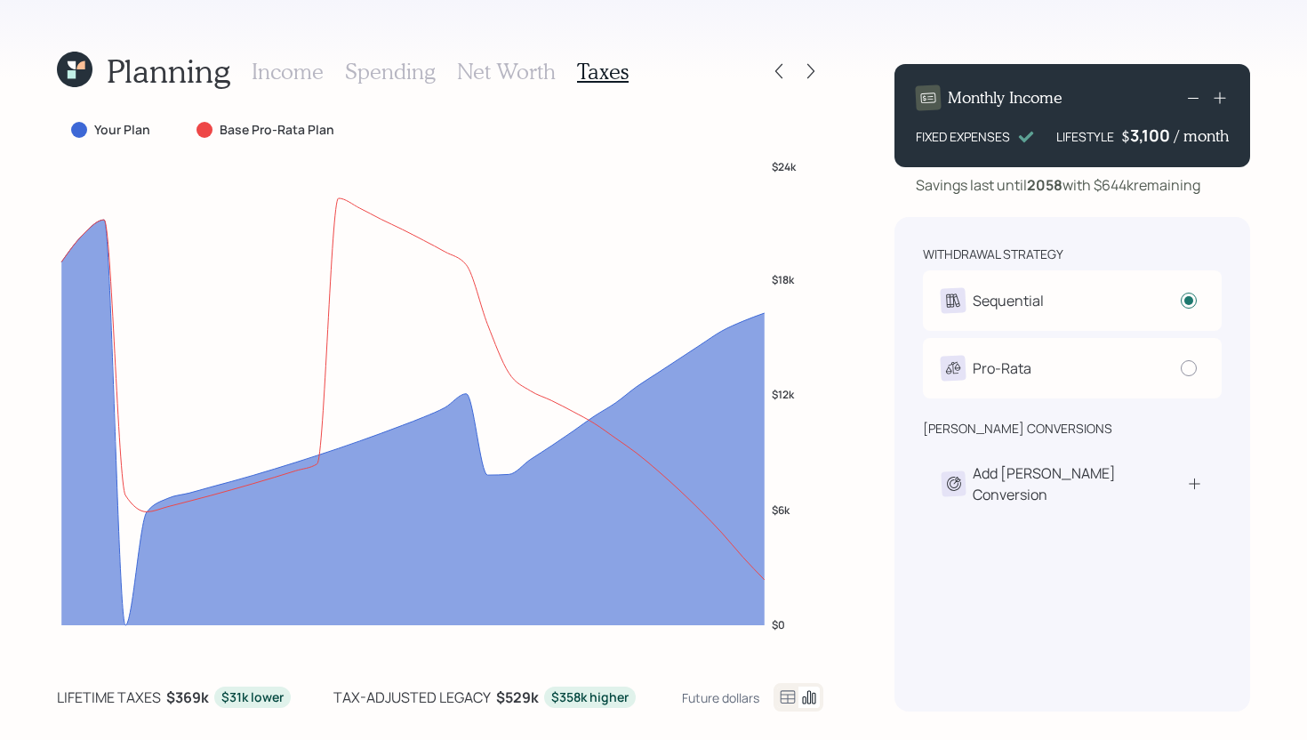
click at [409, 71] on h3 "Spending" at bounding box center [390, 72] width 91 height 26
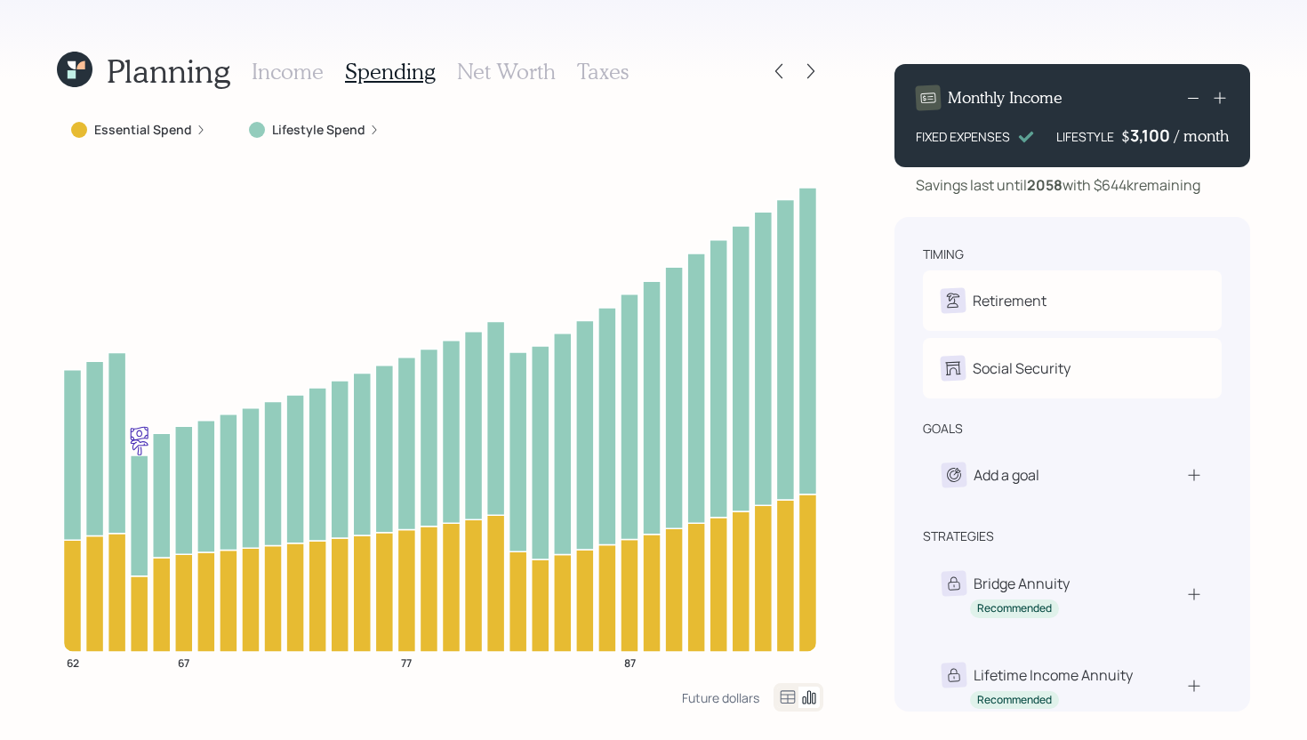
click at [297, 79] on h3 "Income" at bounding box center [288, 72] width 72 height 26
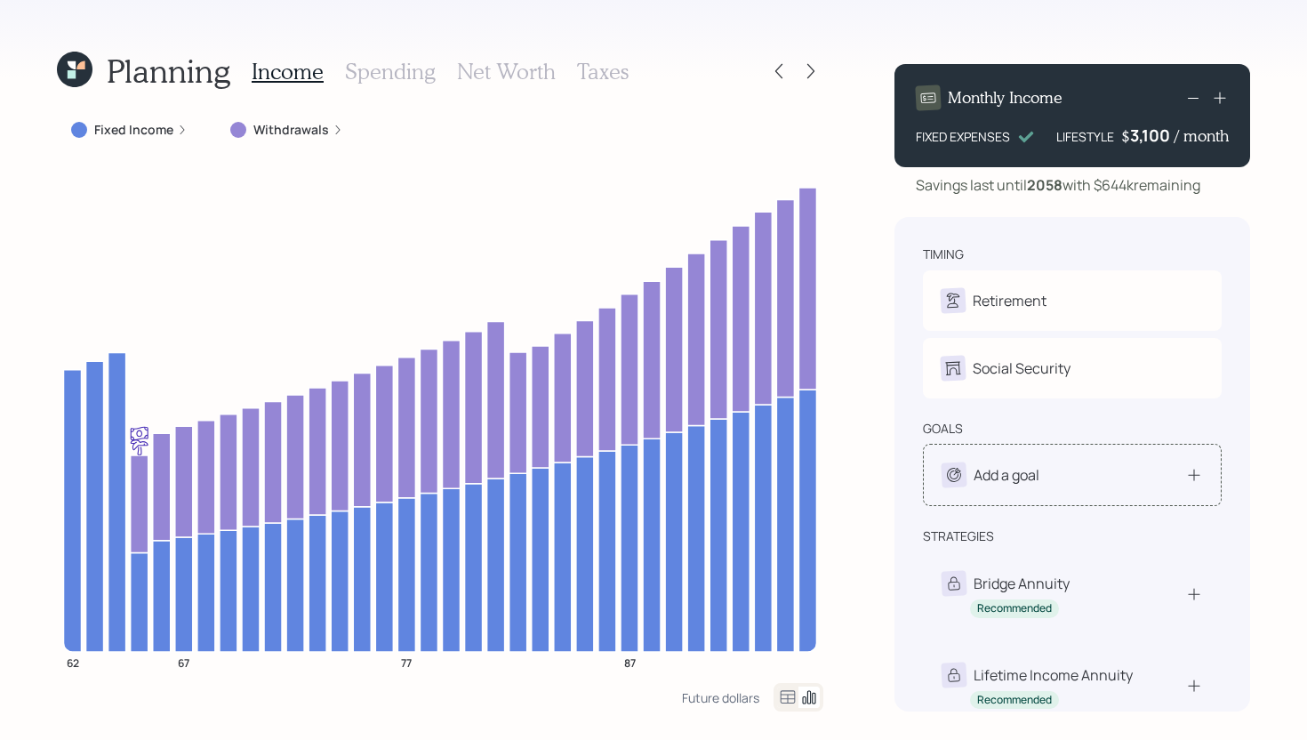
click at [1103, 473] on div "Add a goal" at bounding box center [1071, 474] width 261 height 25
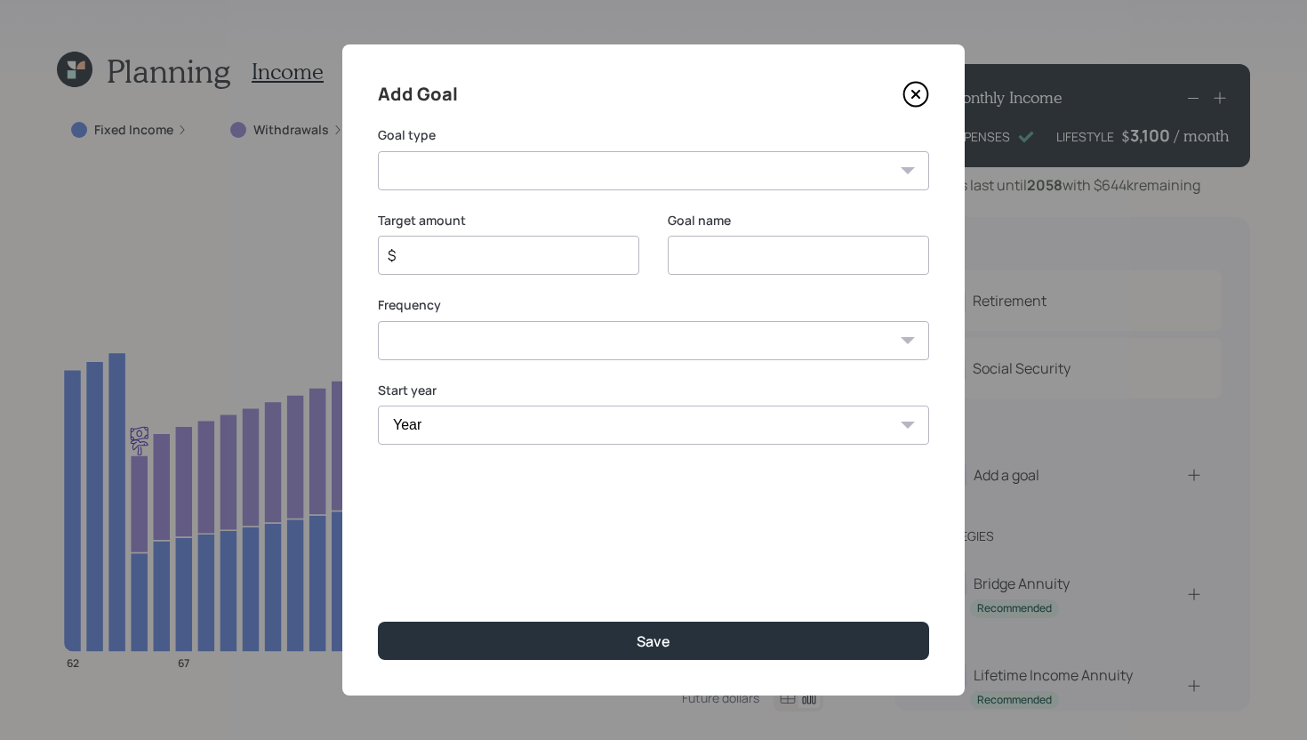
click at [592, 176] on select "Create an emergency fund Donate to charity Purchase a home Make a purchase Supp…" at bounding box center [653, 170] width 551 height 39
select select "other"
click at [378, 151] on select "Create an emergency fund Donate to charity Purchase a home Make a purchase Supp…" at bounding box center [653, 170] width 551 height 39
type input "Other"
click at [795, 260] on input "Other" at bounding box center [798, 255] width 261 height 39
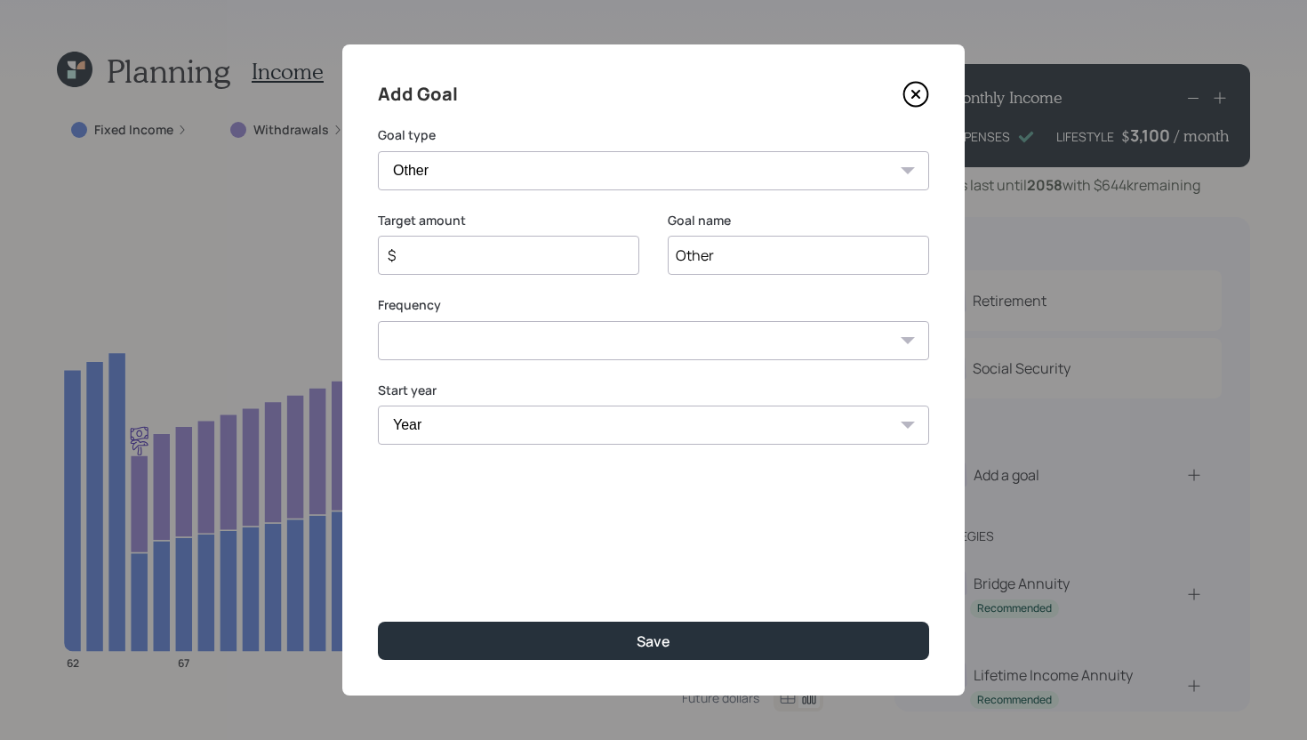
click at [795, 260] on input "Other" at bounding box center [798, 255] width 261 height 39
click at [905, 99] on icon at bounding box center [916, 95] width 24 height 24
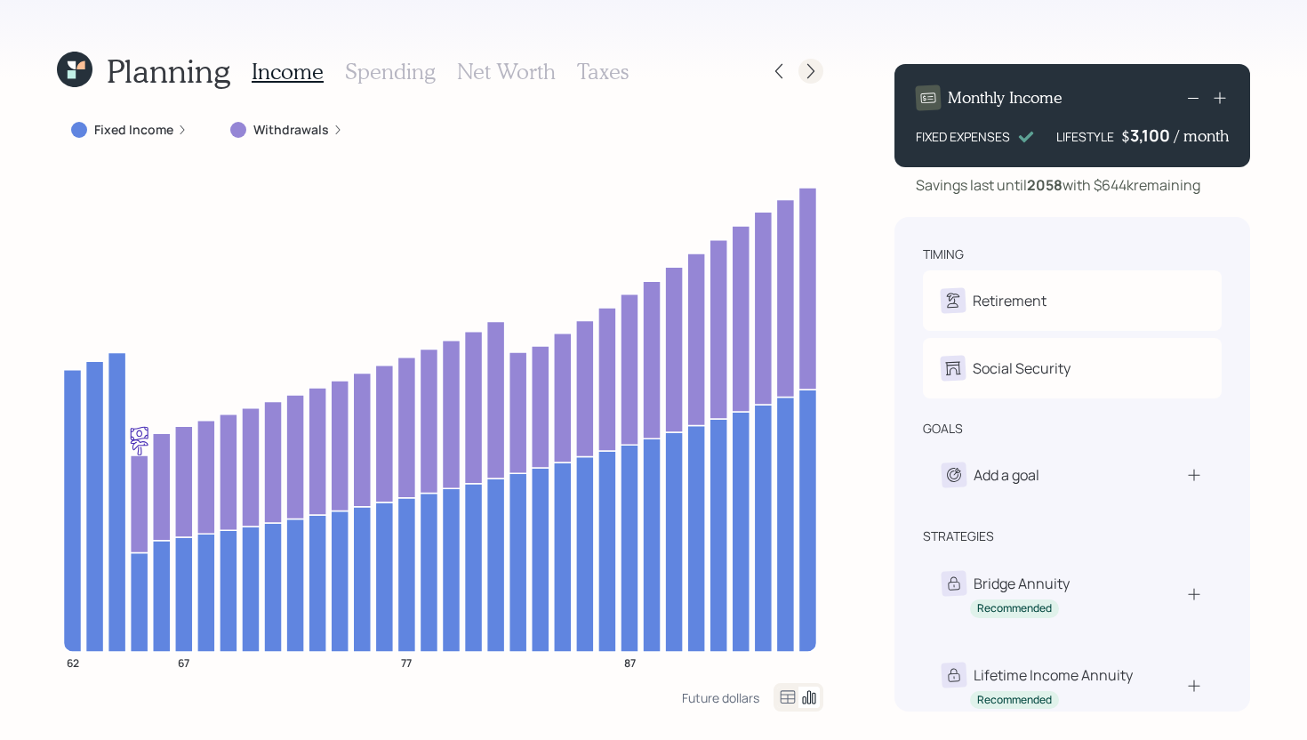
click at [805, 69] on icon at bounding box center [811, 71] width 18 height 18
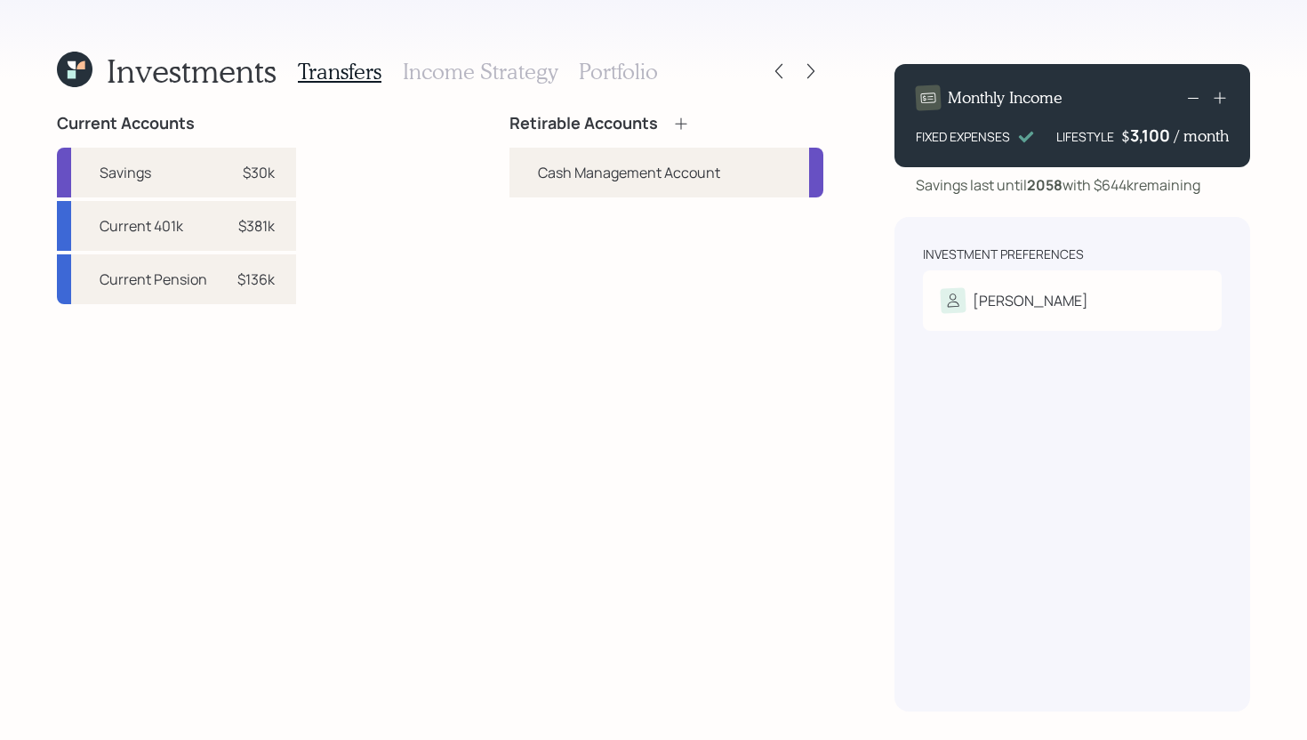
click at [677, 120] on icon at bounding box center [681, 124] width 18 height 18
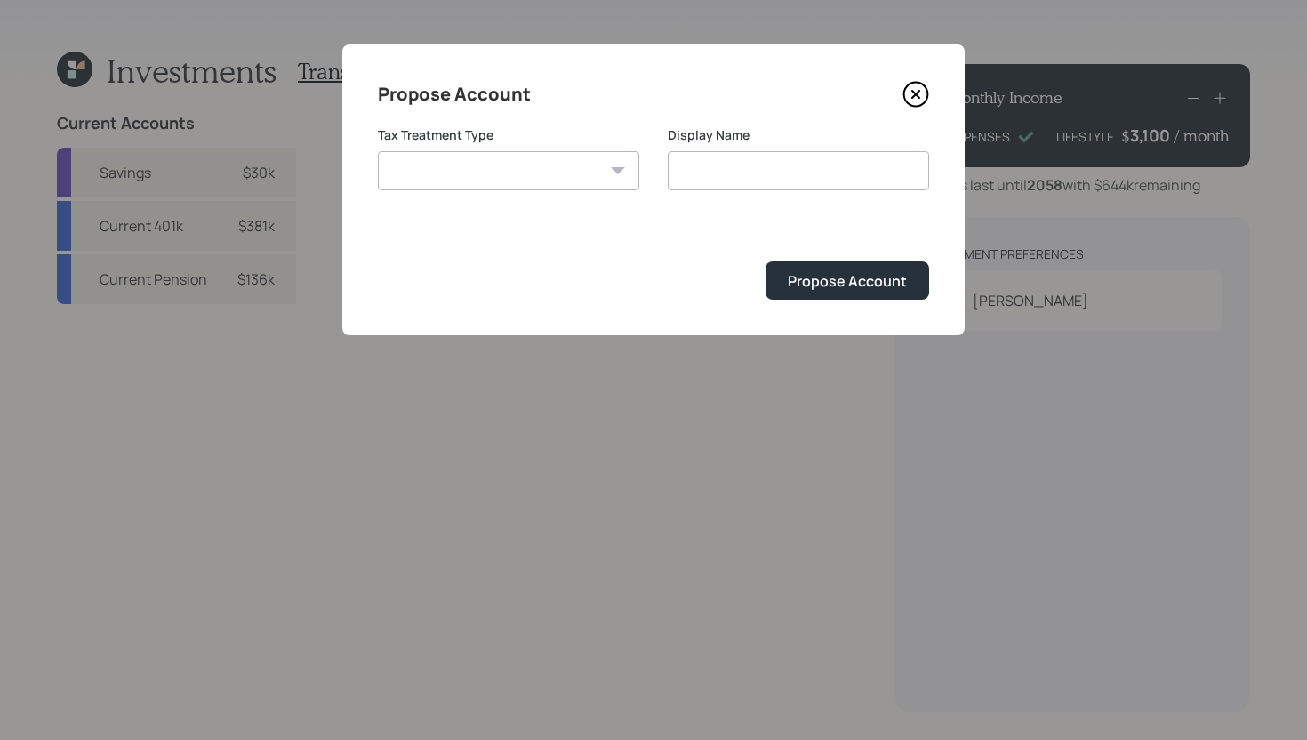
click at [511, 165] on select "Roth Taxable Traditional" at bounding box center [508, 170] width 261 height 39
select select "traditional"
click at [378, 151] on select "Roth Taxable Traditional" at bounding box center [508, 170] width 261 height 39
click at [787, 170] on input "Traditional" at bounding box center [798, 170] width 261 height 39
drag, startPoint x: 784, startPoint y: 170, endPoint x: 584, endPoint y: 164, distance: 200.1
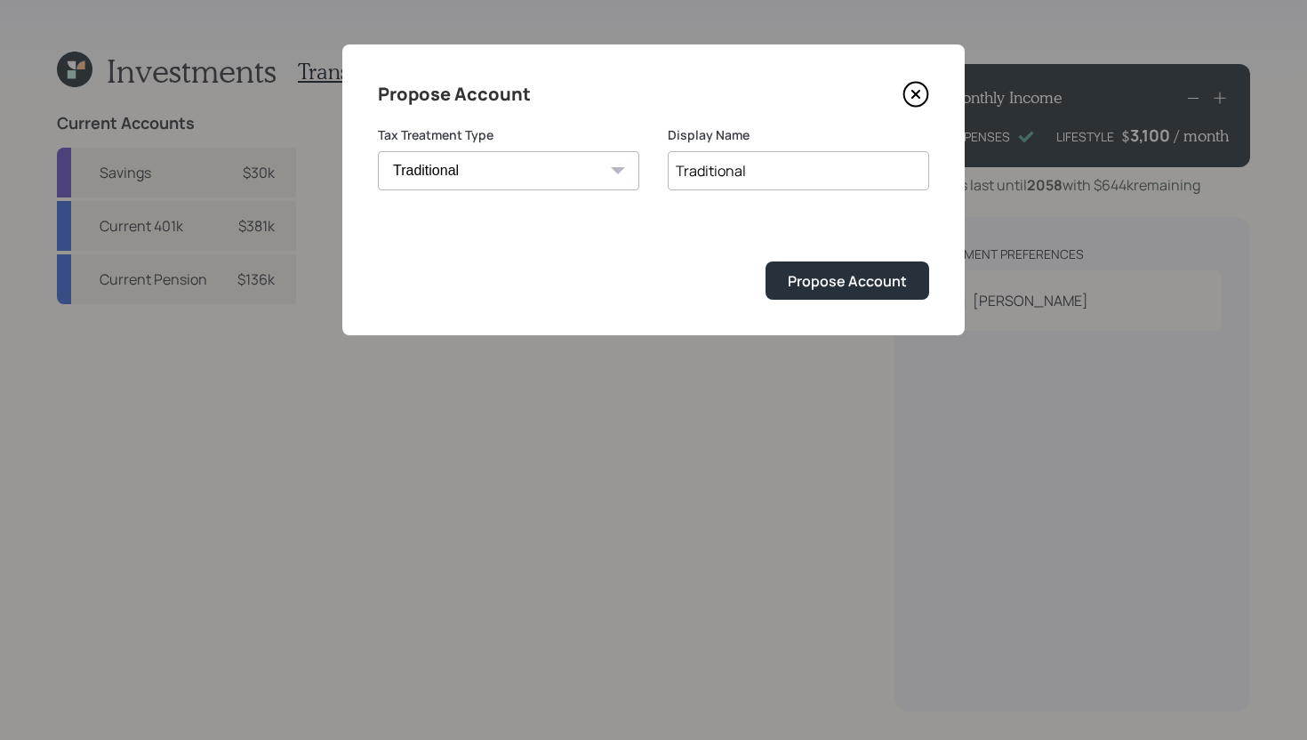
click at [584, 164] on div "Tax Treatment Type Roth Taxable Traditional Display Name Traditional" at bounding box center [653, 168] width 551 height 85
type input "Beneficiary IRA"
click at [820, 271] on div "Propose Account" at bounding box center [847, 281] width 119 height 20
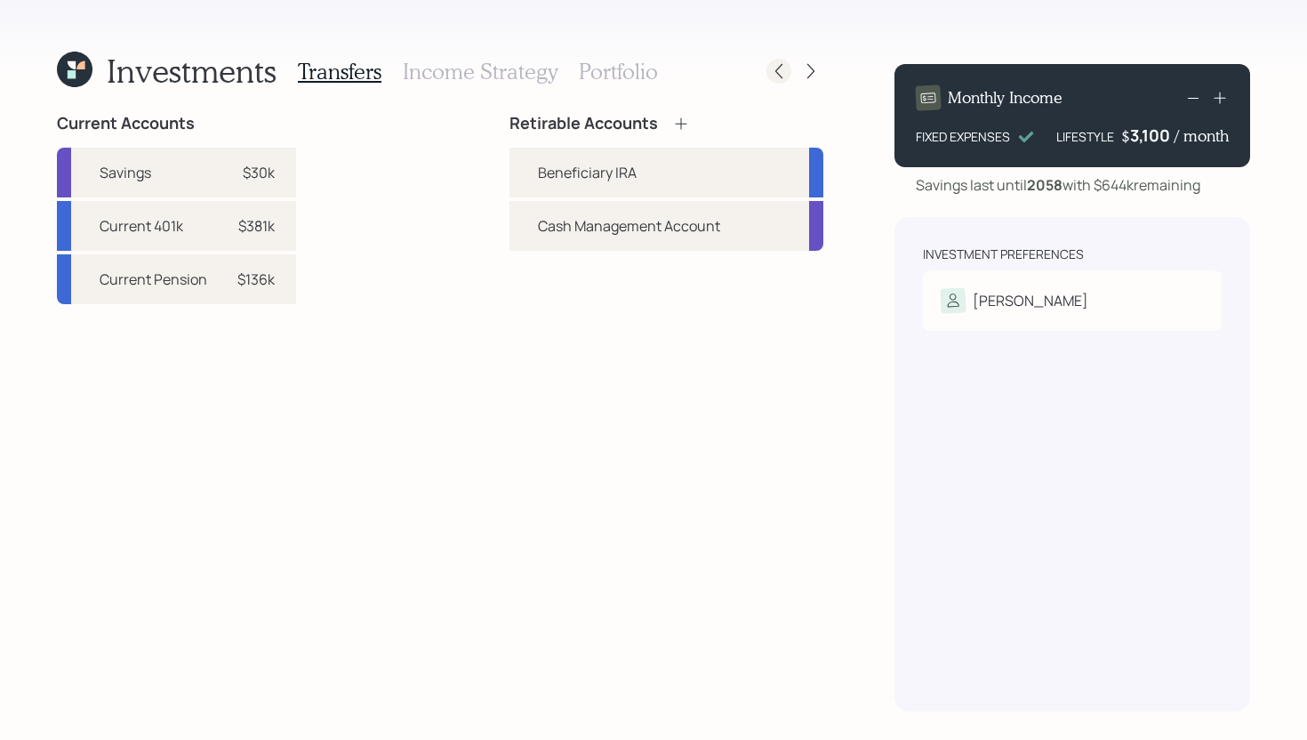
click at [769, 78] on div at bounding box center [778, 71] width 25 height 25
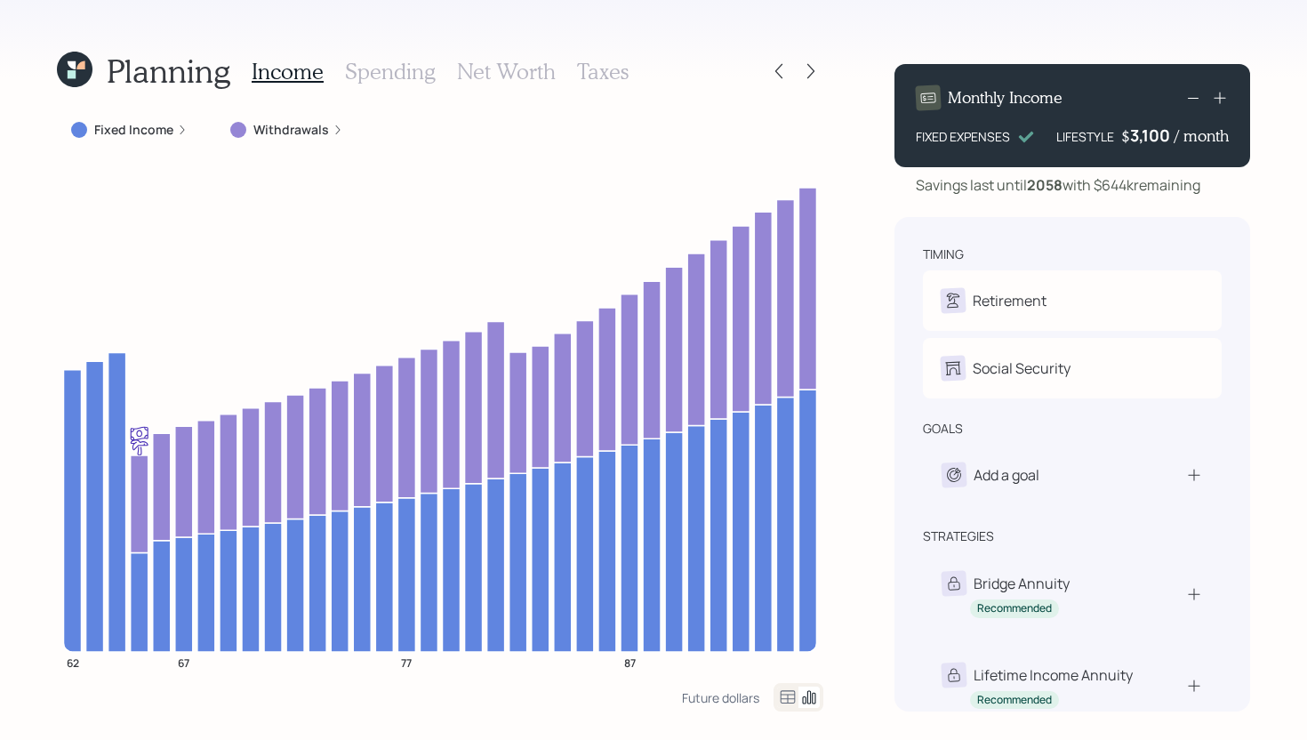
click at [769, 78] on div at bounding box center [778, 71] width 25 height 25
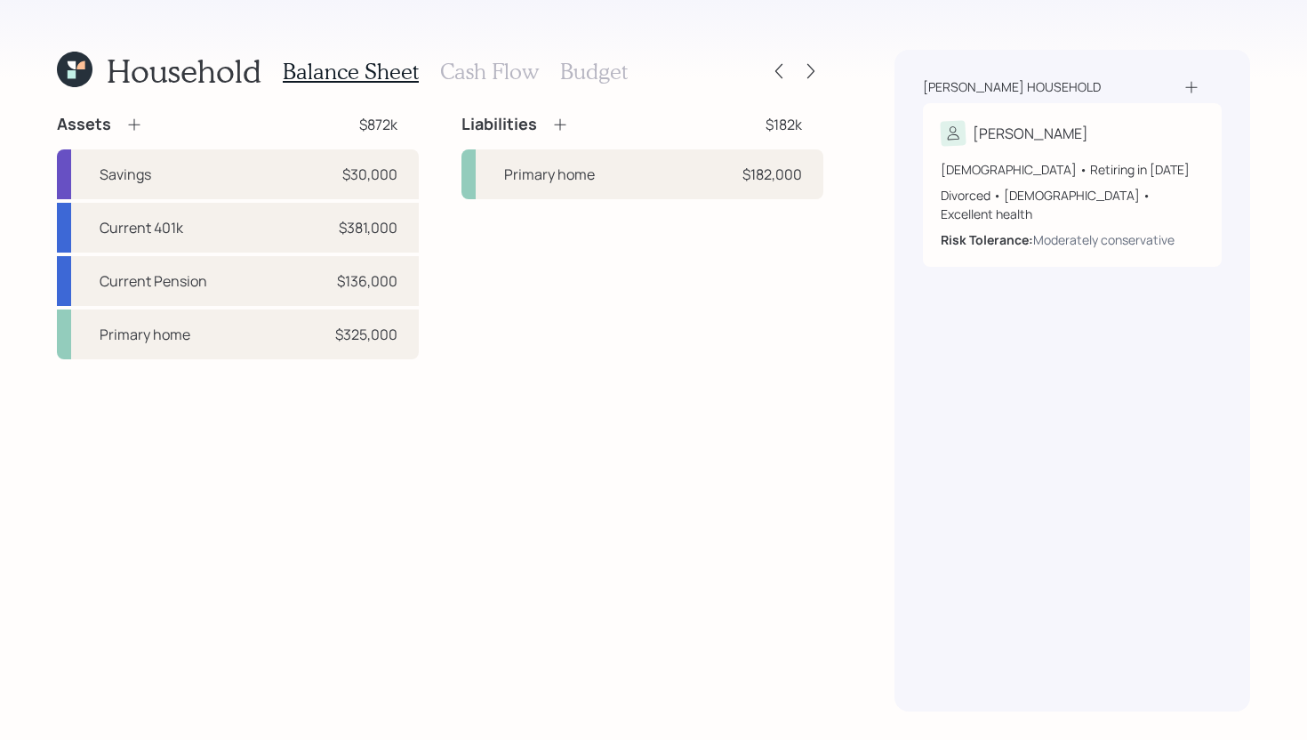
click at [137, 124] on icon at bounding box center [134, 125] width 12 height 12
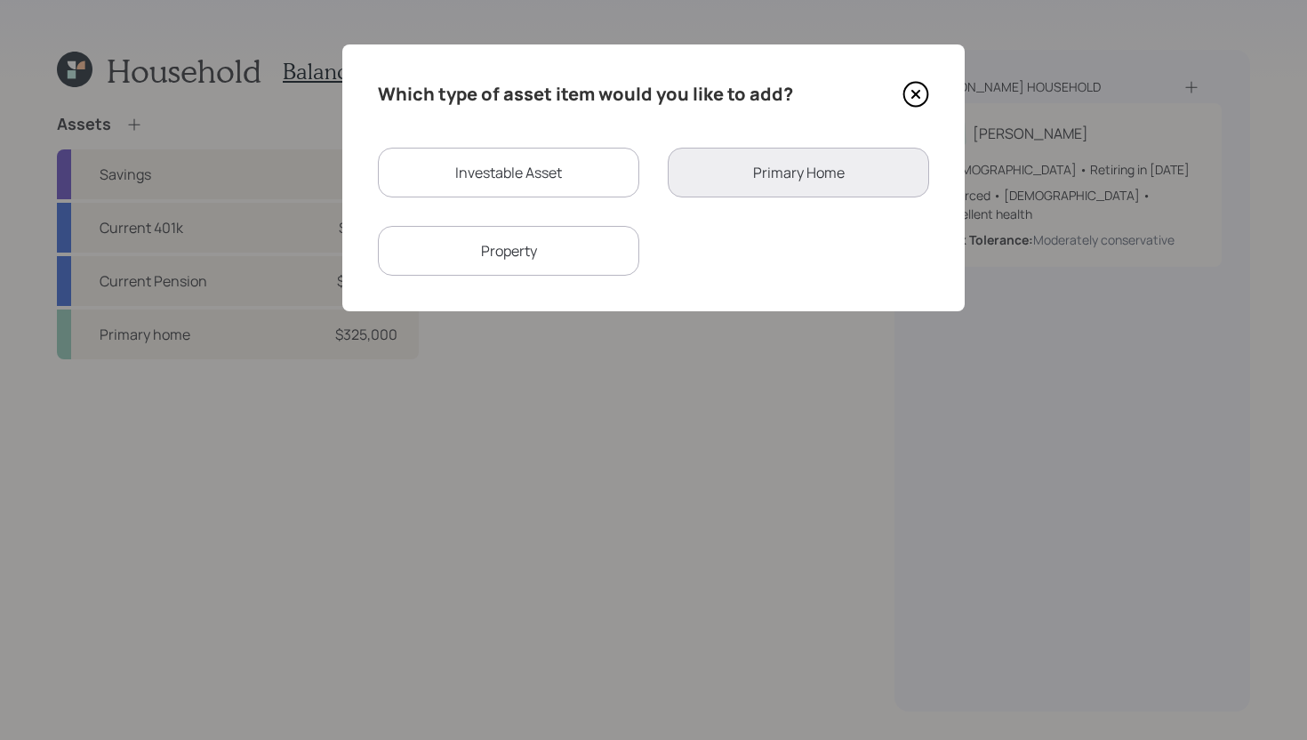
click at [514, 183] on div "Investable Asset" at bounding box center [508, 173] width 261 height 50
select select "taxable"
select select "balanced"
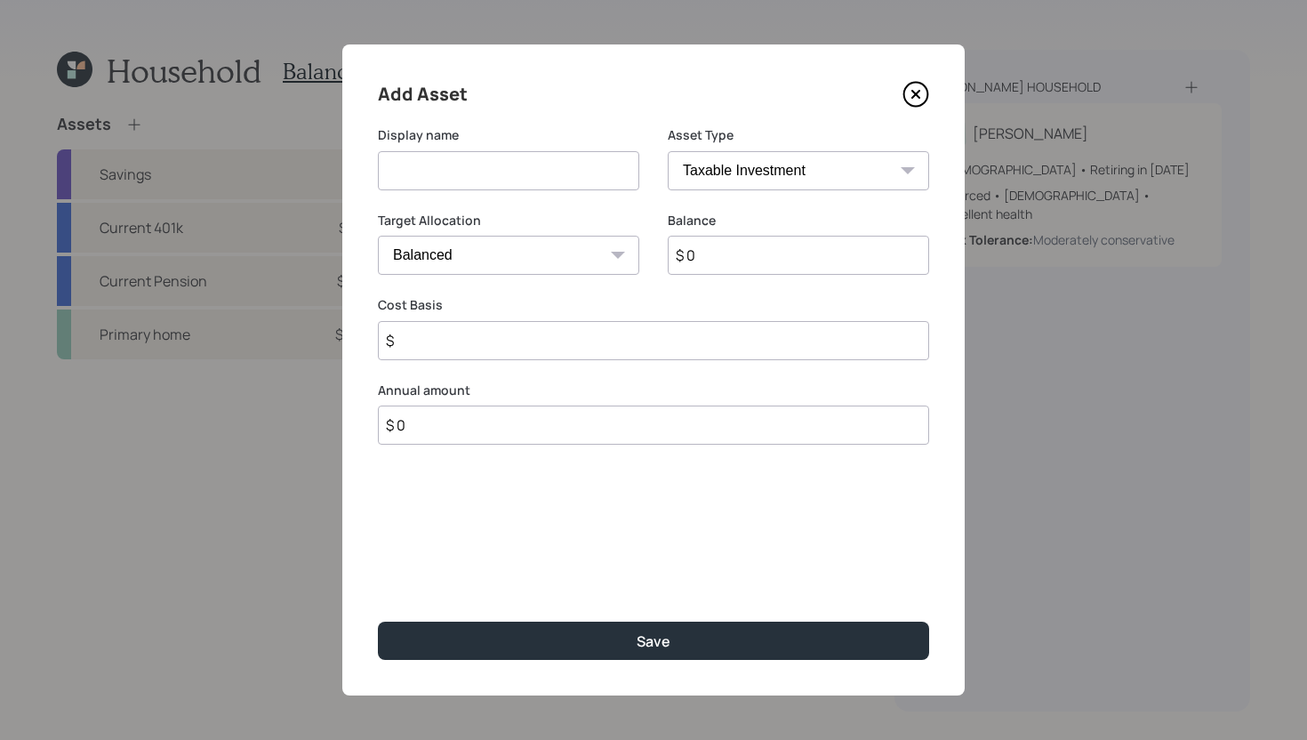
click at [514, 183] on input at bounding box center [508, 170] width 261 height 39
type input "Beneficiary IRA"
click at [848, 172] on select "SEP IRA IRA Roth IRA 401(k) Roth 401(k) 403(b) Roth 403(b) 457(b) Roth 457(b) H…" at bounding box center [798, 170] width 261 height 39
select select "ira"
click at [668, 151] on select "SEP IRA IRA Roth IRA 401(k) Roth 401(k) 403(b) Roth 403(b) 457(b) Roth 457(b) H…" at bounding box center [798, 170] width 261 height 39
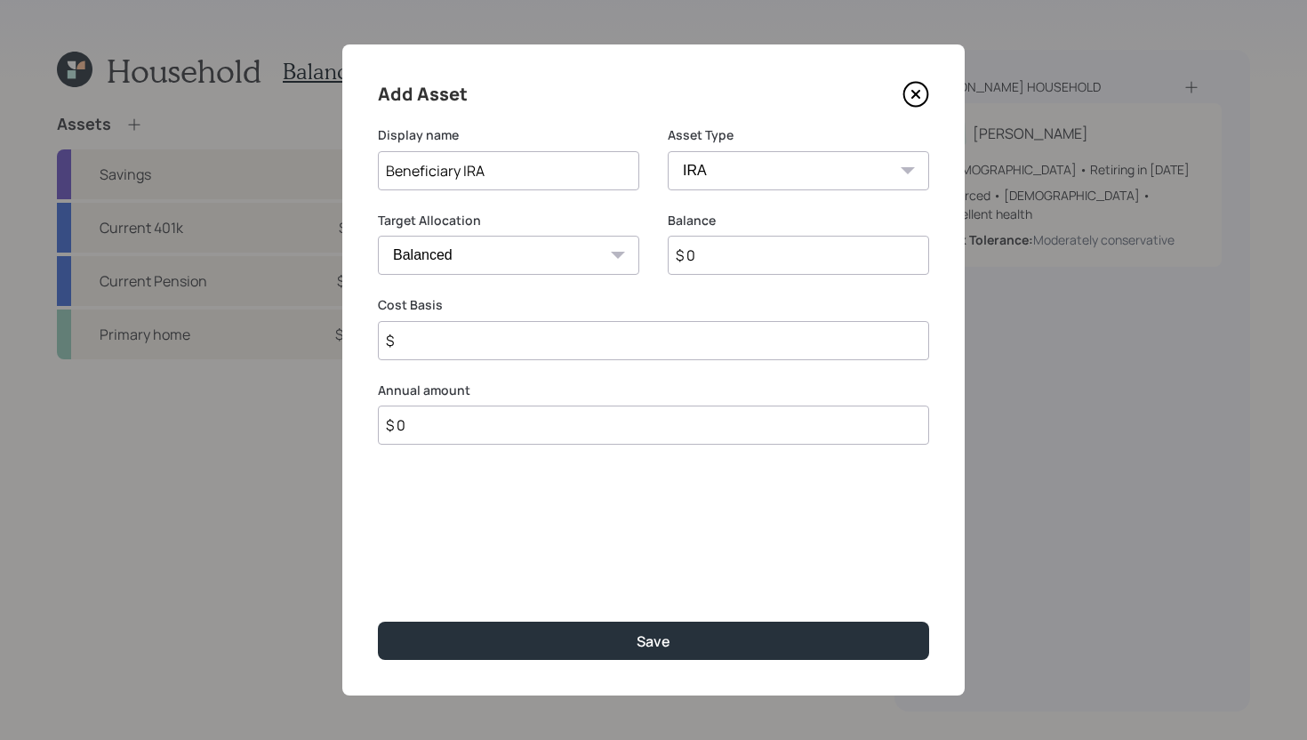
type input "$"
click at [777, 263] on input "$ 0" at bounding box center [798, 255] width 261 height 39
type input "$ 80,000"
click at [743, 336] on input "$" at bounding box center [653, 340] width 551 height 39
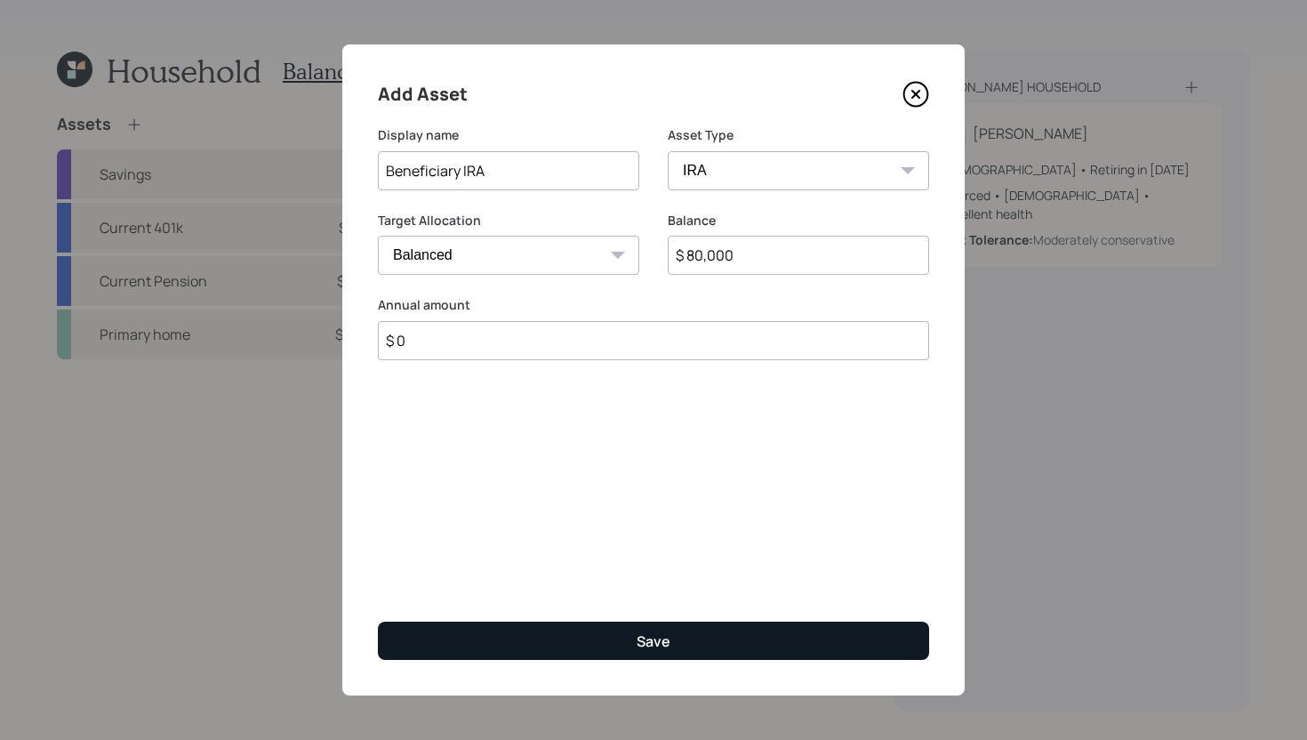
type input "$ 0"
click at [627, 637] on button "Save" at bounding box center [653, 640] width 551 height 38
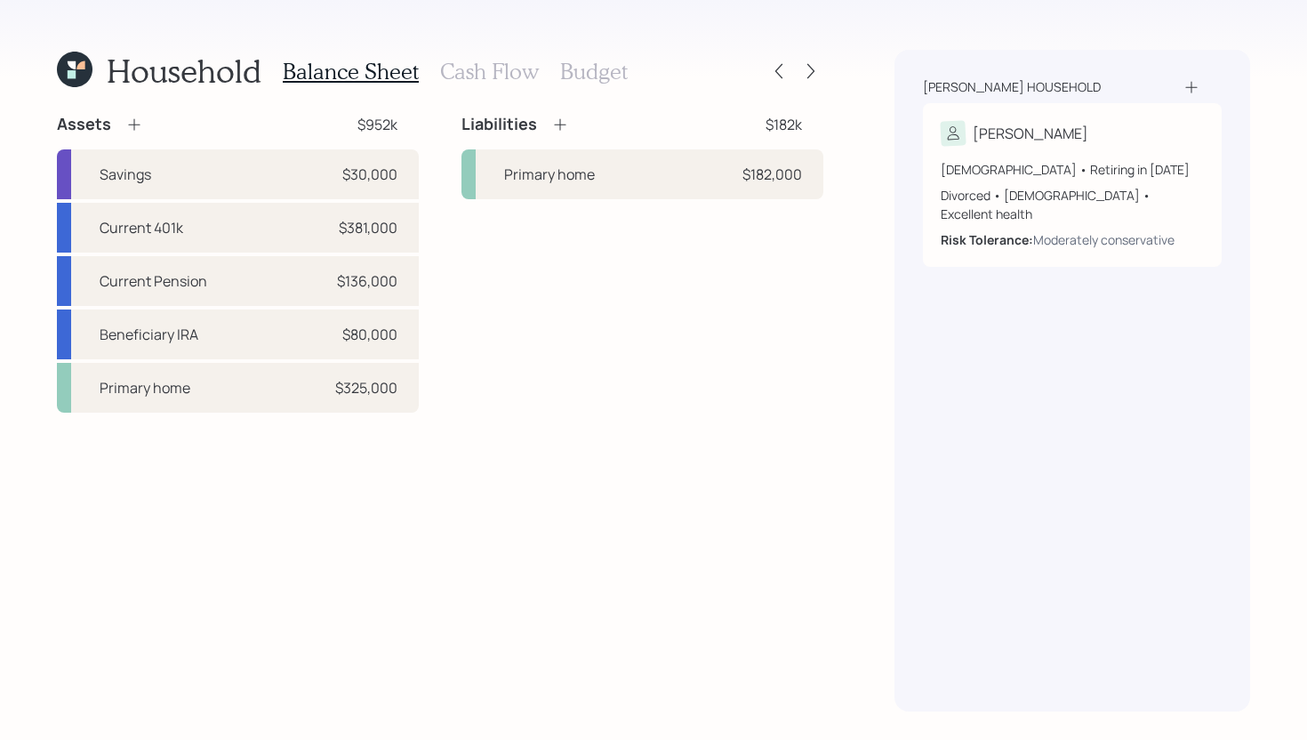
click at [826, 72] on div "Household Balance Sheet Cash Flow Budget Assets $952k Savings $30,000 Current 4…" at bounding box center [653, 370] width 1307 height 740
click at [813, 72] on icon at bounding box center [810, 71] width 7 height 15
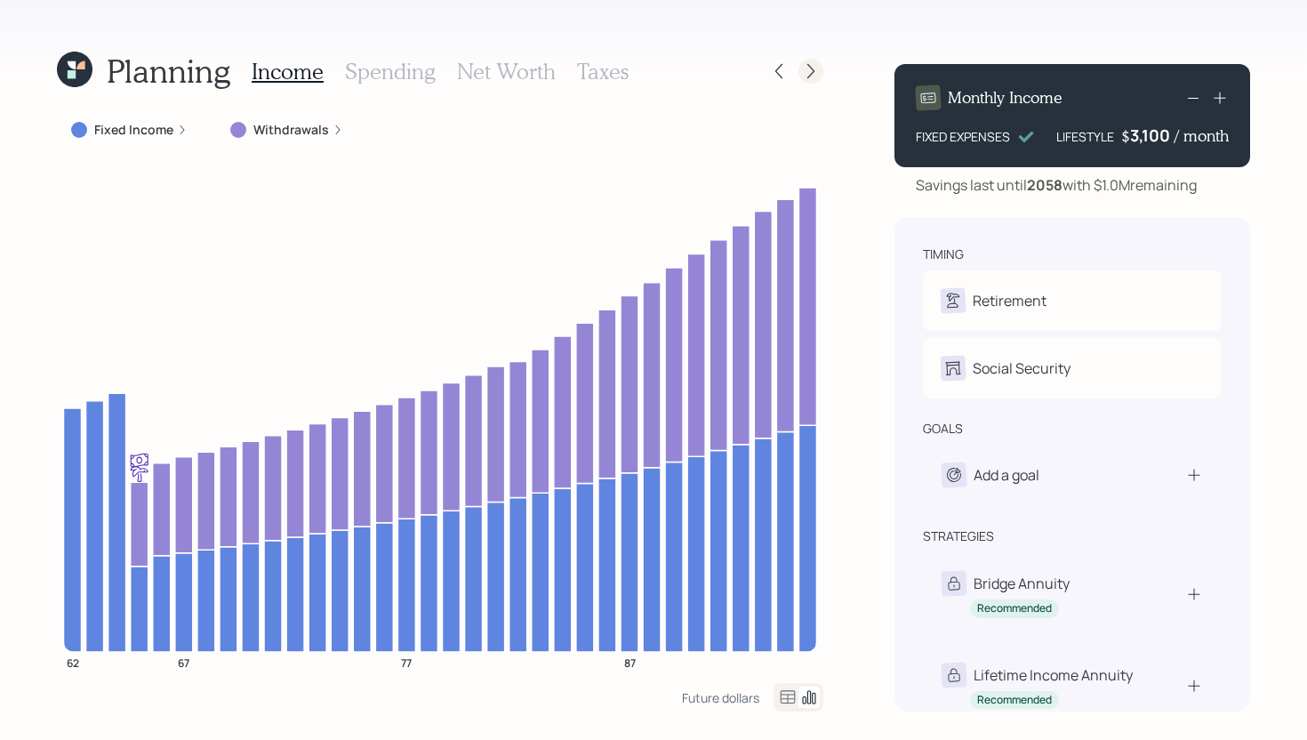
click at [810, 73] on icon at bounding box center [811, 71] width 18 height 18
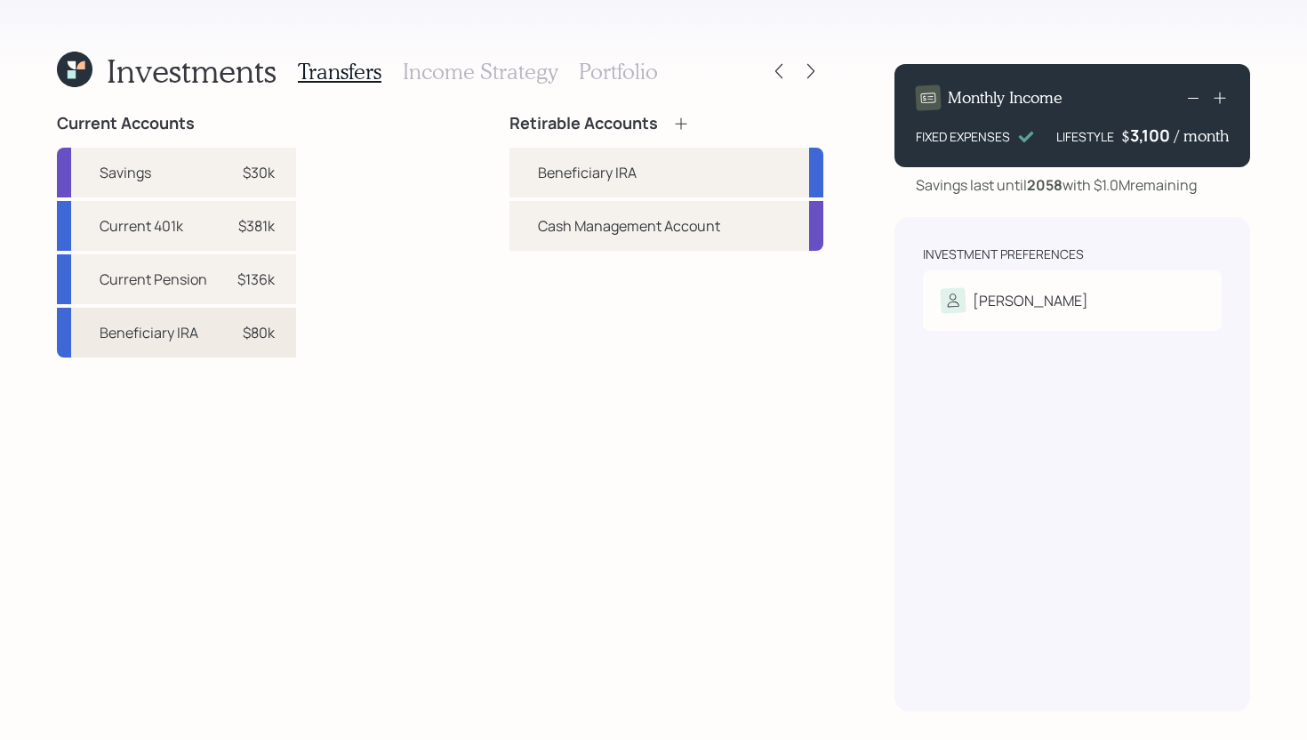
click at [266, 329] on div "$80k" at bounding box center [259, 332] width 32 height 21
click at [552, 179] on div "Beneficiary IRA" at bounding box center [587, 172] width 99 height 21
select select "5716299b-9cf3-4d56-9609-a13d9fe0082d"
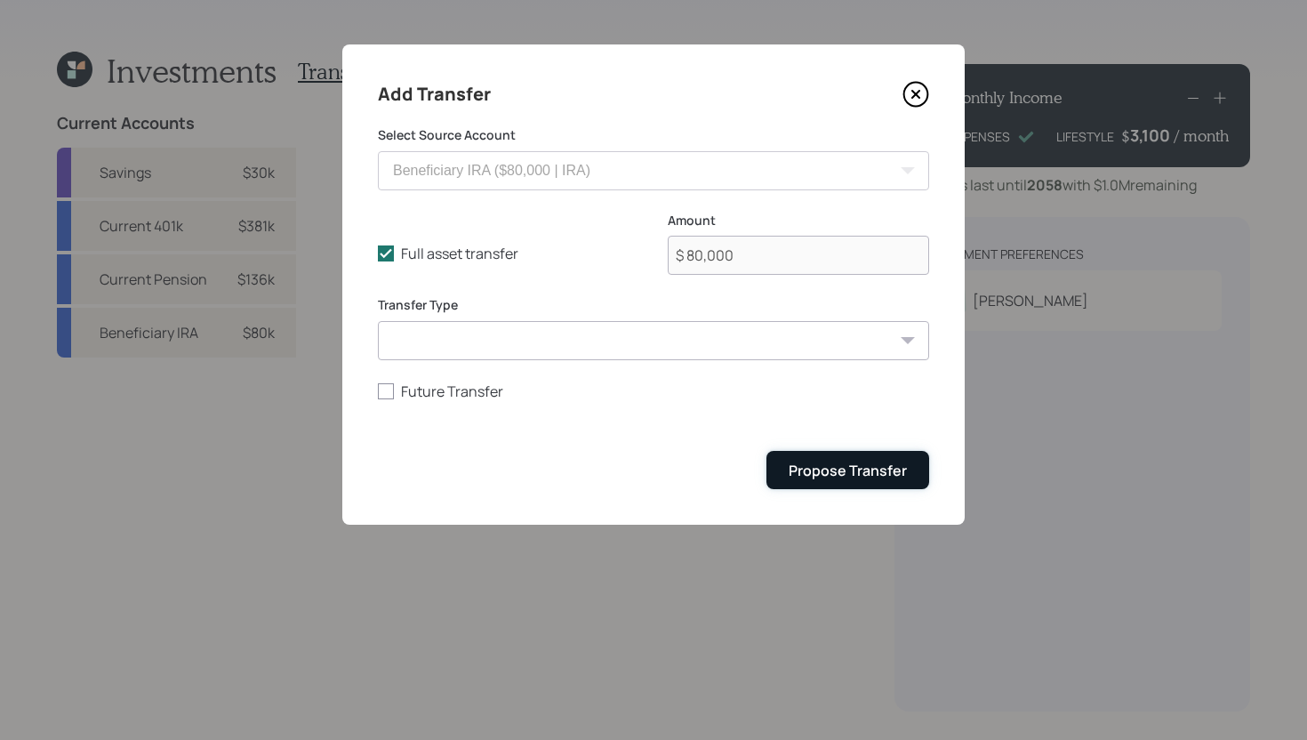
click at [800, 478] on div "Propose Transfer" at bounding box center [848, 471] width 118 height 20
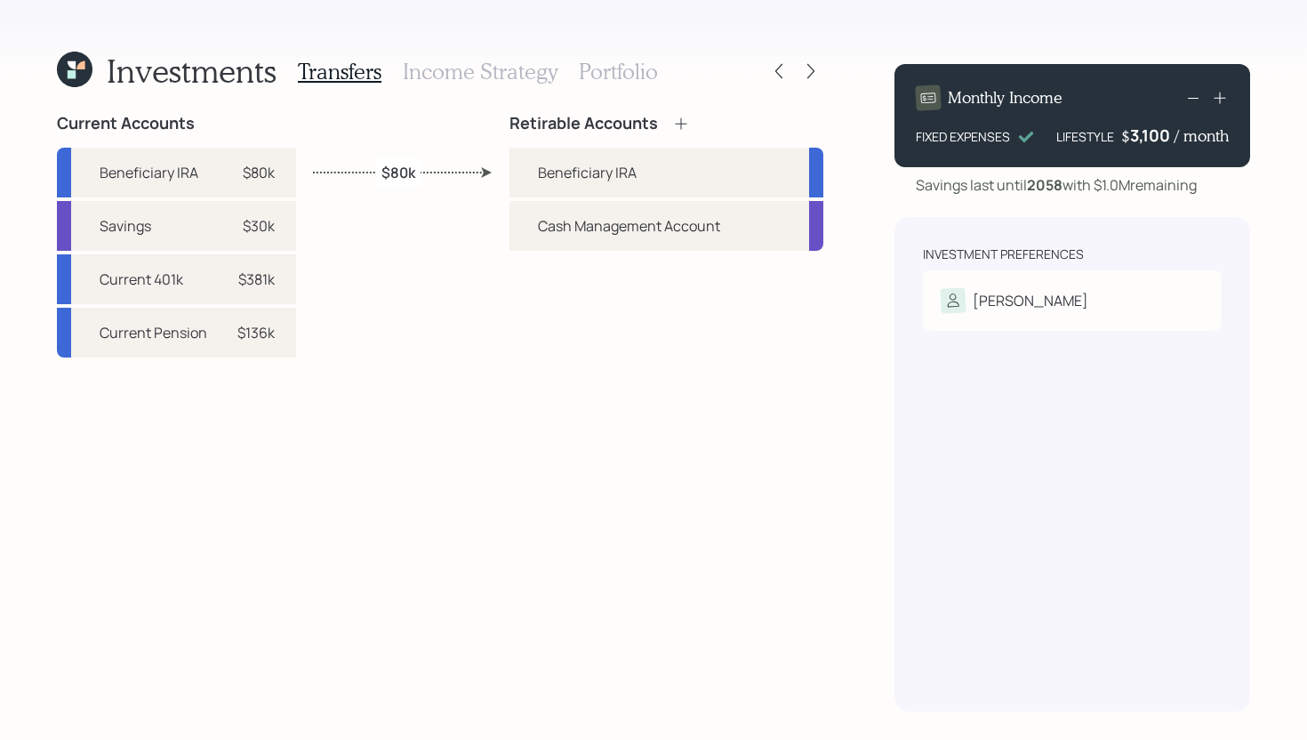
click at [437, 76] on h3 "Income Strategy" at bounding box center [480, 72] width 155 height 26
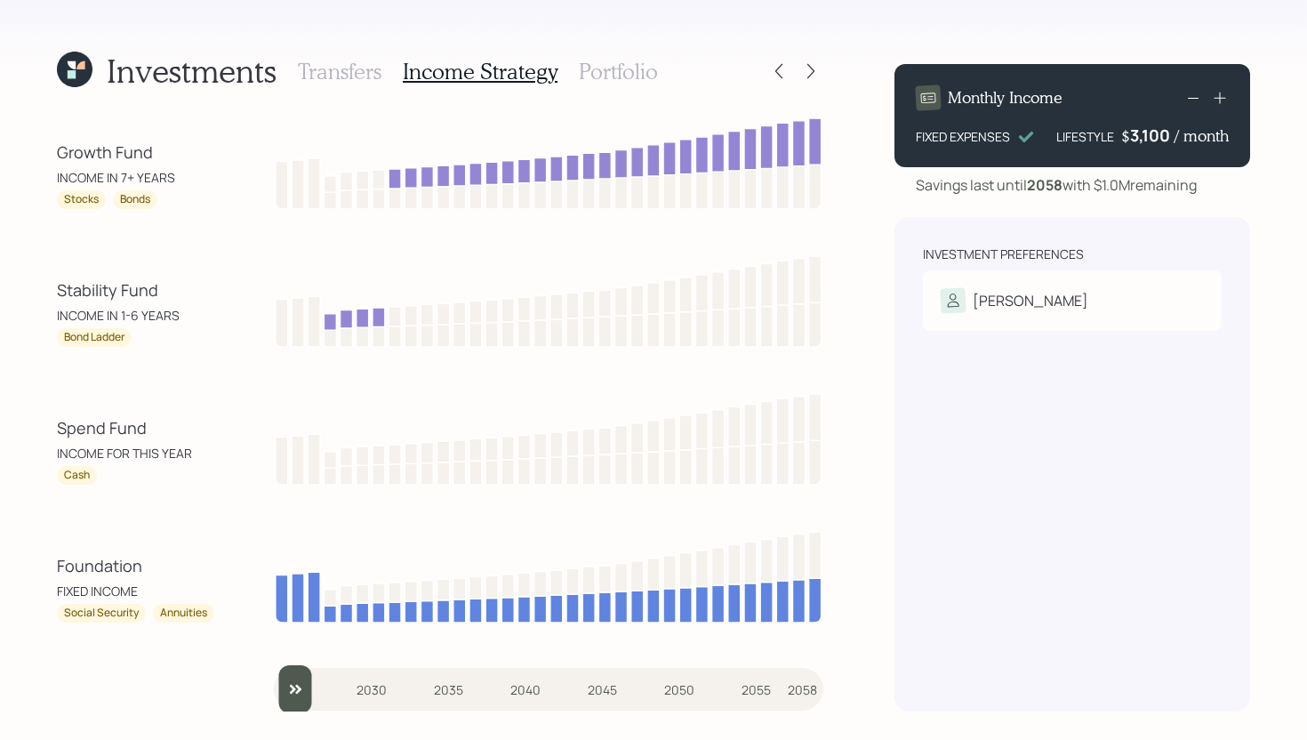
click at [304, 686] on input "slider" at bounding box center [548, 689] width 549 height 48
click at [312, 686] on input "slider" at bounding box center [548, 689] width 549 height 48
click at [319, 686] on input "slider" at bounding box center [548, 689] width 549 height 48
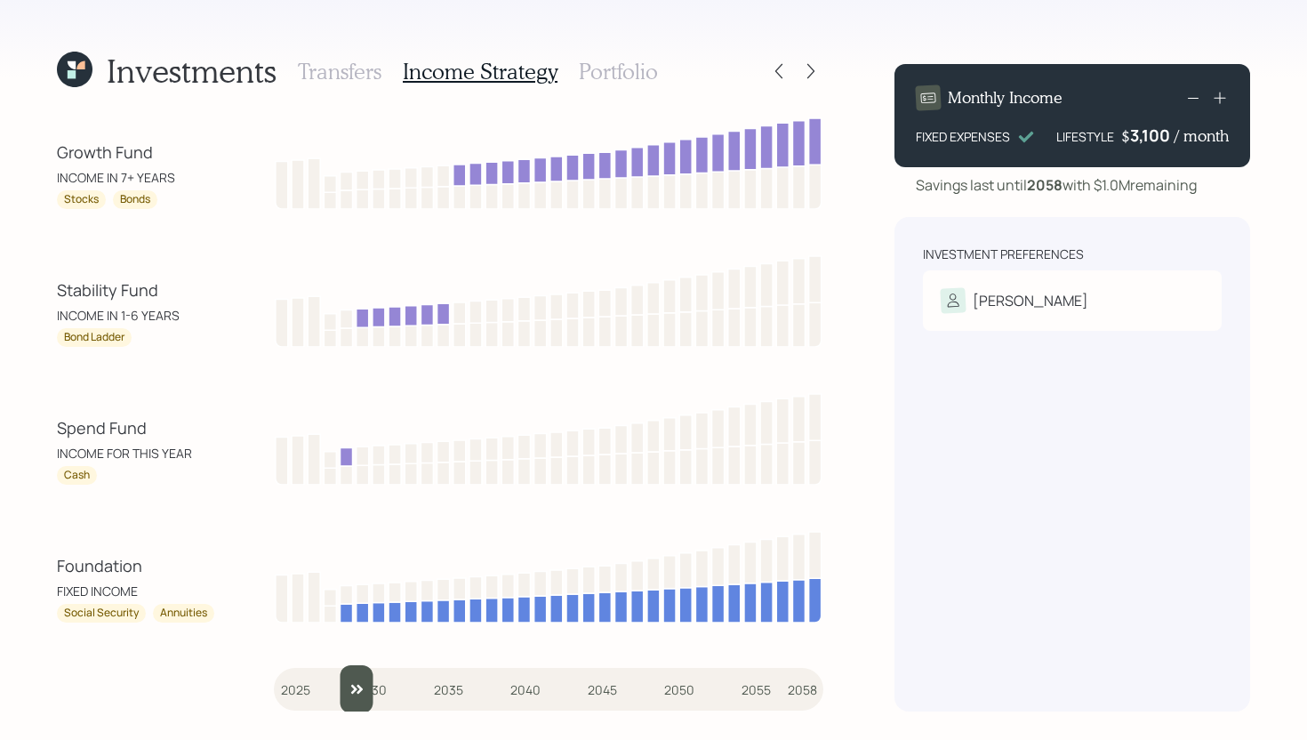
click at [340, 692] on input "slider" at bounding box center [548, 689] width 549 height 48
drag, startPoint x: 350, startPoint y: 685, endPoint x: 332, endPoint y: 685, distance: 18.7
type input "2028"
click at [332, 685] on input "slider" at bounding box center [548, 689] width 549 height 48
click at [633, 75] on h3 "Portfolio" at bounding box center [618, 72] width 79 height 26
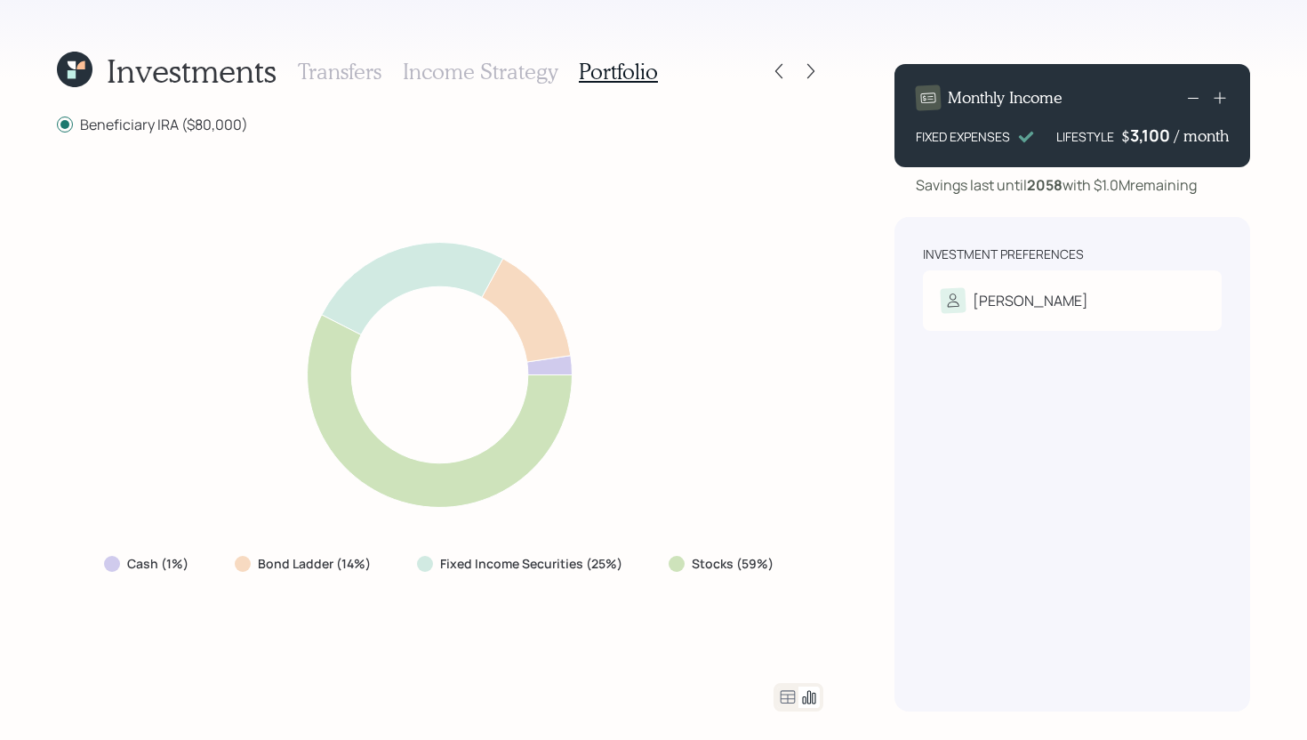
click at [789, 694] on icon at bounding box center [787, 696] width 21 height 21
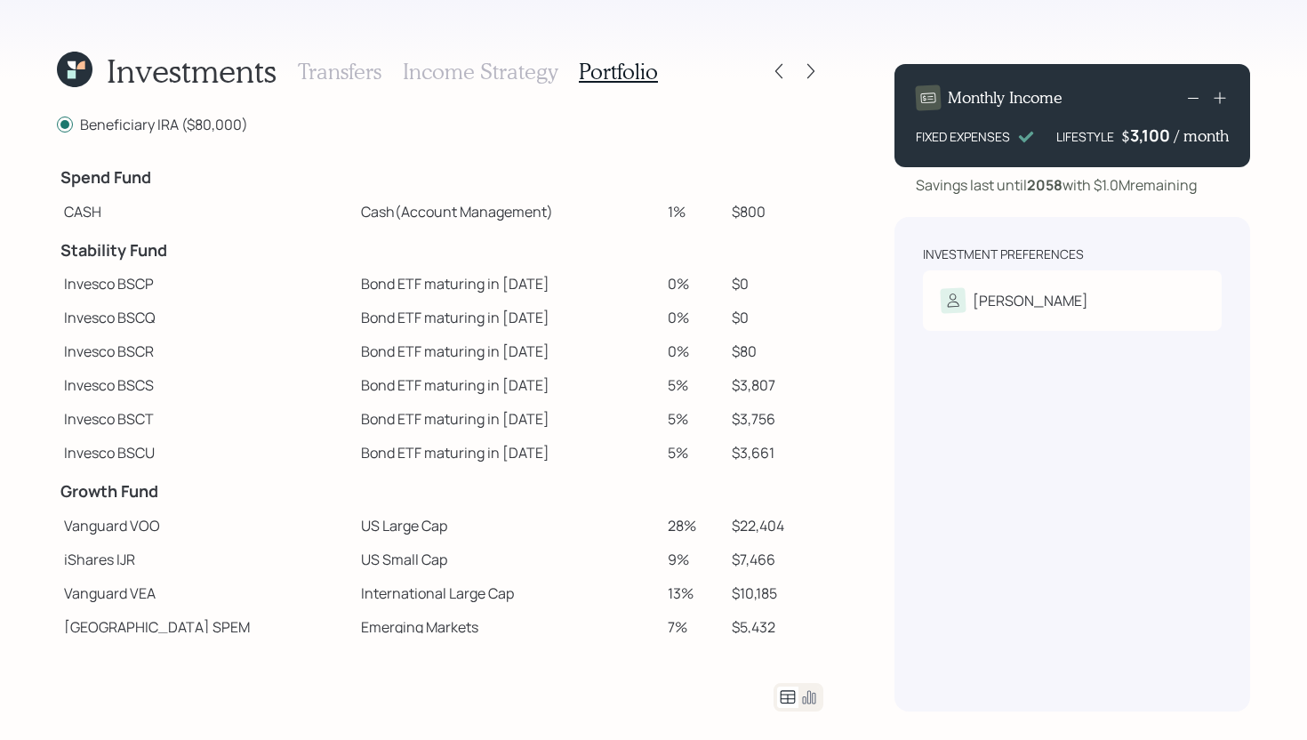
drag, startPoint x: 662, startPoint y: 209, endPoint x: 634, endPoint y: 210, distance: 28.5
click at [634, 210] on tr "CASH Cash (Account Management) 1% $800" at bounding box center [440, 212] width 766 height 34
click at [634, 210] on td "Cash (Account Management)" at bounding box center [507, 212] width 307 height 34
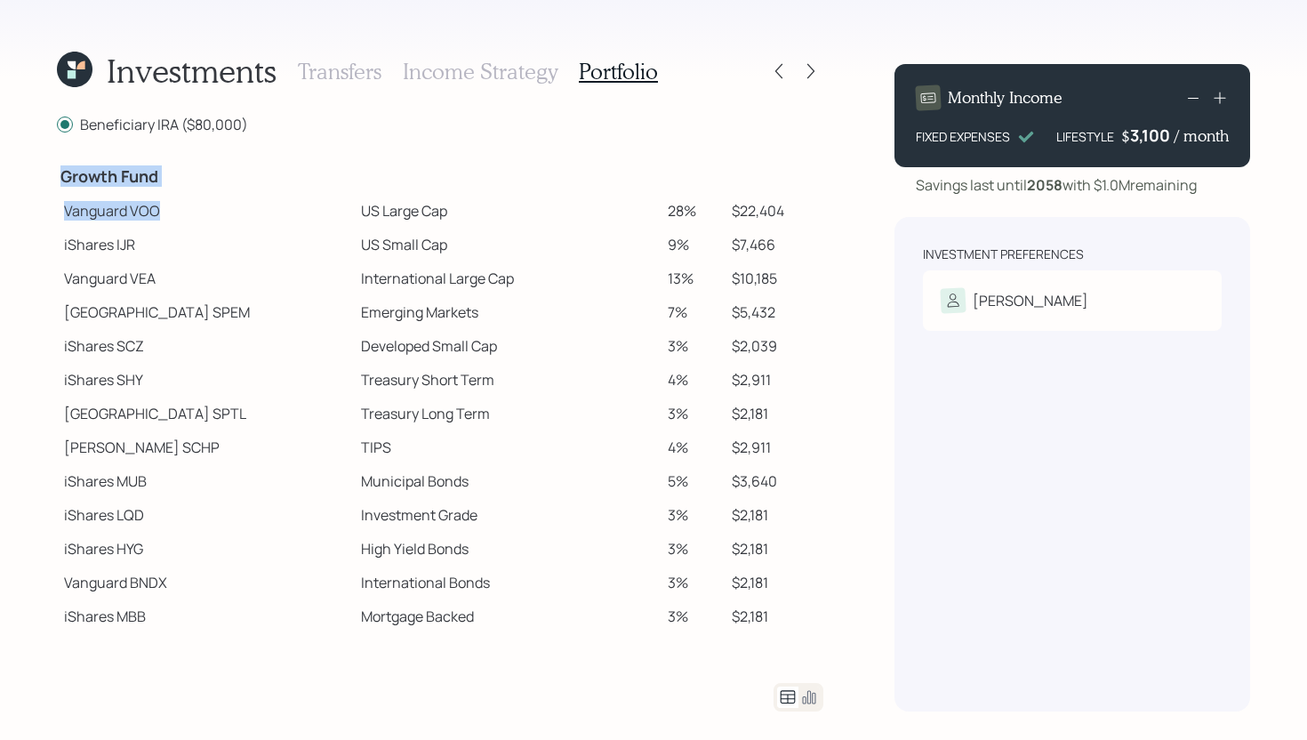
drag, startPoint x: 172, startPoint y: 207, endPoint x: 45, endPoint y: 209, distance: 127.1
click at [45, 210] on div "Investments Transfers Income Strategy Portfolio Beneficiary IRA ($80,000) Spend…" at bounding box center [653, 370] width 1307 height 740
click at [45, 209] on div "Investments Transfers Income Strategy Portfolio Beneficiary IRA ($80,000) Spend…" at bounding box center [653, 370] width 1307 height 740
drag, startPoint x: 163, startPoint y: 208, endPoint x: 129, endPoint y: 209, distance: 33.8
click at [129, 209] on td "Vanguard VOO" at bounding box center [205, 211] width 297 height 34
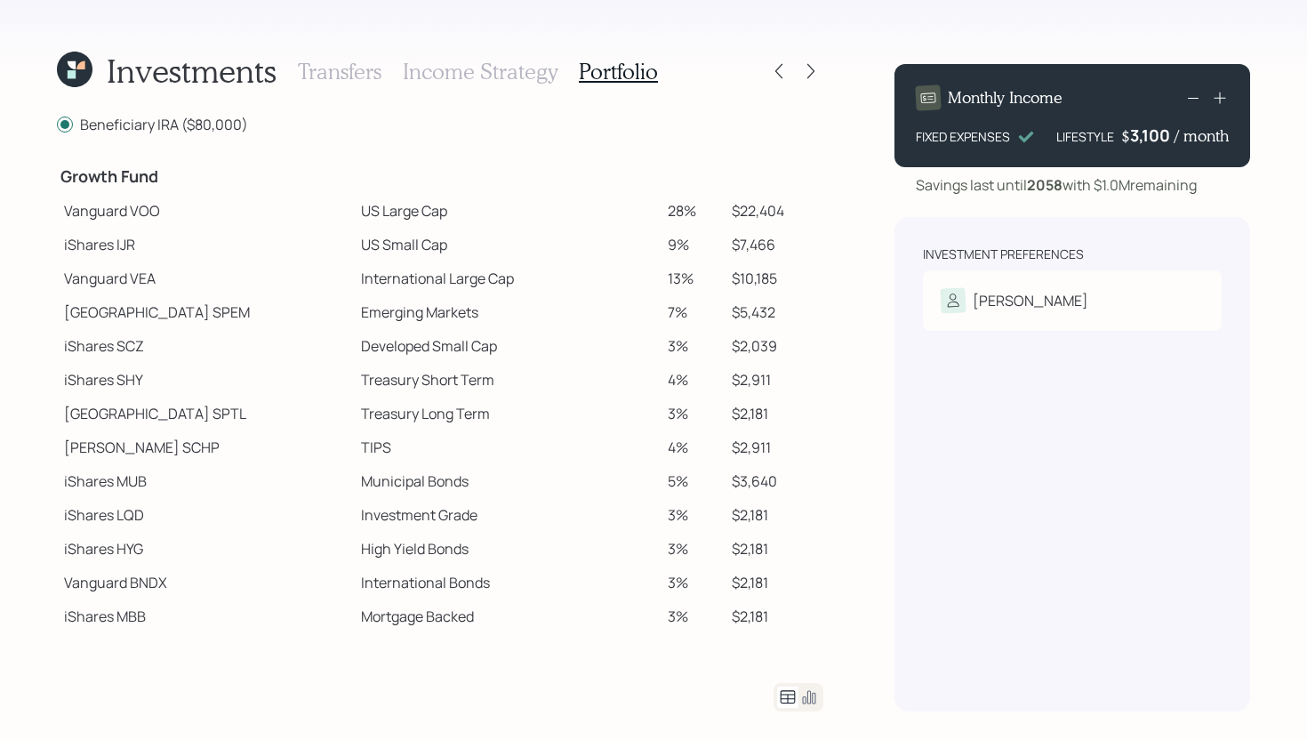
click at [389, 215] on td "US Large Cap" at bounding box center [507, 211] width 307 height 34
drag, startPoint x: 682, startPoint y: 206, endPoint x: 639, endPoint y: 212, distance: 43.1
click at [661, 212] on td "28%" at bounding box center [692, 211] width 63 height 34
click at [661, 222] on td "28%" at bounding box center [692, 211] width 63 height 34
click at [812, 82] on div at bounding box center [810, 71] width 25 height 25
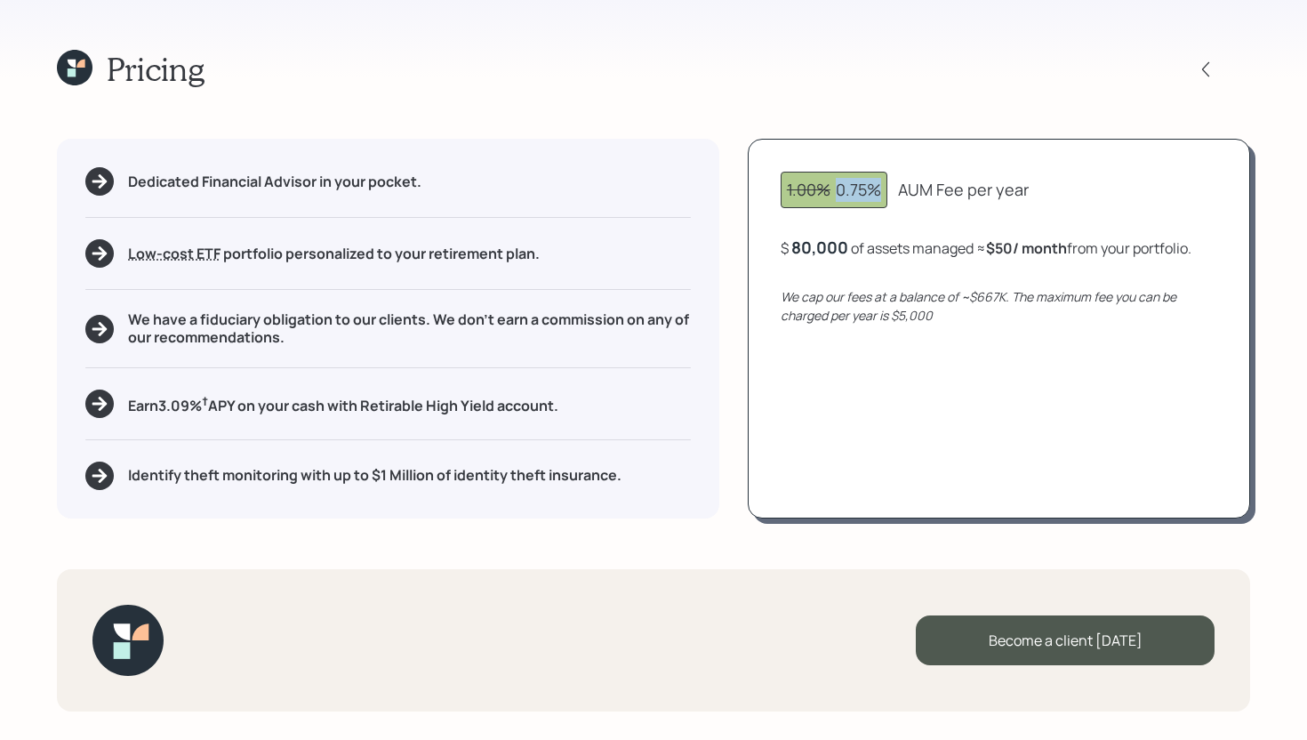
drag, startPoint x: 839, startPoint y: 190, endPoint x: 883, endPoint y: 188, distance: 43.6
click at [883, 188] on div "1.00% 0.75%" at bounding box center [834, 190] width 107 height 36
click at [1037, 175] on div "1.00% 0.75% AUM Fee per year" at bounding box center [999, 190] width 437 height 36
drag, startPoint x: 848, startPoint y: 254, endPoint x: 809, endPoint y: 253, distance: 39.1
click at [809, 253] on div "80000" at bounding box center [817, 246] width 52 height 21
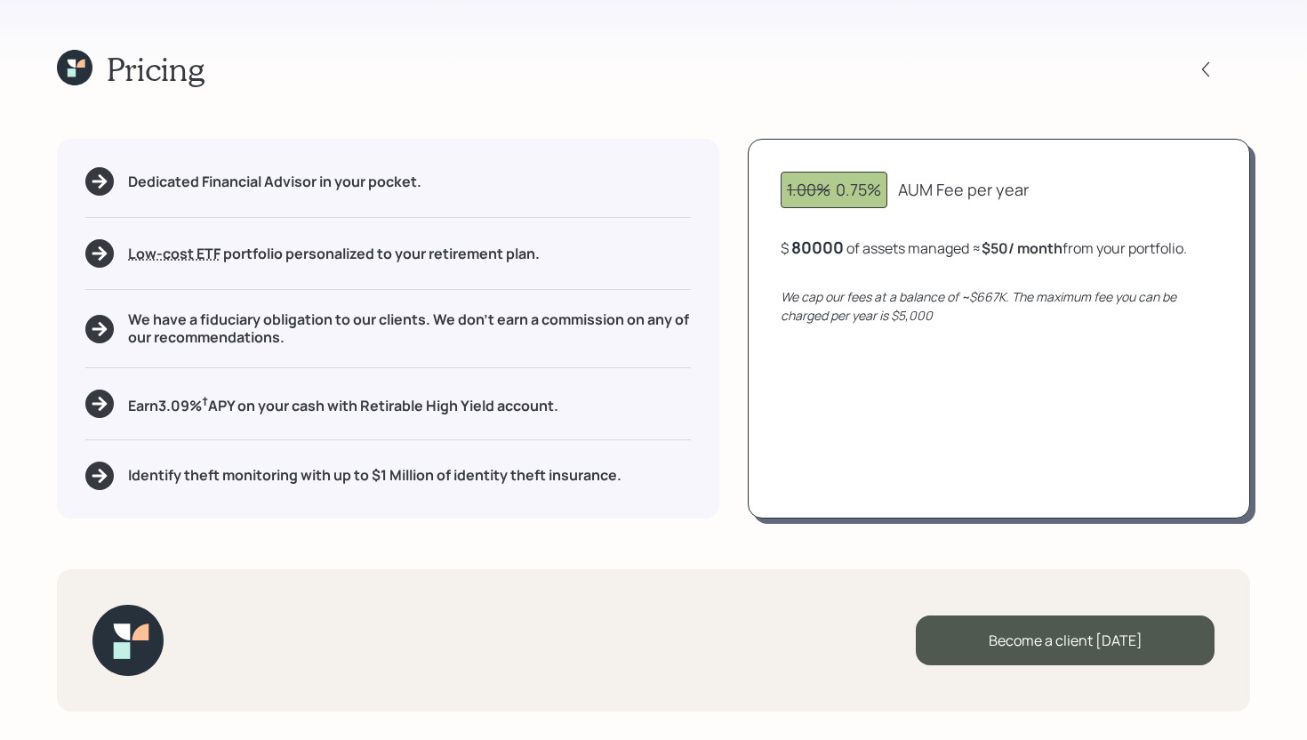
click at [854, 391] on div "1.00% 0.75% AUM Fee per year $ 80000 of assets managed ≈ $50 / month from your …" at bounding box center [999, 328] width 502 height 379
click at [1200, 70] on icon at bounding box center [1206, 69] width 18 height 18
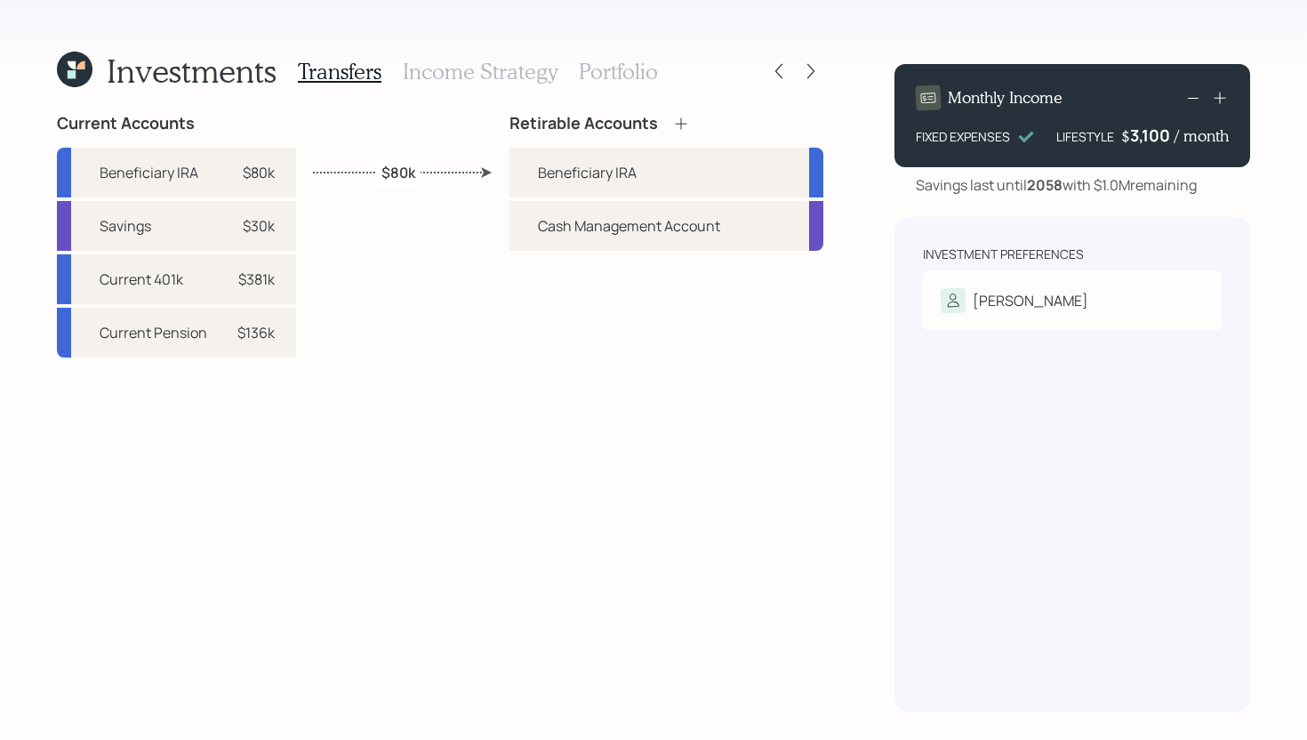
click at [506, 71] on h3 "Income Strategy" at bounding box center [480, 72] width 155 height 26
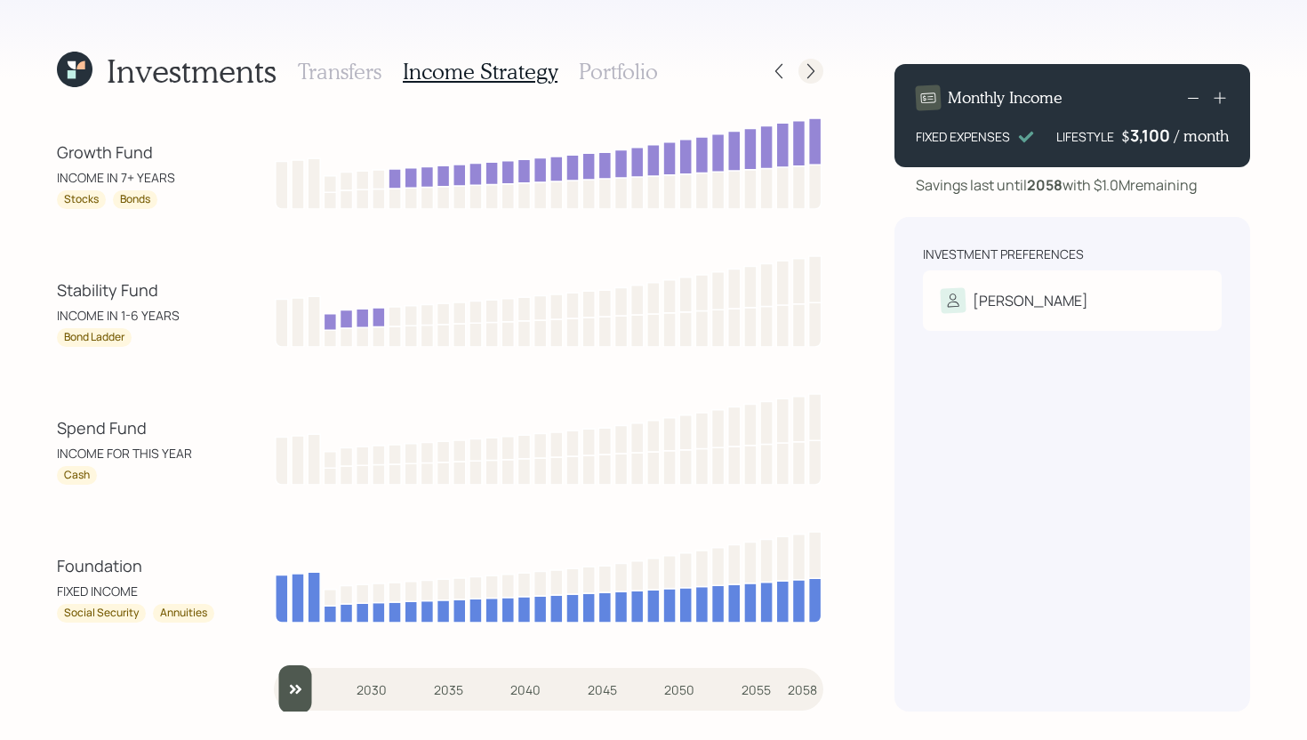
click at [822, 67] on div at bounding box center [810, 71] width 25 height 25
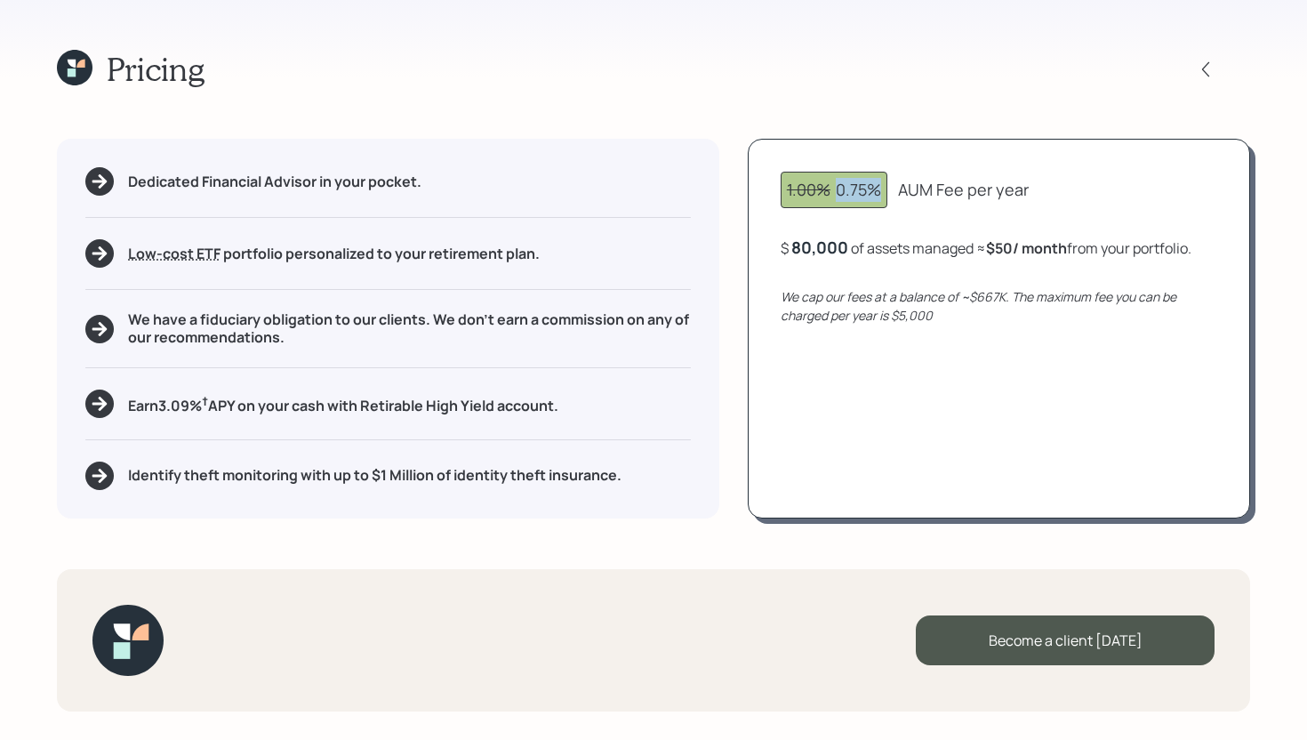
drag, startPoint x: 836, startPoint y: 185, endPoint x: 884, endPoint y: 185, distance: 48.0
click at [884, 185] on div "1.00% 0.75%" at bounding box center [834, 190] width 107 height 36
click at [1208, 69] on icon at bounding box center [1206, 69] width 18 height 18
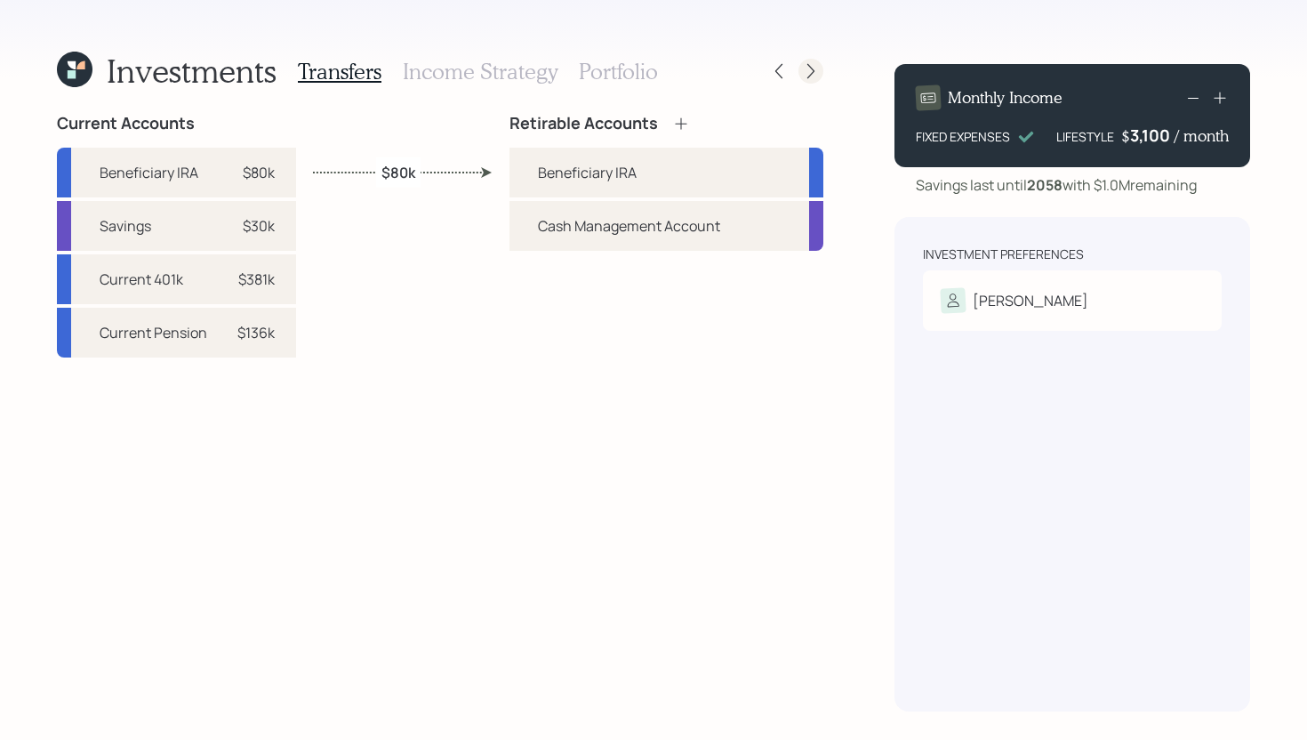
click at [811, 68] on icon at bounding box center [811, 71] width 18 height 18
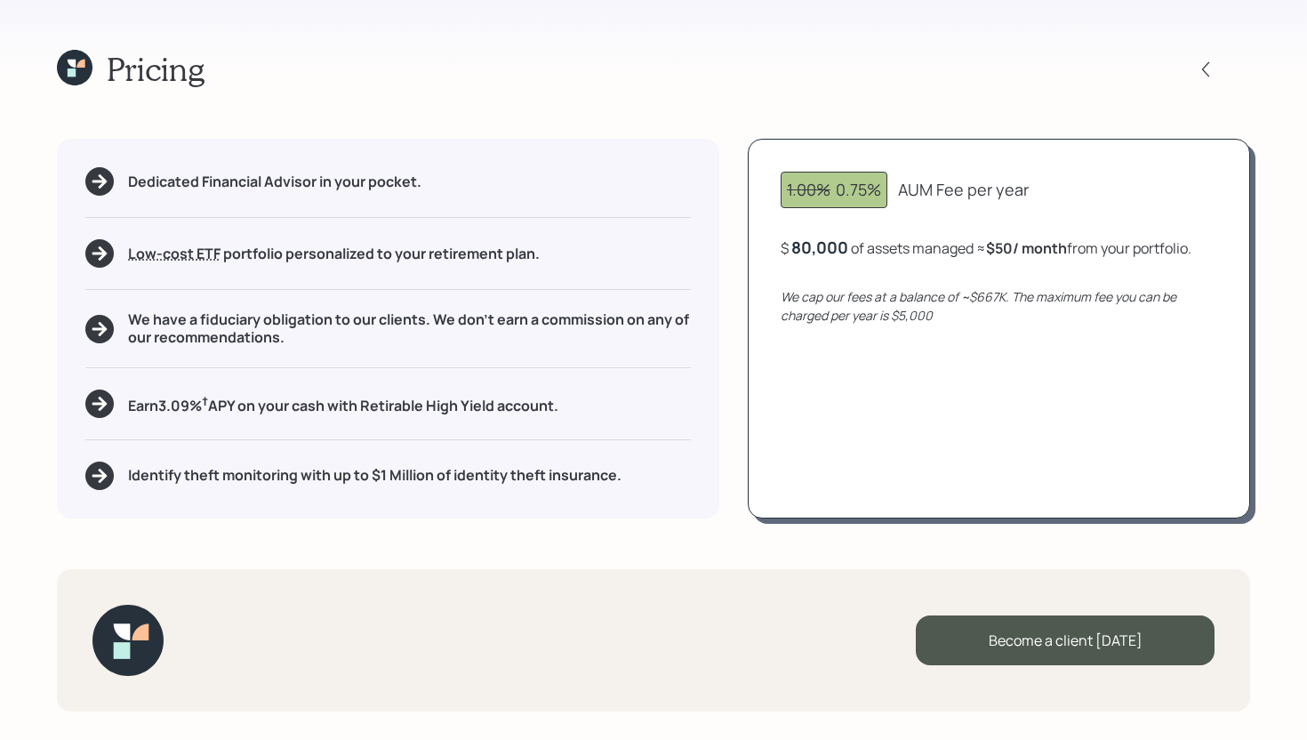
click at [835, 254] on div "80,000" at bounding box center [819, 246] width 57 height 21
click at [835, 254] on div "80000" at bounding box center [817, 246] width 52 height 21
click at [849, 356] on div "1.00% 0.75% AUM Fee per year $ 460000 of assets managed ≈ $50 / month from your…" at bounding box center [999, 328] width 502 height 379
drag, startPoint x: 837, startPoint y: 188, endPoint x: 880, endPoint y: 188, distance: 43.6
click at [880, 188] on div "1.00% 0.75%" at bounding box center [834, 190] width 94 height 24
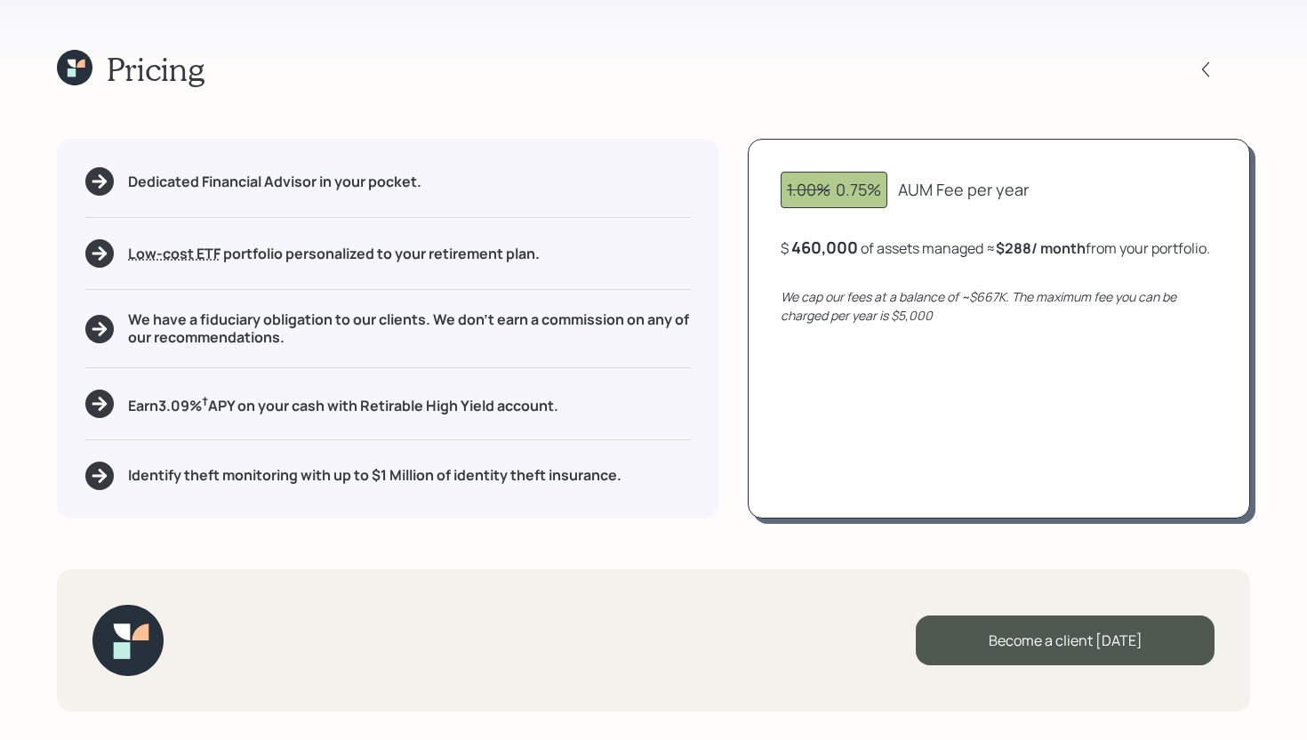
click at [1003, 147] on div "1.00% 0.75% AUM Fee per year $ 460,000 of assets managed ≈ $288 / month from yo…" at bounding box center [999, 328] width 502 height 379
click at [829, 250] on div "460,000" at bounding box center [824, 246] width 67 height 21
click at [829, 250] on div "460000" at bounding box center [822, 246] width 62 height 21
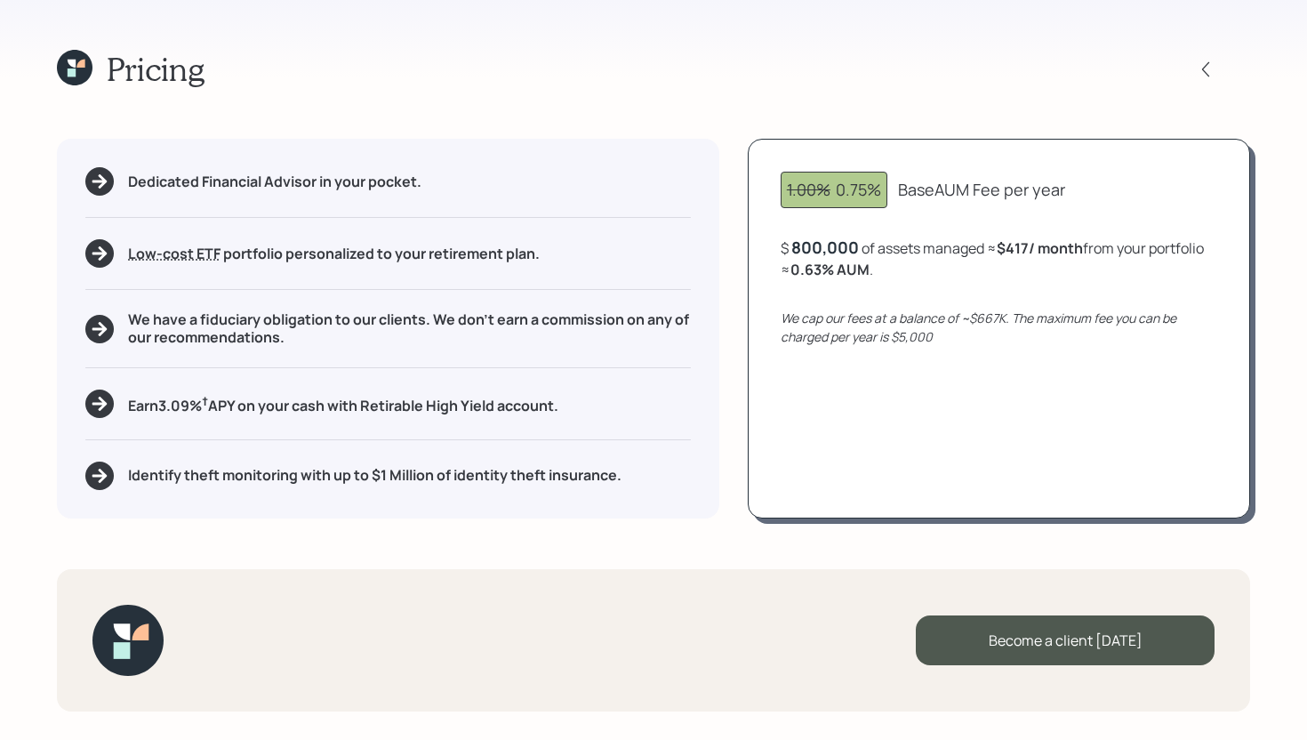
click at [892, 392] on div "1.00% 0.75% Base AUM Fee per year $ 800,000 of assets managed ≈ $417 / month fr…" at bounding box center [999, 328] width 502 height 379
drag, startPoint x: 799, startPoint y: 270, endPoint x: 822, endPoint y: 269, distance: 23.1
click at [822, 269] on b "0.63 % AUM" at bounding box center [829, 270] width 79 height 20
click at [928, 212] on div "1.00% 0.75% Base AUM Fee per year $ 800,000 of assets managed ≈ $417 / month fr…" at bounding box center [999, 328] width 502 height 379
drag, startPoint x: 881, startPoint y: 192, endPoint x: 763, endPoint y: 190, distance: 118.3
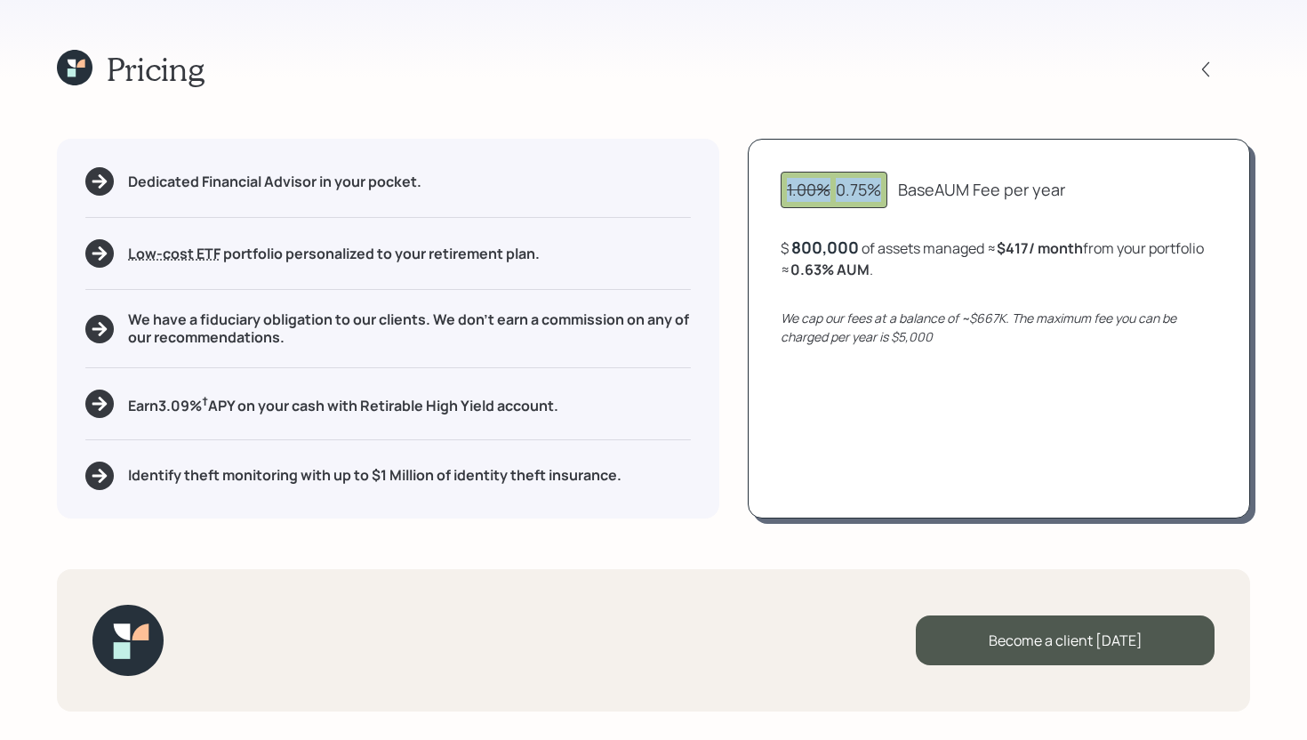
click at [762, 190] on div "1.00% 0.75% Base AUM Fee per year $ 800,000 of assets managed ≈ $417 / month fr…" at bounding box center [999, 328] width 502 height 379
click at [763, 190] on div "1.00% 0.75% Base AUM Fee per year $ 800,000 of assets managed ≈ $417 / month fr…" at bounding box center [999, 328] width 502 height 379
click at [1075, 188] on div "1.00% 0.75% Base AUM Fee per year" at bounding box center [999, 190] width 437 height 36
drag, startPoint x: 885, startPoint y: 191, endPoint x: 837, endPoint y: 190, distance: 48.0
click at [836, 190] on div "1.00% 0.75%" at bounding box center [834, 190] width 107 height 36
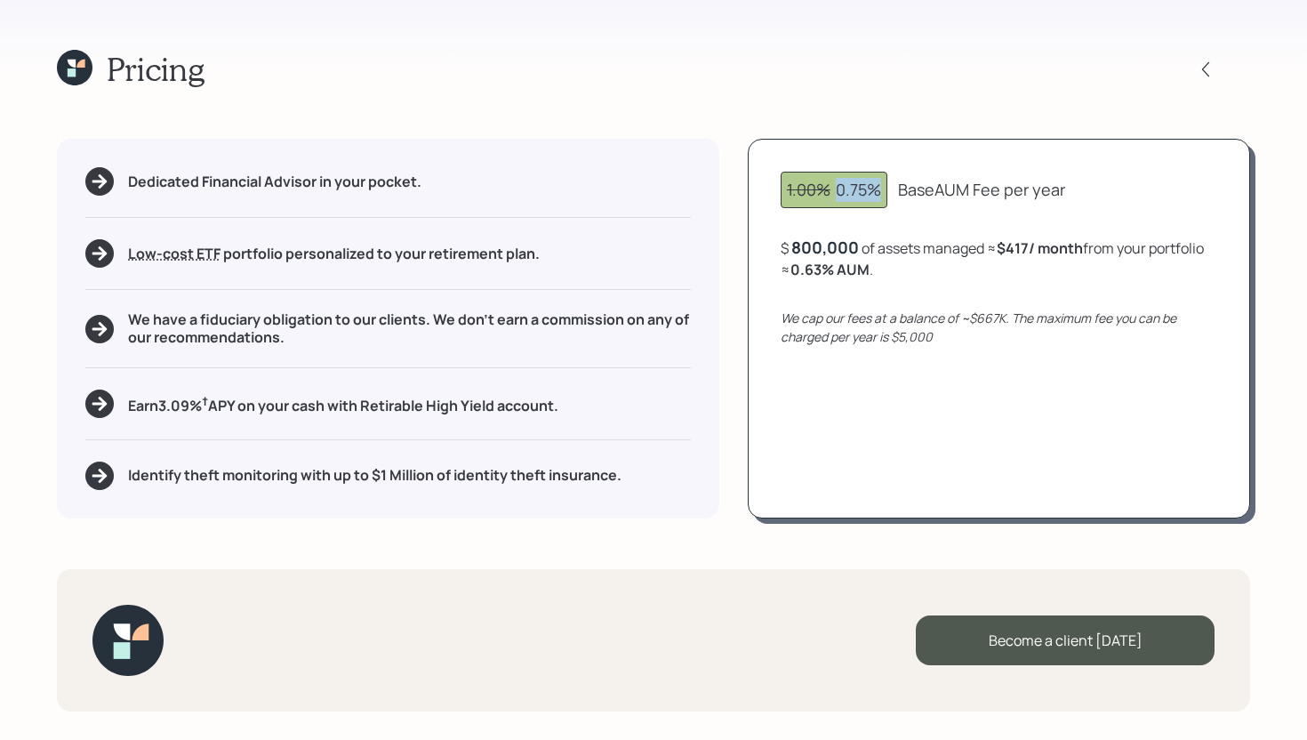
click at [837, 190] on div "1.00% 0.75%" at bounding box center [834, 190] width 94 height 24
drag, startPoint x: 831, startPoint y: 190, endPoint x: 779, endPoint y: 190, distance: 52.5
click at [779, 190] on div "1.00% 0.75% Base AUM Fee per year $ 800,000 of assets managed ≈ $417 / month fr…" at bounding box center [999, 328] width 502 height 379
click at [829, 244] on div "800,000" at bounding box center [825, 246] width 68 height 21
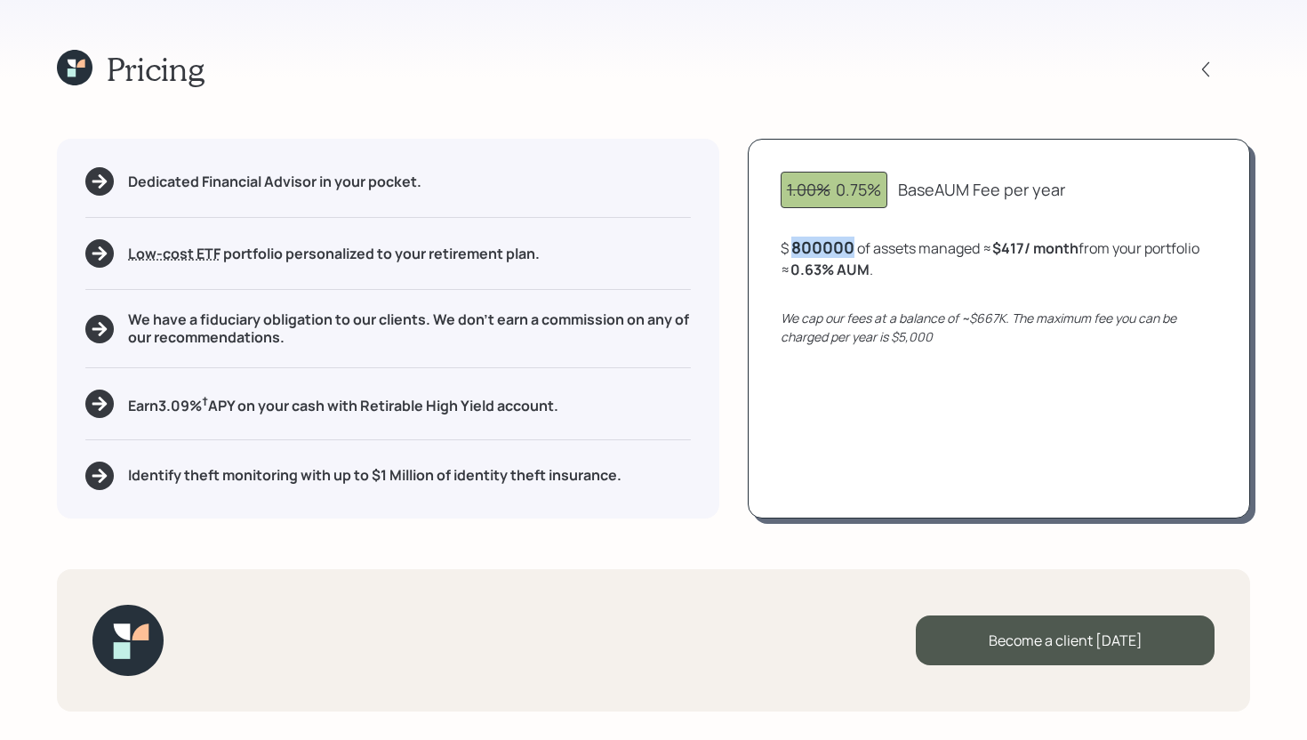
click at [829, 244] on div "800000" at bounding box center [822, 246] width 63 height 21
click at [845, 389] on div "1.00% 0.75% Base AUM Fee per year $ 80000 of assets managed ≈ $417 / month from…" at bounding box center [999, 328] width 502 height 379
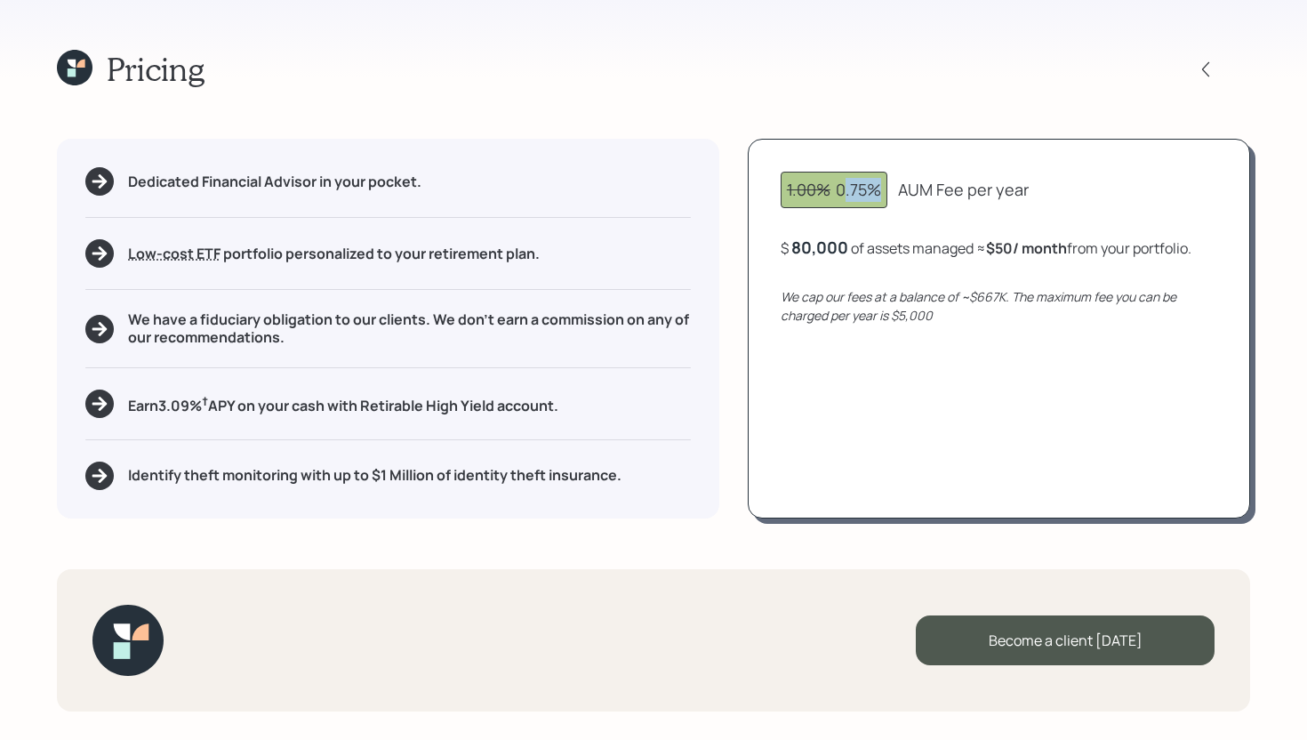
drag, startPoint x: 884, startPoint y: 190, endPoint x: 846, endPoint y: 190, distance: 37.3
click at [846, 190] on div "1.00% 0.75%" at bounding box center [834, 190] width 107 height 36
click at [885, 193] on div "1.00% 0.75%" at bounding box center [834, 190] width 107 height 36
click at [87, 86] on div "Pricing" at bounding box center [131, 69] width 148 height 38
click at [84, 76] on icon at bounding box center [75, 68] width 36 height 36
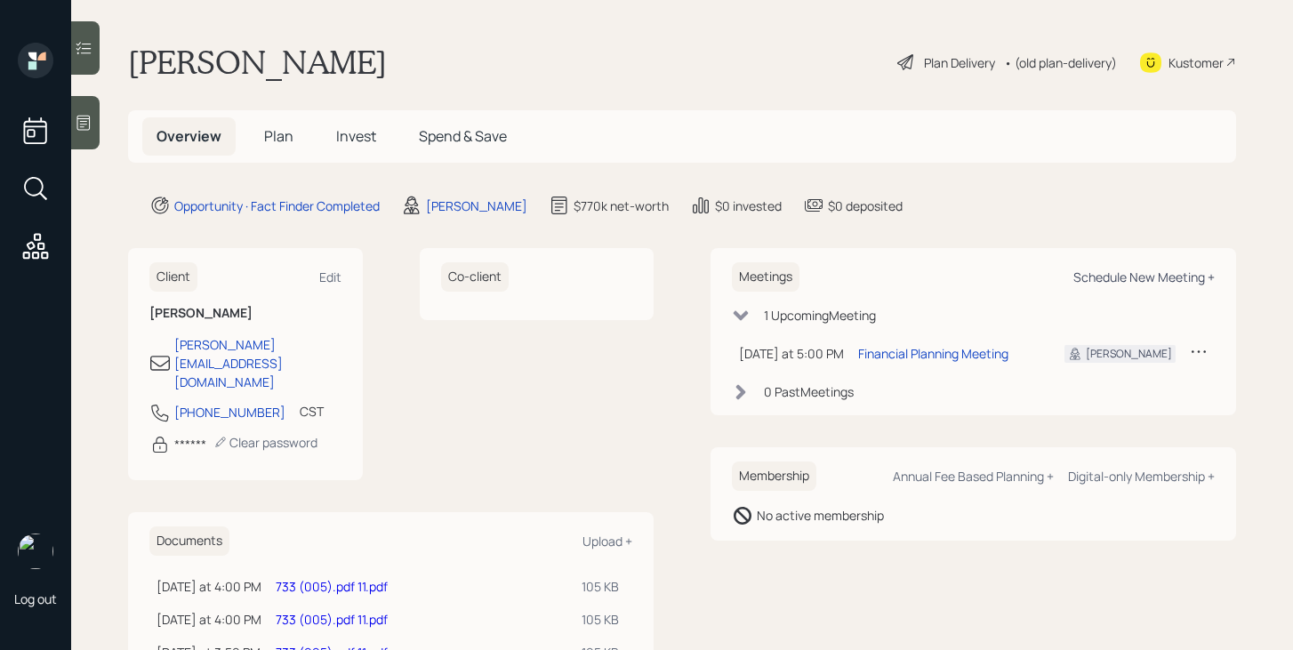
click at [1133, 277] on div "Schedule New Meeting +" at bounding box center [1143, 276] width 141 height 17
select select "bffa7908-1b2a-4c79-9bb6-f0ec9aed22d3"
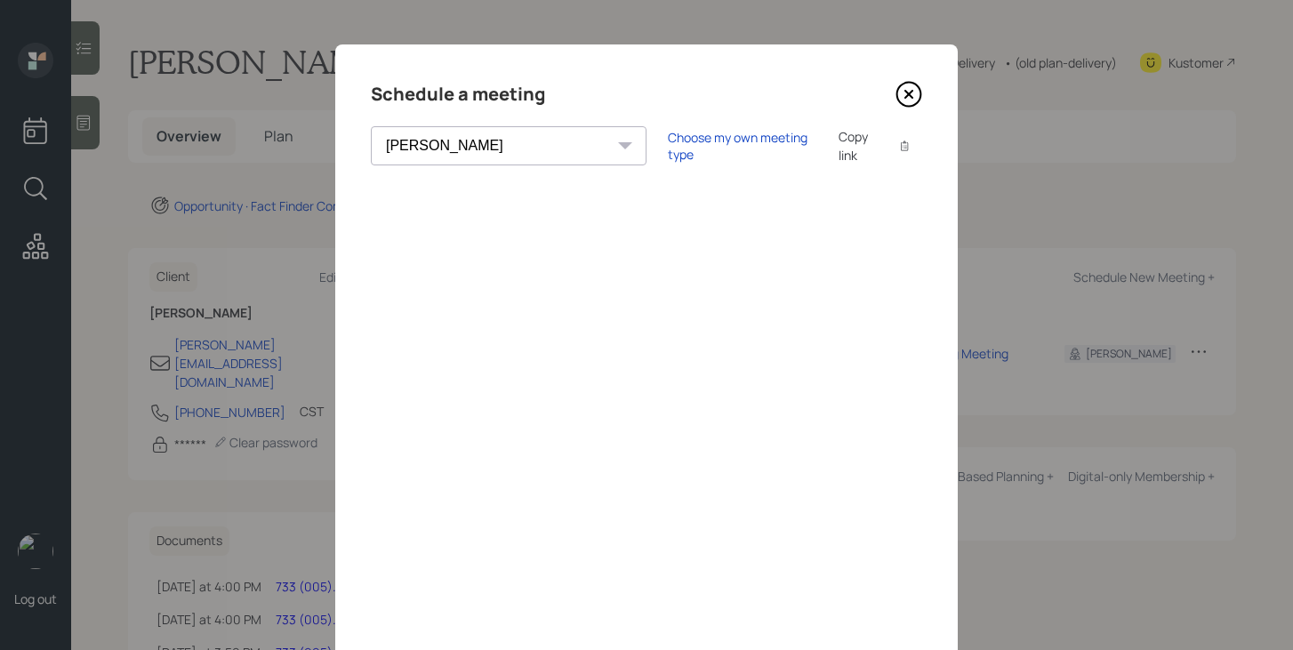
click at [897, 96] on icon at bounding box center [909, 95] width 24 height 24
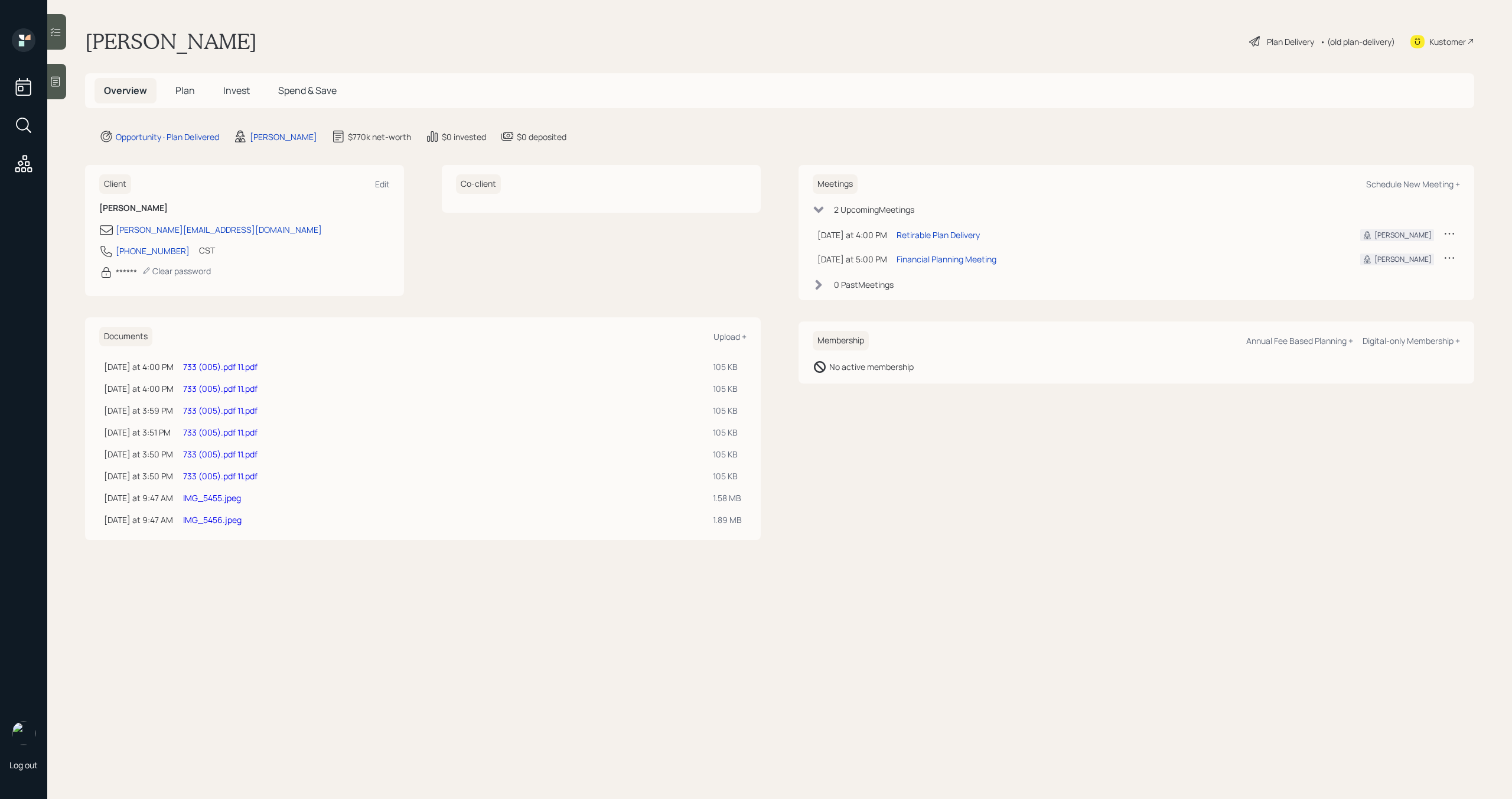
click at [189, 96] on span "Plan" at bounding box center [185, 90] width 19 height 13
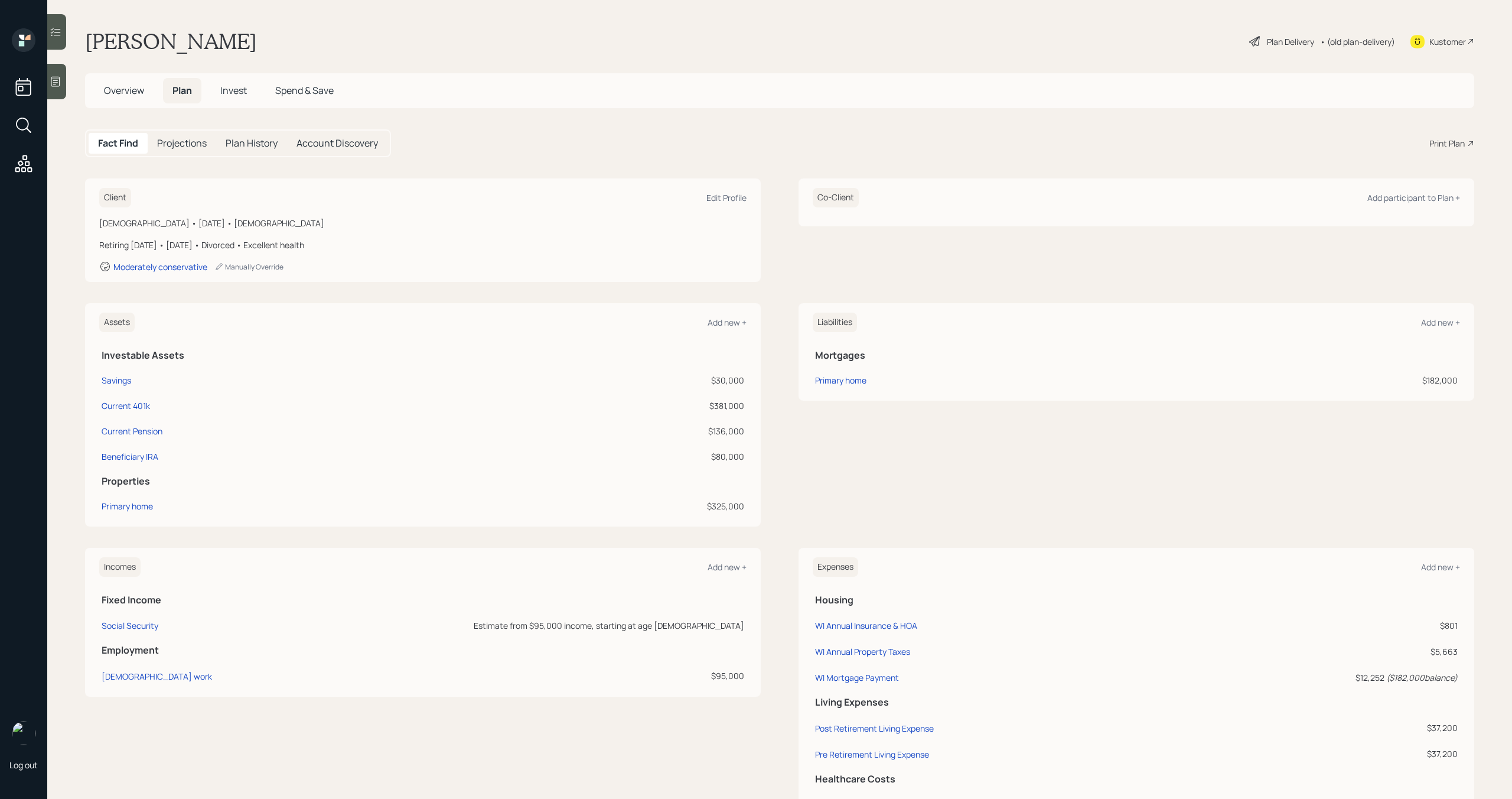
click at [1450, 139] on div "Print Plan" at bounding box center [1446, 143] width 35 height 13
